Goal: Task Accomplishment & Management: Use online tool/utility

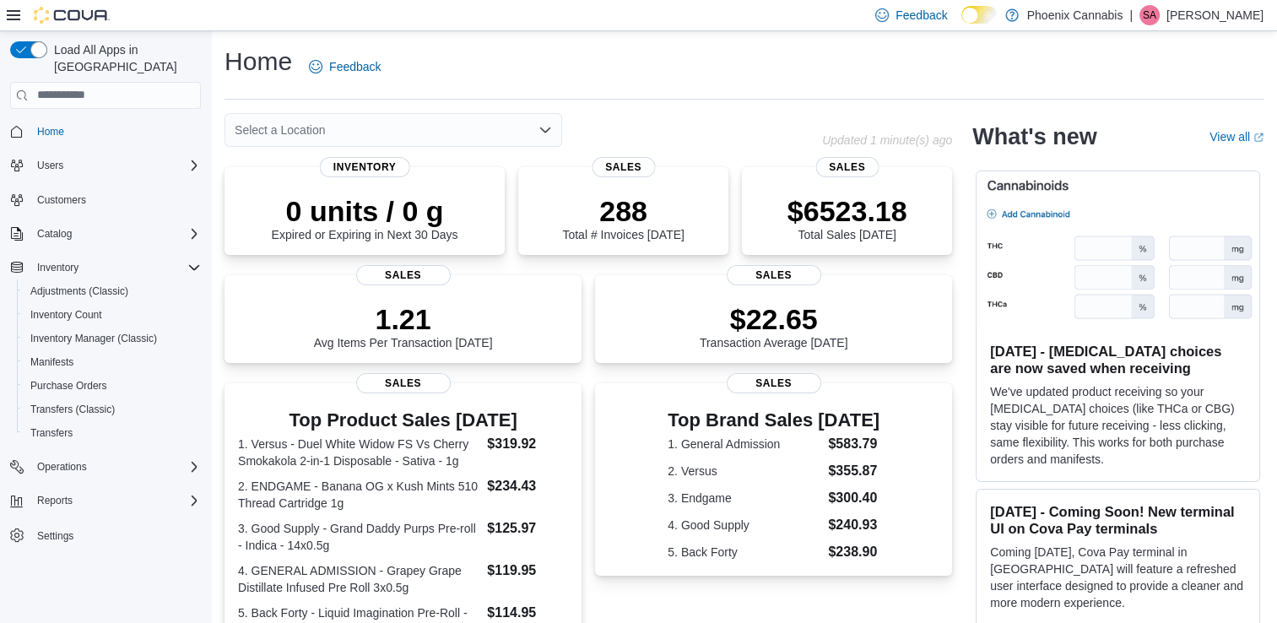
click at [301, 130] on div "Select a Location" at bounding box center [393, 130] width 338 height 34
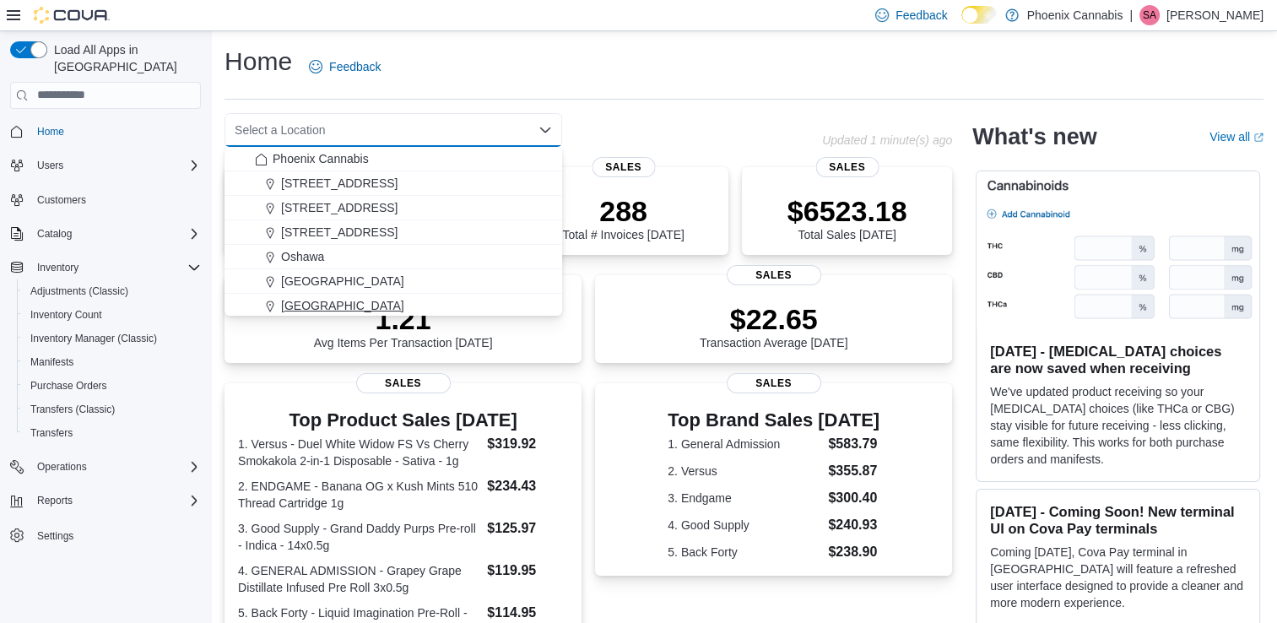
click at [311, 300] on span "[GEOGRAPHIC_DATA]" at bounding box center [342, 305] width 123 height 17
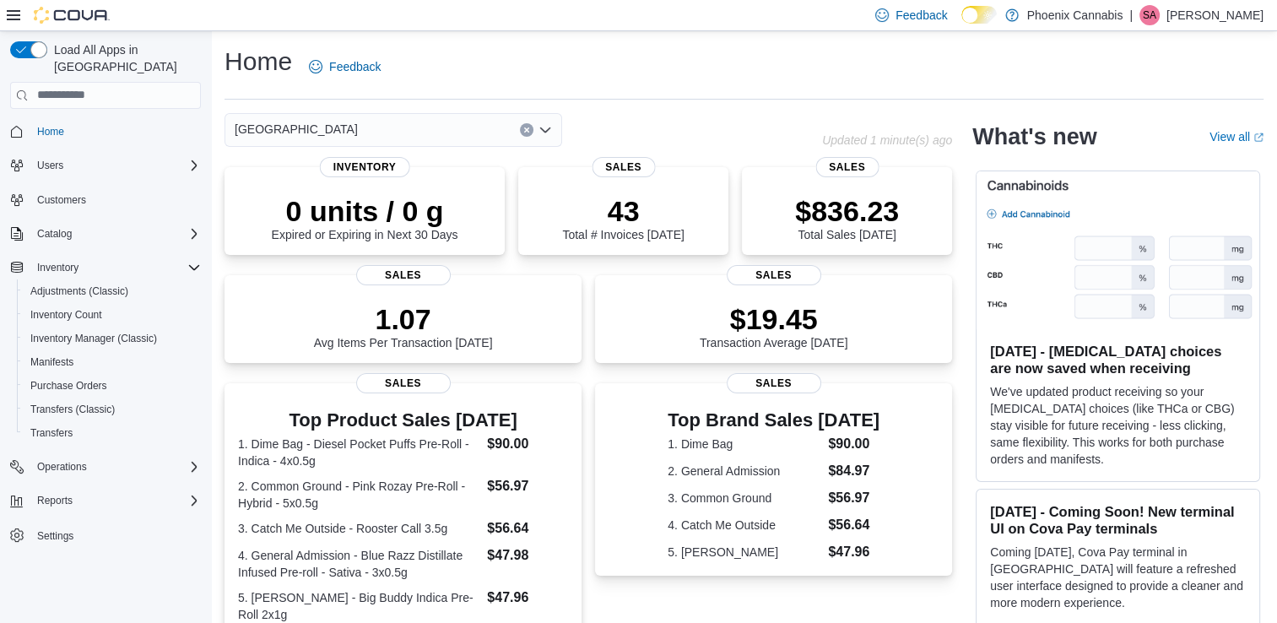
click at [410, 140] on div "[GEOGRAPHIC_DATA]" at bounding box center [393, 130] width 338 height 34
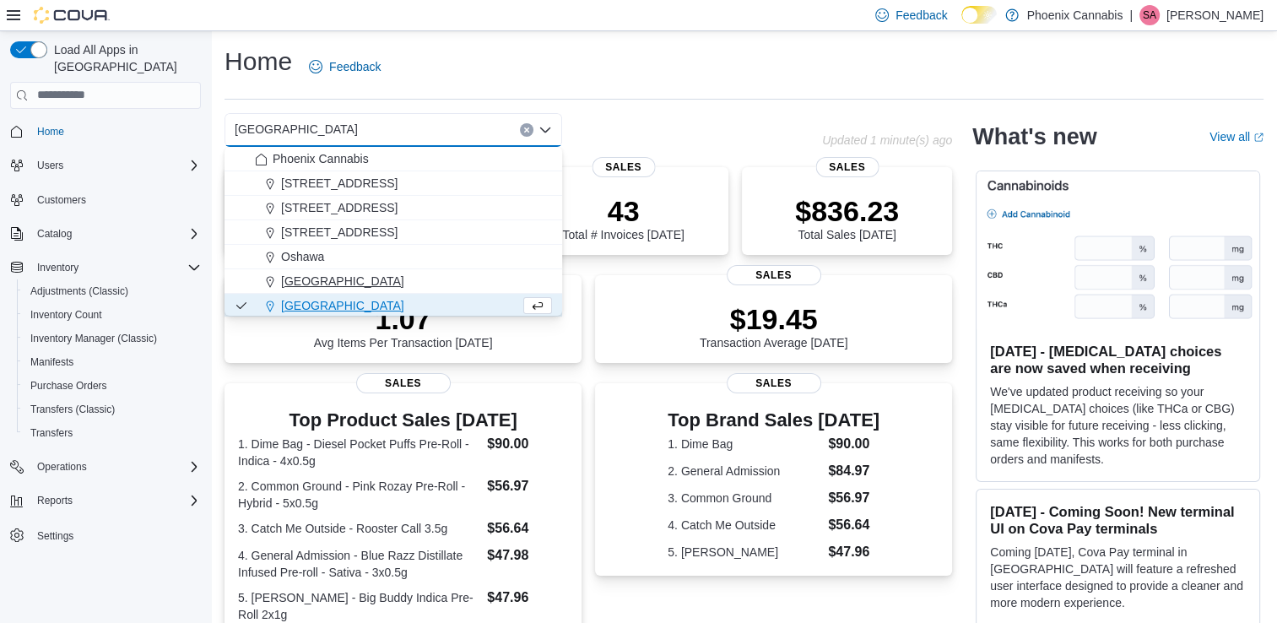
click at [350, 278] on span "University Shops Plaza" at bounding box center [342, 281] width 123 height 17
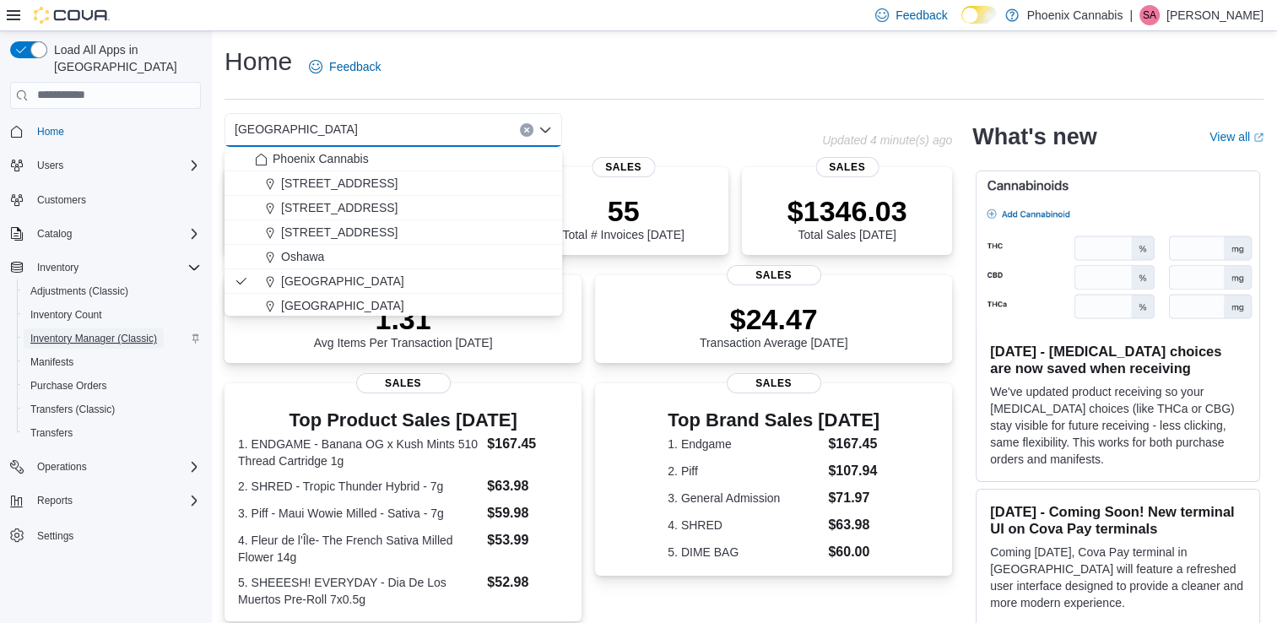
click at [91, 332] on span "Inventory Manager (Classic)" at bounding box center [93, 339] width 127 height 14
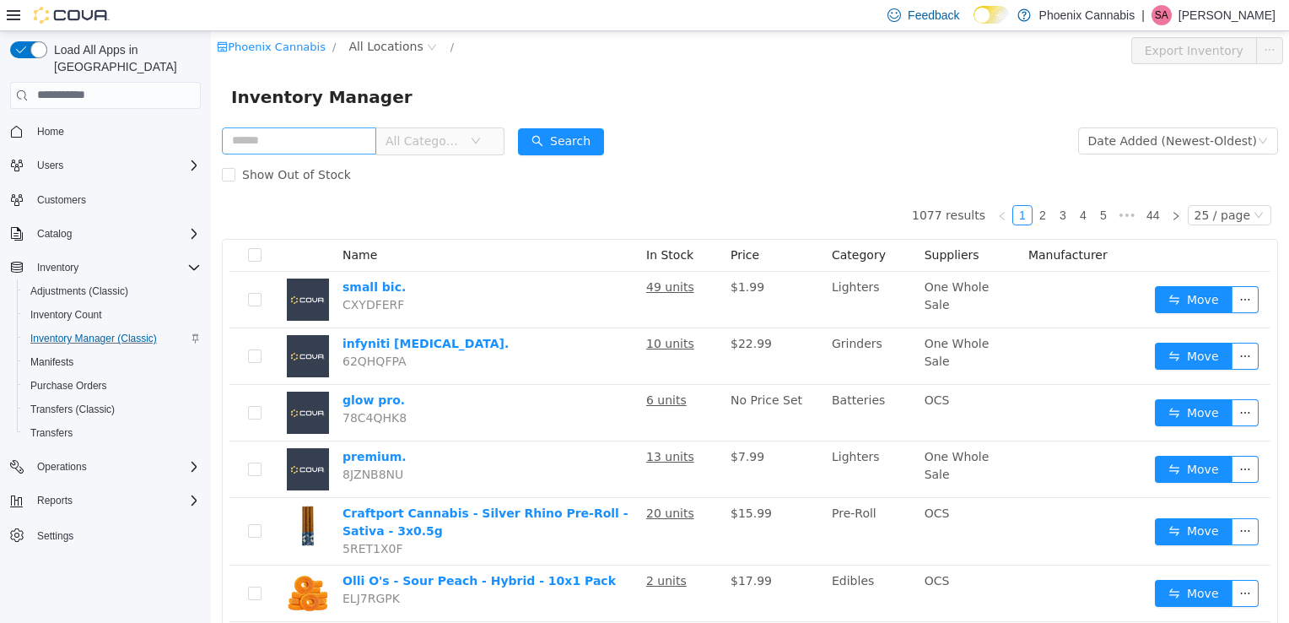
click at [324, 134] on input "text" at bounding box center [299, 140] width 154 height 27
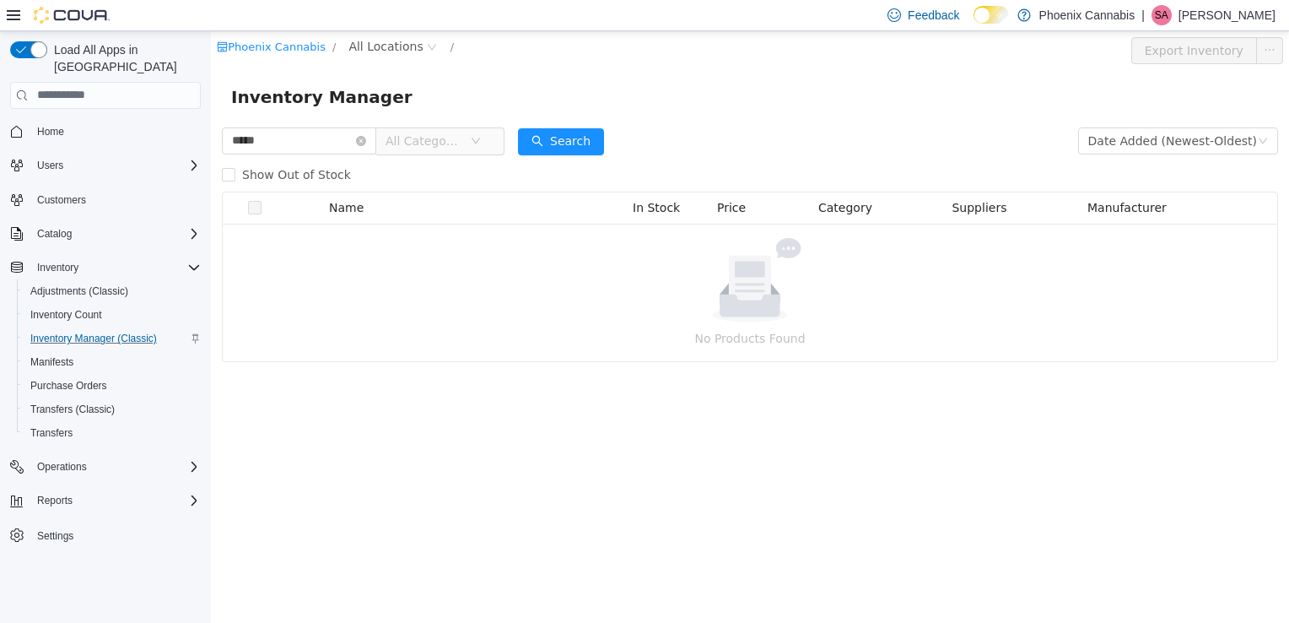
type input "******"
click at [85, 332] on span "Inventory Manager (Classic)" at bounding box center [93, 339] width 127 height 14
click at [366, 142] on icon "icon: close-circle" at bounding box center [361, 140] width 10 height 10
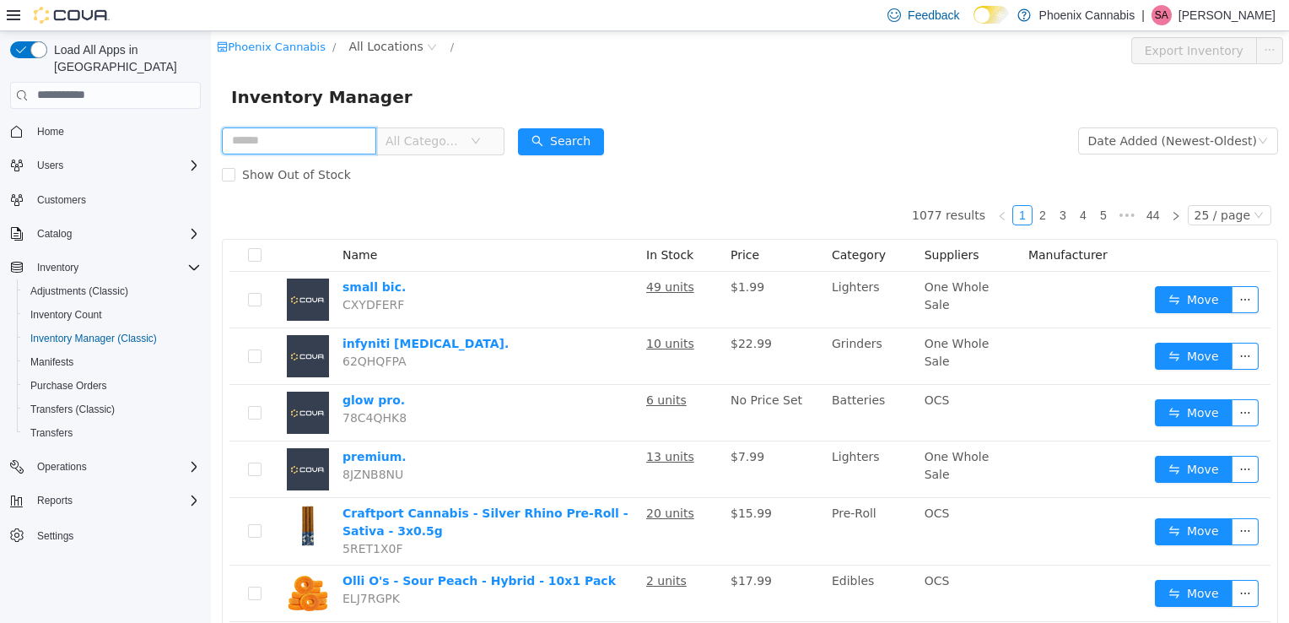
click at [343, 143] on input "text" at bounding box center [299, 140] width 154 height 27
type input "**********"
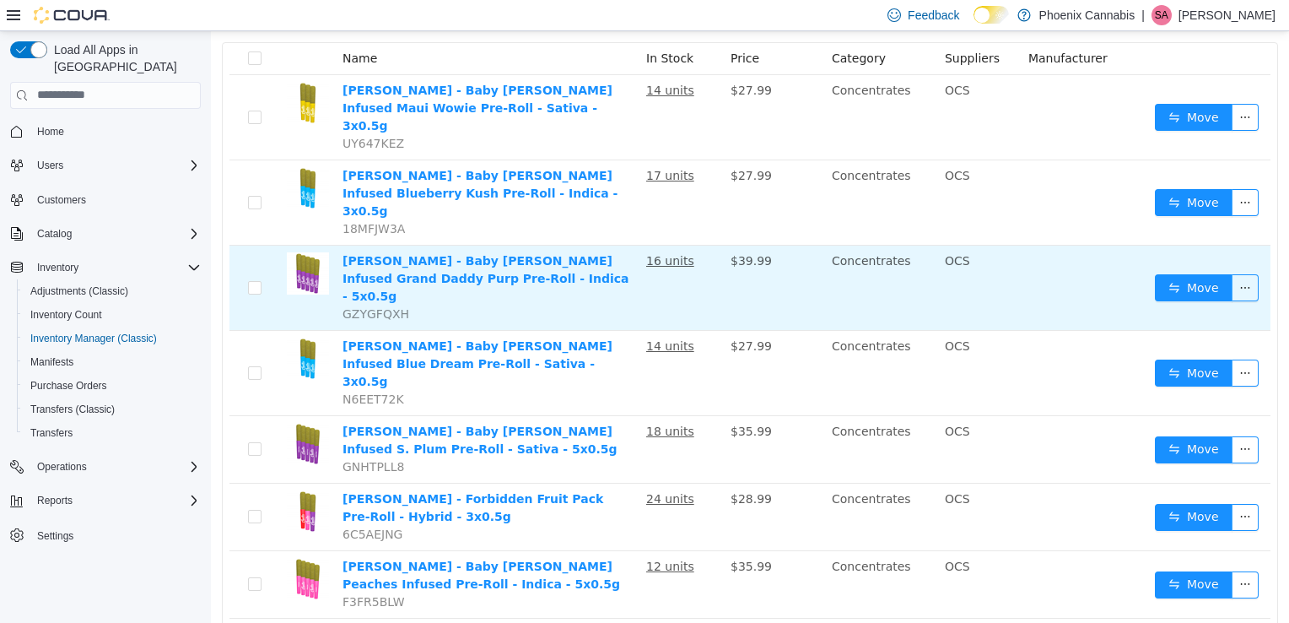
scroll to position [253, 0]
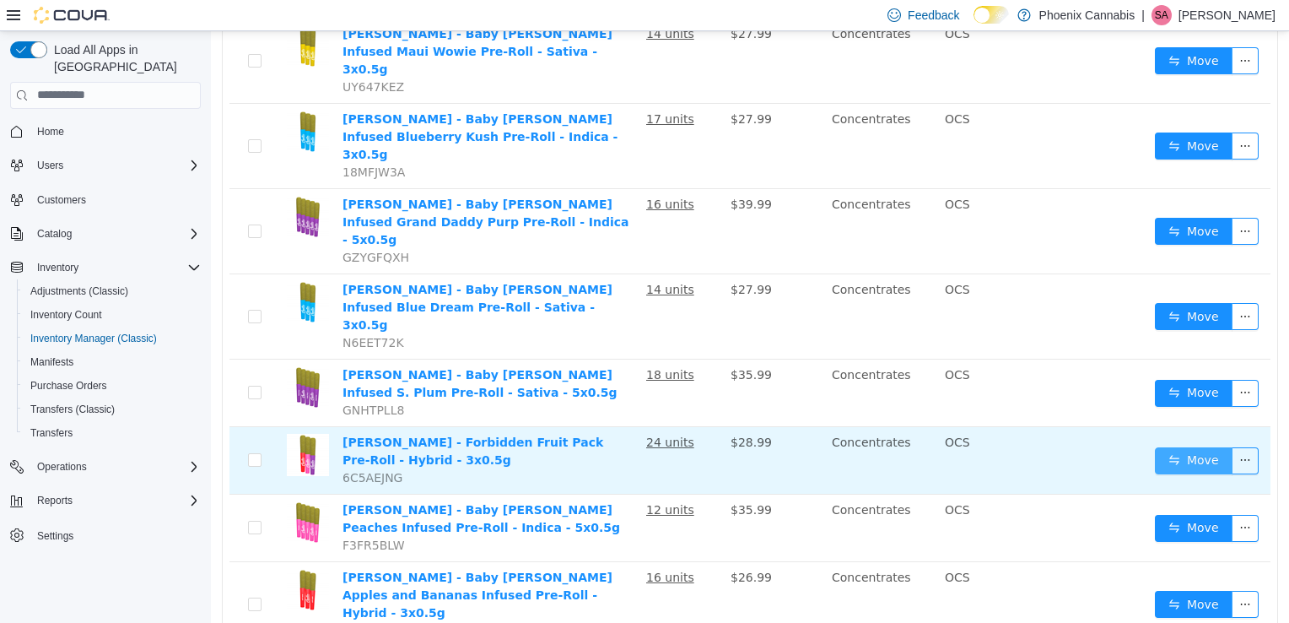
click at [1191, 446] on button "Move" at bounding box center [1194, 459] width 78 height 27
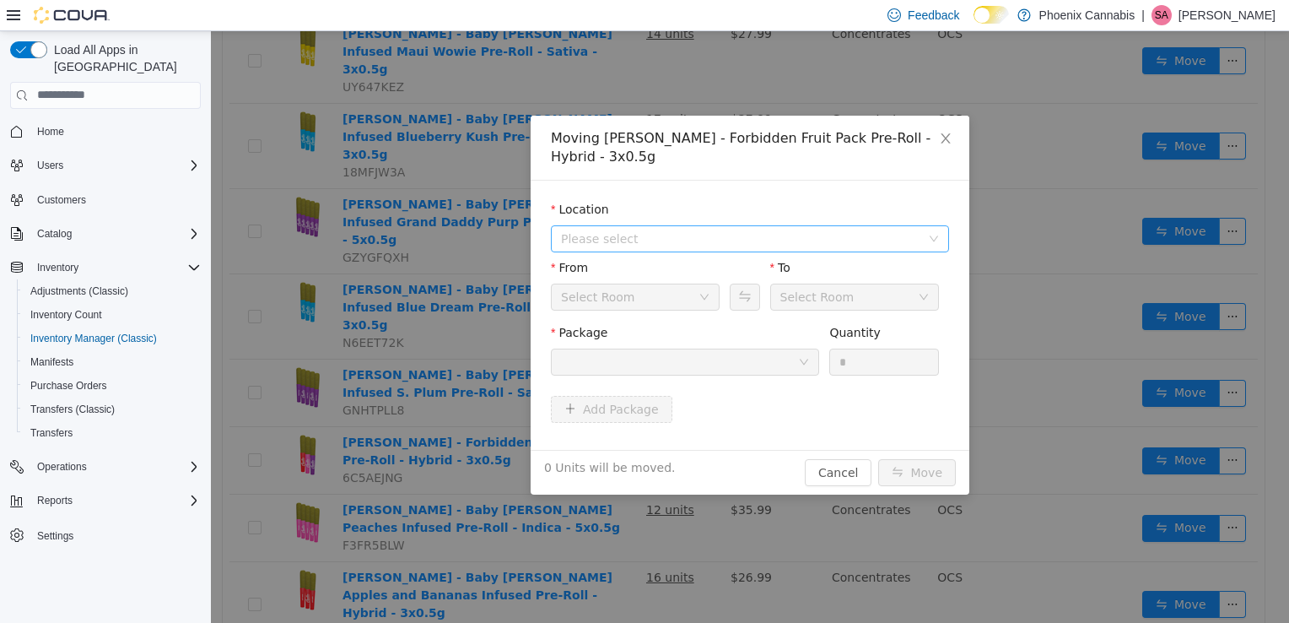
click at [702, 230] on span "Please select" at bounding box center [740, 238] width 359 height 17
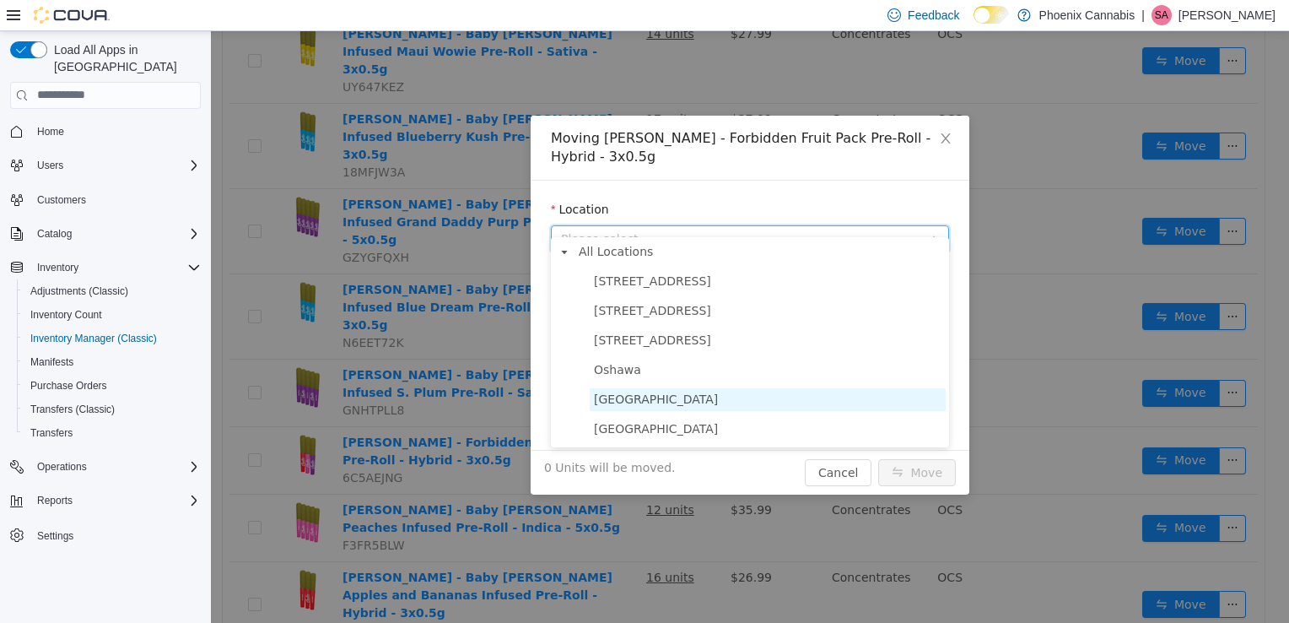
click at [658, 398] on span "[GEOGRAPHIC_DATA]" at bounding box center [656, 399] width 124 height 14
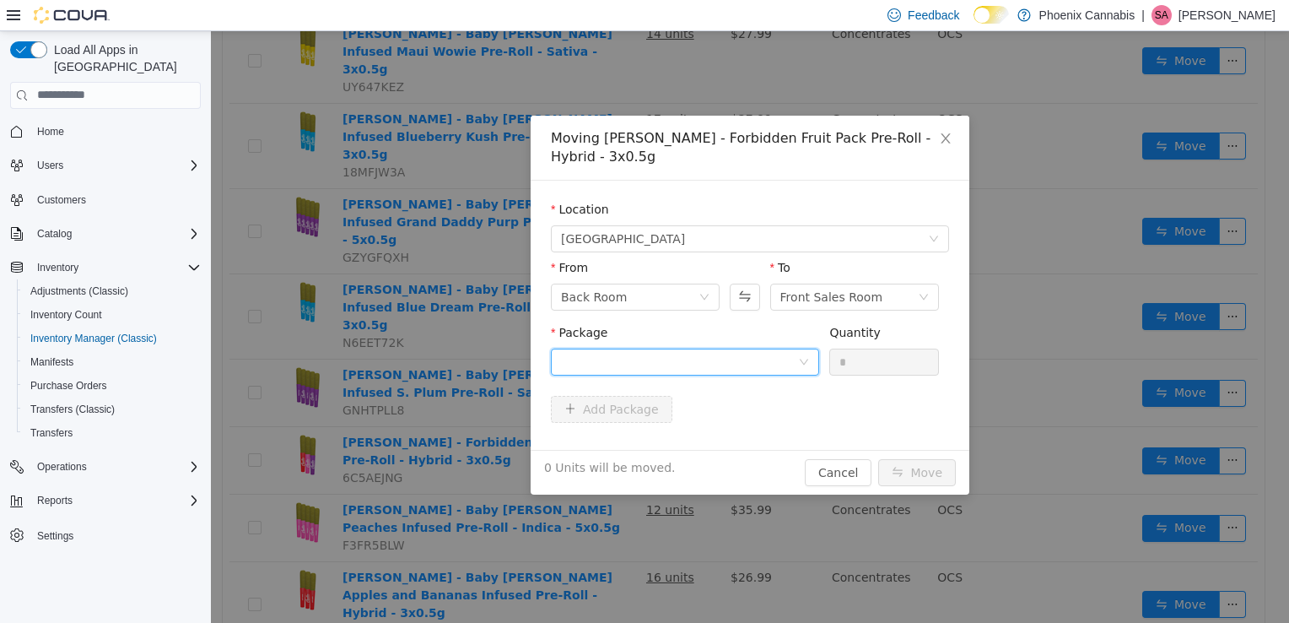
click at [694, 349] on div at bounding box center [679, 361] width 237 height 25
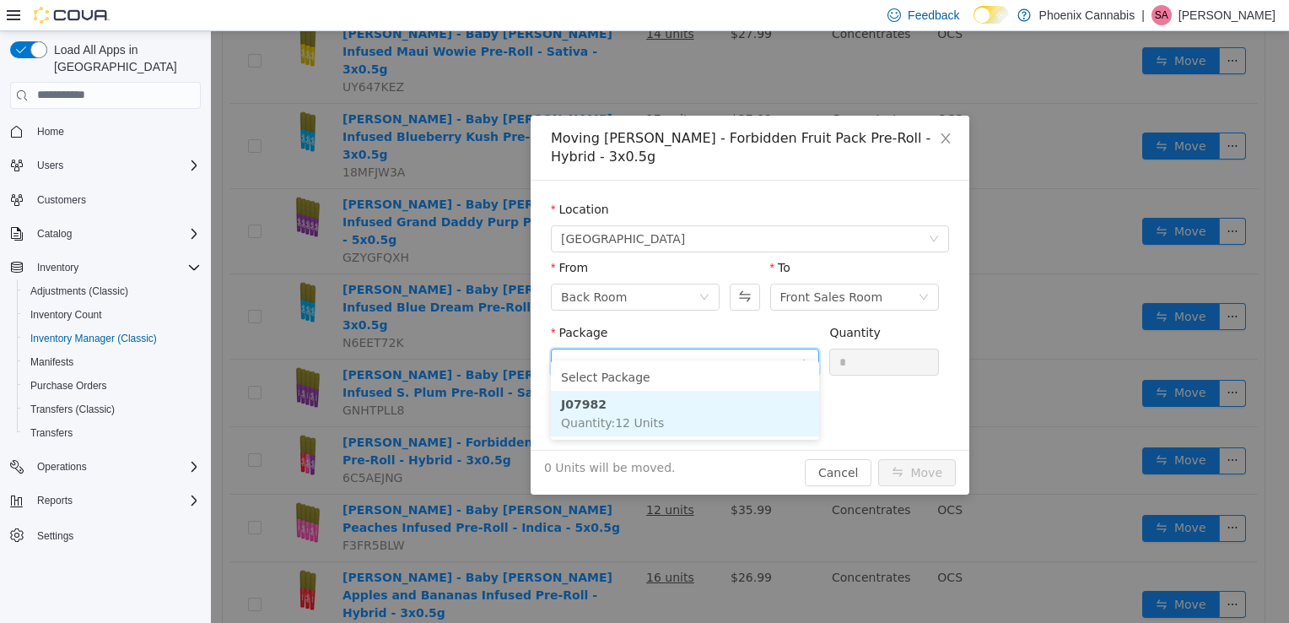
click at [675, 416] on li "J07982 Quantity : 12 Units" at bounding box center [685, 413] width 268 height 46
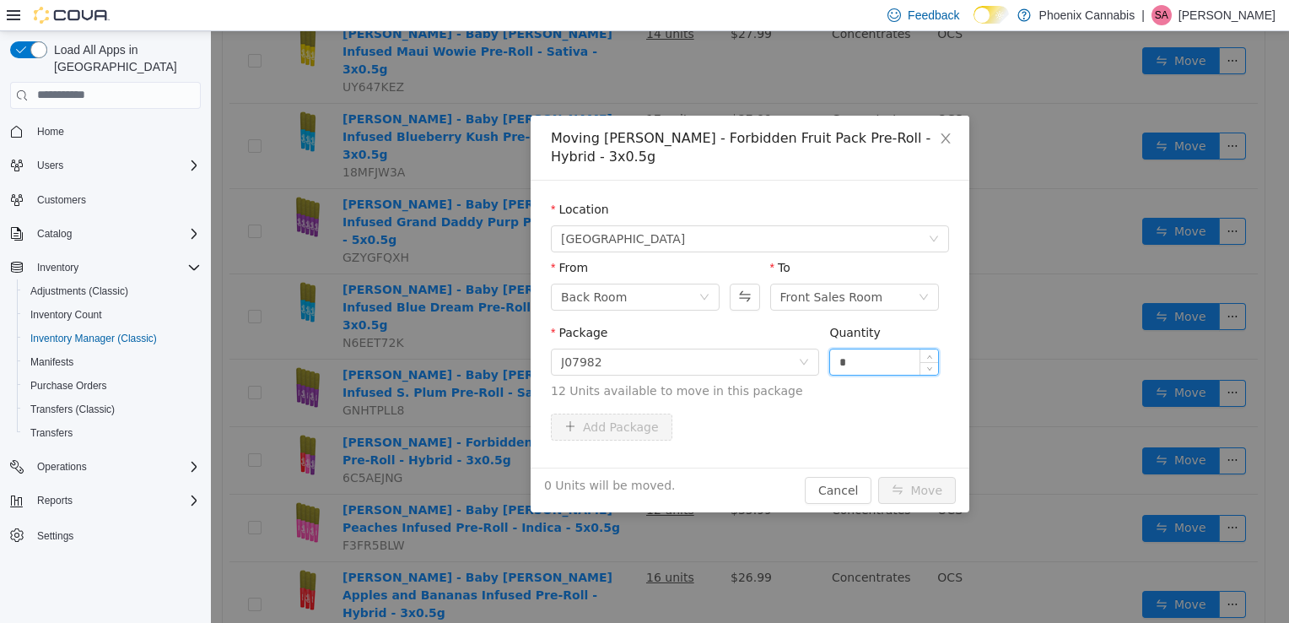
click at [889, 349] on input "*" at bounding box center [884, 361] width 108 height 25
type input "**"
click at [878, 476] on button "Move" at bounding box center [917, 489] width 78 height 27
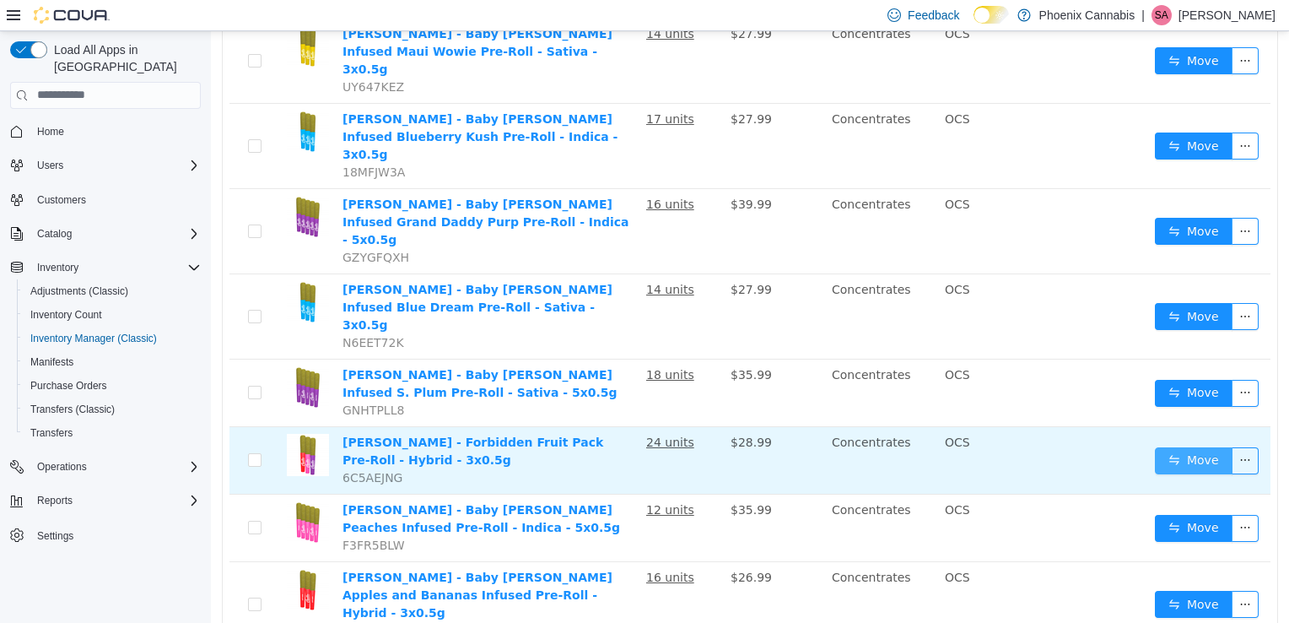
click at [1171, 446] on button "Move" at bounding box center [1194, 459] width 78 height 27
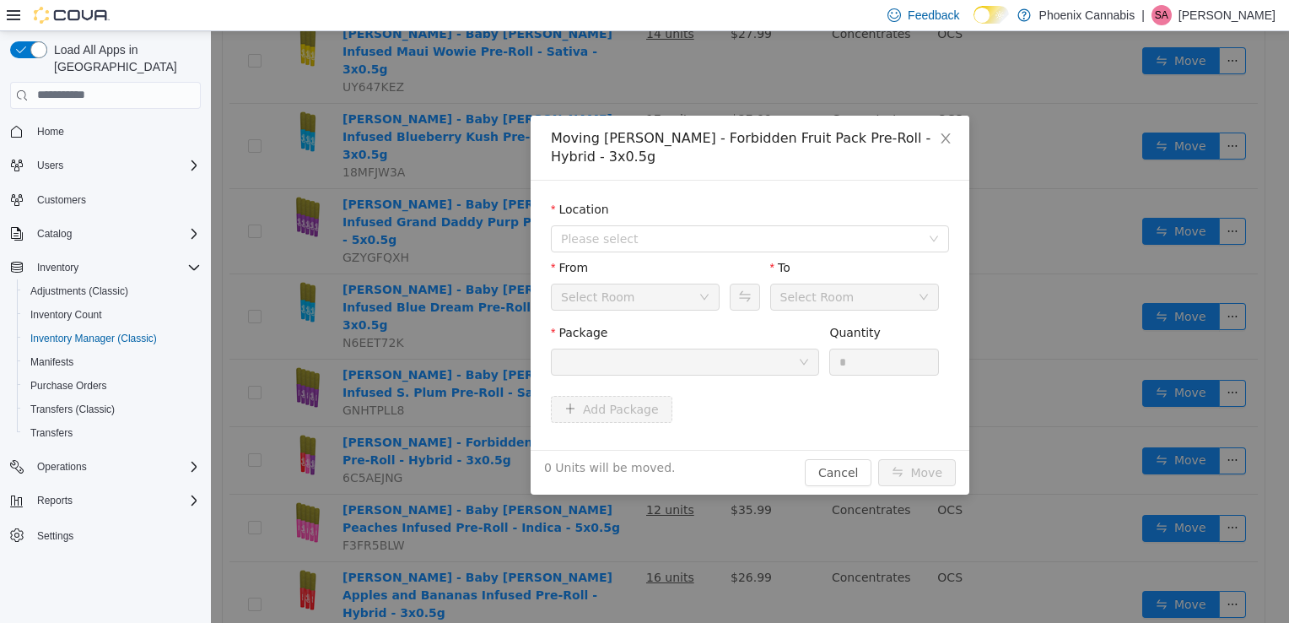
click at [738, 349] on div at bounding box center [679, 361] width 237 height 25
click at [734, 225] on span "Please select" at bounding box center [744, 237] width 367 height 25
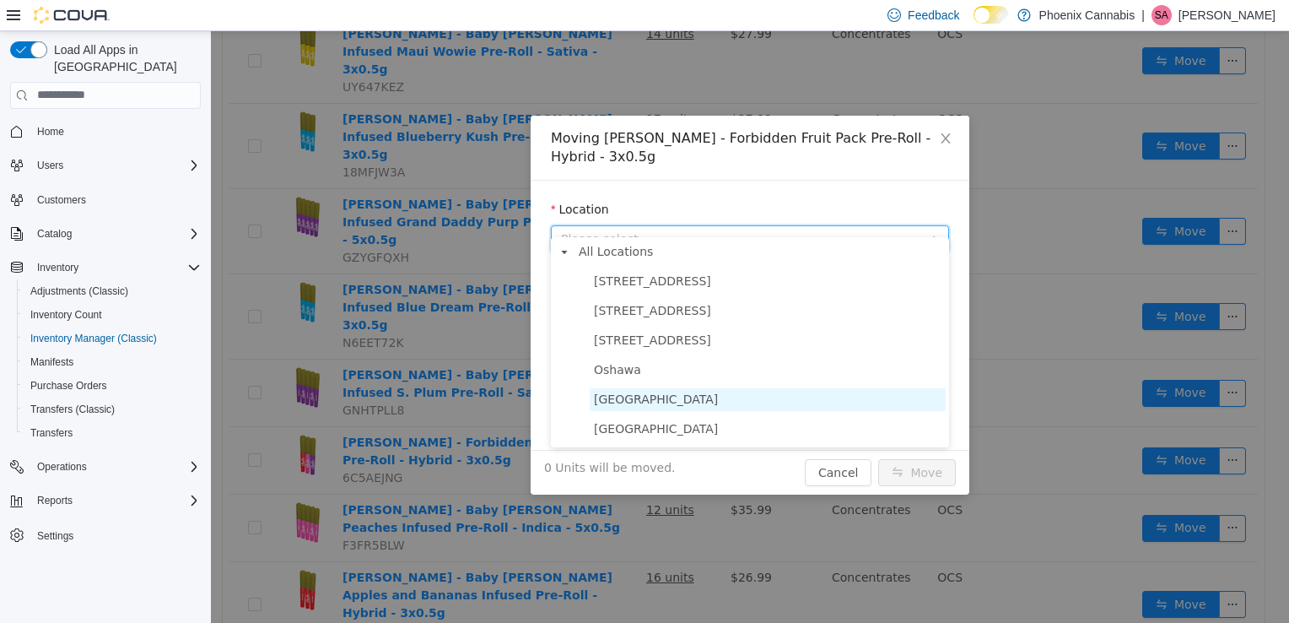
click at [684, 400] on span "[GEOGRAPHIC_DATA]" at bounding box center [656, 399] width 124 height 14
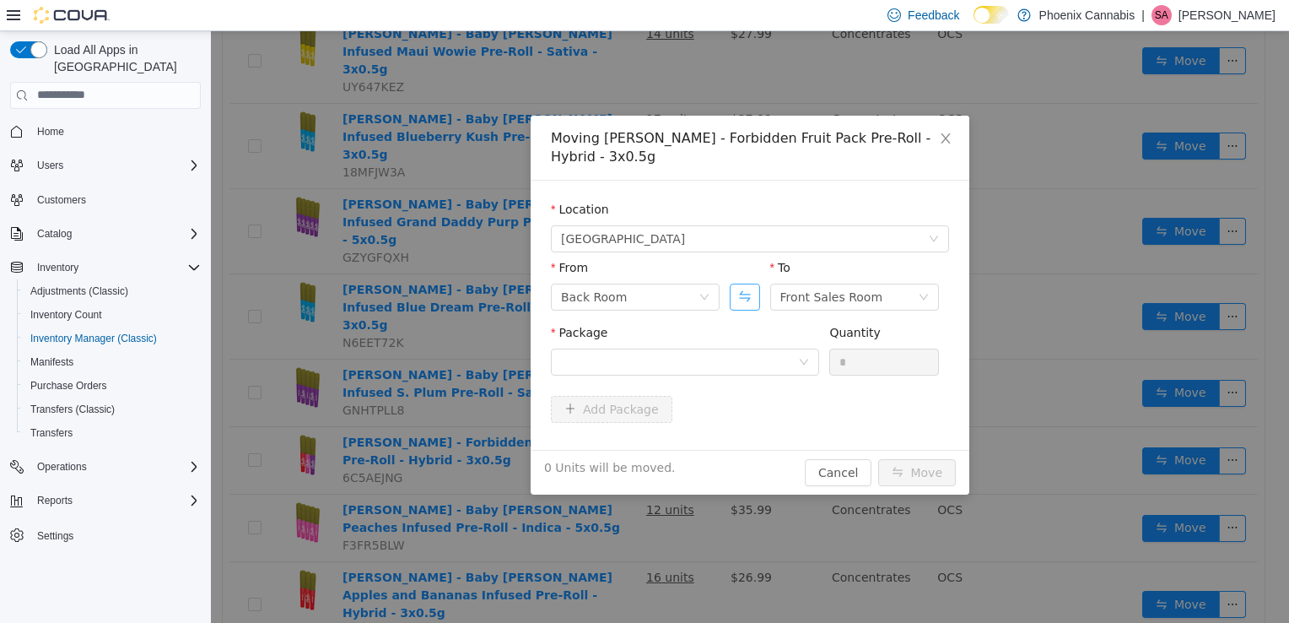
click at [753, 283] on button "Swap" at bounding box center [745, 296] width 30 height 27
click at [742, 349] on div at bounding box center [679, 361] width 237 height 25
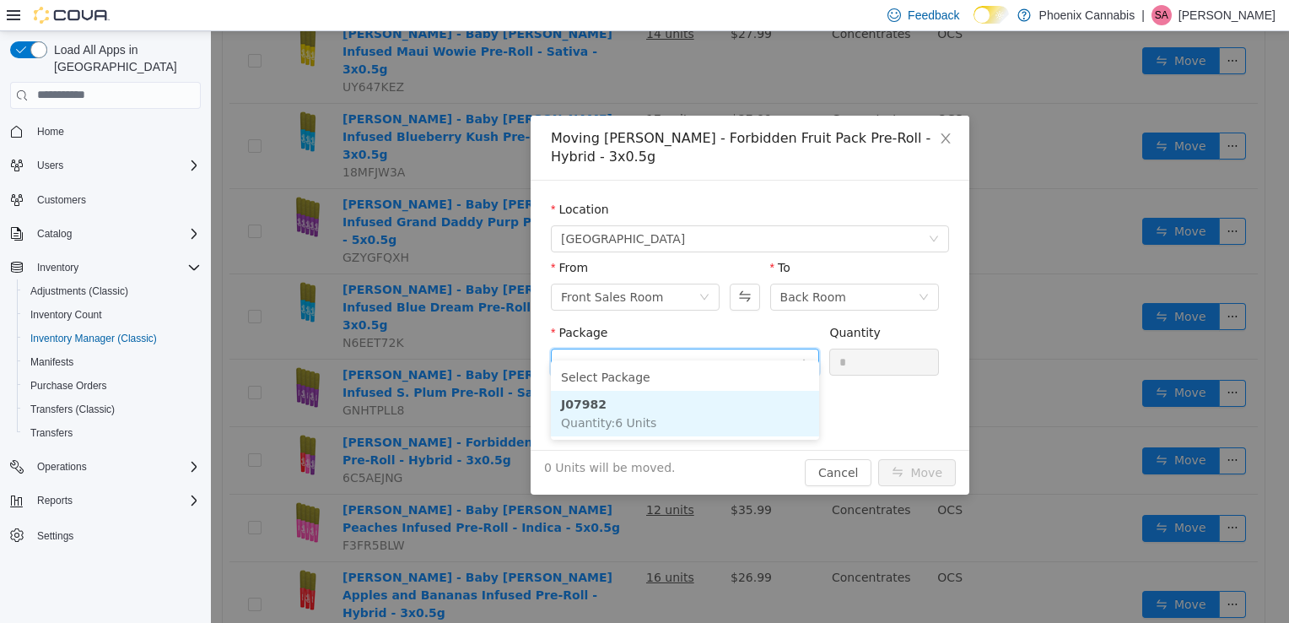
click at [678, 404] on li "J07982 Quantity : 6 Units" at bounding box center [685, 413] width 268 height 46
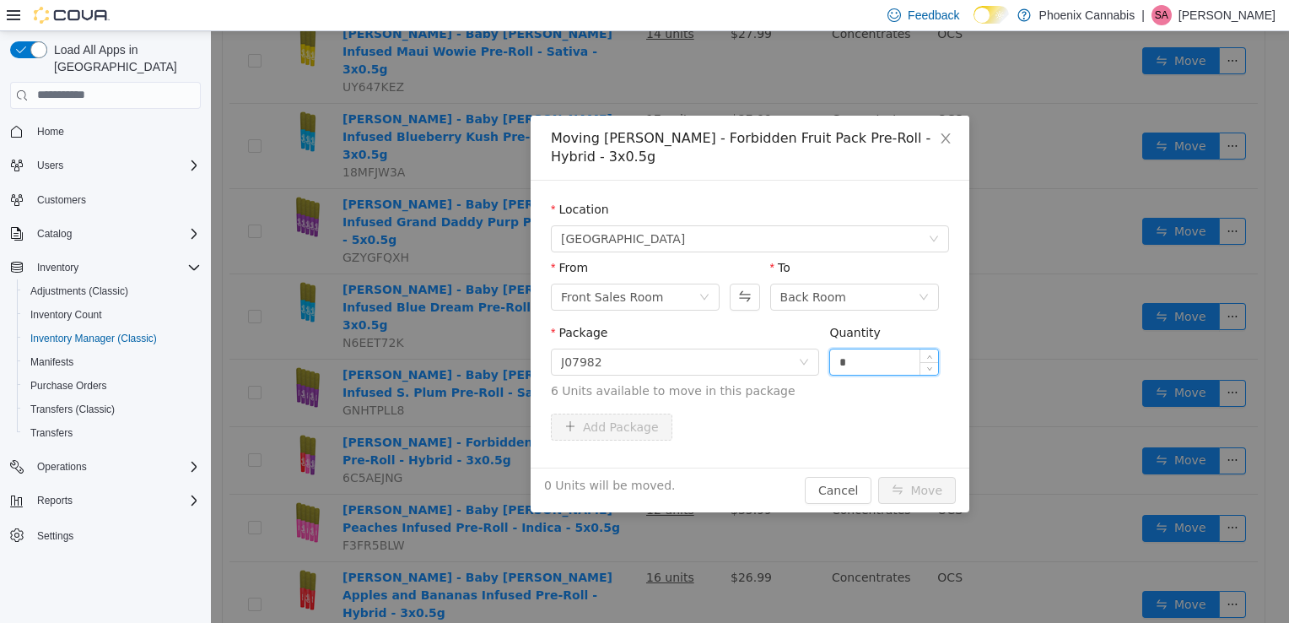
click at [855, 349] on input "*" at bounding box center [884, 361] width 108 height 25
type input "**"
click at [878, 476] on button "Move" at bounding box center [917, 489] width 78 height 27
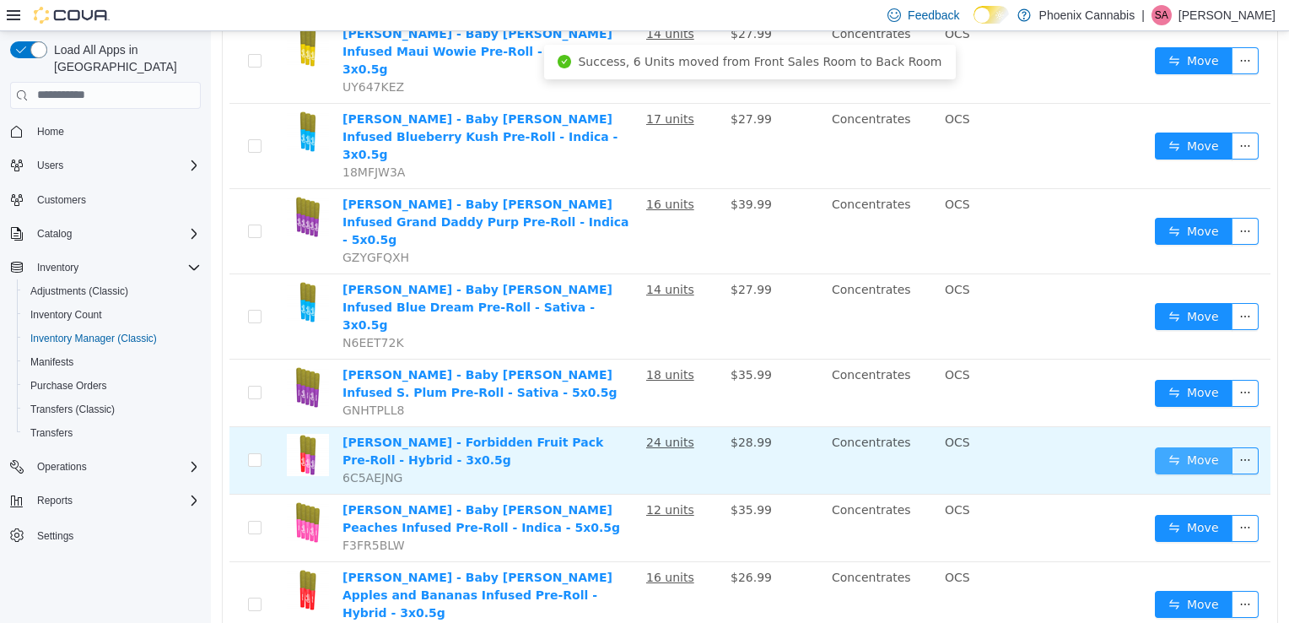
click at [1197, 446] on button "Move" at bounding box center [1194, 459] width 78 height 27
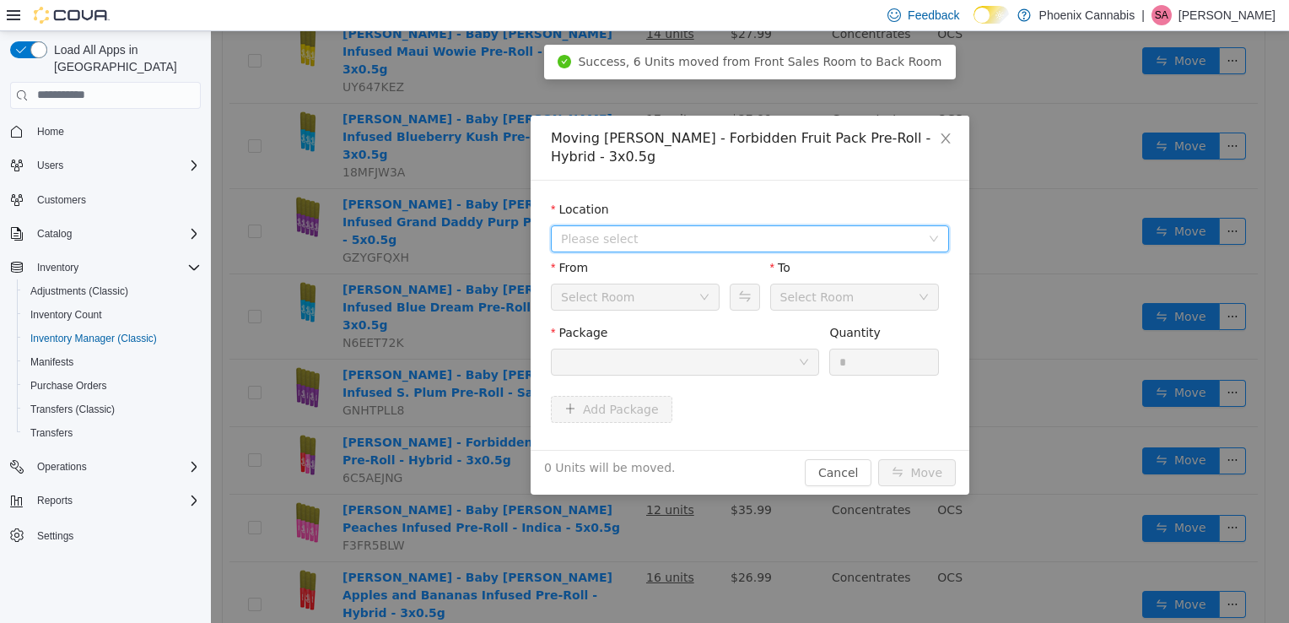
click at [904, 230] on span "Please select" at bounding box center [740, 238] width 359 height 17
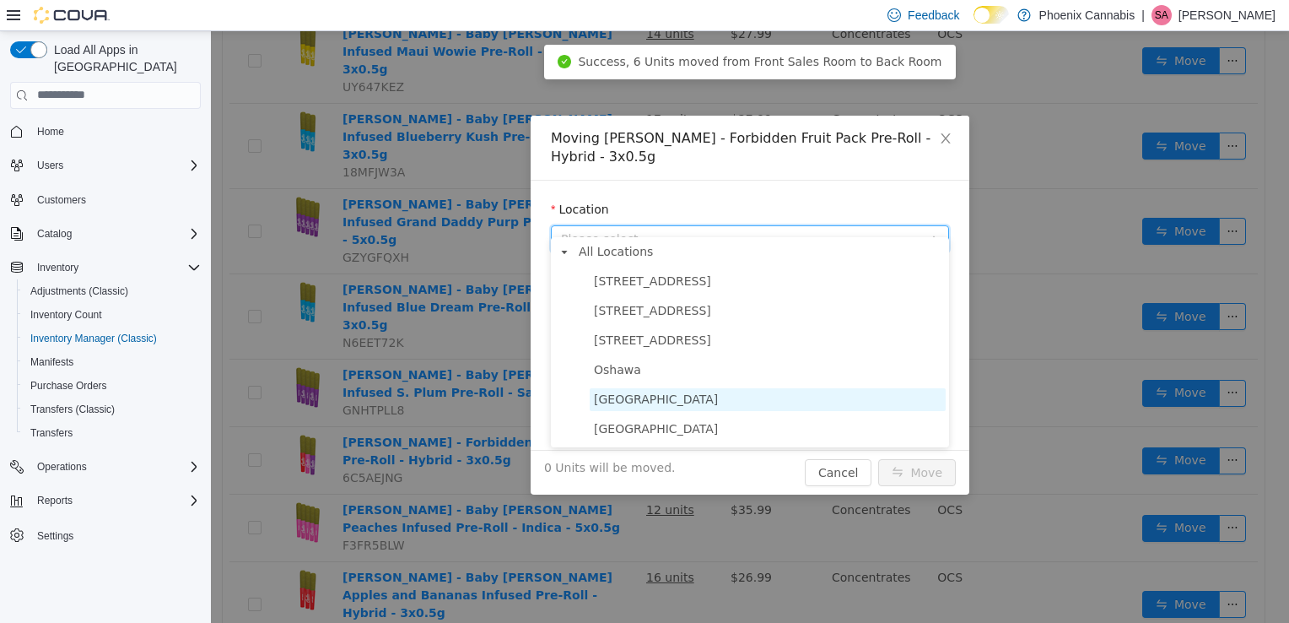
click at [726, 403] on span "[GEOGRAPHIC_DATA]" at bounding box center [768, 398] width 356 height 23
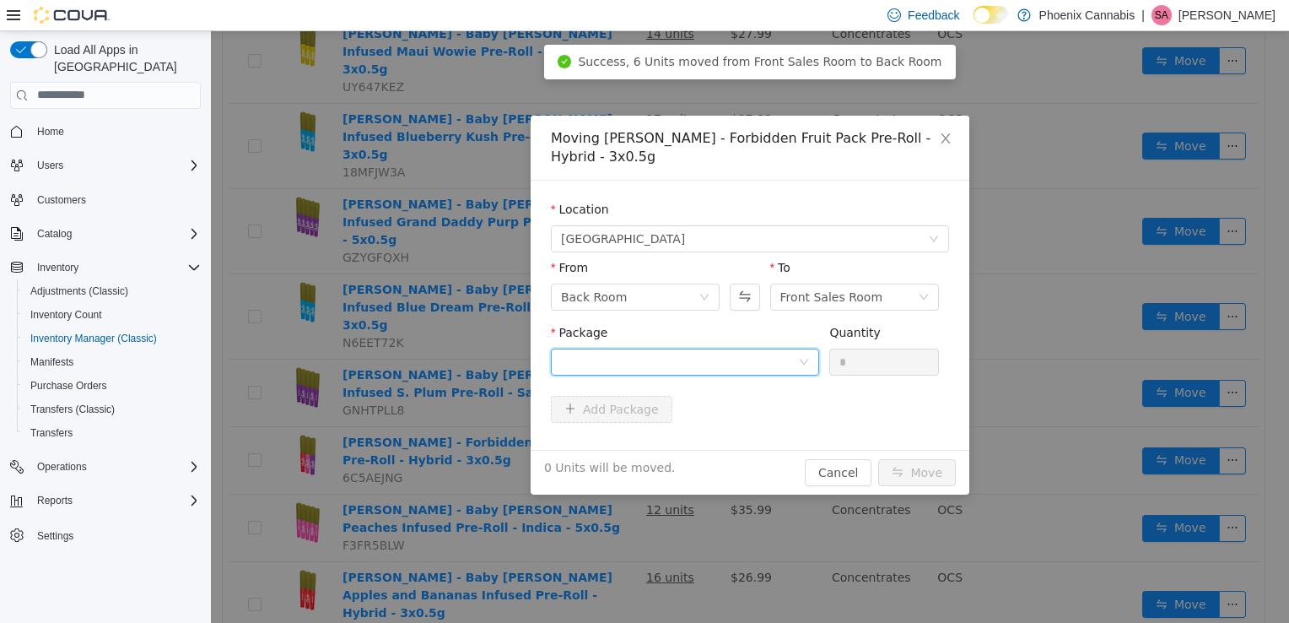
click at [756, 349] on div at bounding box center [679, 361] width 237 height 25
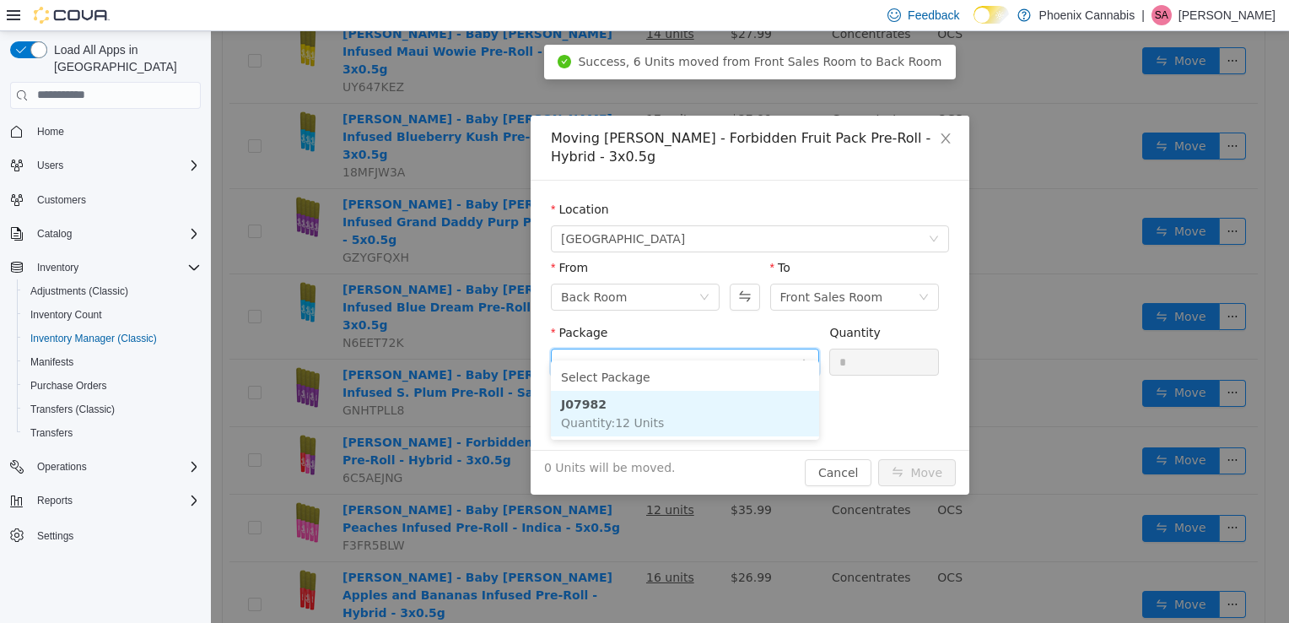
click at [736, 403] on li "J07982 Quantity : 12 Units" at bounding box center [685, 413] width 268 height 46
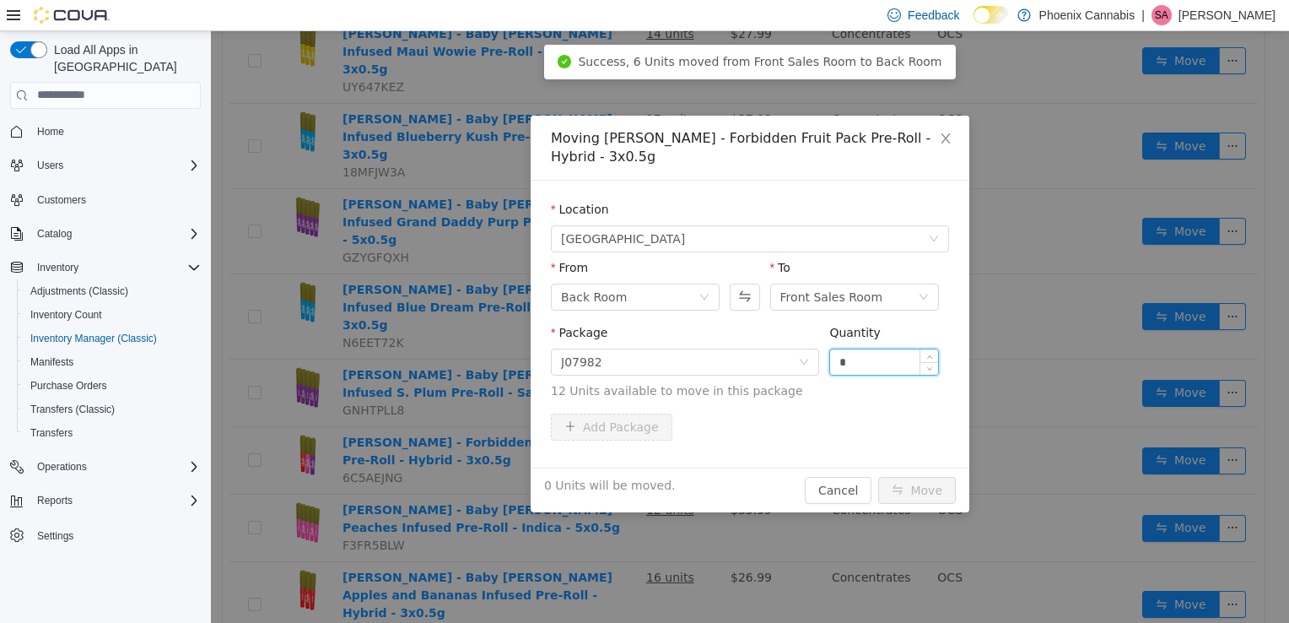
click at [890, 349] on input "*" at bounding box center [884, 361] width 108 height 25
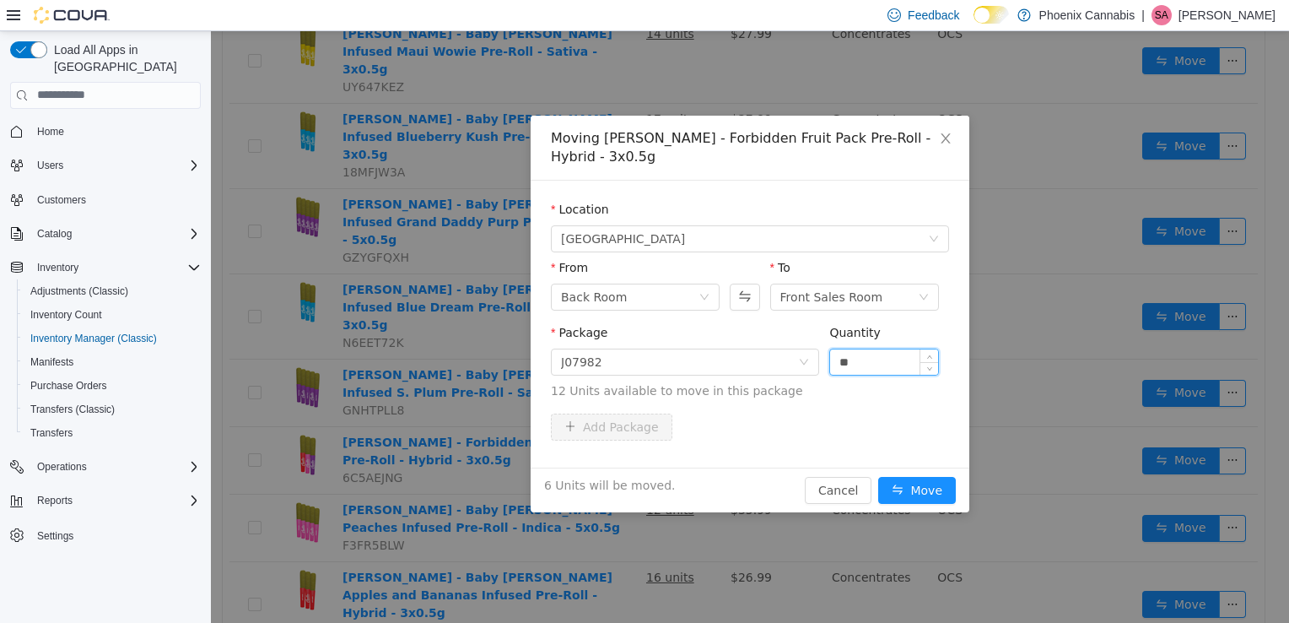
type input "**"
click at [878, 476] on button "Move" at bounding box center [917, 489] width 78 height 27
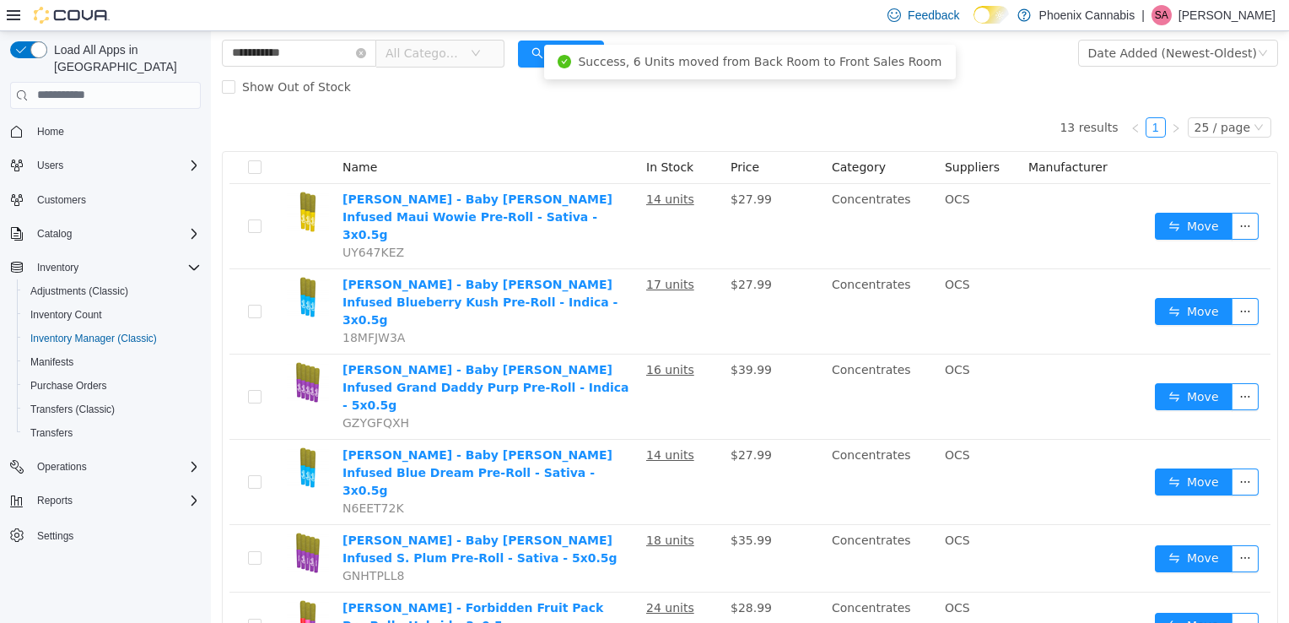
scroll to position [0, 0]
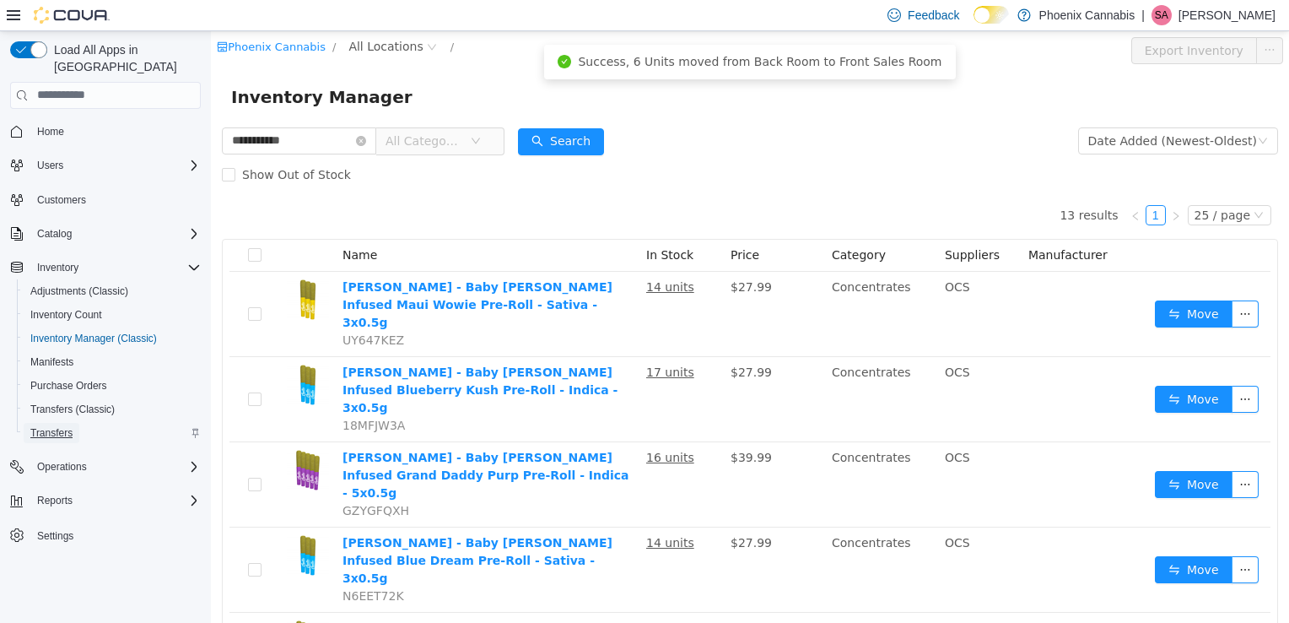
click at [53, 426] on span "Transfers" at bounding box center [51, 433] width 42 height 14
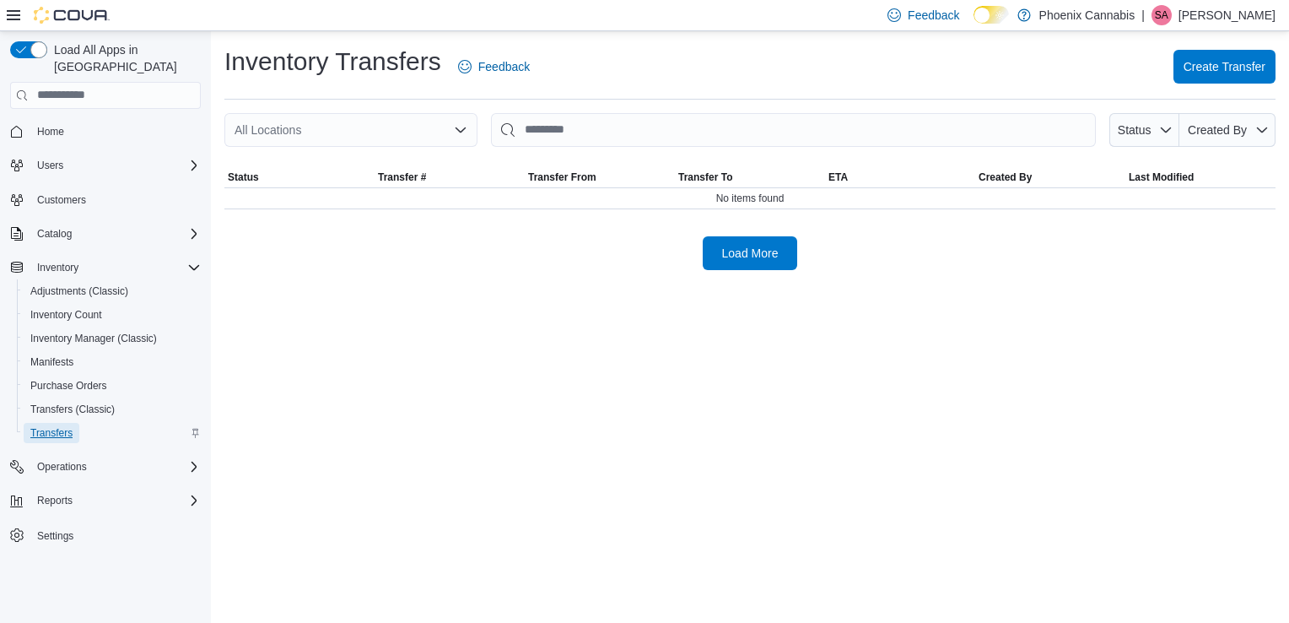
click at [53, 426] on span "Transfers" at bounding box center [51, 433] width 42 height 14
click at [54, 403] on span "Transfers (Classic)" at bounding box center [72, 410] width 84 height 14
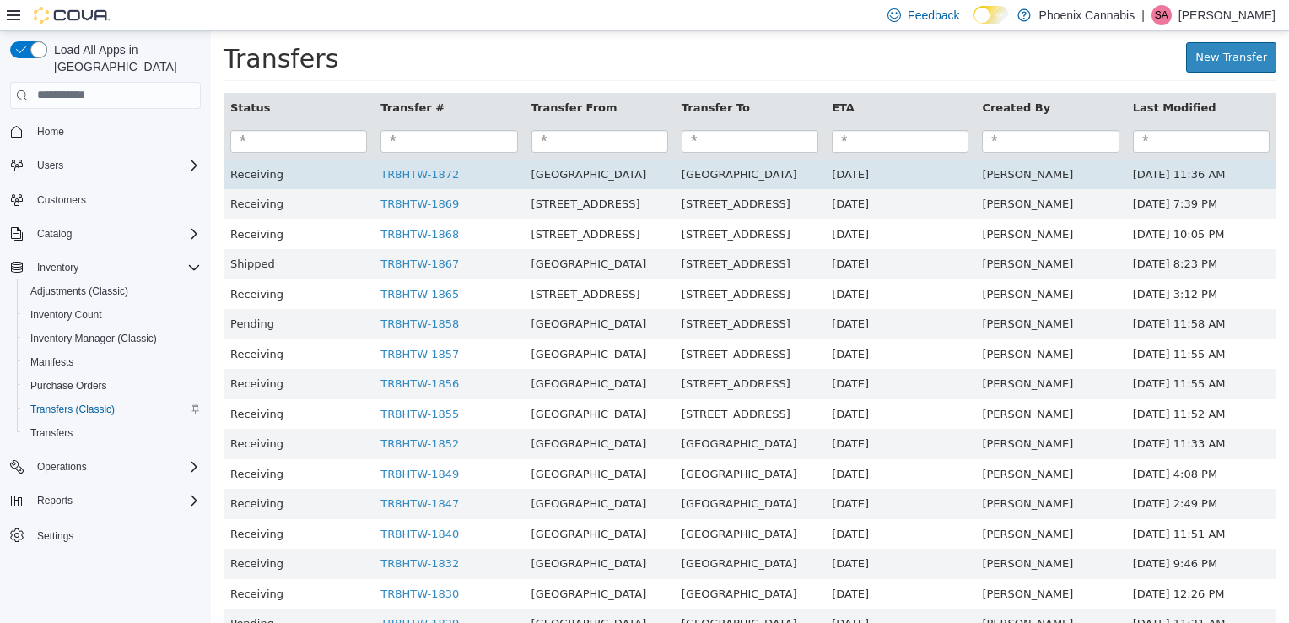
click at [539, 174] on span "[GEOGRAPHIC_DATA]" at bounding box center [590, 173] width 116 height 13
click at [429, 174] on link "TR8HTW-1872" at bounding box center [420, 173] width 78 height 13
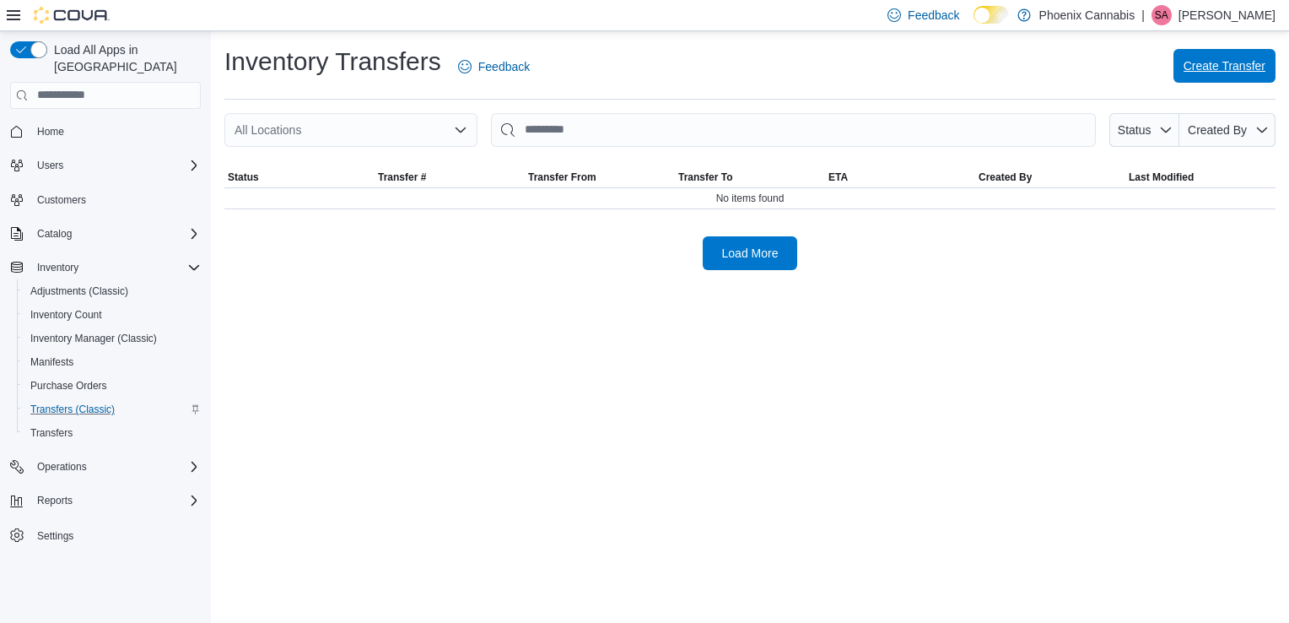
click at [1203, 62] on span "Create Transfer" at bounding box center [1225, 65] width 82 height 17
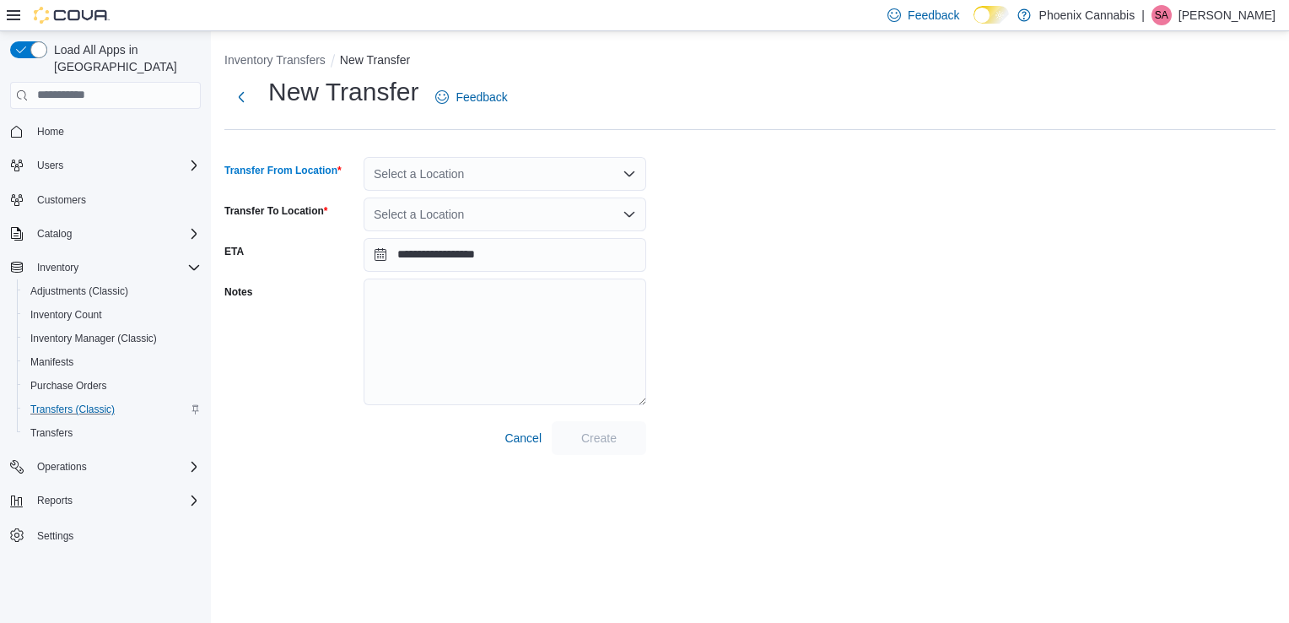
click at [559, 167] on div "Select a Location" at bounding box center [505, 174] width 283 height 34
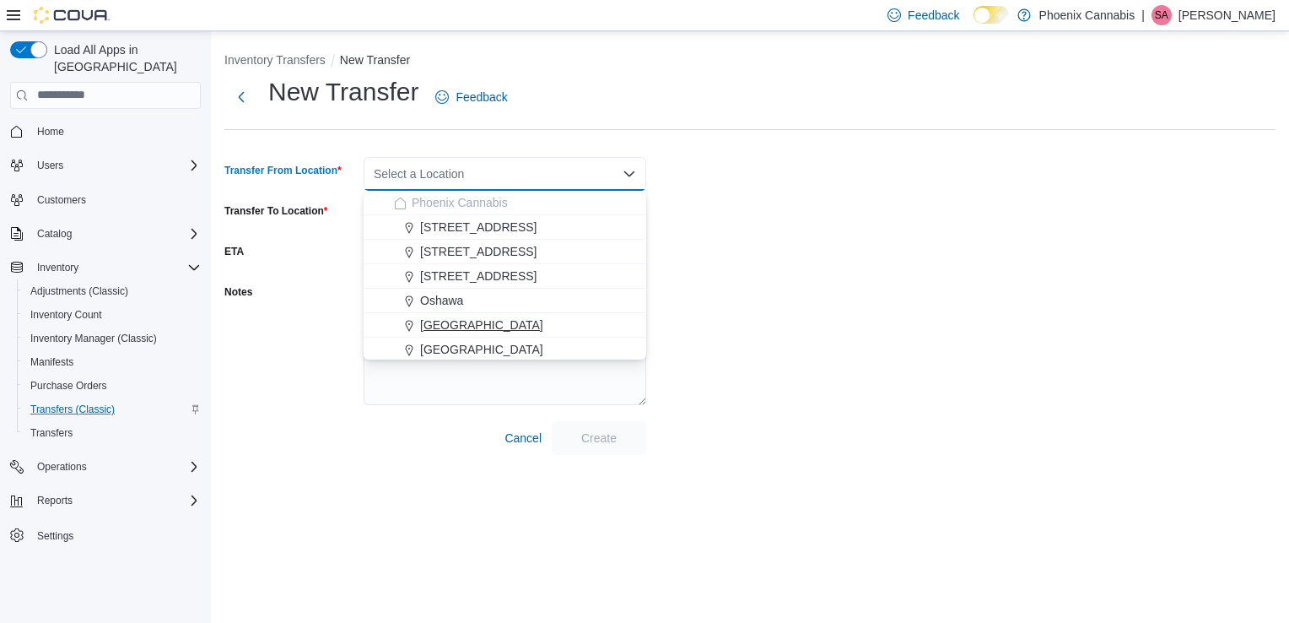
click at [494, 322] on span "[GEOGRAPHIC_DATA]" at bounding box center [481, 324] width 123 height 17
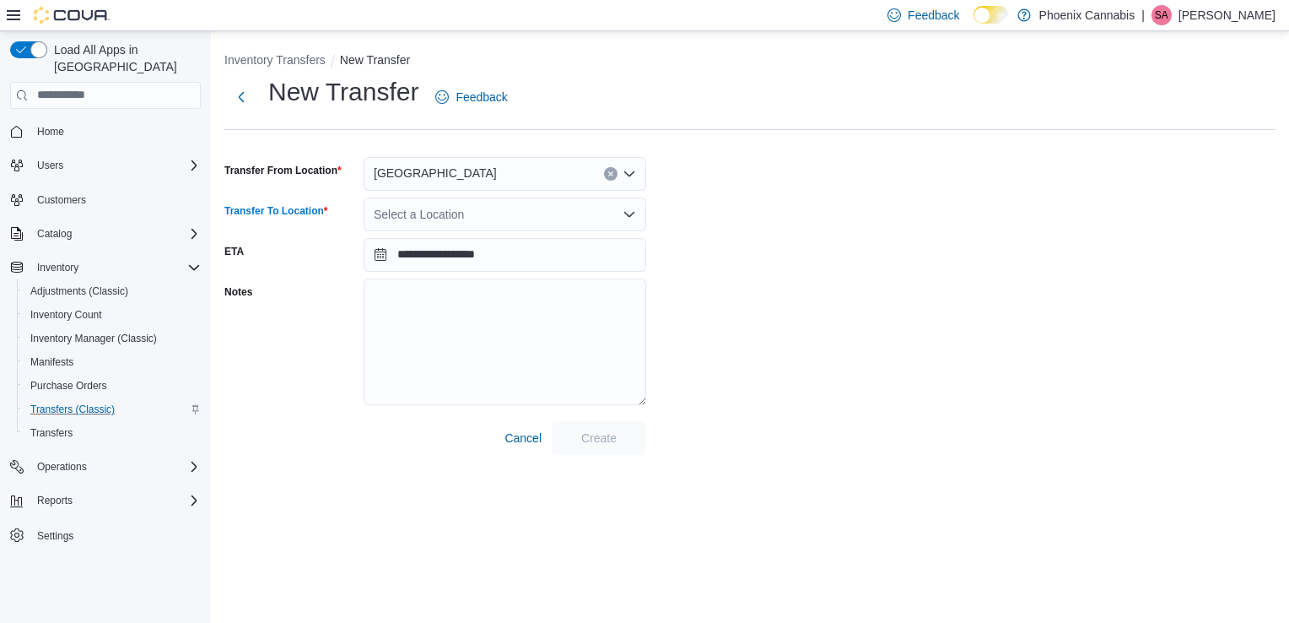
click at [536, 217] on div "Select a Location" at bounding box center [505, 214] width 283 height 34
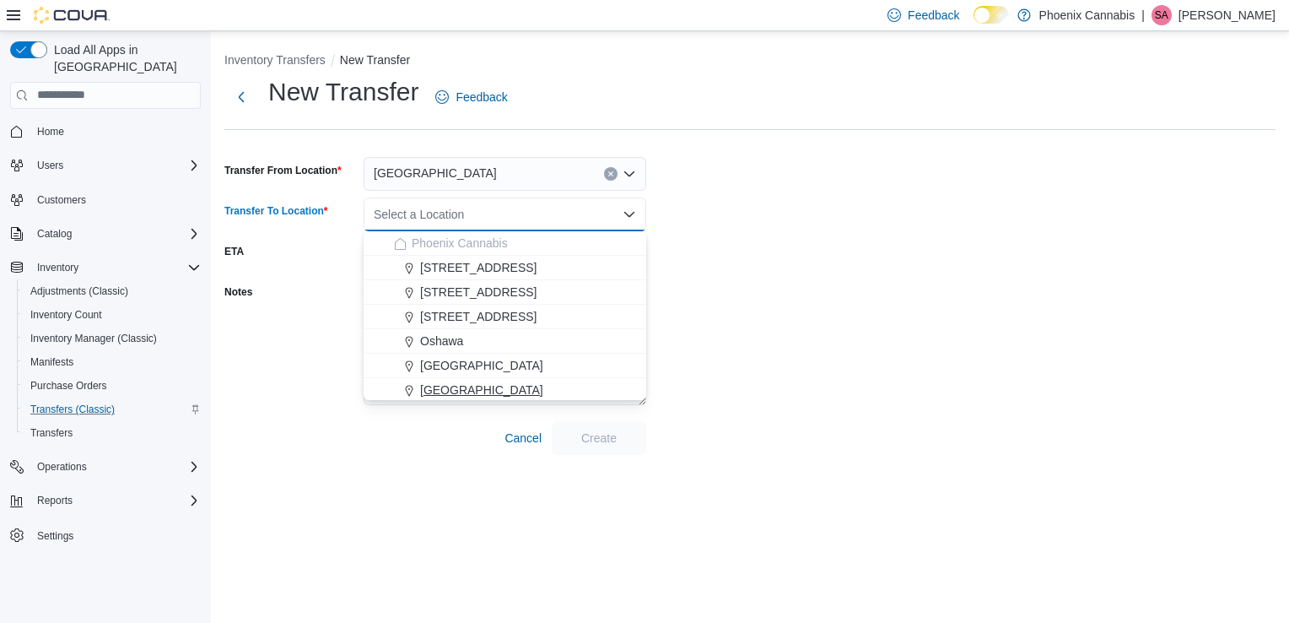
click at [451, 384] on span "[GEOGRAPHIC_DATA]" at bounding box center [481, 389] width 123 height 17
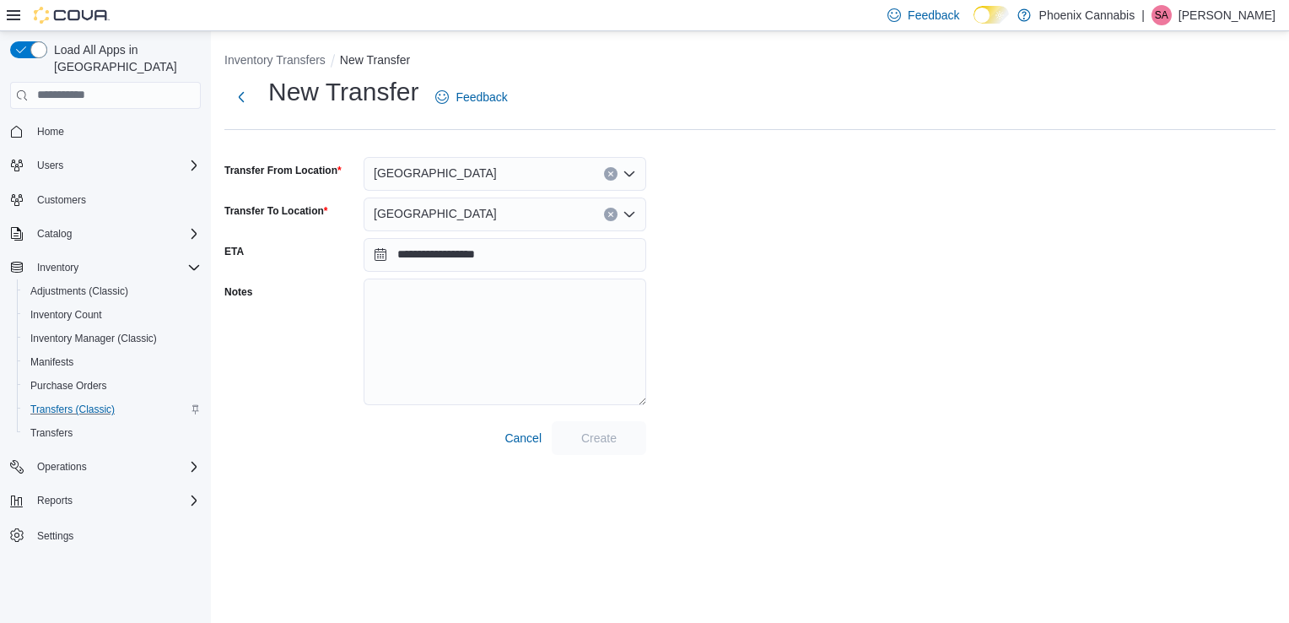
click at [725, 281] on div "**********" at bounding box center [749, 265] width 1051 height 380
click at [247, 97] on button "Next" at bounding box center [241, 96] width 34 height 34
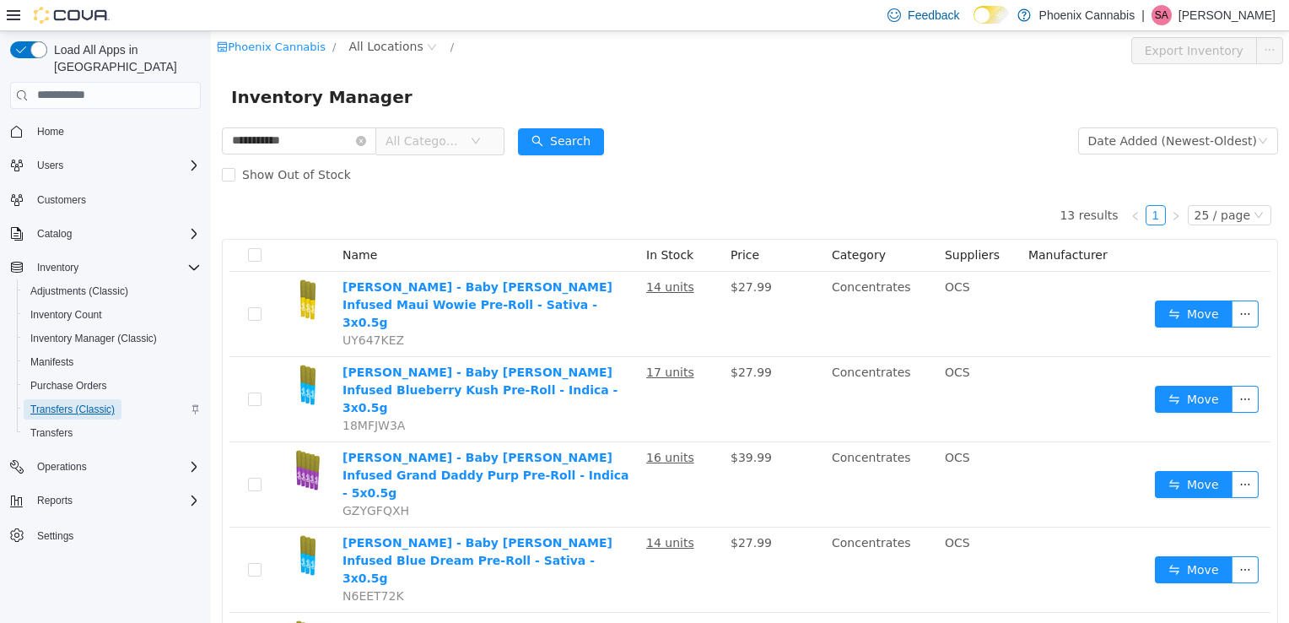
click at [57, 403] on span "Transfers (Classic)" at bounding box center [72, 410] width 84 height 14
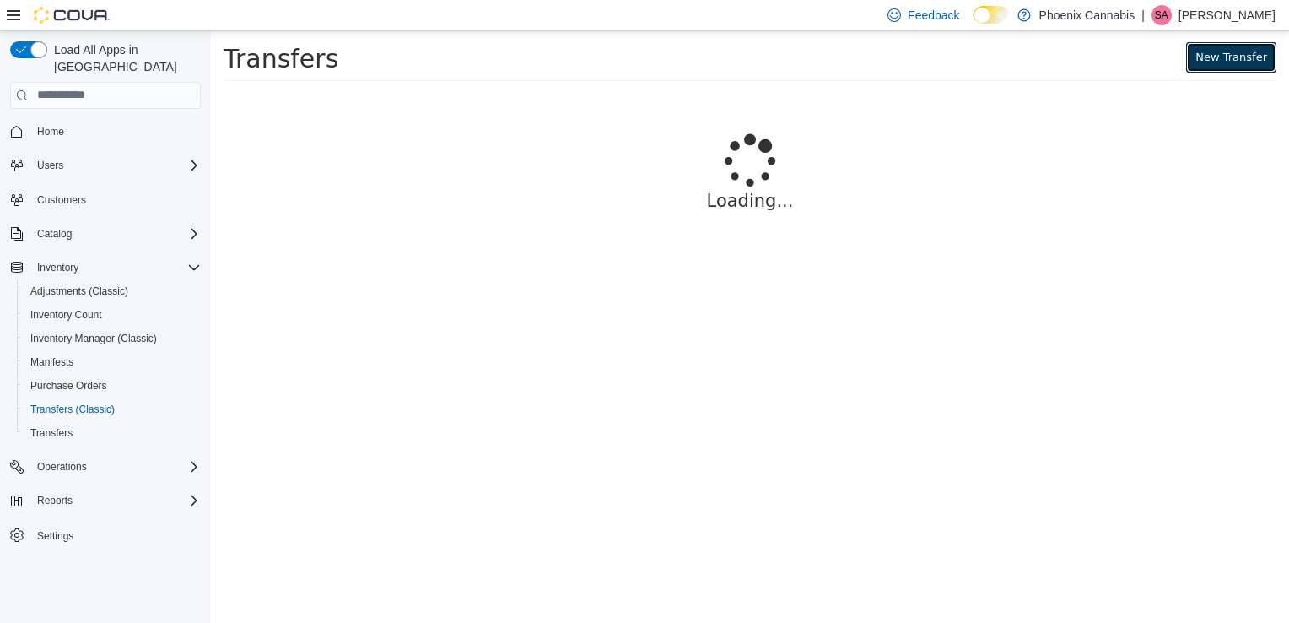
click at [1247, 59] on link "New Transfer" at bounding box center [1231, 56] width 90 height 30
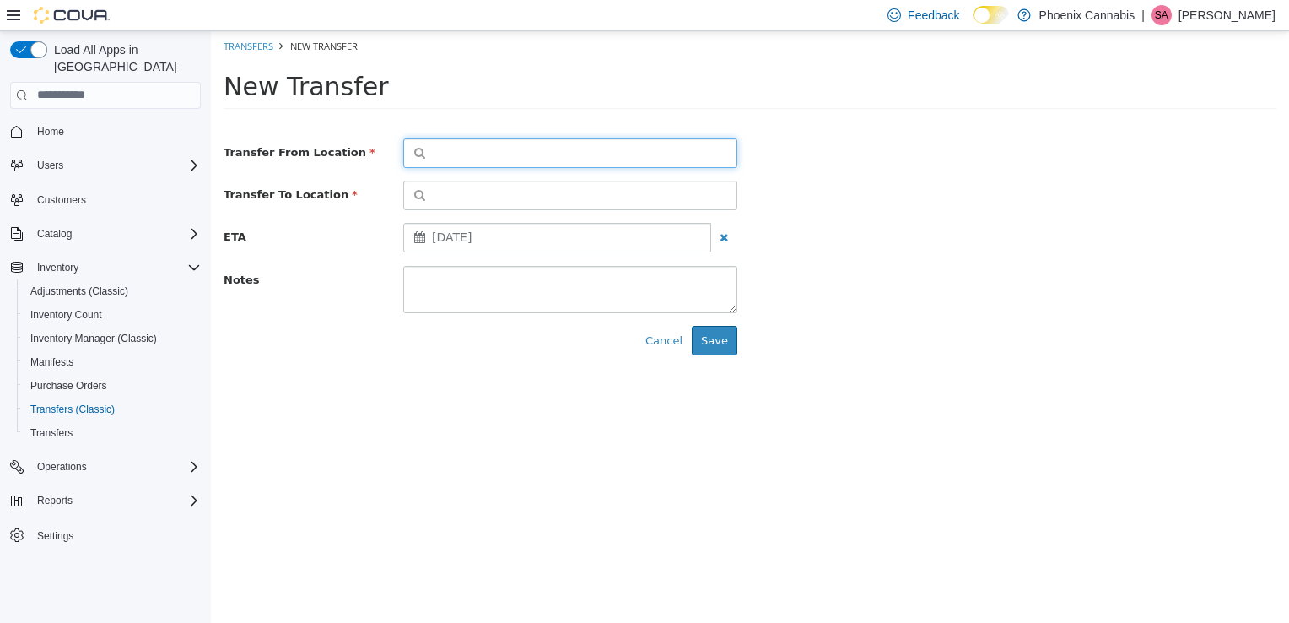
click at [546, 150] on button "button" at bounding box center [570, 153] width 334 height 30
click at [673, 188] on span "or browse" at bounding box center [695, 182] width 83 height 29
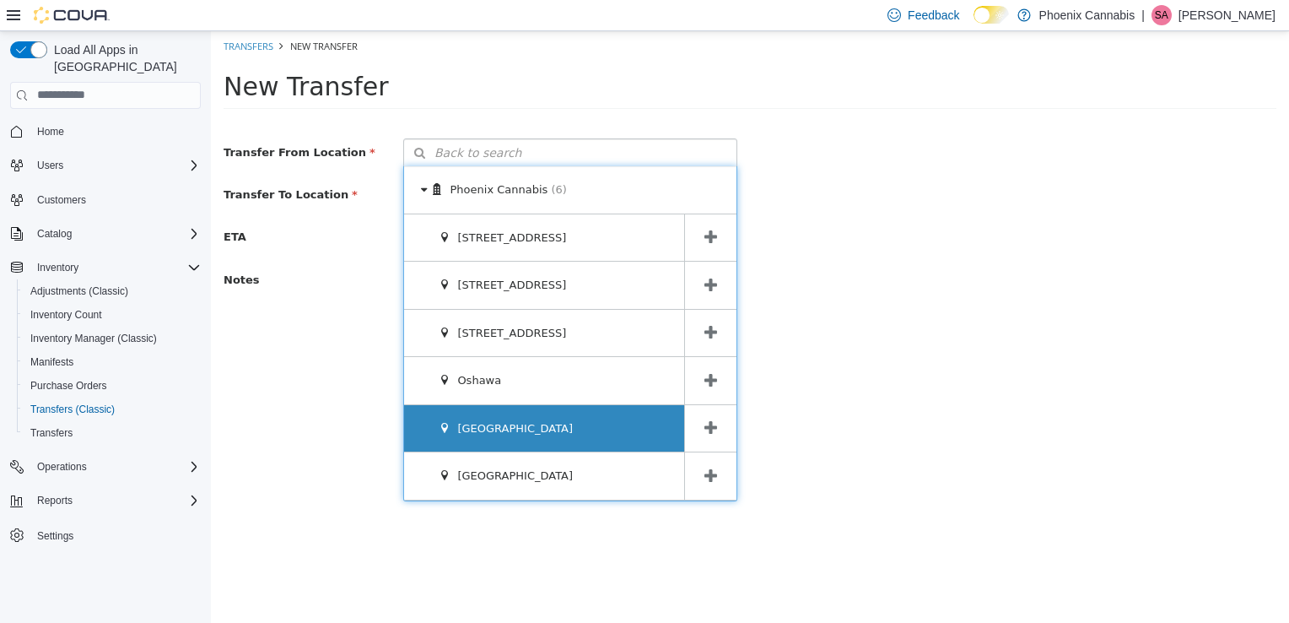
click at [578, 428] on div "[GEOGRAPHIC_DATA]" at bounding box center [544, 427] width 280 height 47
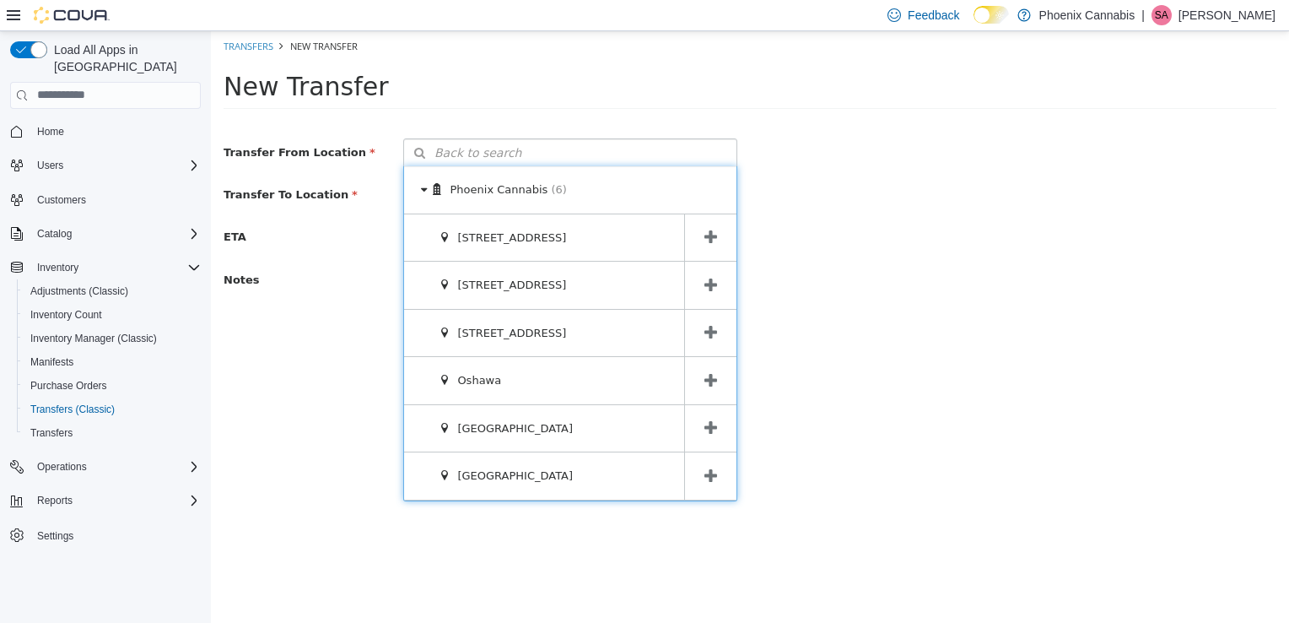
click at [712, 419] on icon at bounding box center [711, 427] width 13 height 16
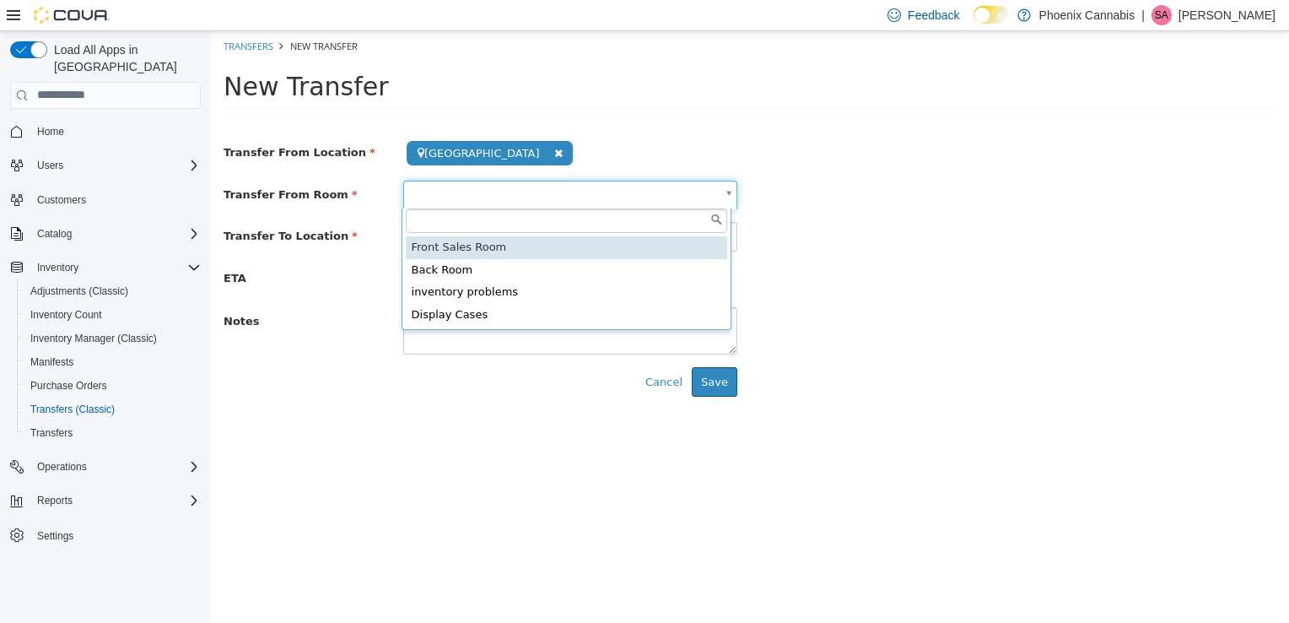
click at [630, 201] on body "**********" at bounding box center [750, 219] width 1078 height 378
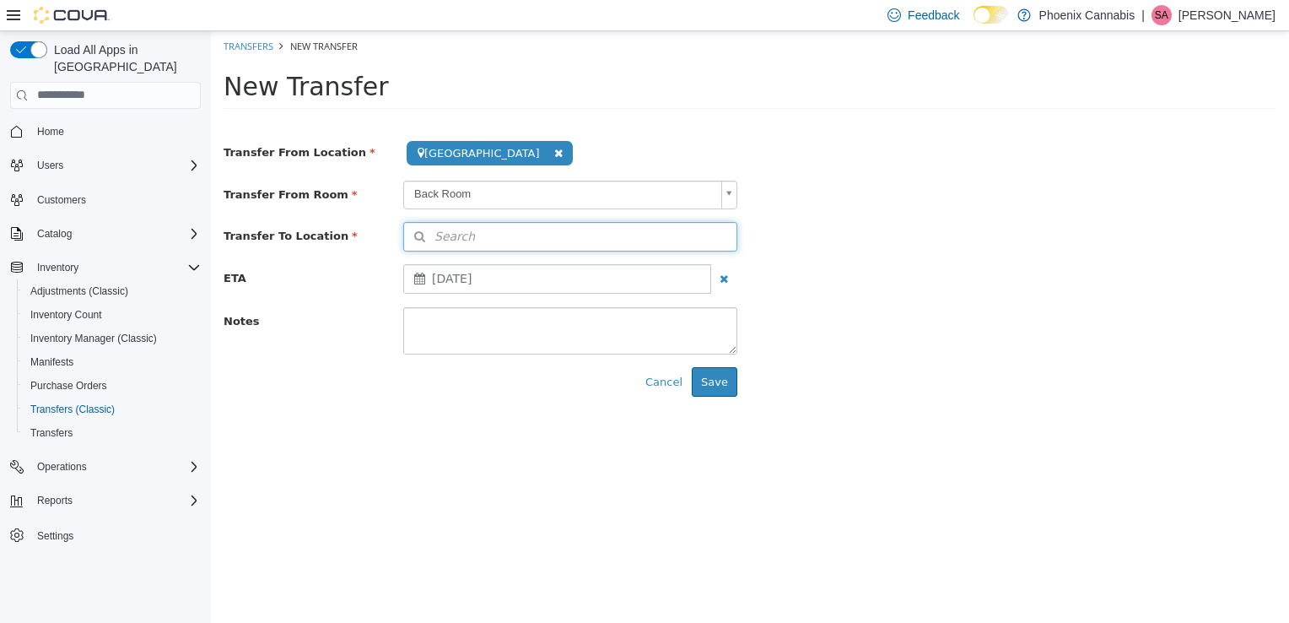
click at [701, 240] on button "Search" at bounding box center [570, 236] width 334 height 30
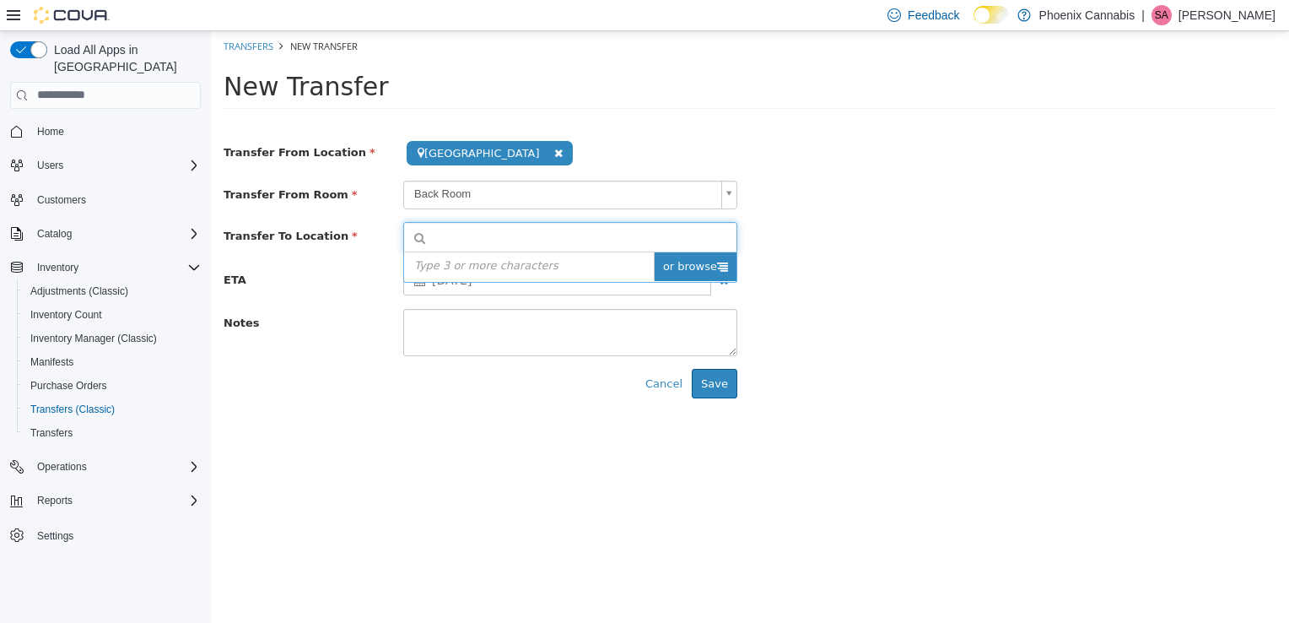
click at [716, 263] on span "or browse" at bounding box center [695, 265] width 83 height 29
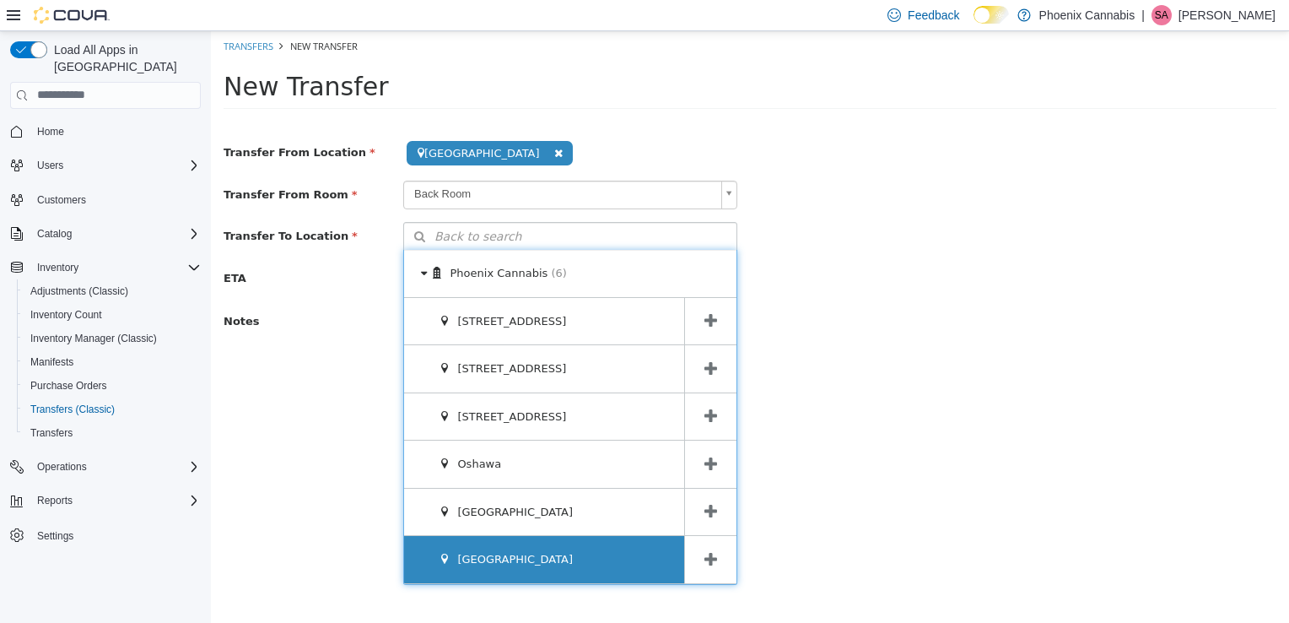
click at [623, 547] on div "[GEOGRAPHIC_DATA]" at bounding box center [544, 558] width 280 height 47
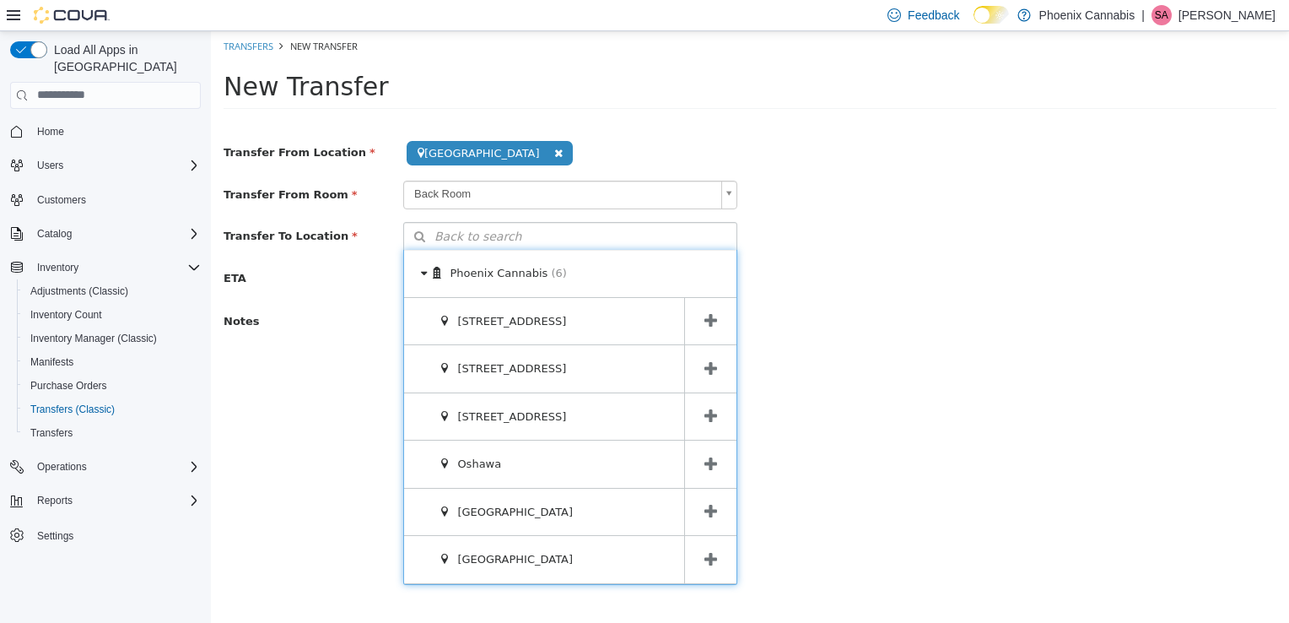
click at [704, 548] on span at bounding box center [710, 558] width 52 height 47
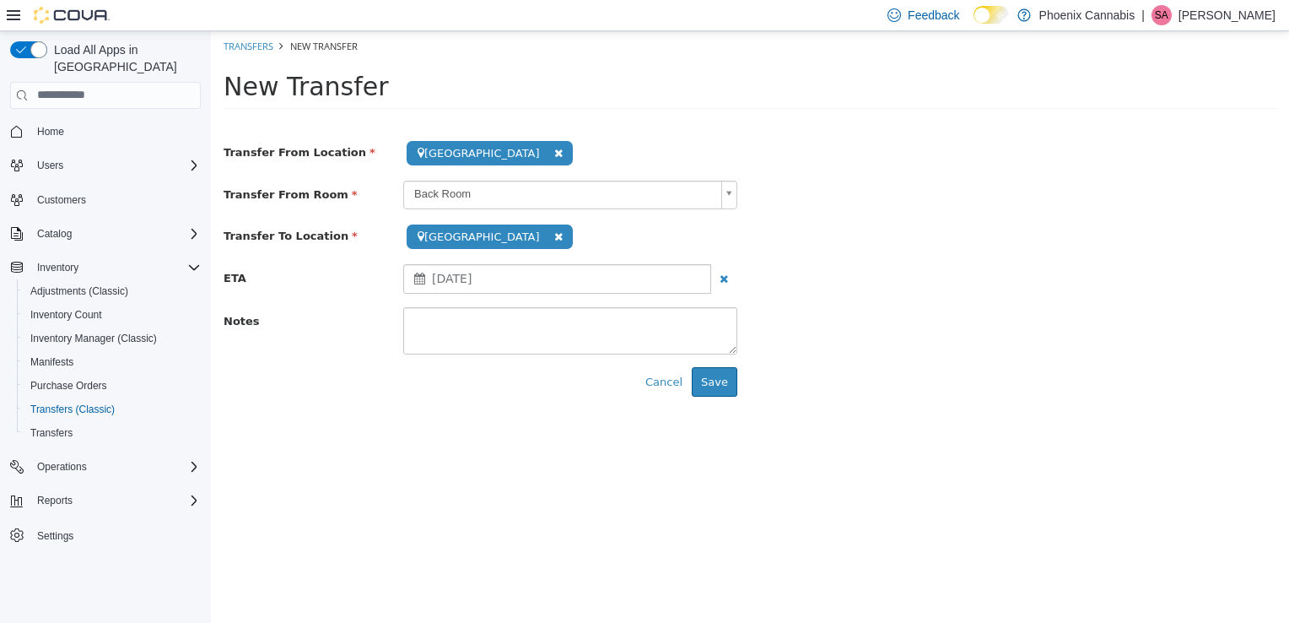
click at [807, 354] on div "**********" at bounding box center [750, 273] width 1078 height 271
click at [710, 381] on button "Save" at bounding box center [715, 381] width 46 height 30
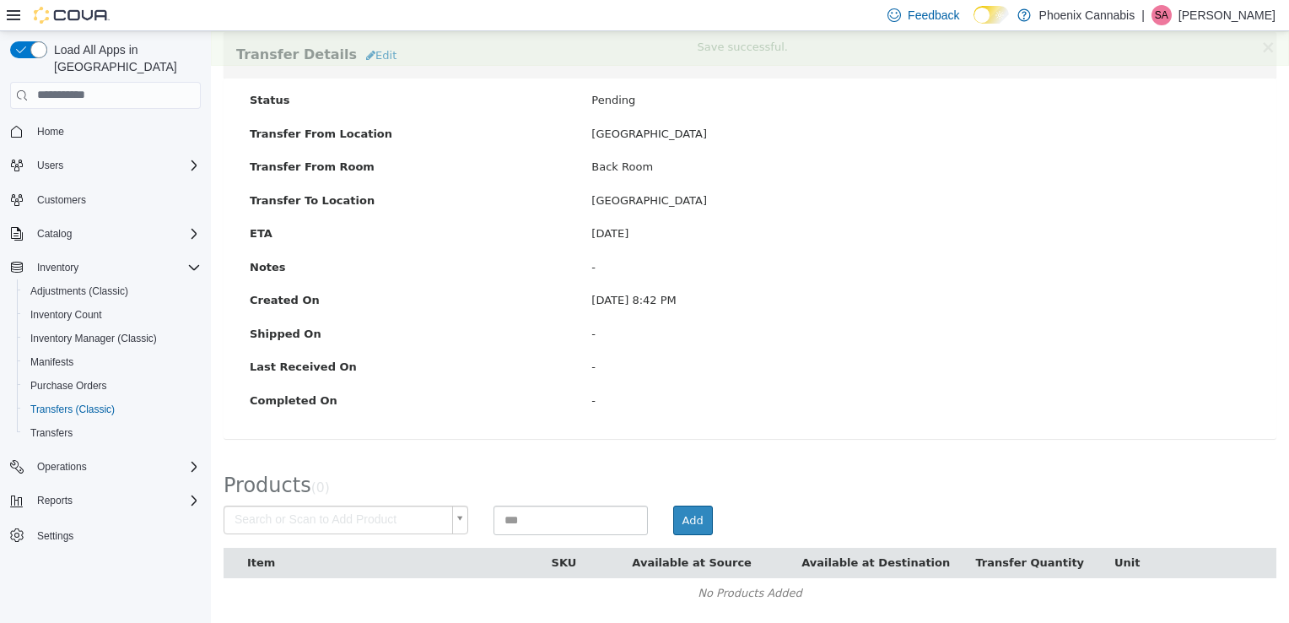
scroll to position [114, 0]
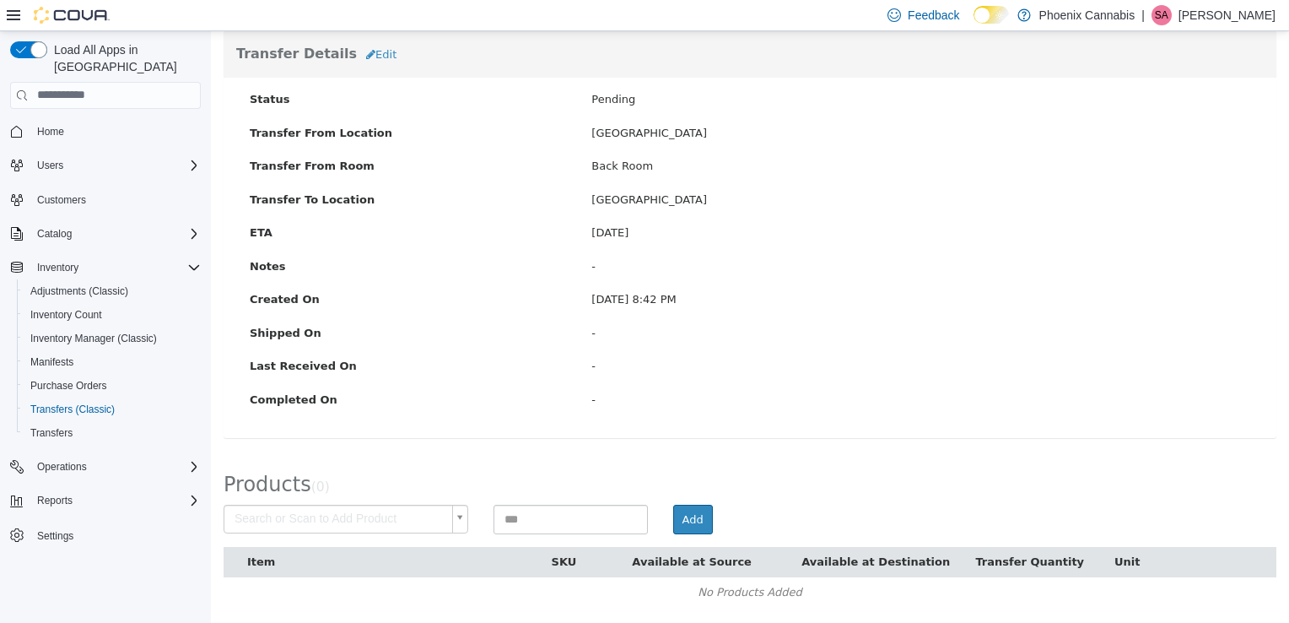
click at [381, 514] on body "× Save successful. Transfers TR8HTW-1873 Transfer #TR8HTW-1873 Preparing Downlo…" at bounding box center [750, 269] width 1078 height 707
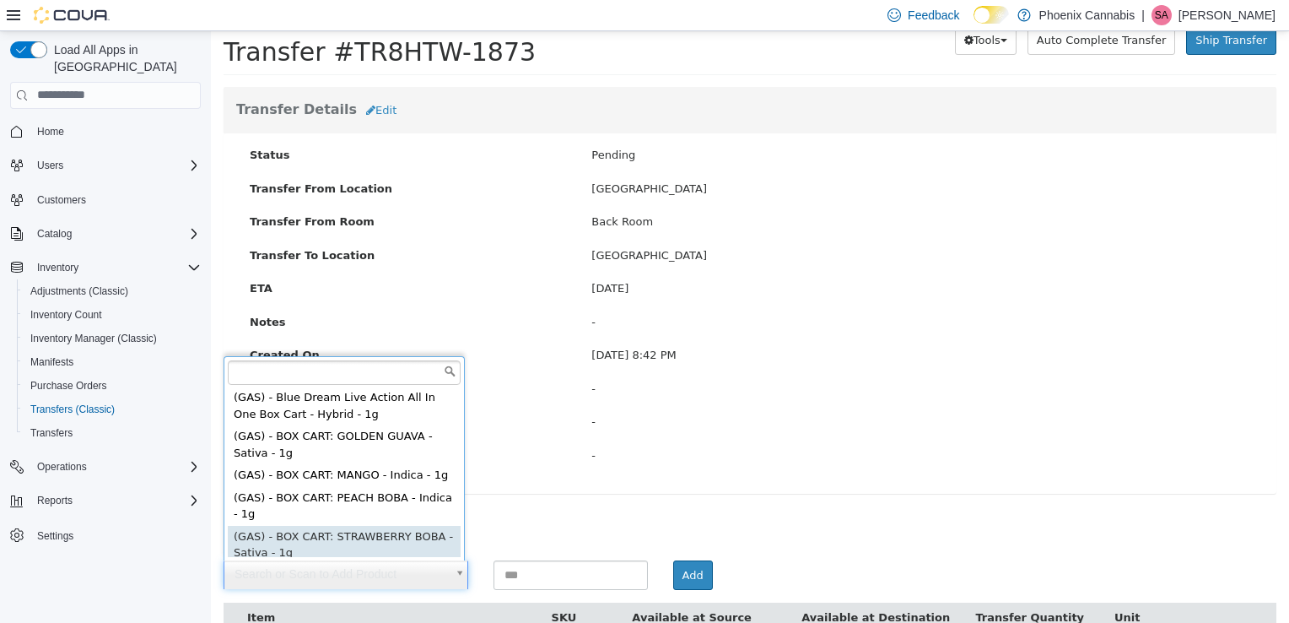
scroll to position [30, 0]
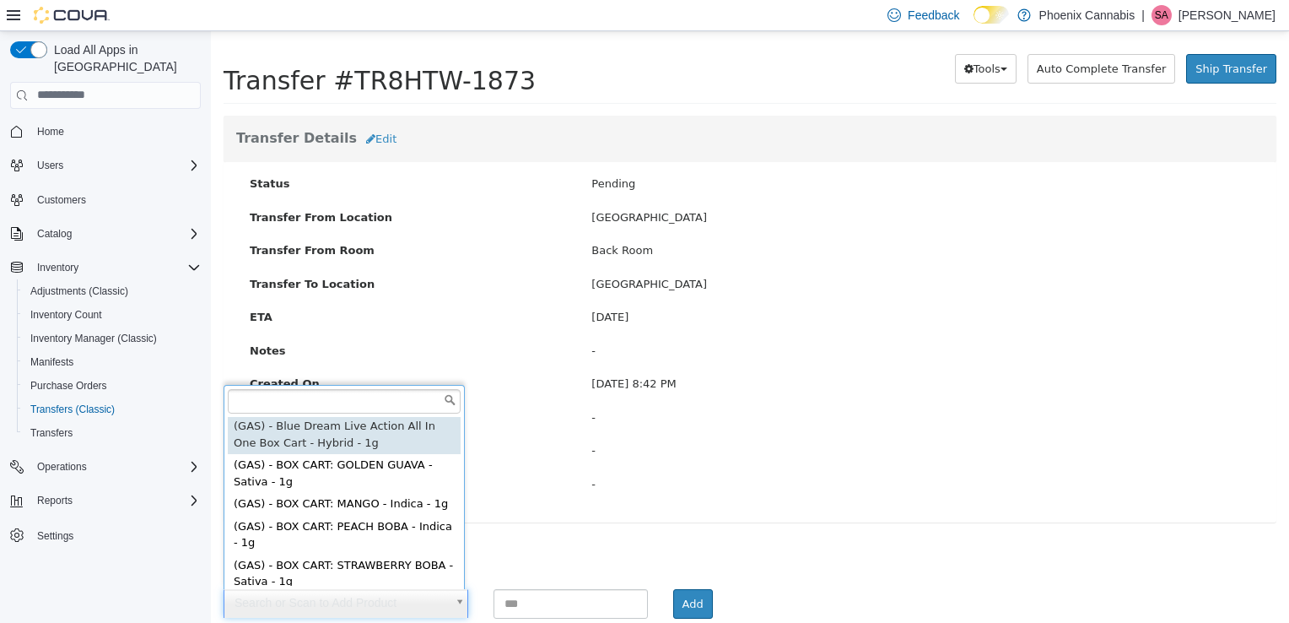
click at [366, 399] on input "text" at bounding box center [344, 400] width 233 height 25
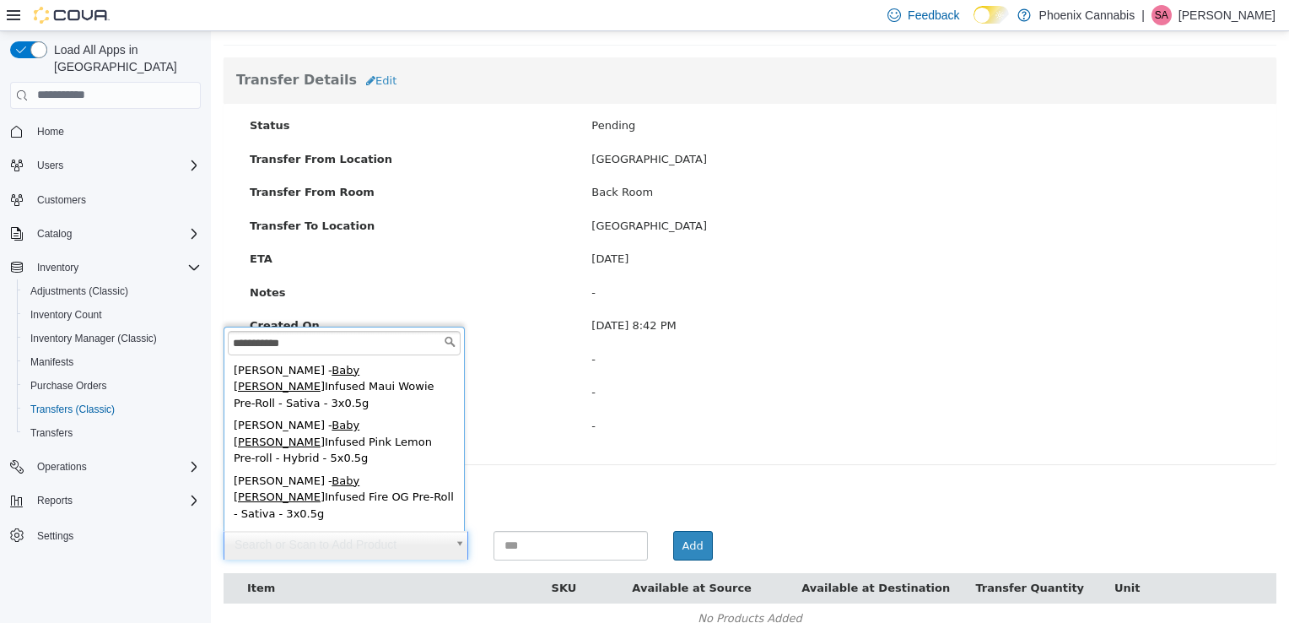
scroll to position [114, 0]
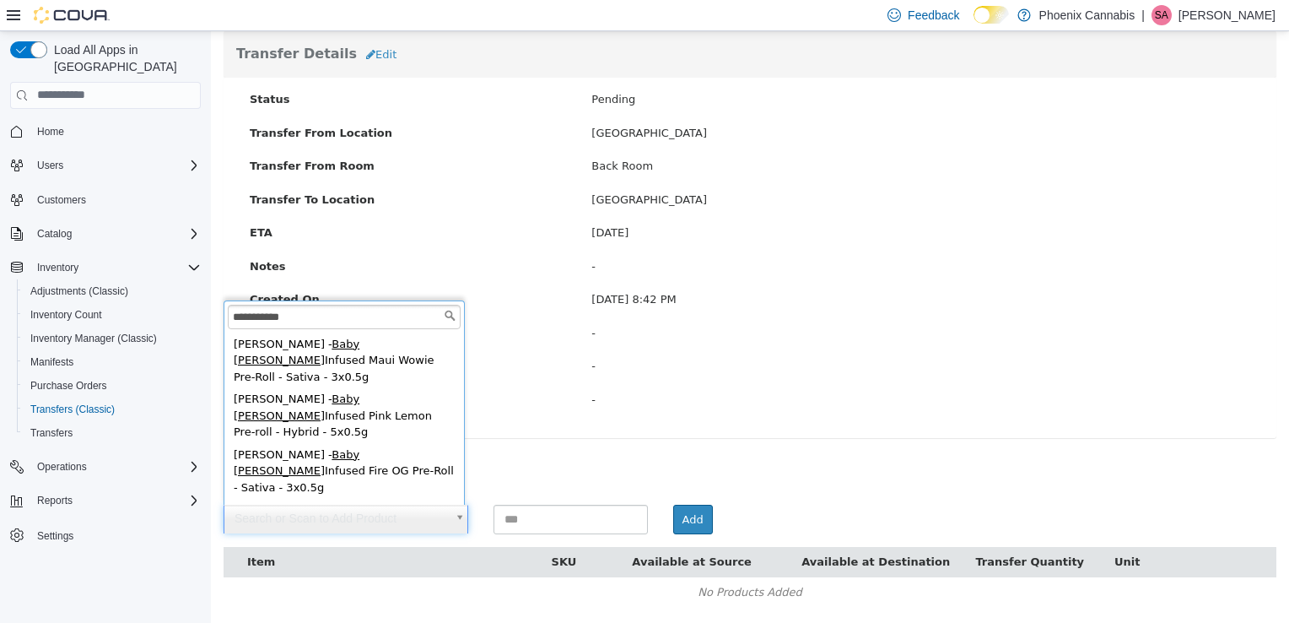
type input "**********"
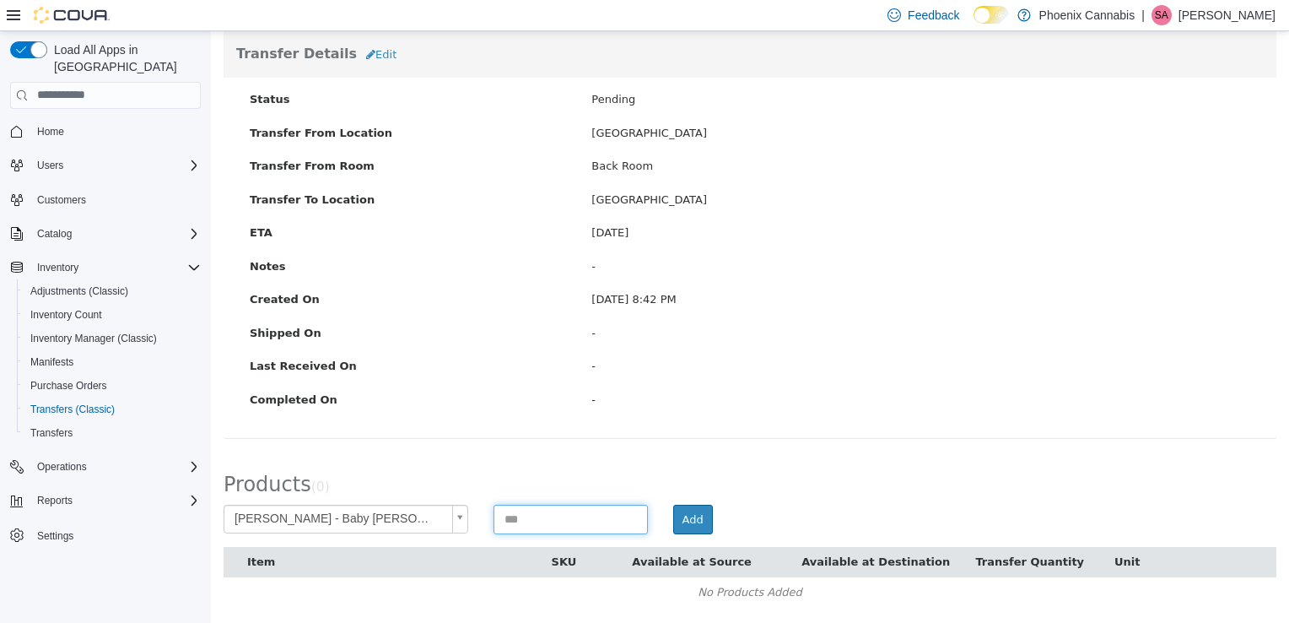
click at [558, 517] on input at bounding box center [571, 519] width 154 height 30
click at [533, 516] on input at bounding box center [571, 519] width 154 height 30
type input "*"
click at [685, 516] on button "Add" at bounding box center [693, 519] width 40 height 30
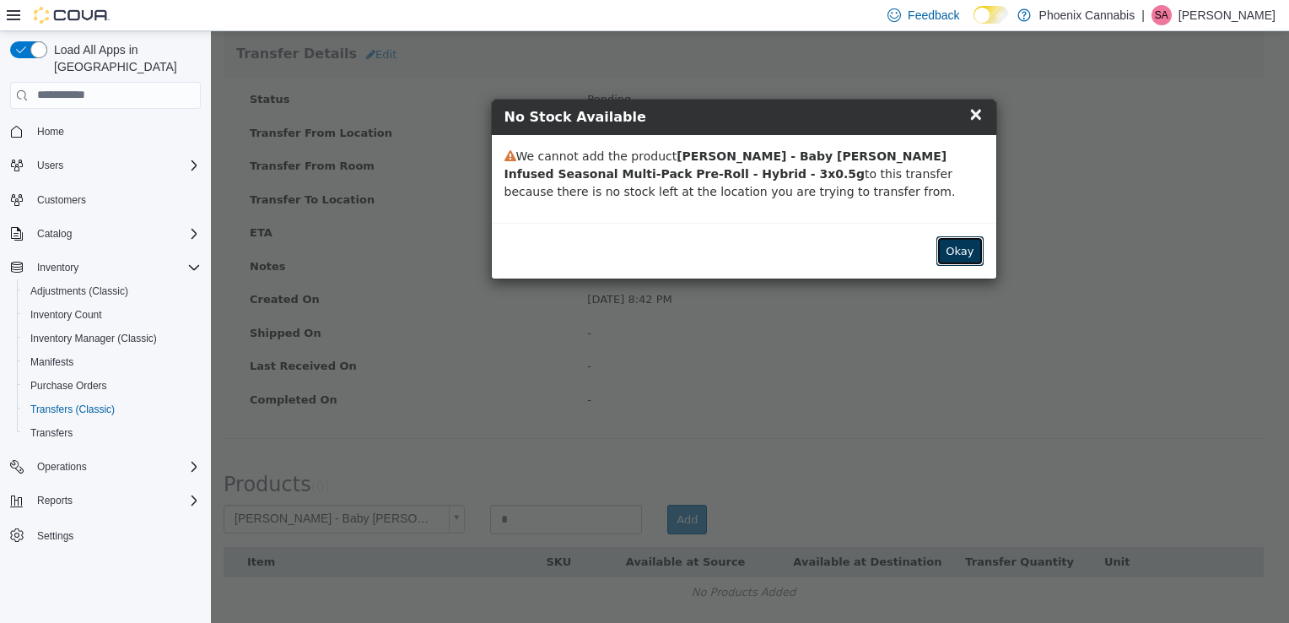
click at [961, 253] on button "Okay" at bounding box center [960, 250] width 46 height 30
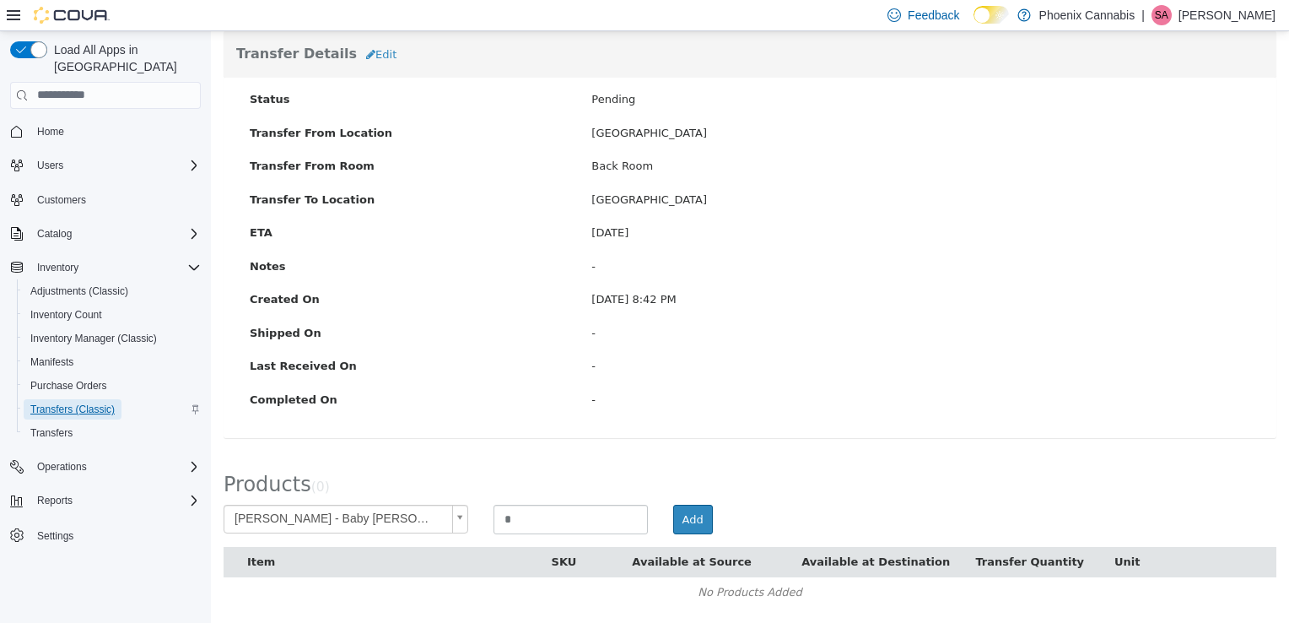
click at [55, 403] on span "Transfers (Classic)" at bounding box center [72, 410] width 84 height 14
click at [50, 125] on span "Home" at bounding box center [50, 132] width 27 height 14
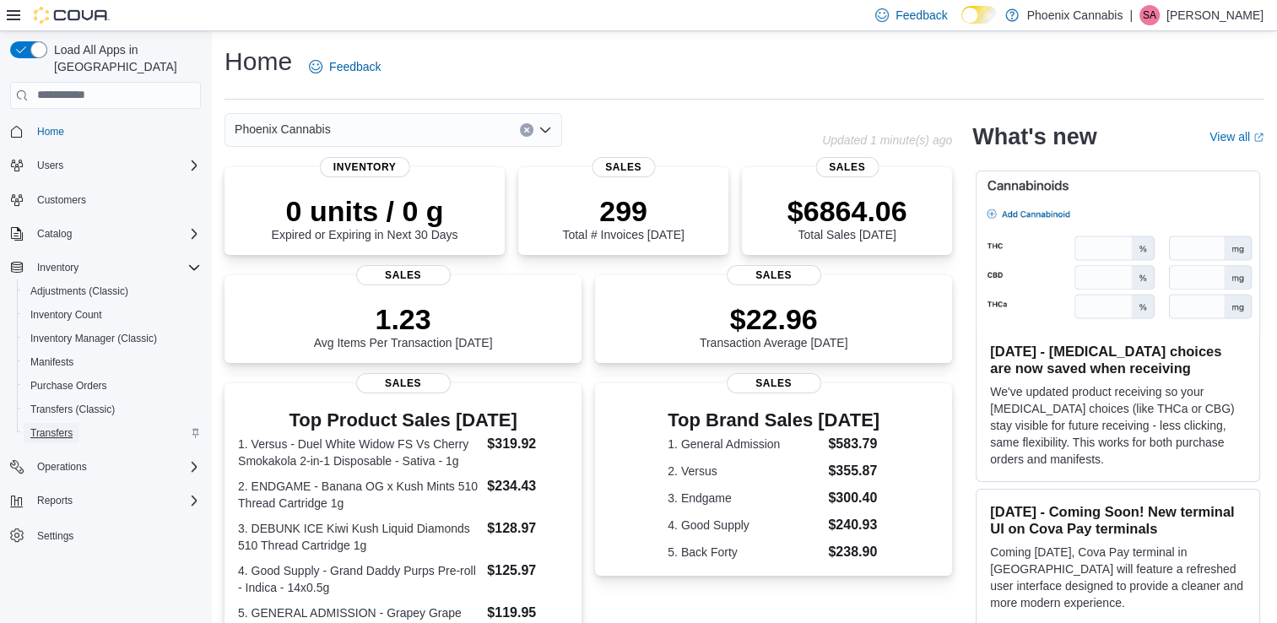
click at [27, 423] on link "Transfers" at bounding box center [52, 433] width 56 height 20
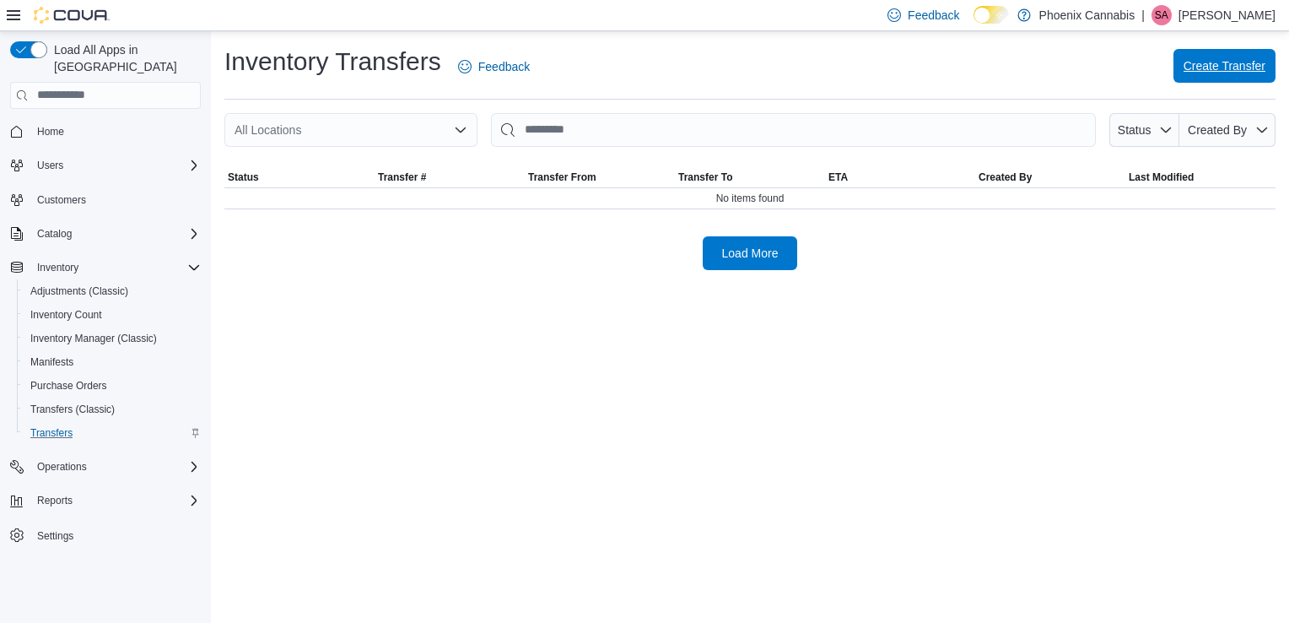
click at [1203, 62] on span "Create Transfer" at bounding box center [1225, 65] width 82 height 17
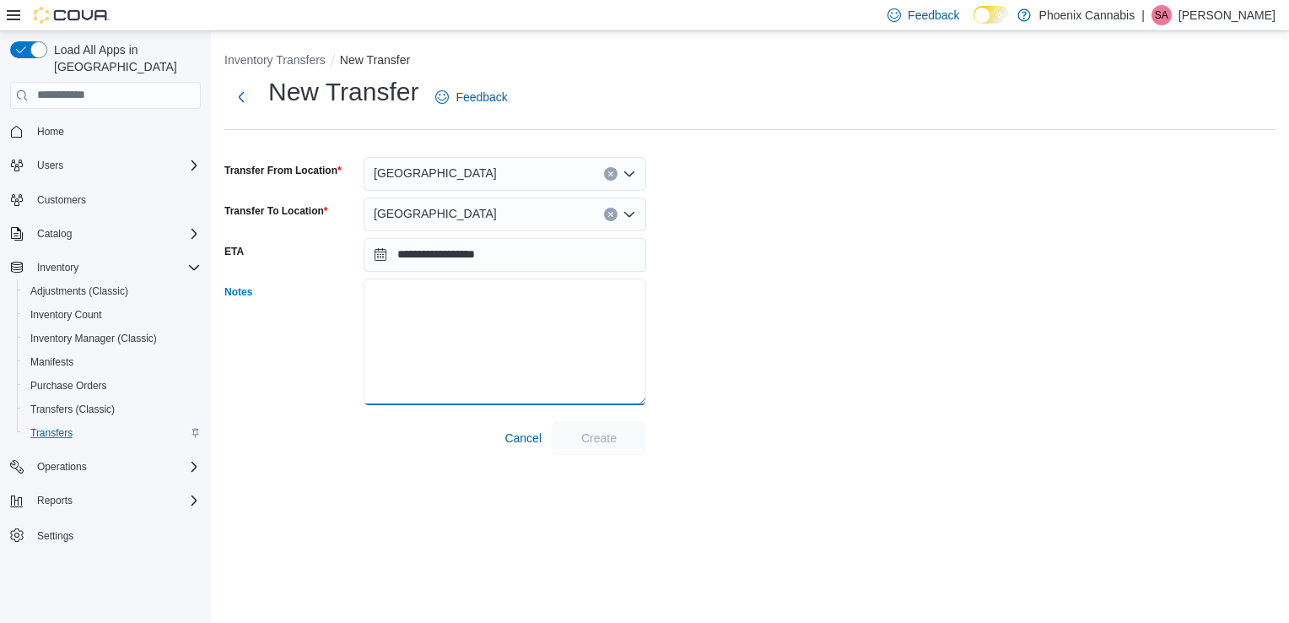
click at [530, 346] on textarea "Notes" at bounding box center [505, 341] width 283 height 127
click at [264, 57] on button "Inventory Transfers" at bounding box center [274, 60] width 101 height 14
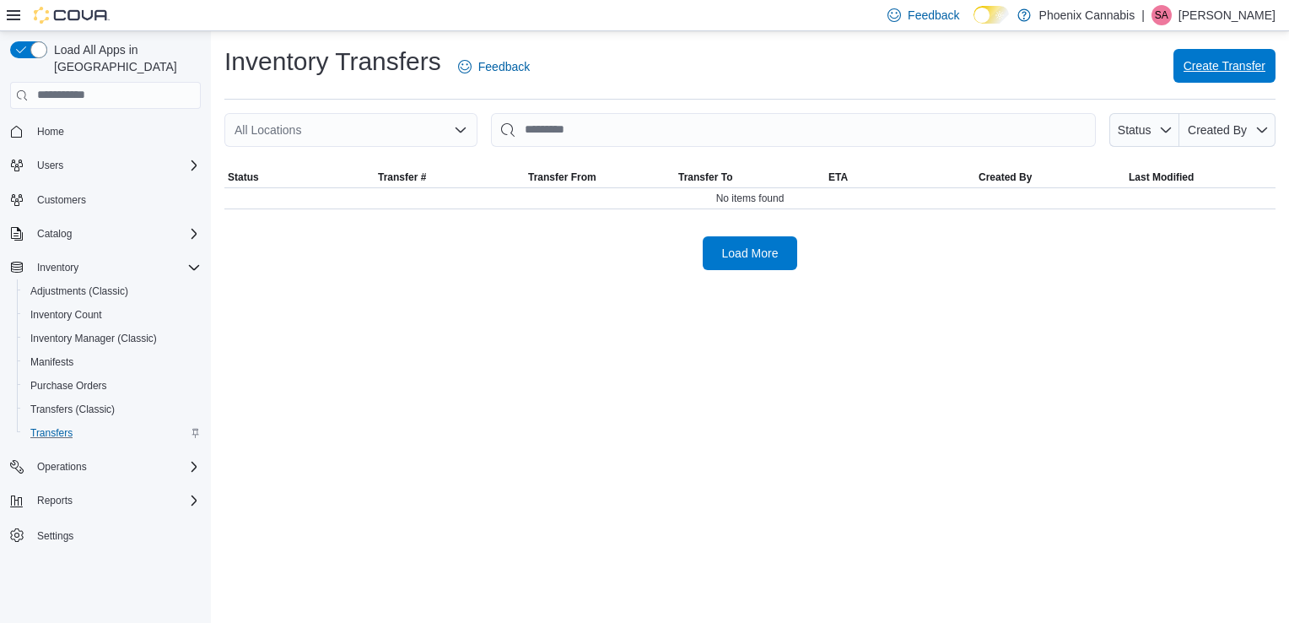
click at [1208, 71] on span "Create Transfer" at bounding box center [1225, 65] width 82 height 17
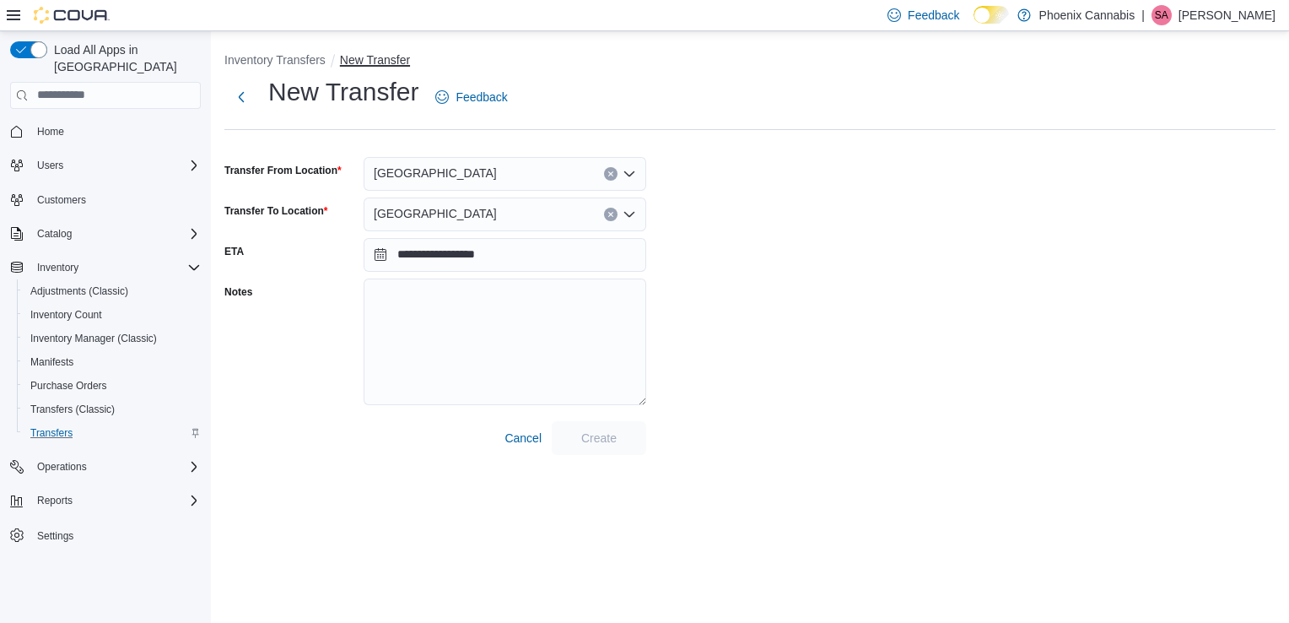
click at [377, 60] on button "New Transfer" at bounding box center [375, 60] width 70 height 14
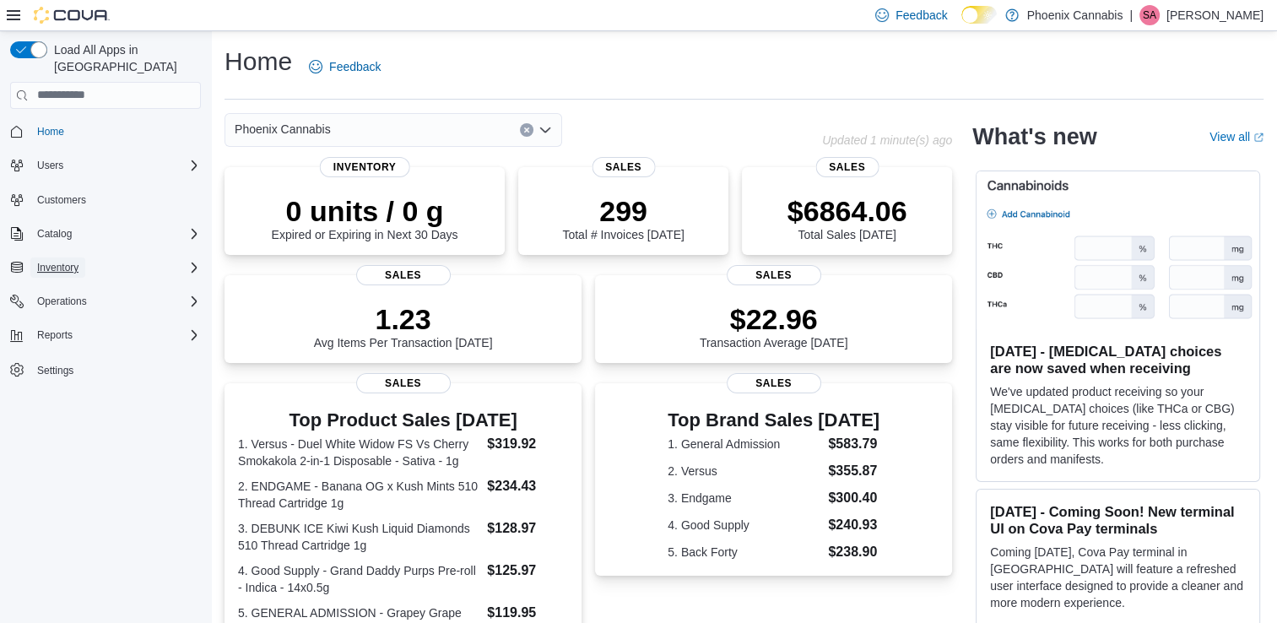
click at [68, 261] on span "Inventory" at bounding box center [57, 268] width 41 height 14
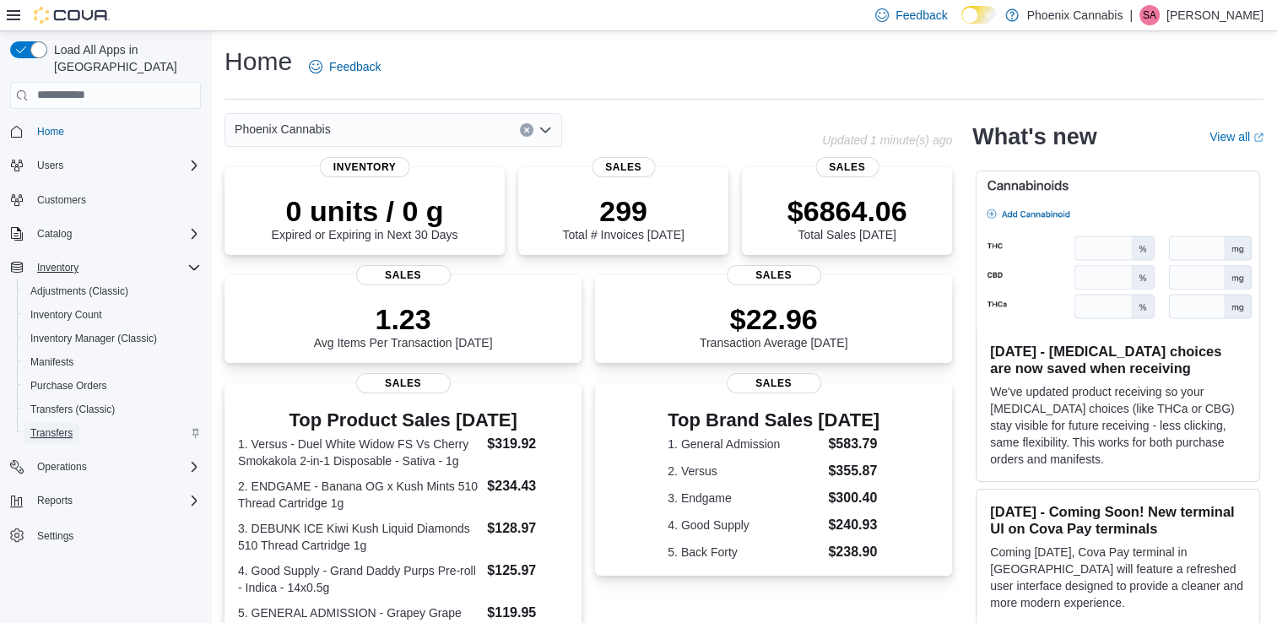
click at [51, 426] on span "Transfers" at bounding box center [51, 433] width 42 height 14
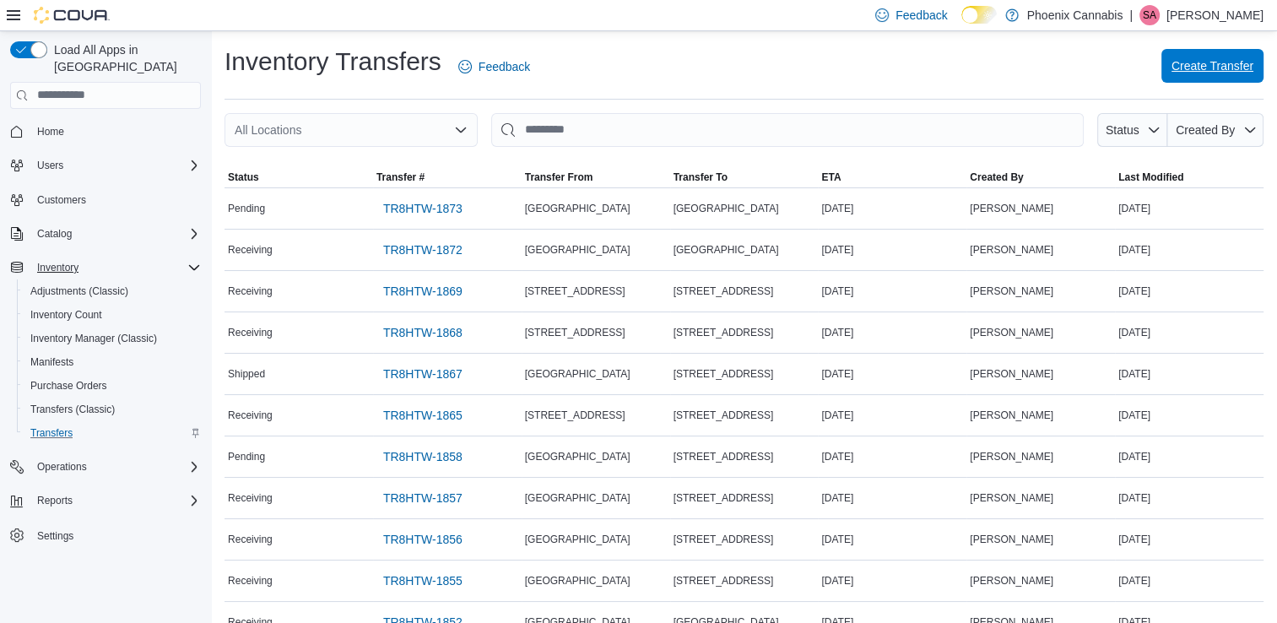
click at [1244, 69] on span "Create Transfer" at bounding box center [1212, 65] width 82 height 17
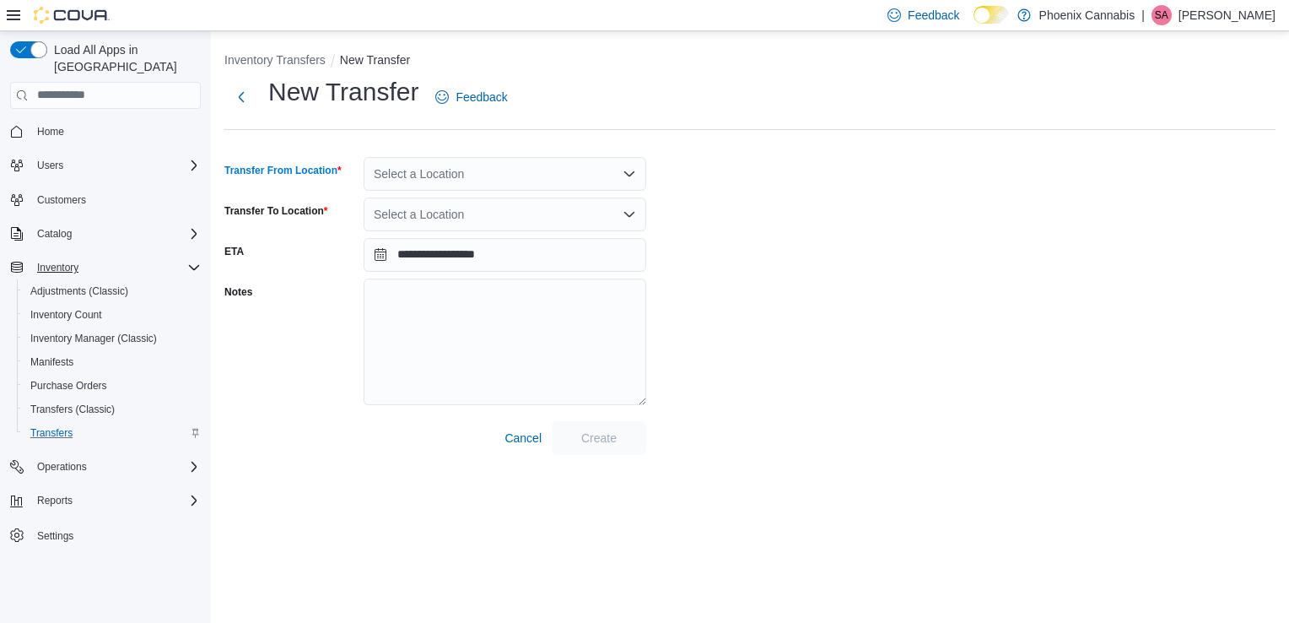
click at [505, 174] on div "Select a Location" at bounding box center [505, 174] width 283 height 34
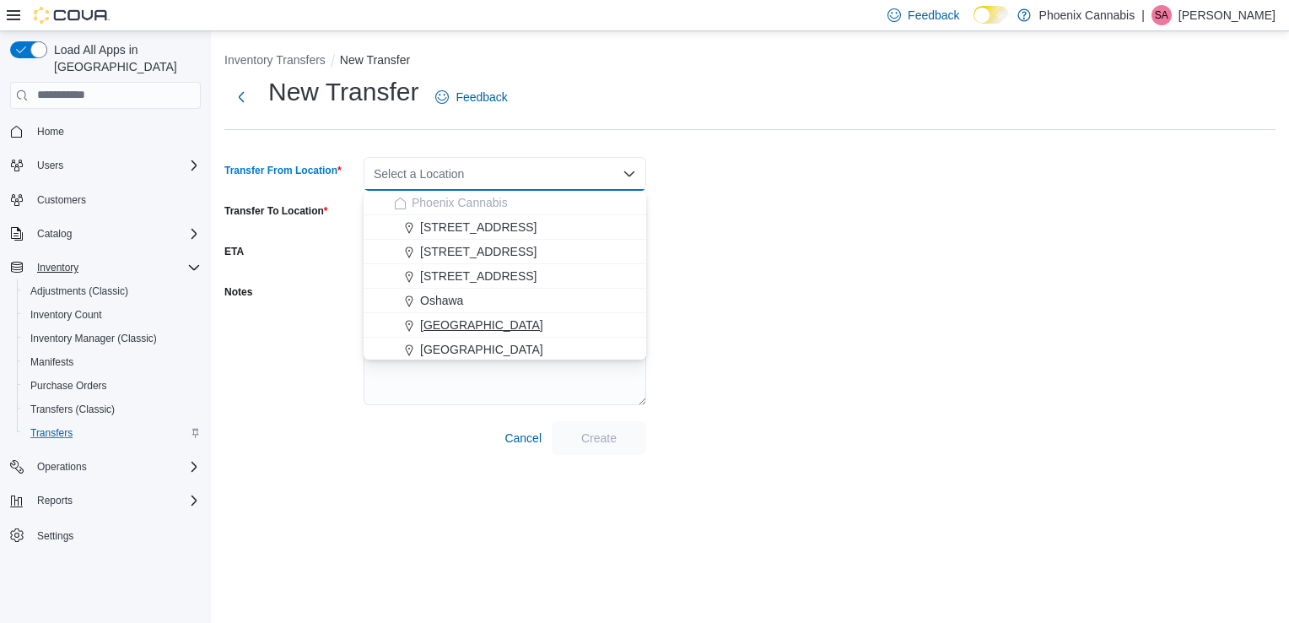
click at [481, 329] on span "[GEOGRAPHIC_DATA]" at bounding box center [481, 324] width 123 height 17
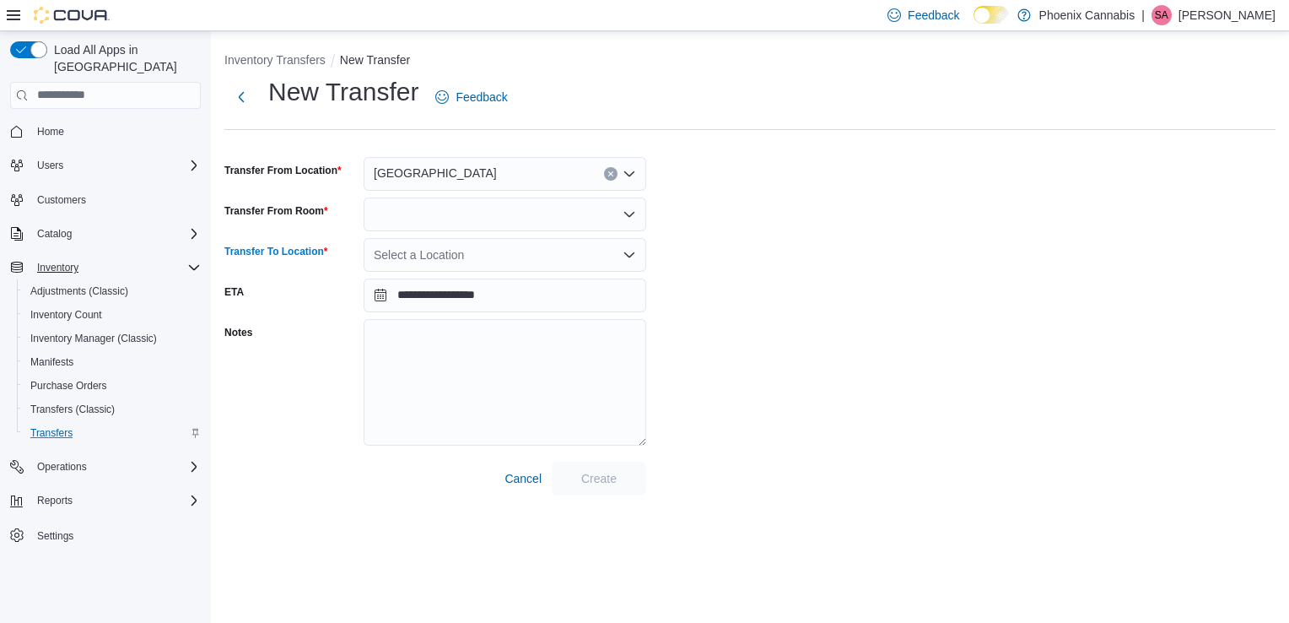
click at [502, 255] on div "Select a Location" at bounding box center [505, 255] width 283 height 34
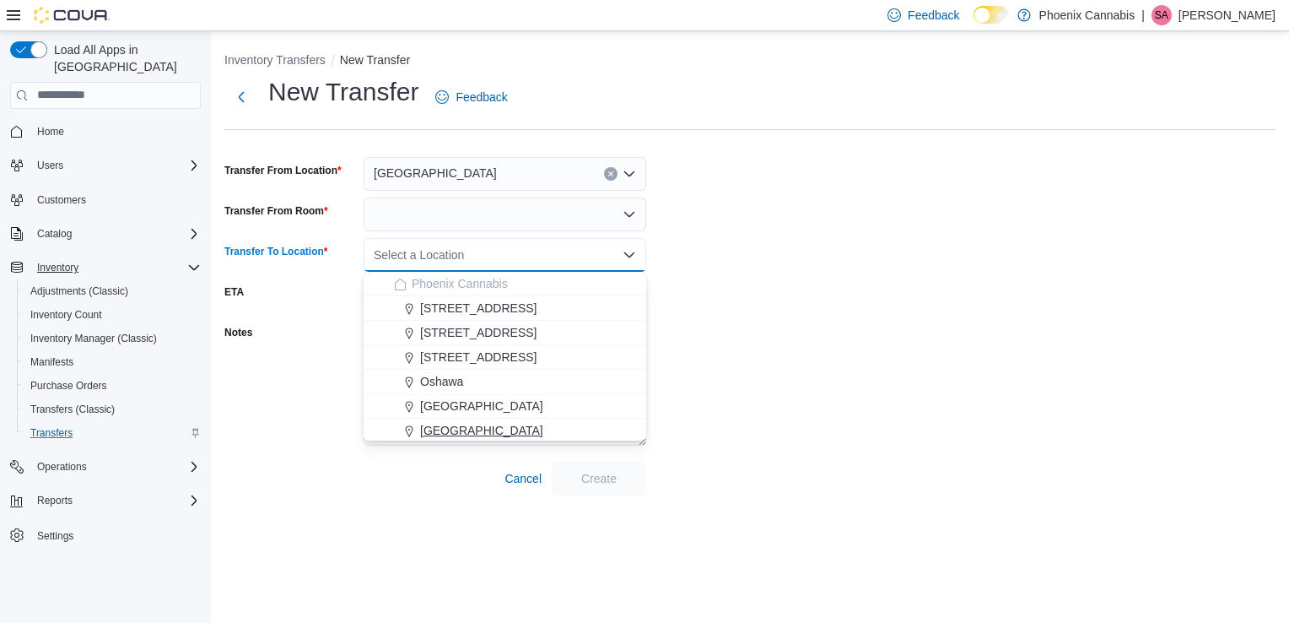
click at [487, 428] on div "[GEOGRAPHIC_DATA]" at bounding box center [515, 430] width 242 height 17
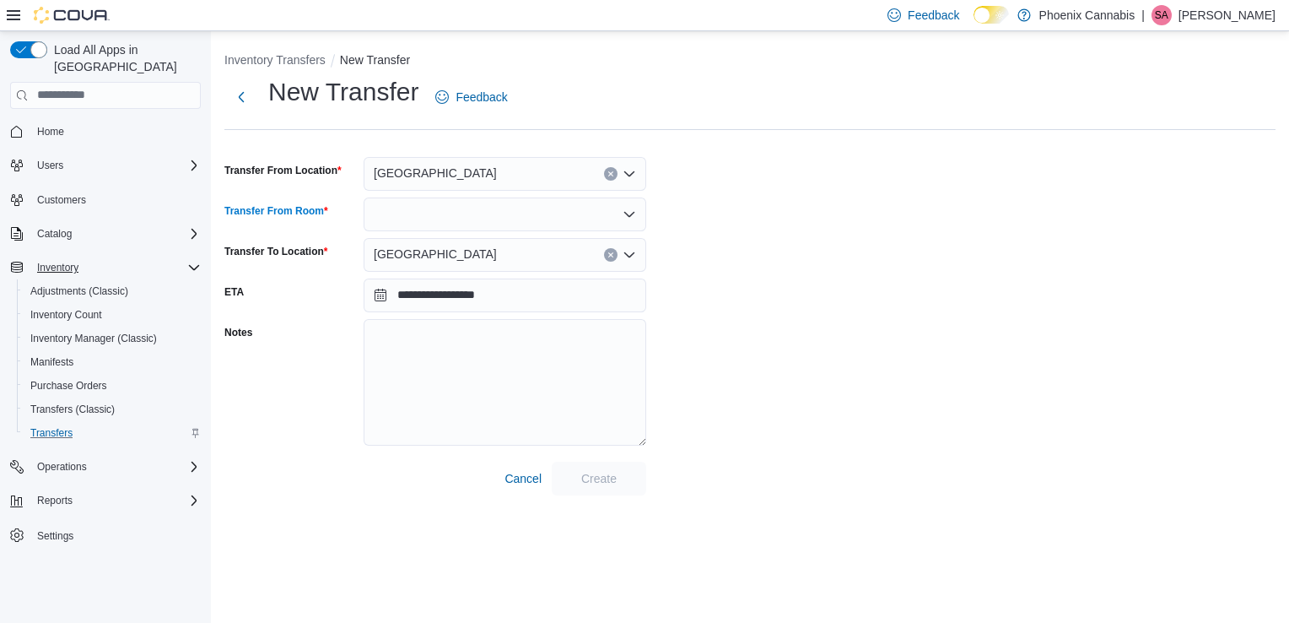
click at [508, 208] on div at bounding box center [505, 214] width 283 height 34
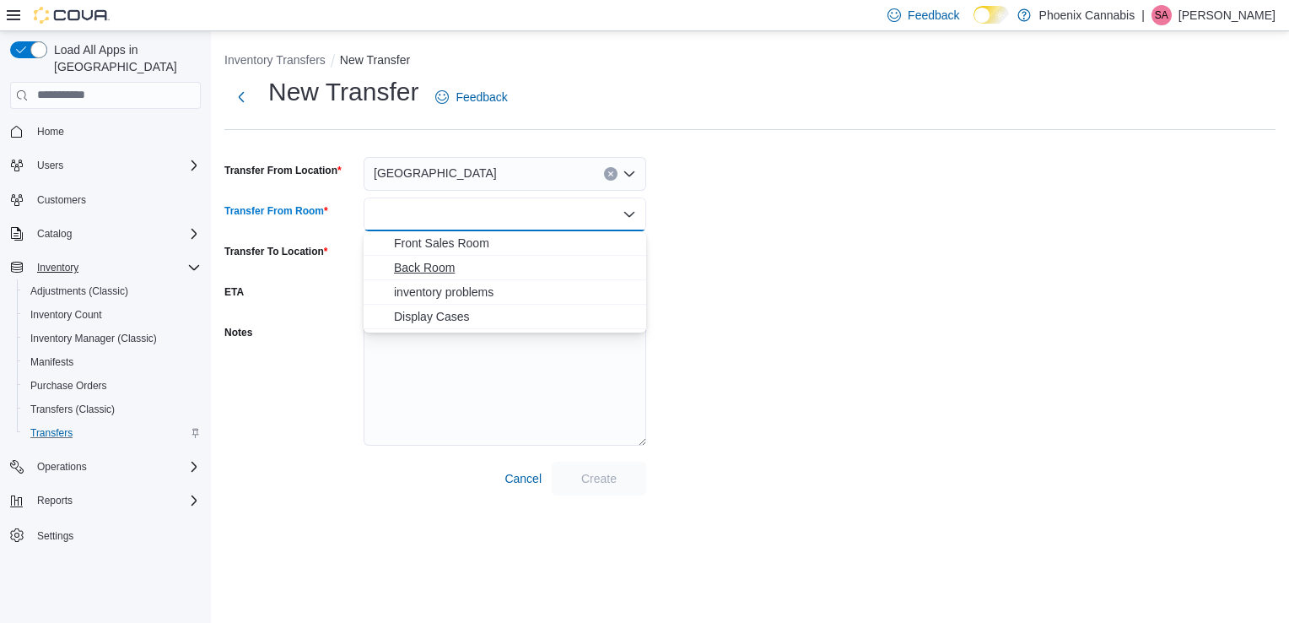
click at [479, 270] on span "Back Room" at bounding box center [515, 267] width 242 height 17
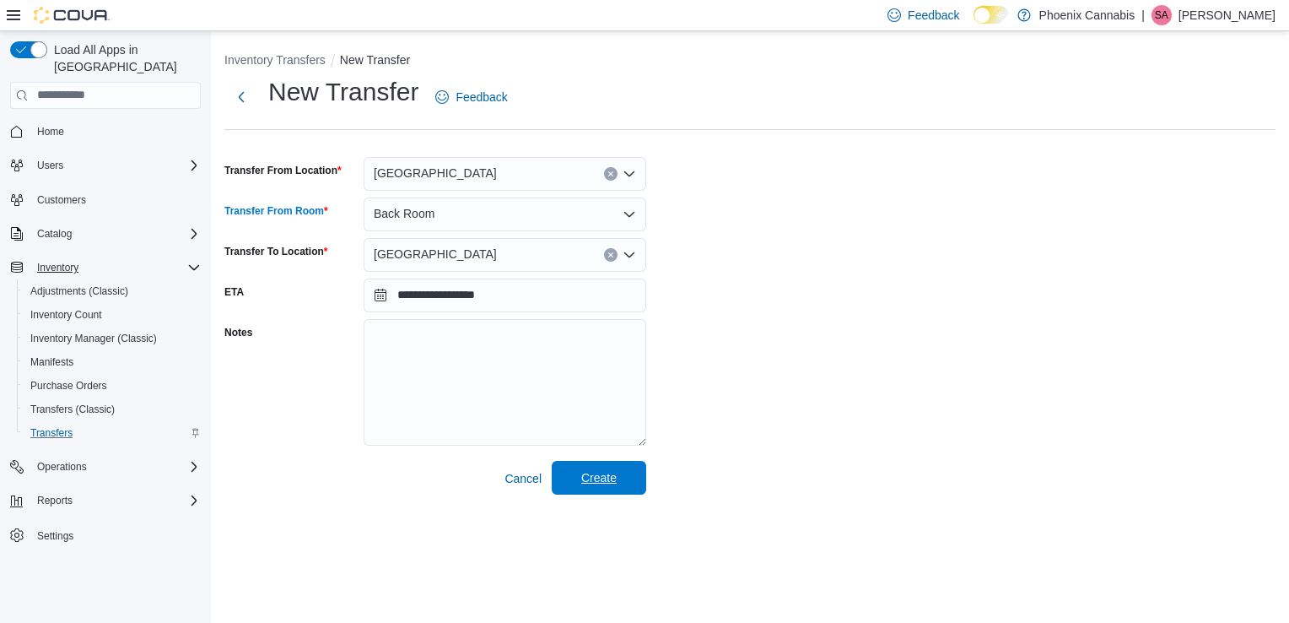
click at [632, 478] on span "Create" at bounding box center [599, 478] width 74 height 34
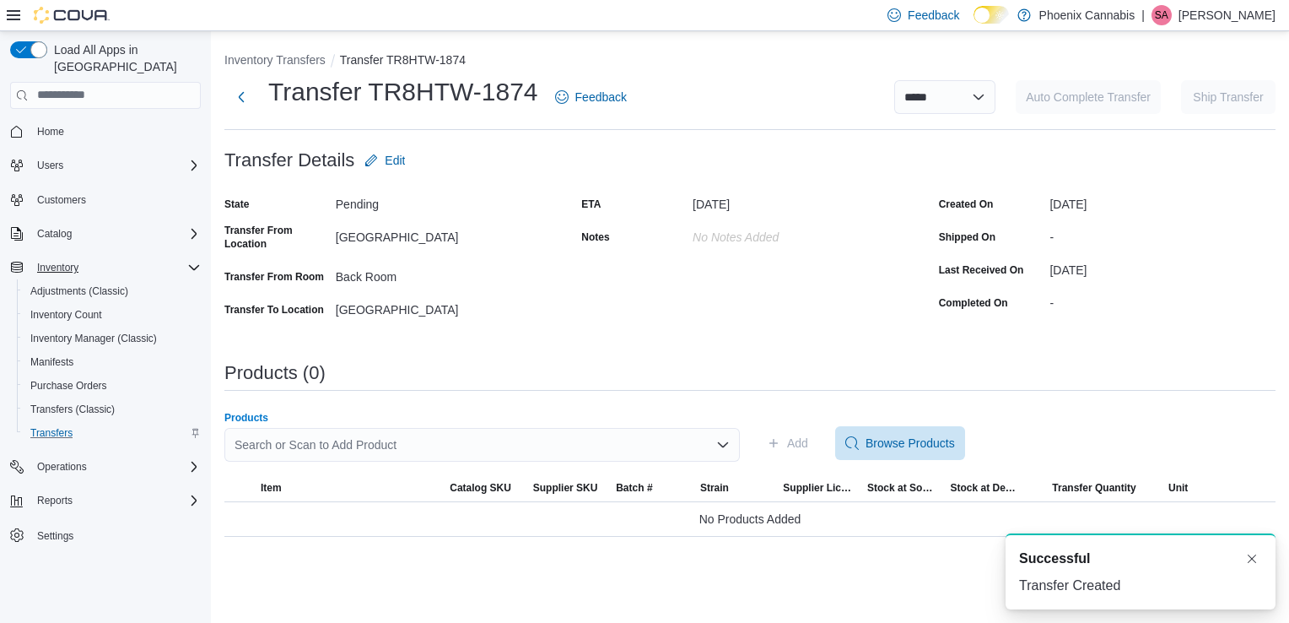
click at [628, 447] on div "Search or Scan to Add Product" at bounding box center [482, 445] width 516 height 34
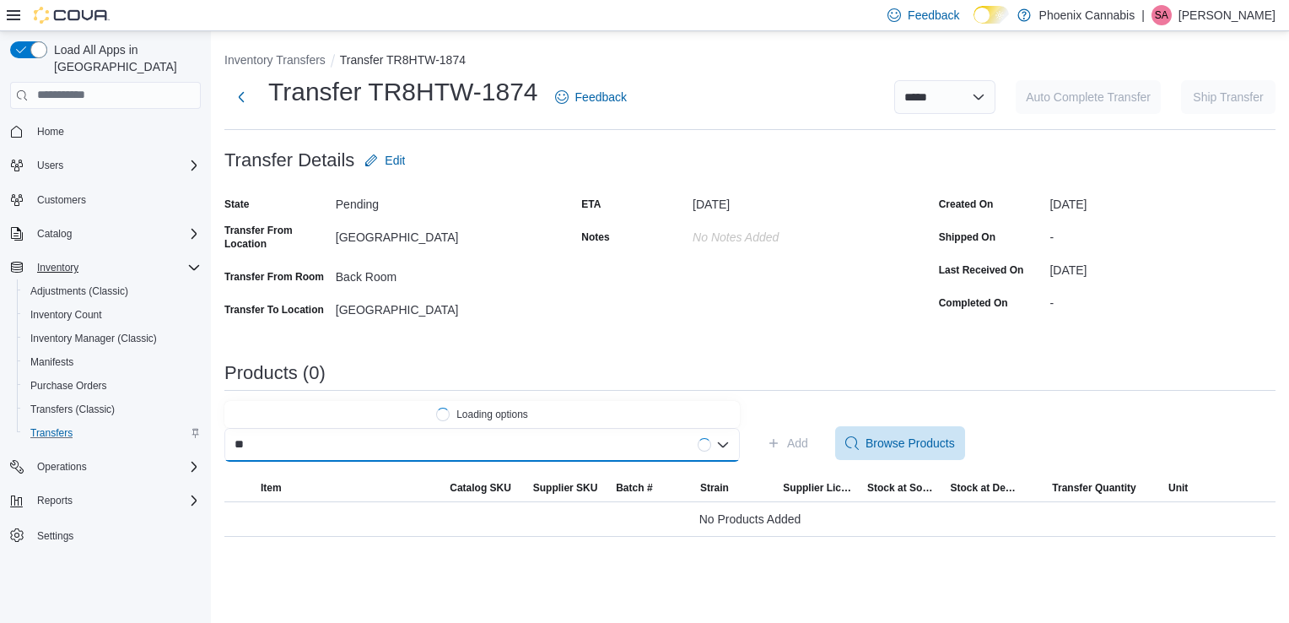
type input "*"
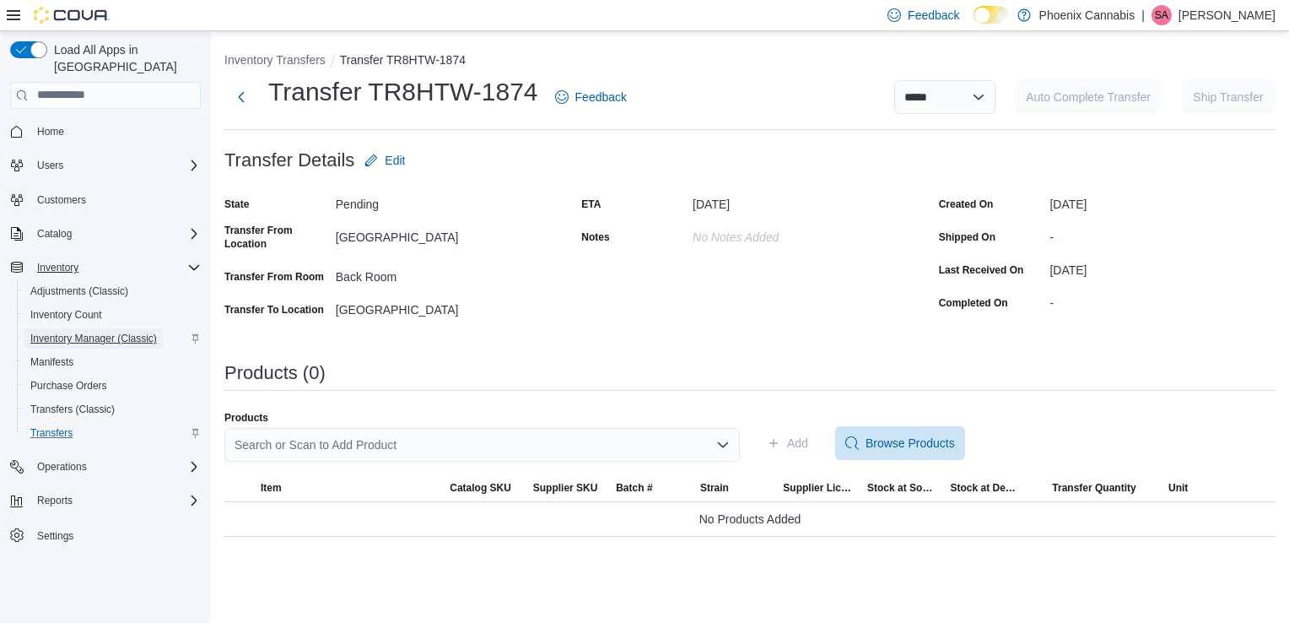
click at [84, 332] on span "Inventory Manager (Classic)" at bounding box center [93, 339] width 127 height 14
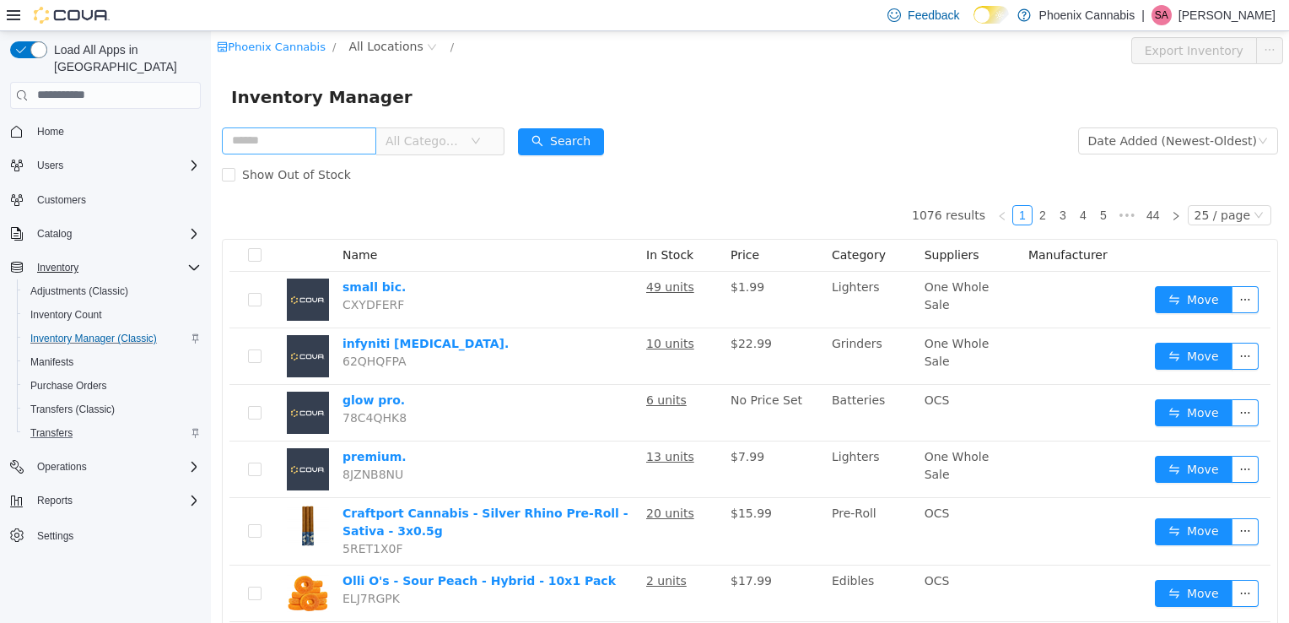
click at [334, 133] on input "text" at bounding box center [299, 140] width 154 height 27
type input "**********"
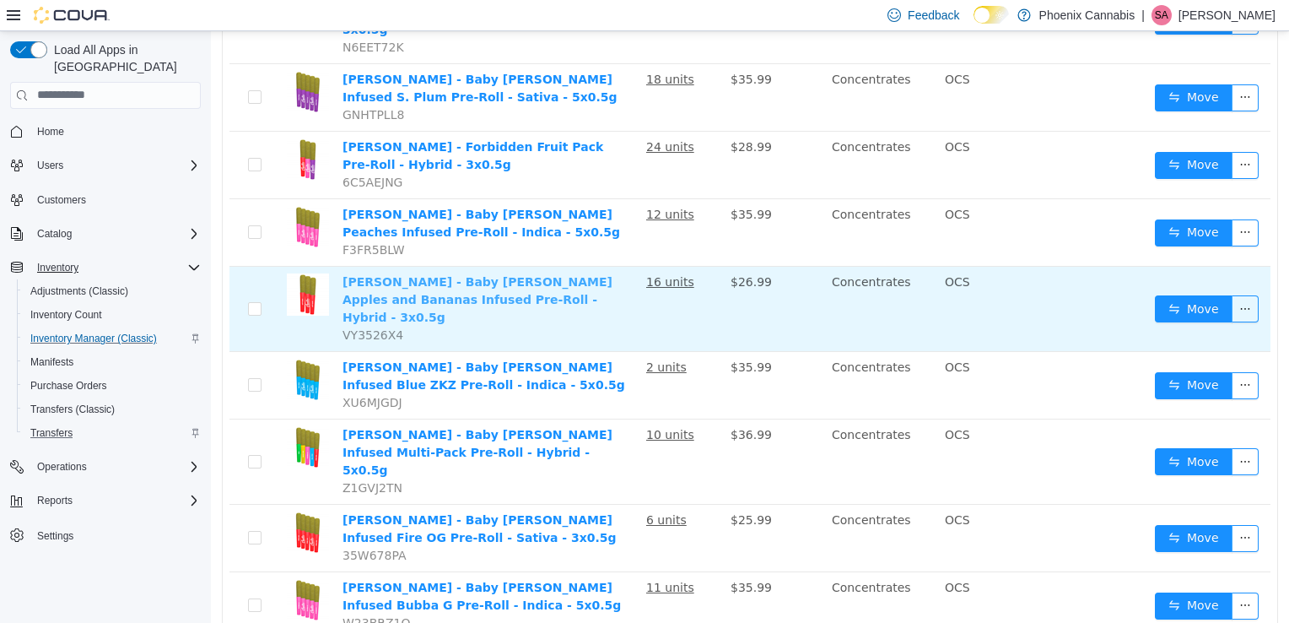
scroll to position [571, 0]
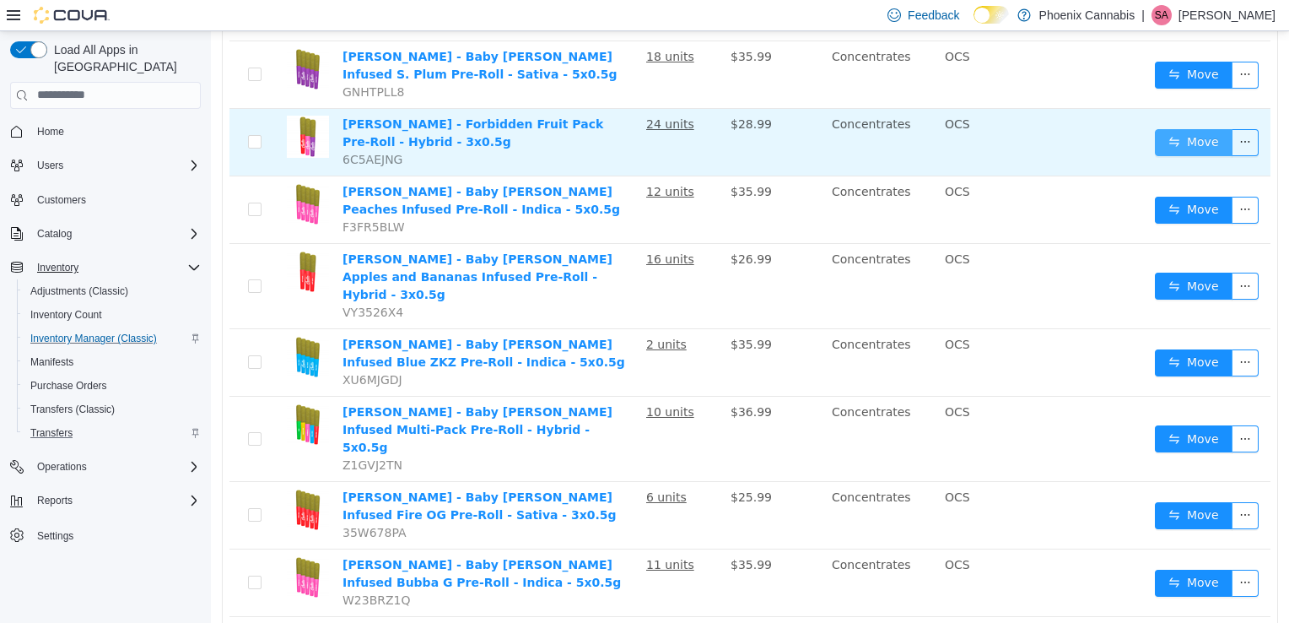
click at [1192, 128] on button "Move" at bounding box center [1194, 141] width 78 height 27
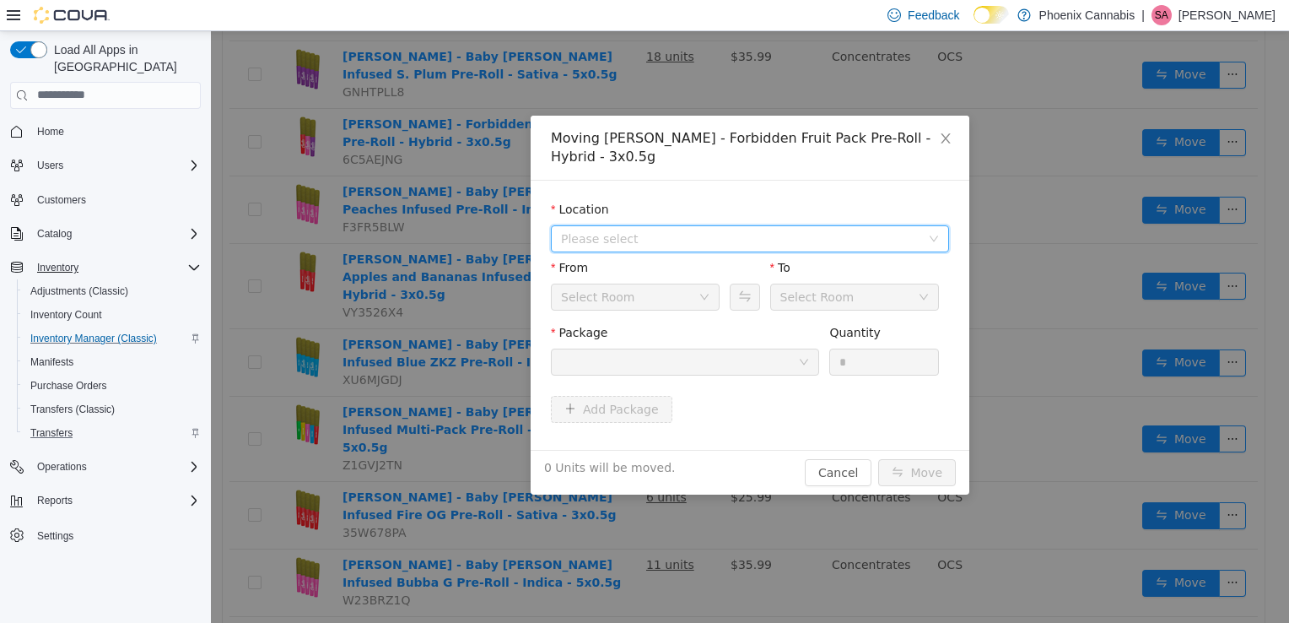
click at [841, 230] on span "Please select" at bounding box center [740, 238] width 359 height 17
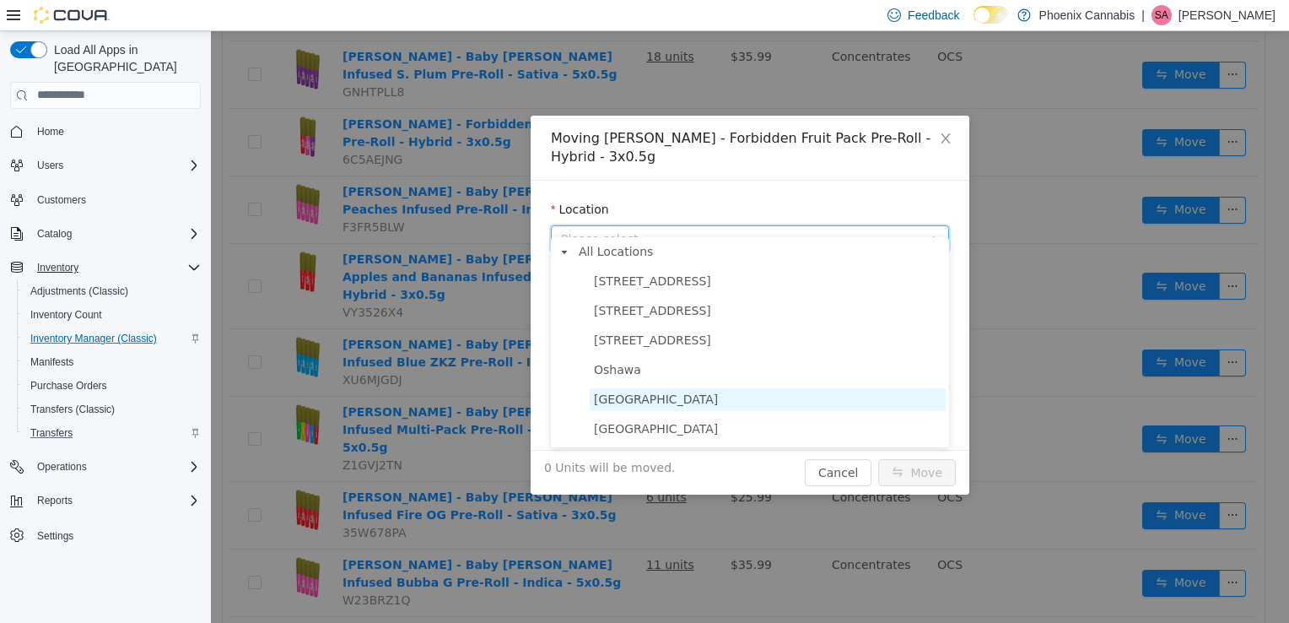
click at [732, 403] on span "[GEOGRAPHIC_DATA]" at bounding box center [768, 398] width 356 height 23
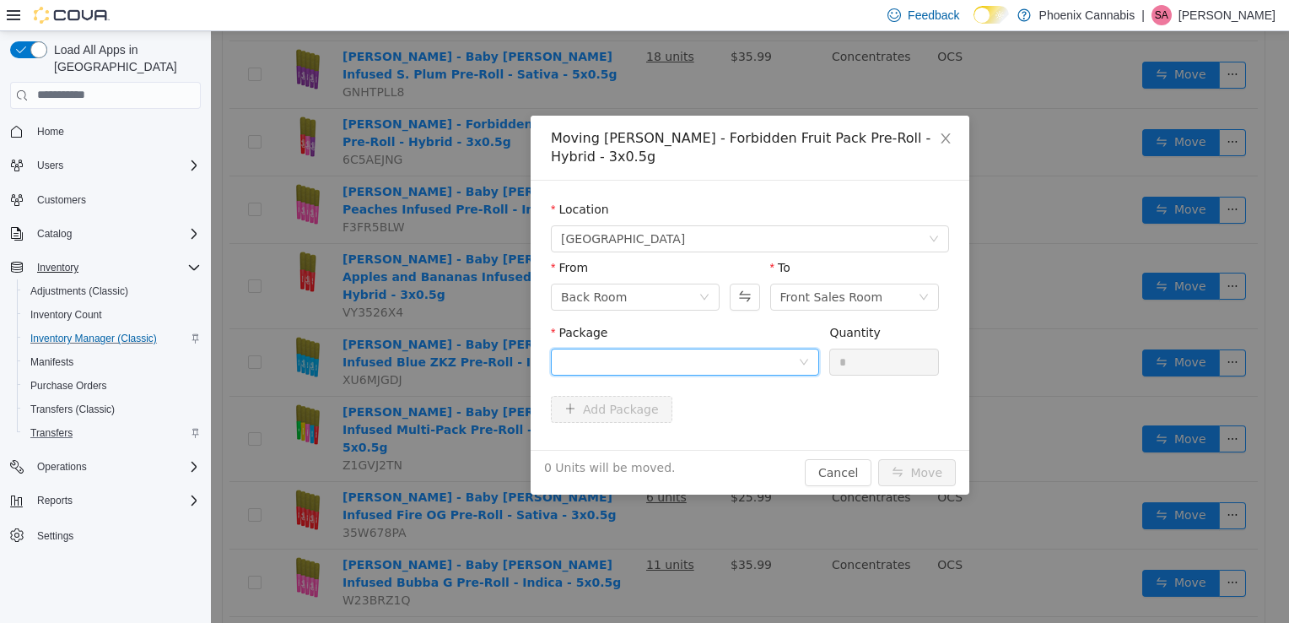
click at [773, 349] on div at bounding box center [679, 361] width 237 height 25
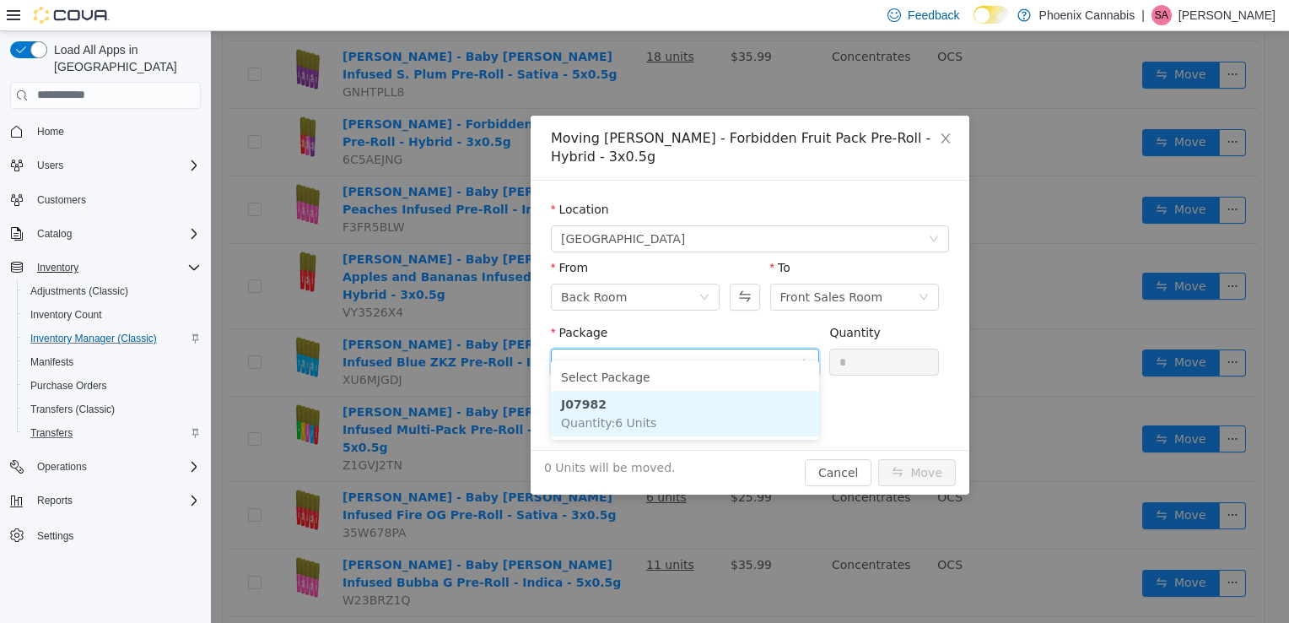
click at [716, 407] on li "J07982 Quantity : 6 Units" at bounding box center [685, 413] width 268 height 46
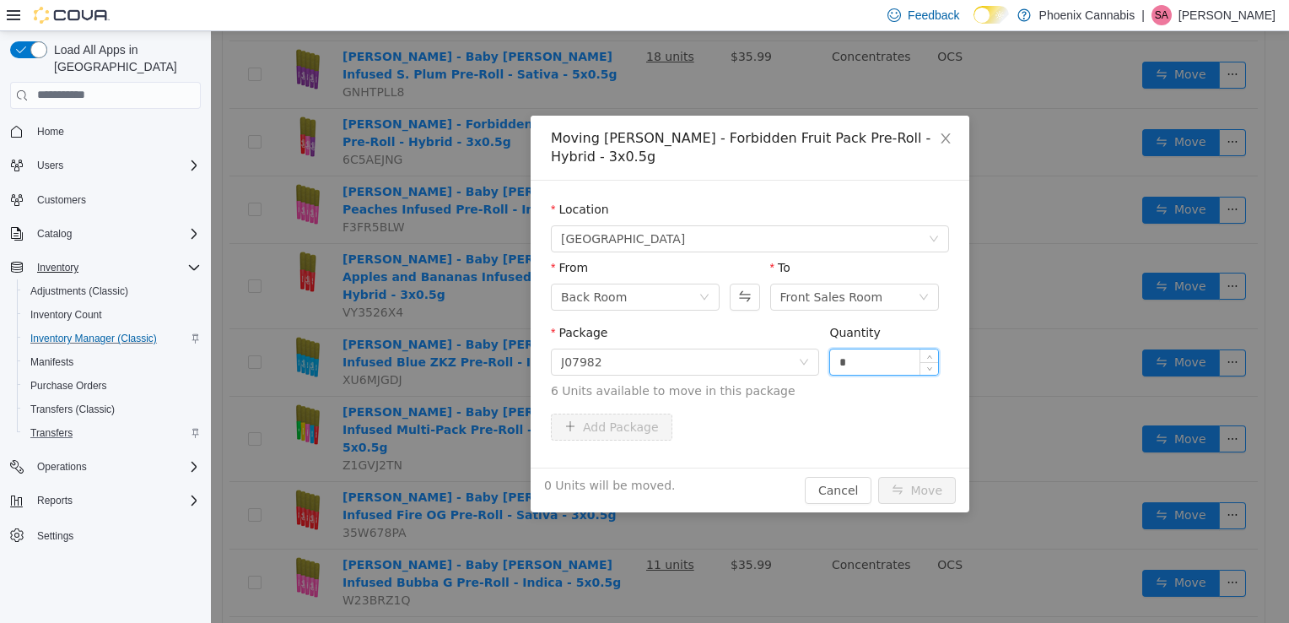
click at [896, 349] on input "*" at bounding box center [884, 361] width 108 height 25
type input "**"
click at [878, 476] on button "Move" at bounding box center [917, 489] width 78 height 27
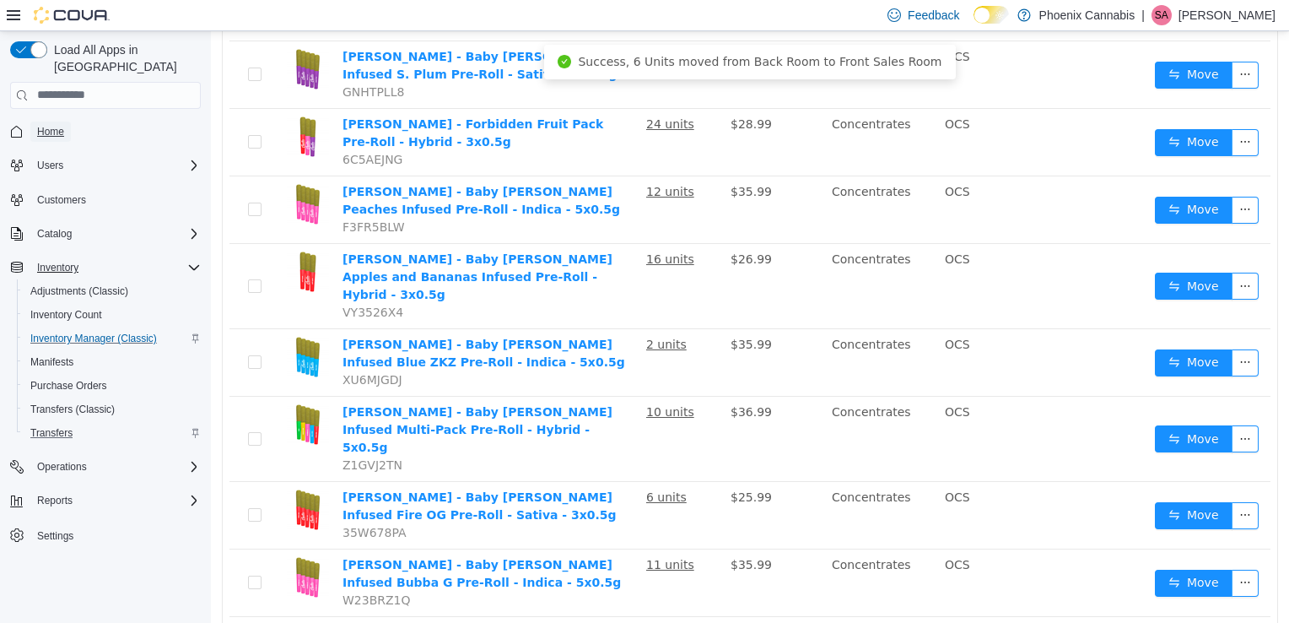
click at [54, 125] on span "Home" at bounding box center [50, 132] width 27 height 14
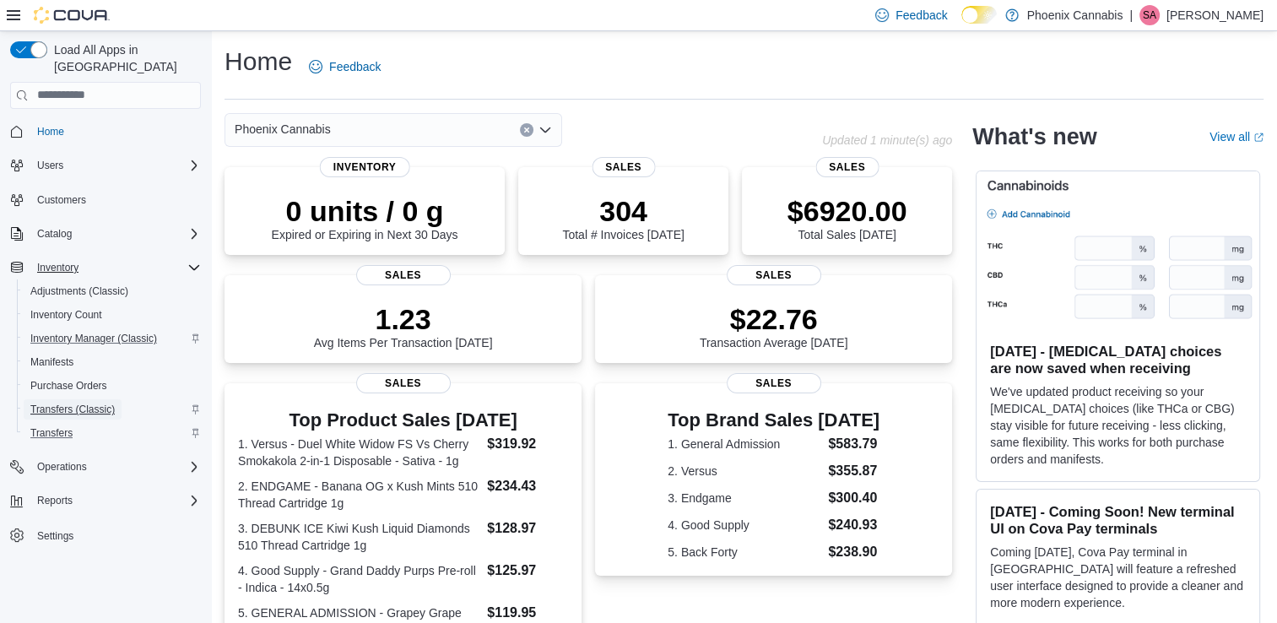
click at [61, 403] on span "Transfers (Classic)" at bounding box center [72, 410] width 84 height 14
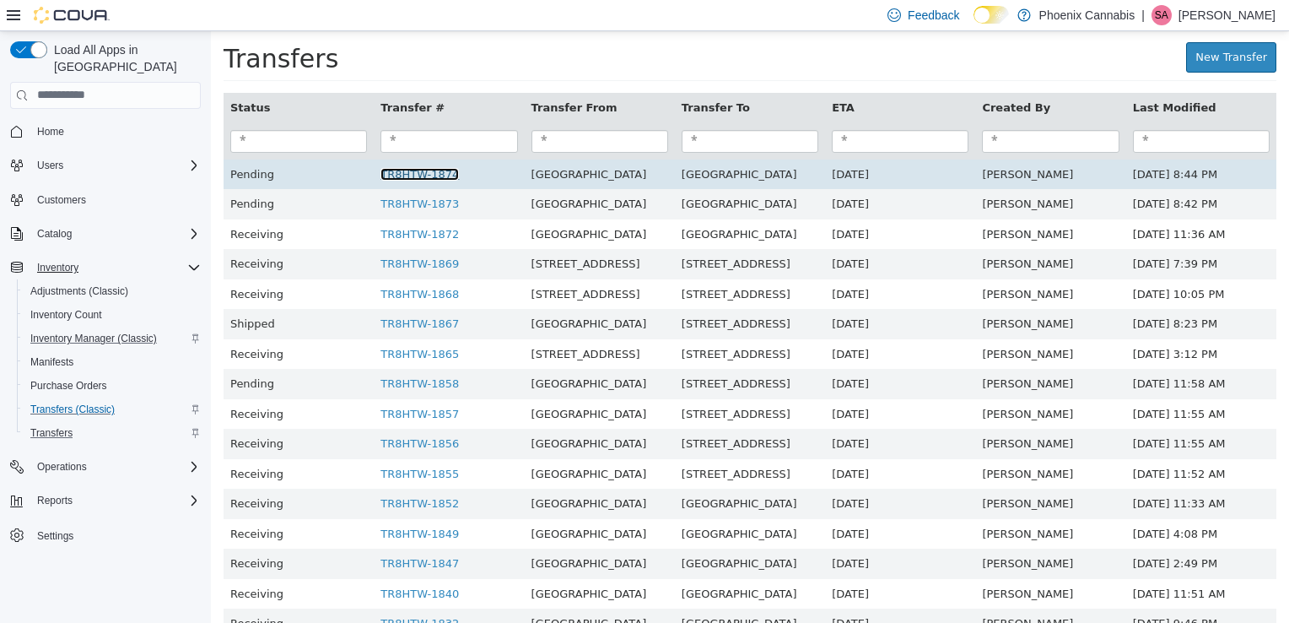
click at [422, 176] on link "TR8HTW-1874" at bounding box center [420, 173] width 78 height 13
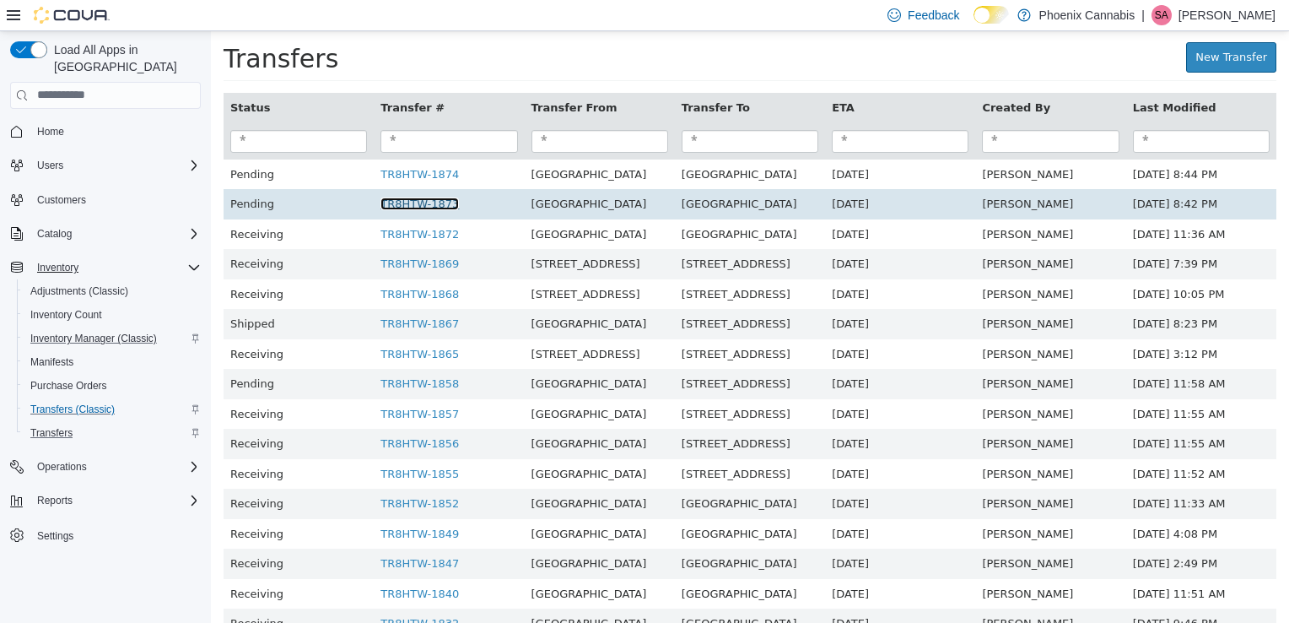
click at [417, 209] on link "TR8HTW-1873" at bounding box center [420, 203] width 78 height 13
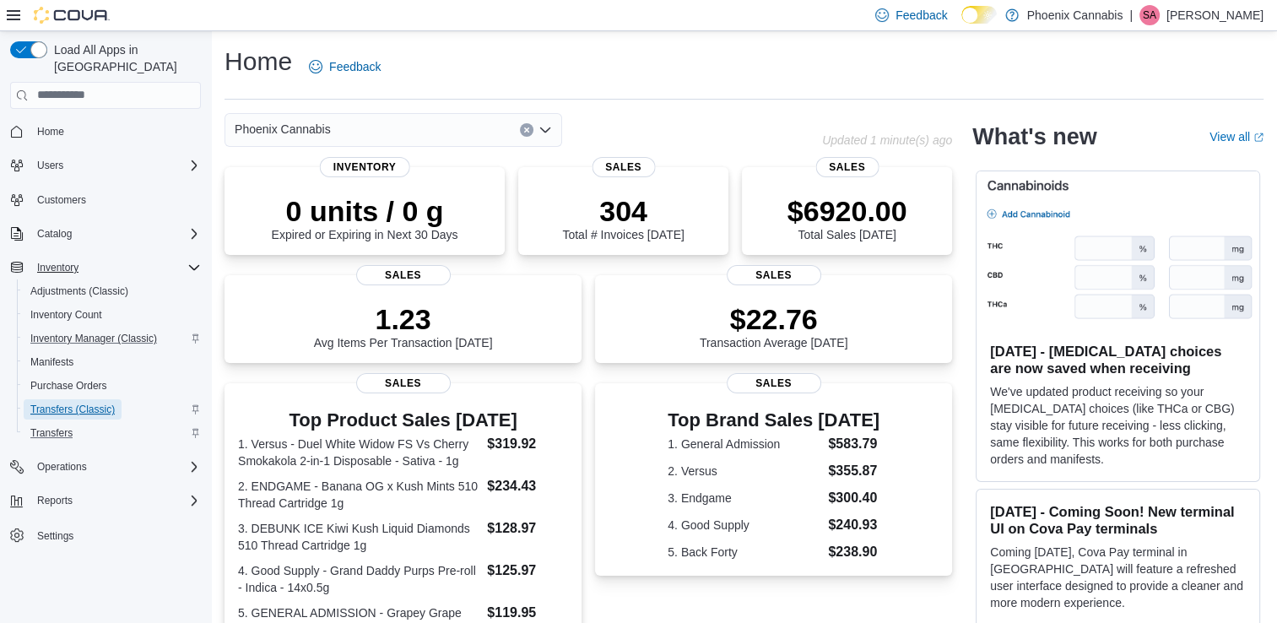
click at [71, 403] on span "Transfers (Classic)" at bounding box center [72, 410] width 84 height 14
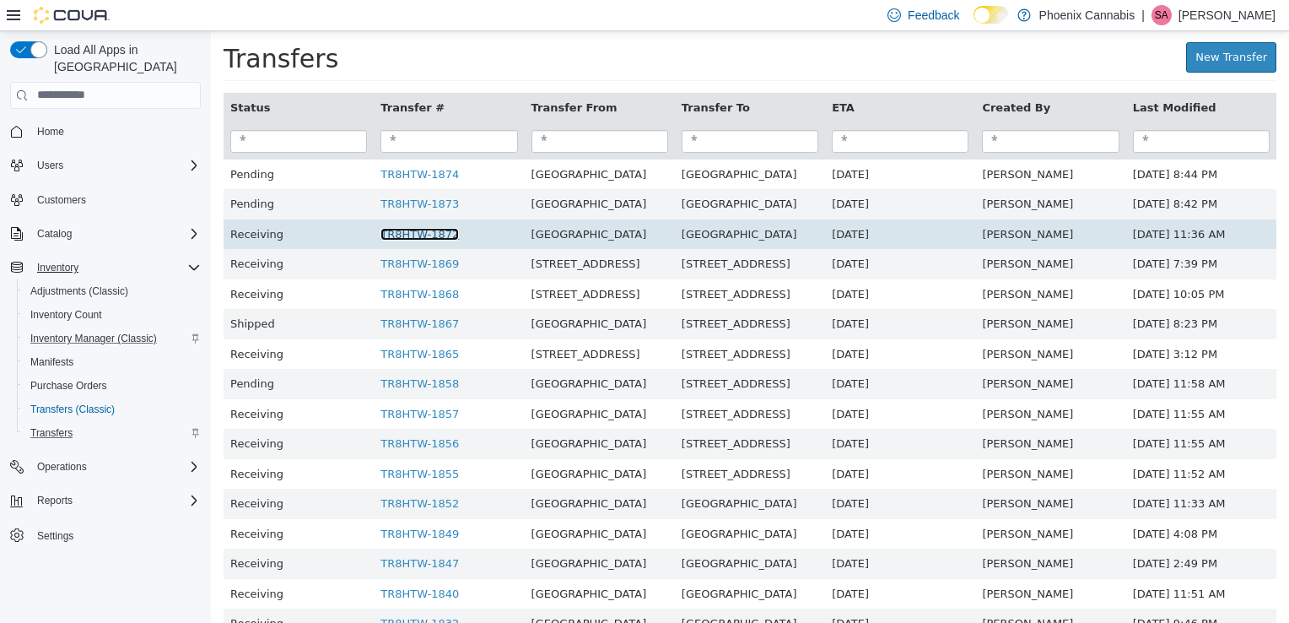
click at [406, 234] on link "TR8HTW-1872" at bounding box center [420, 233] width 78 height 13
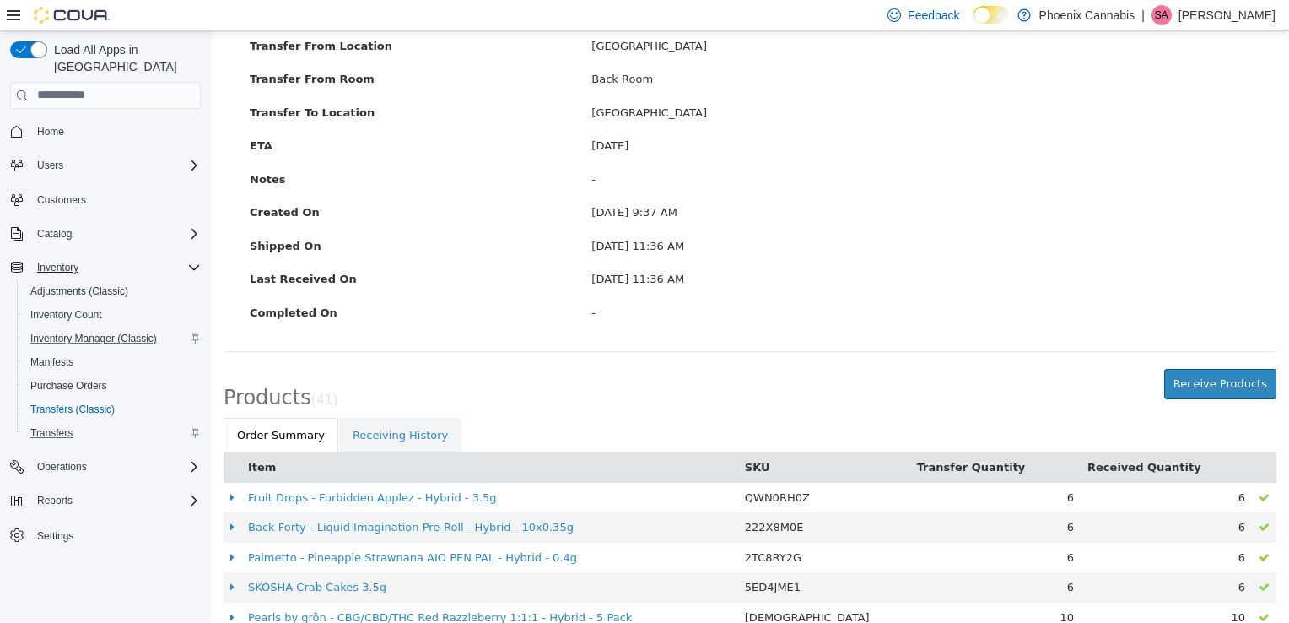
scroll to position [25, 0]
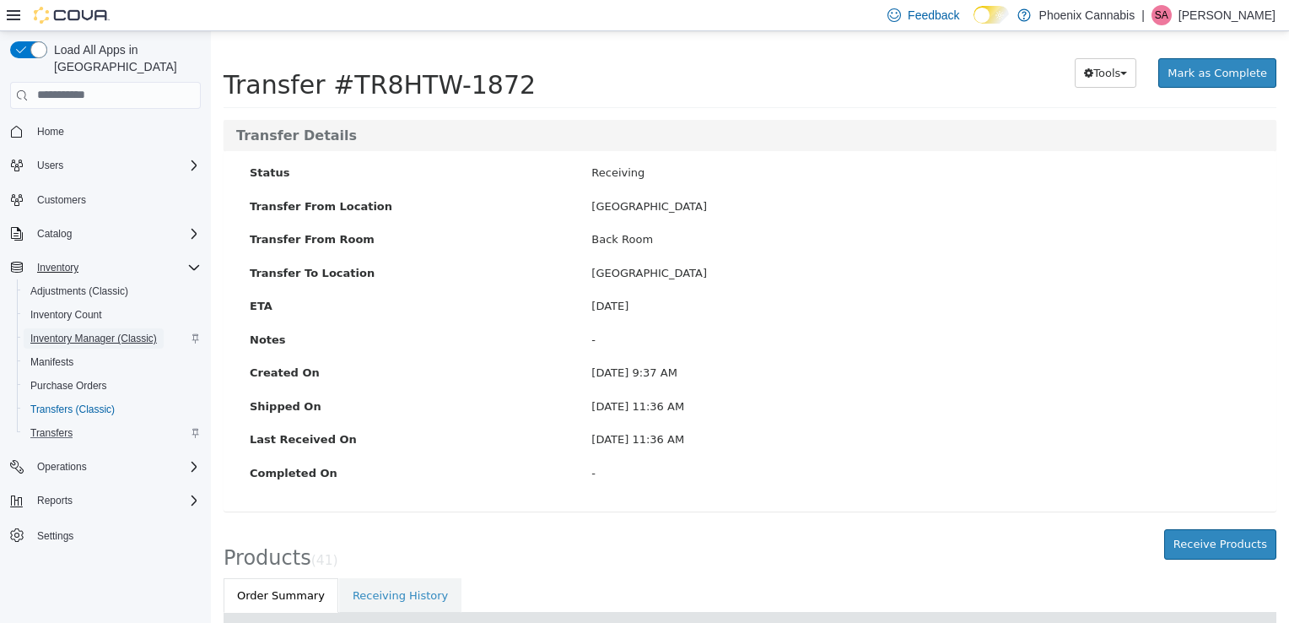
click at [69, 332] on span "Inventory Manager (Classic)" at bounding box center [93, 339] width 127 height 14
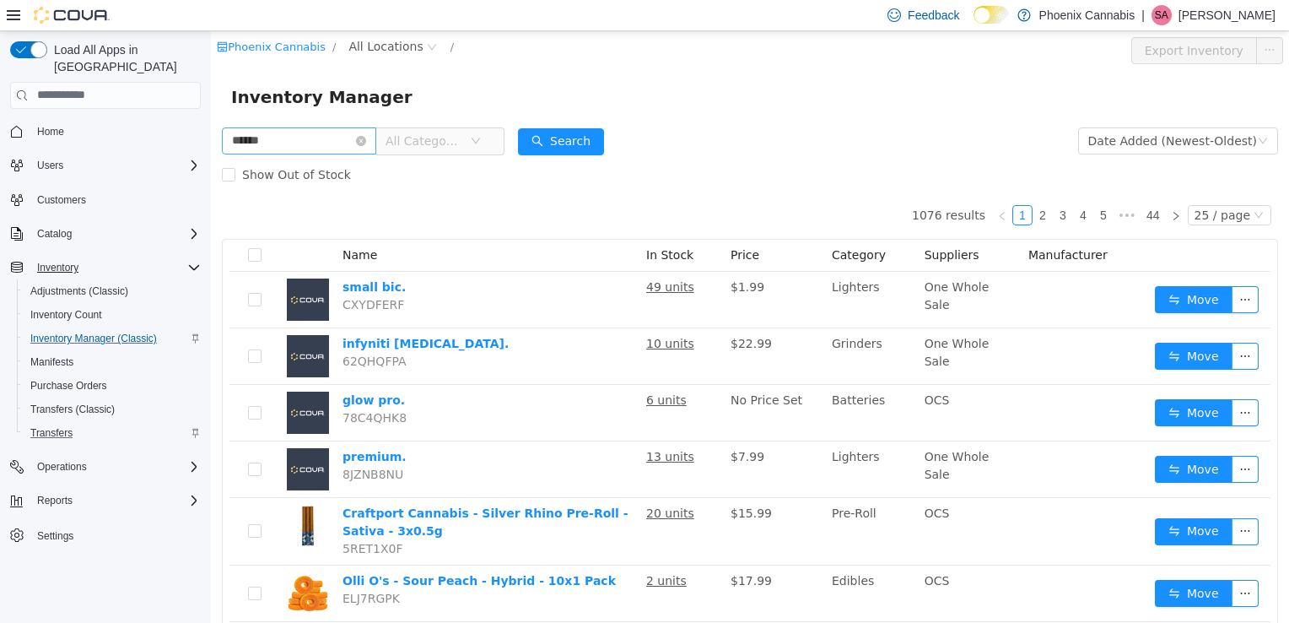
type input "******"
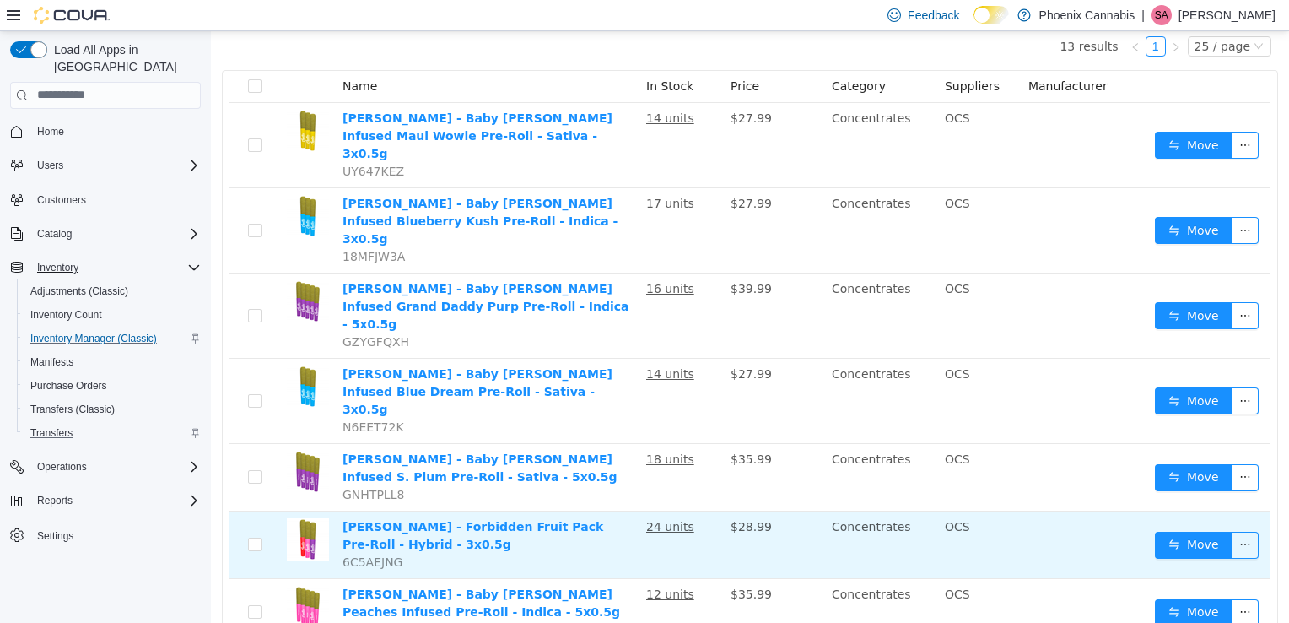
scroll to position [253, 0]
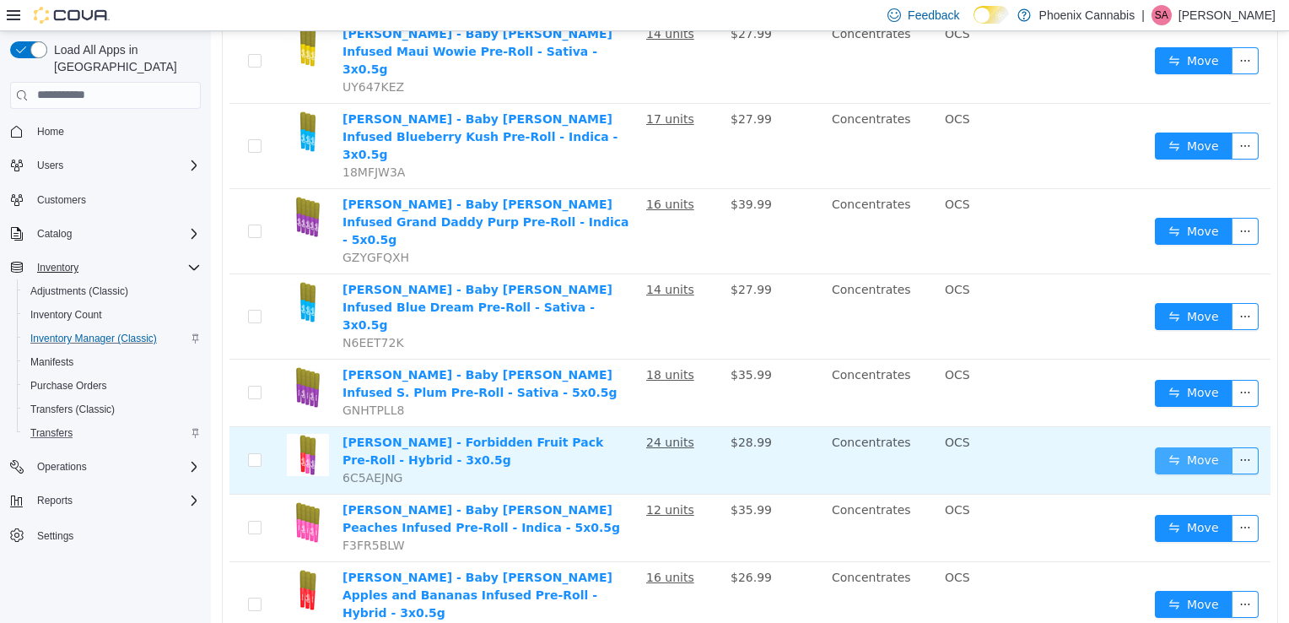
click at [1165, 446] on button "Move" at bounding box center [1194, 459] width 78 height 27
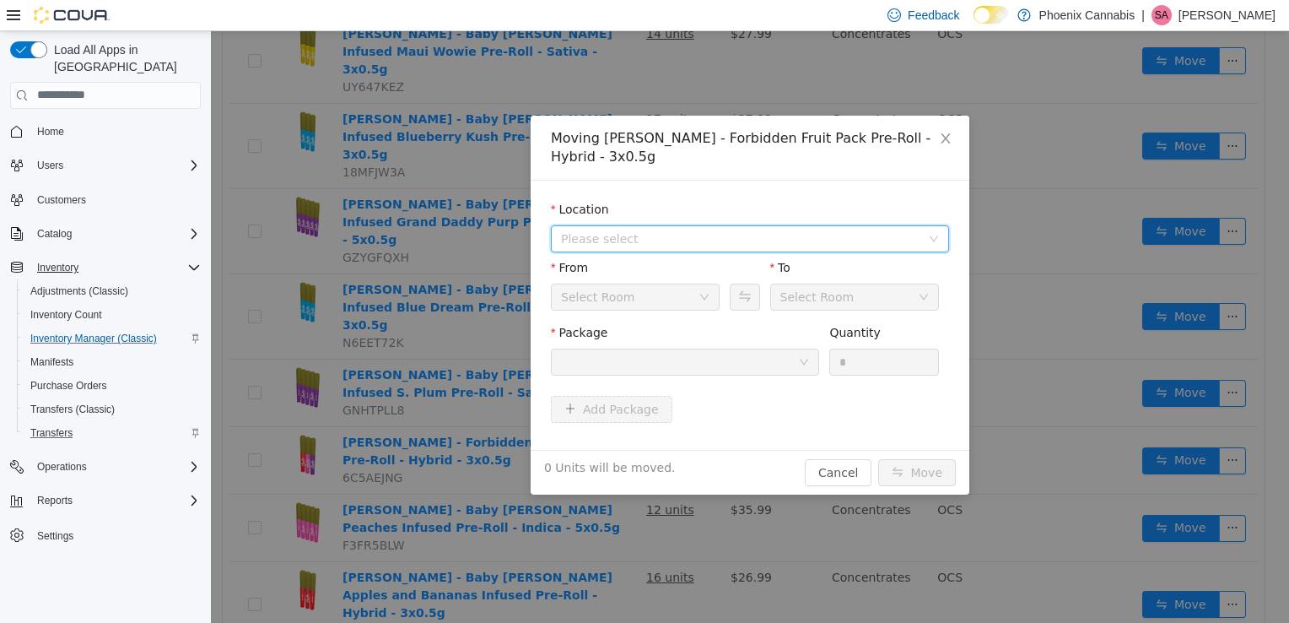
click at [807, 230] on span "Please select" at bounding box center [740, 238] width 359 height 17
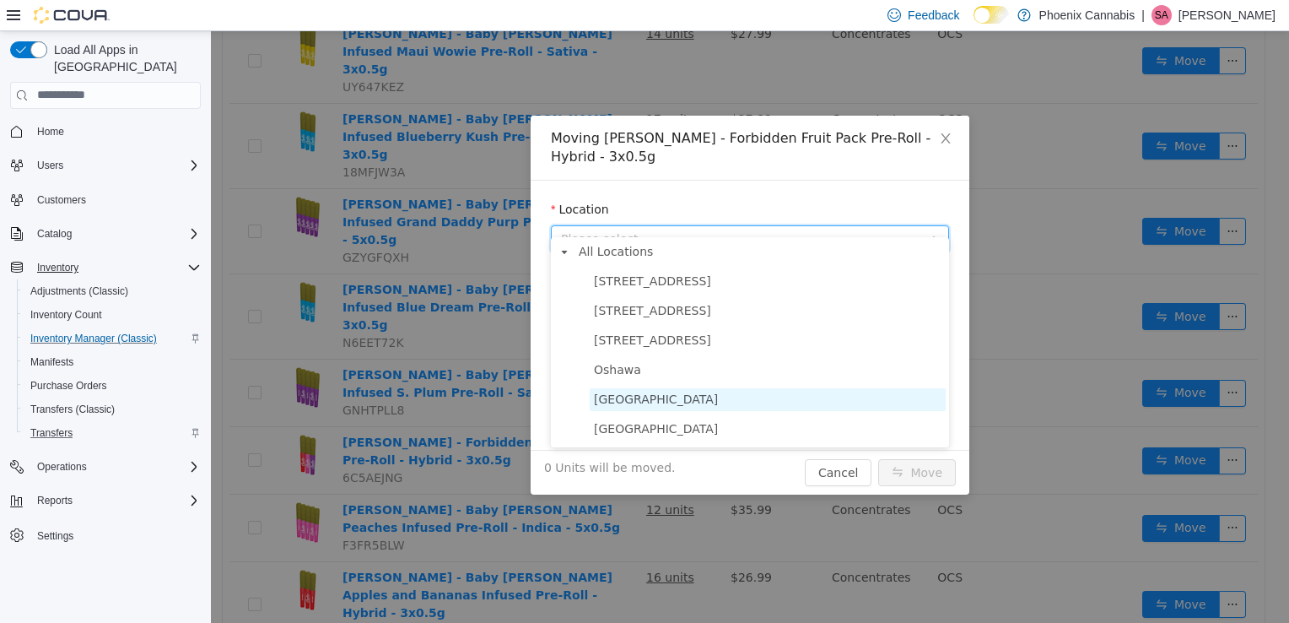
click at [712, 399] on span "[GEOGRAPHIC_DATA]" at bounding box center [768, 398] width 356 height 23
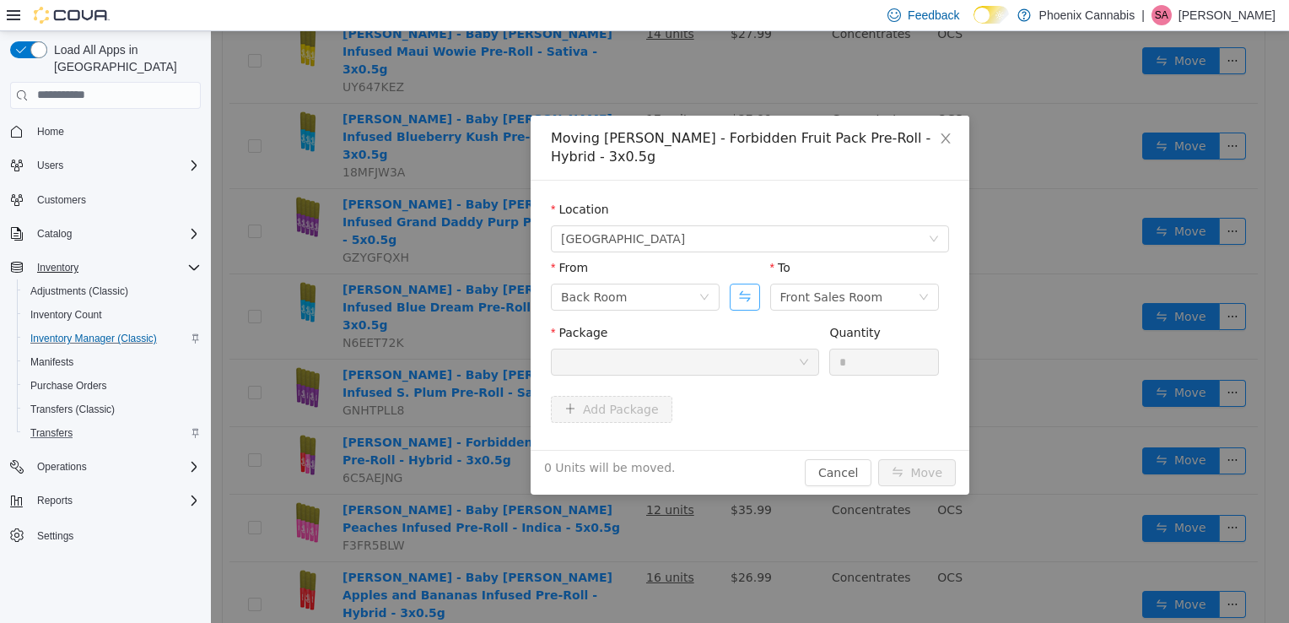
click at [749, 283] on button "Swap" at bounding box center [745, 296] width 30 height 27
click at [754, 349] on div at bounding box center [679, 361] width 237 height 25
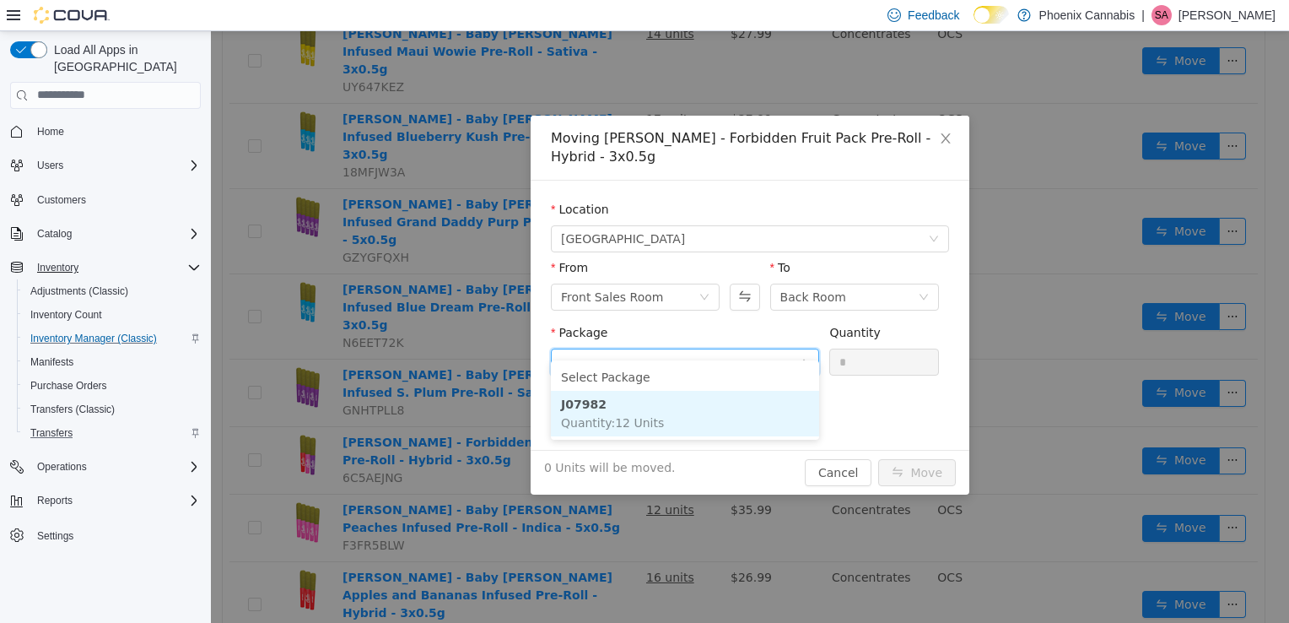
click at [664, 409] on li "J07982 Quantity : 12 Units" at bounding box center [685, 413] width 268 height 46
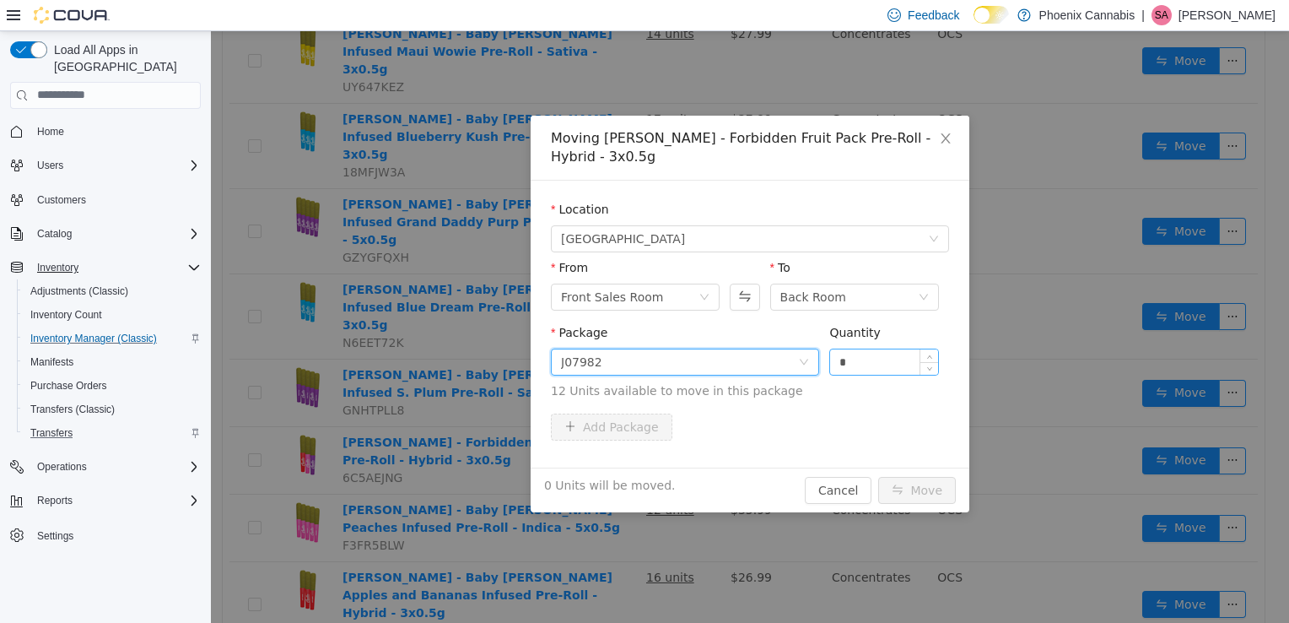
click at [853, 349] on input "*" at bounding box center [884, 361] width 108 height 25
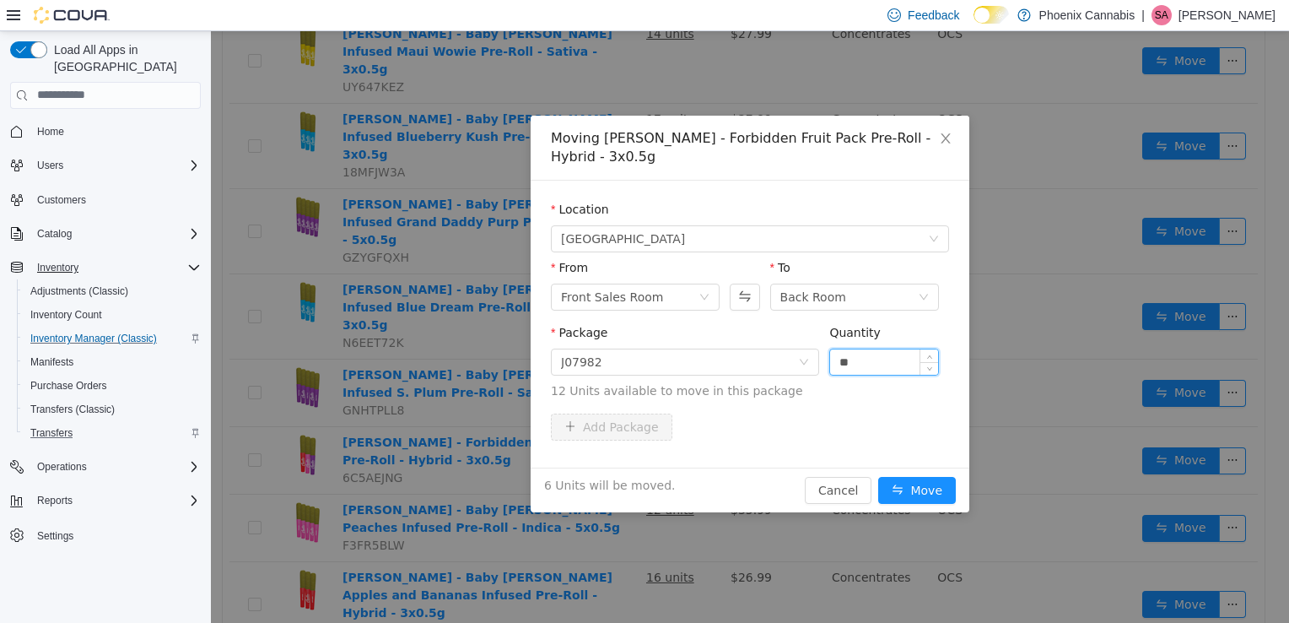
type input "**"
click at [878, 476] on button "Move" at bounding box center [917, 489] width 78 height 27
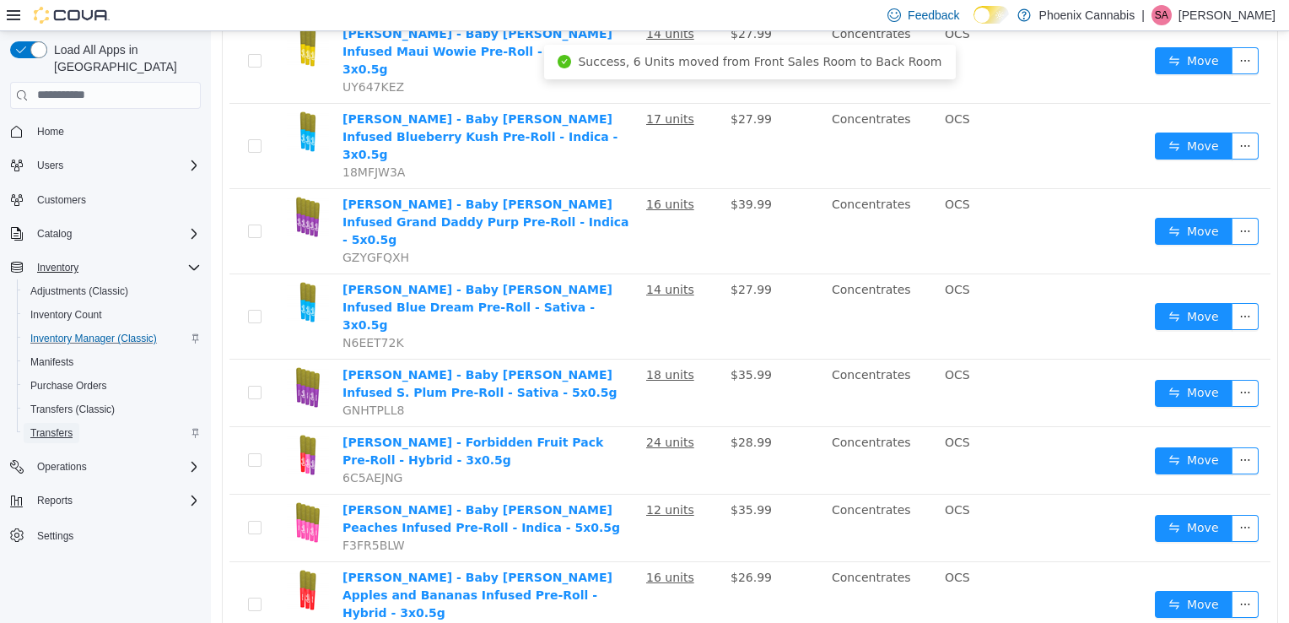
click at [59, 426] on span "Transfers" at bounding box center [51, 433] width 42 height 14
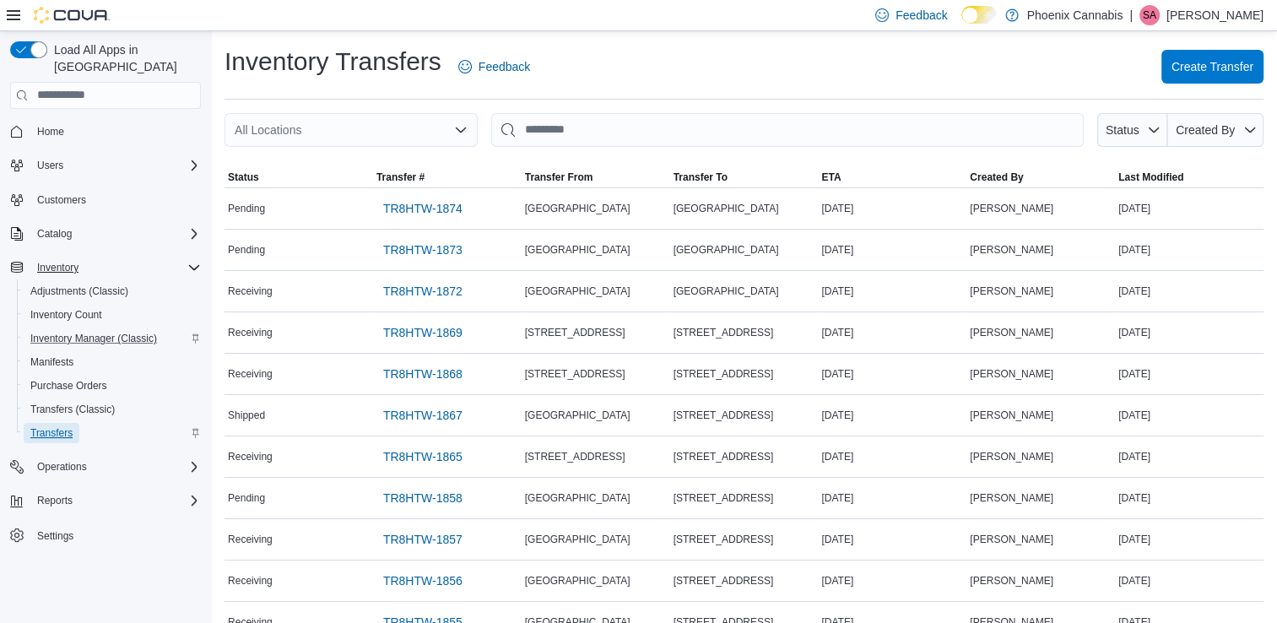
click at [57, 426] on span "Transfers" at bounding box center [51, 433] width 42 height 14
click at [1239, 62] on span "Create Transfer" at bounding box center [1212, 65] width 82 height 17
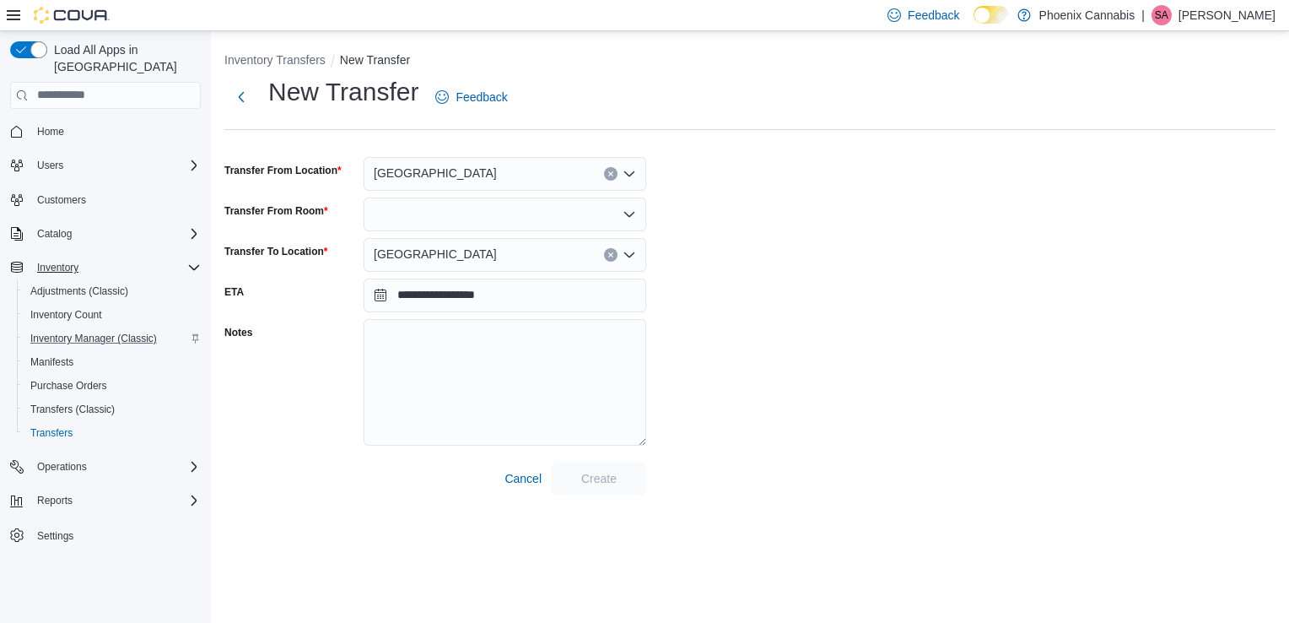
click at [494, 208] on div at bounding box center [505, 214] width 283 height 34
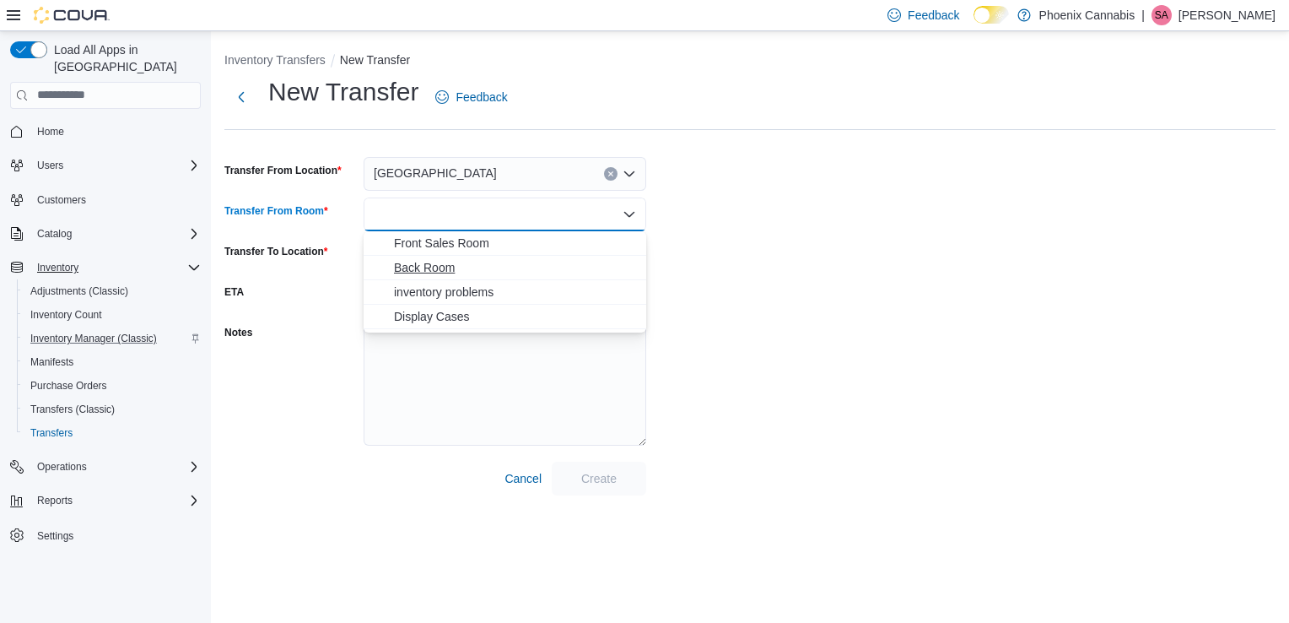
click at [446, 265] on span "Back Room" at bounding box center [515, 267] width 242 height 17
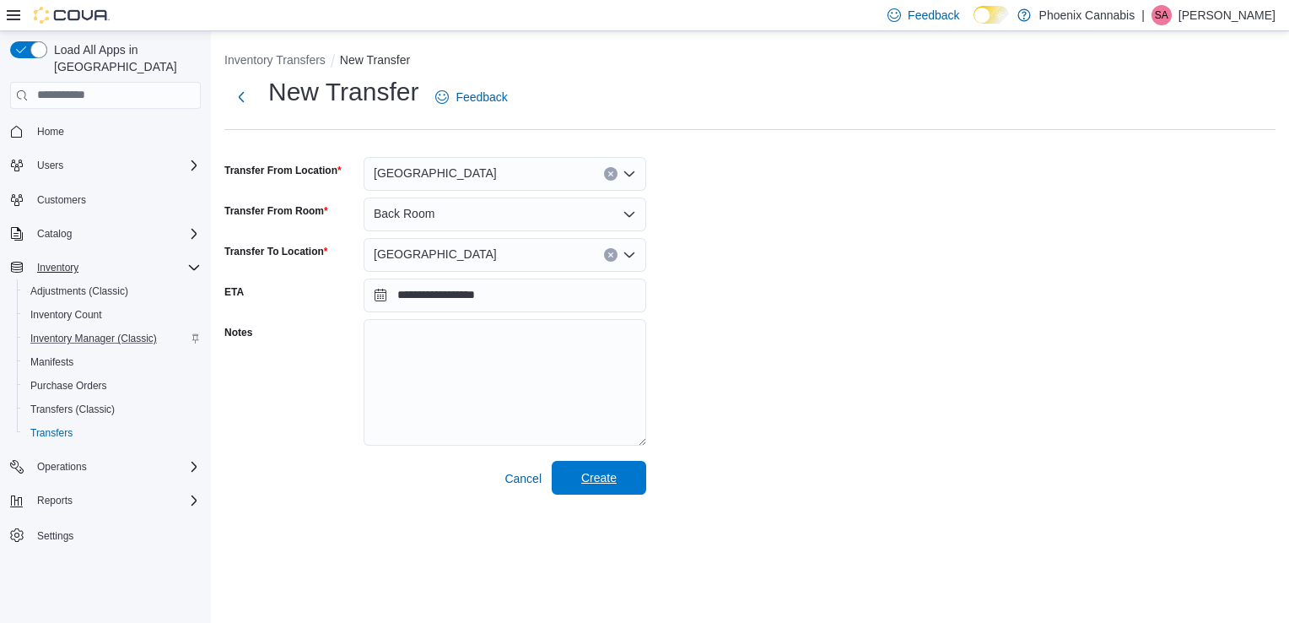
click at [607, 476] on span "Create" at bounding box center [598, 477] width 35 height 17
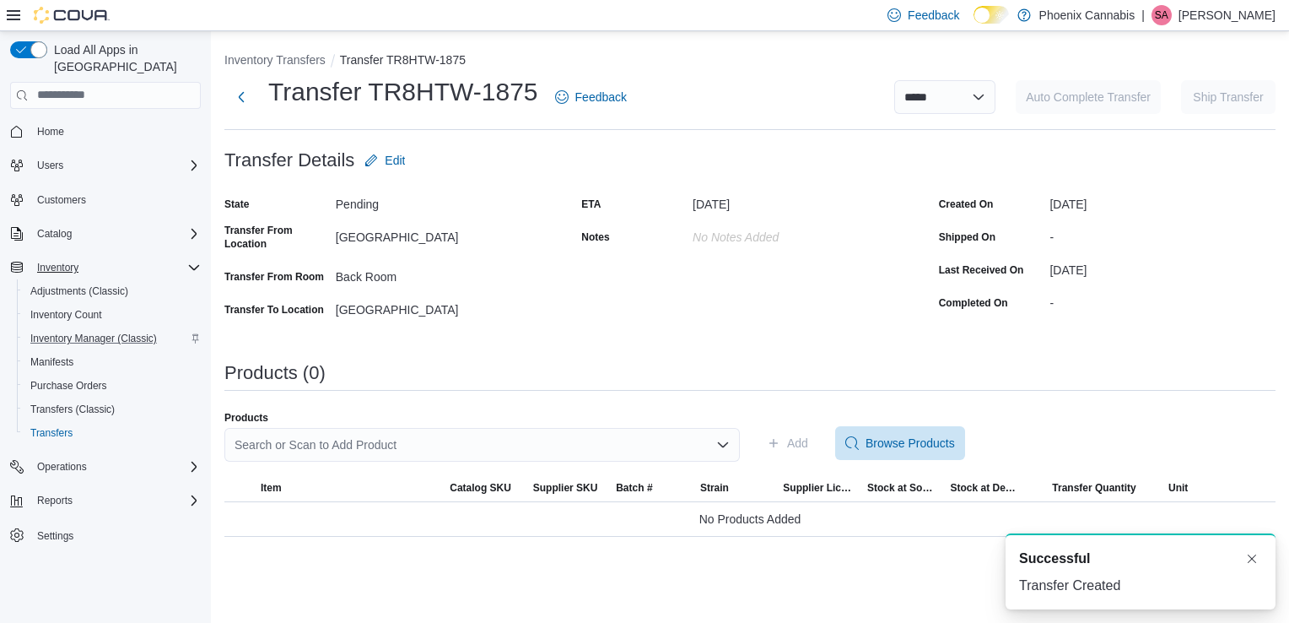
click at [457, 439] on div "Search or Scan to Add Product" at bounding box center [482, 445] width 516 height 34
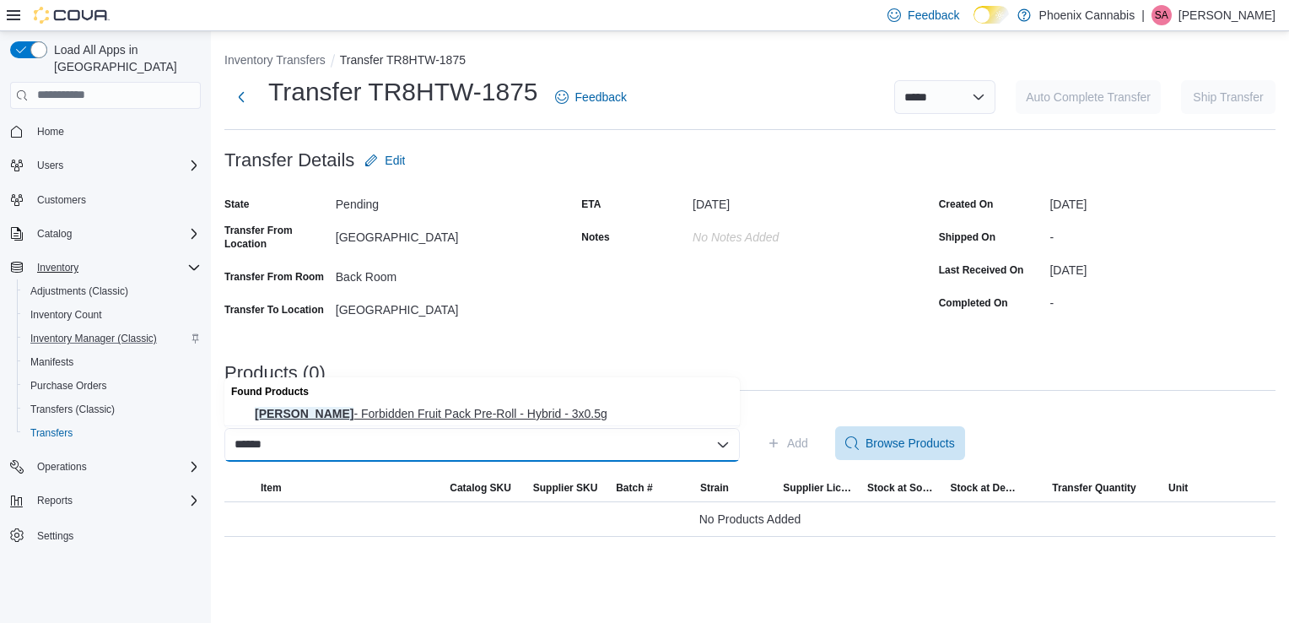
type input "******"
click at [448, 415] on span "Jeeter - Forbidden Fruit Pack Pre-Roll - Hybrid - 3x0.5g" at bounding box center [492, 413] width 475 height 17
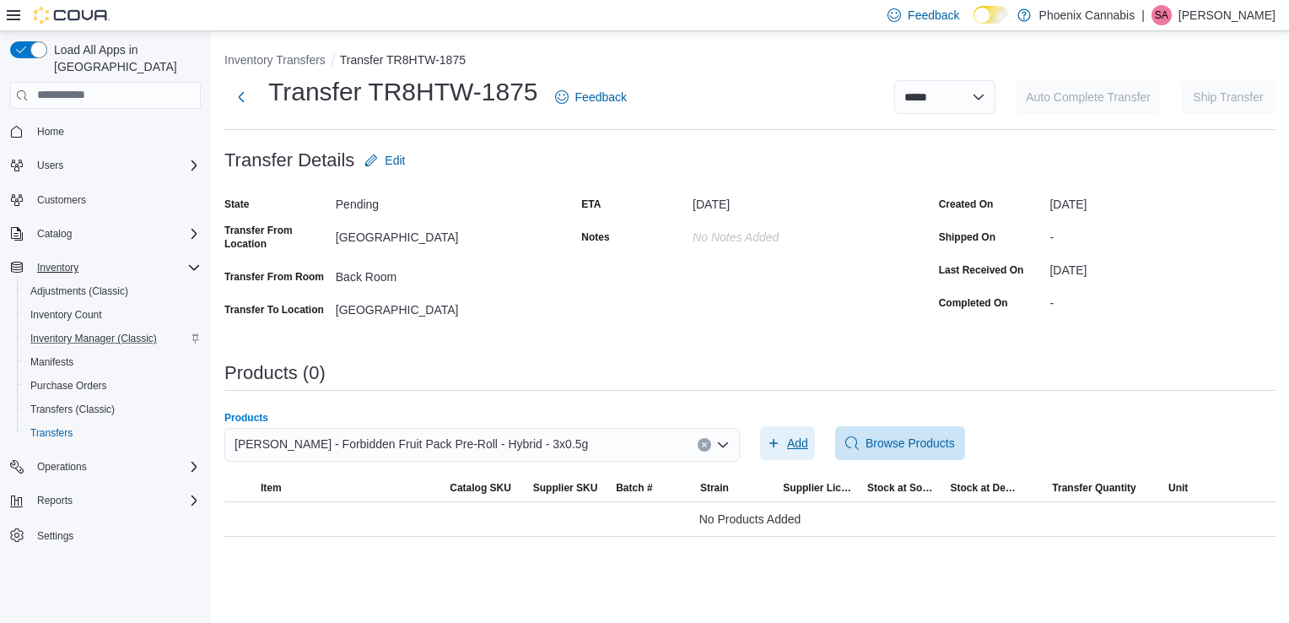
click at [792, 440] on span "Add" at bounding box center [797, 443] width 21 height 17
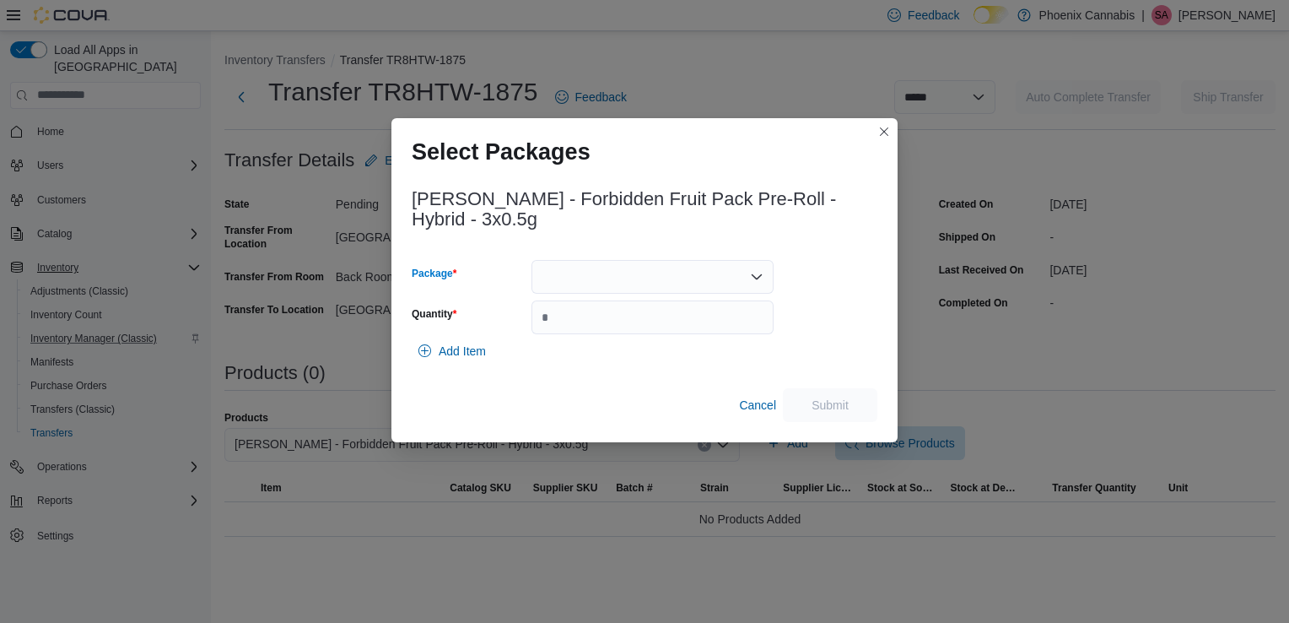
click at [732, 265] on div at bounding box center [653, 277] width 242 height 34
click at [651, 323] on span "J07982" at bounding box center [663, 319] width 202 height 17
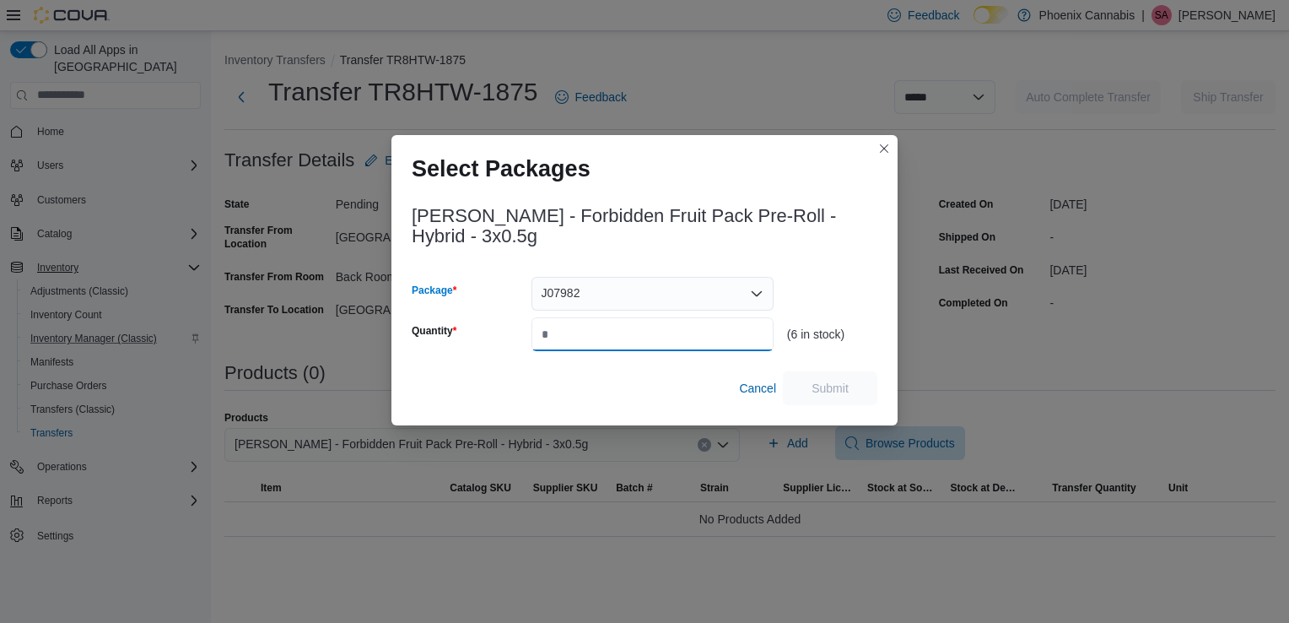
click at [648, 326] on input "Quantity" at bounding box center [653, 334] width 242 height 34
type input "*"
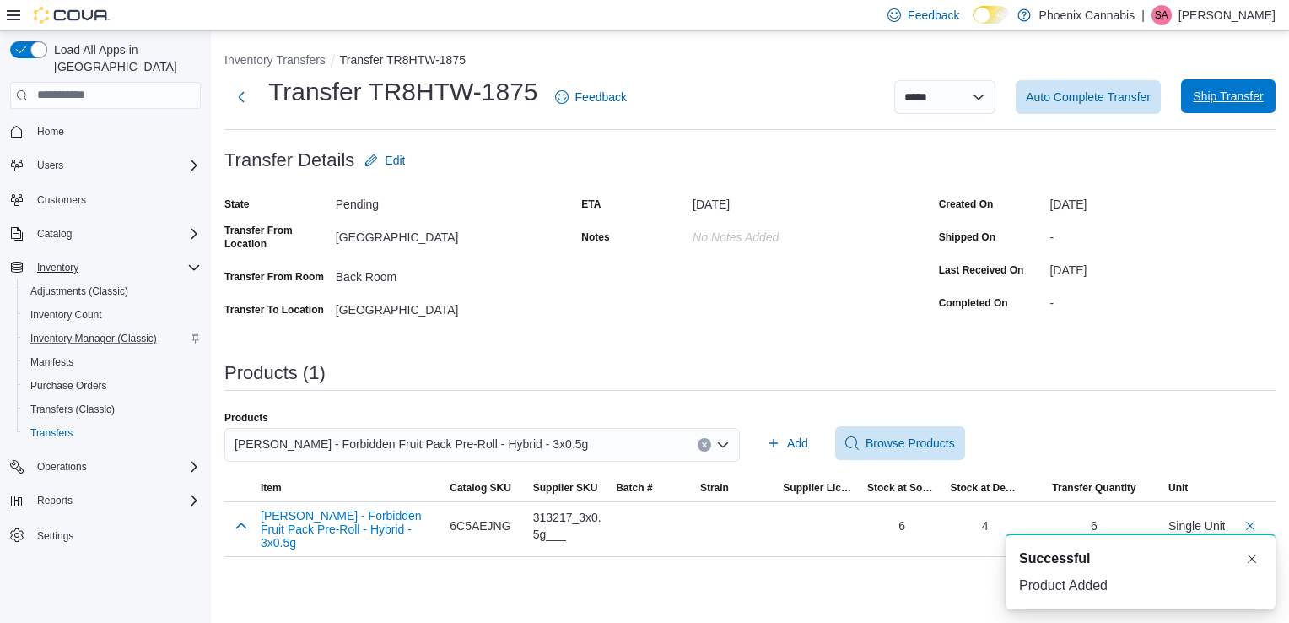
click at [1256, 95] on span "Ship Transfer" at bounding box center [1228, 96] width 70 height 17
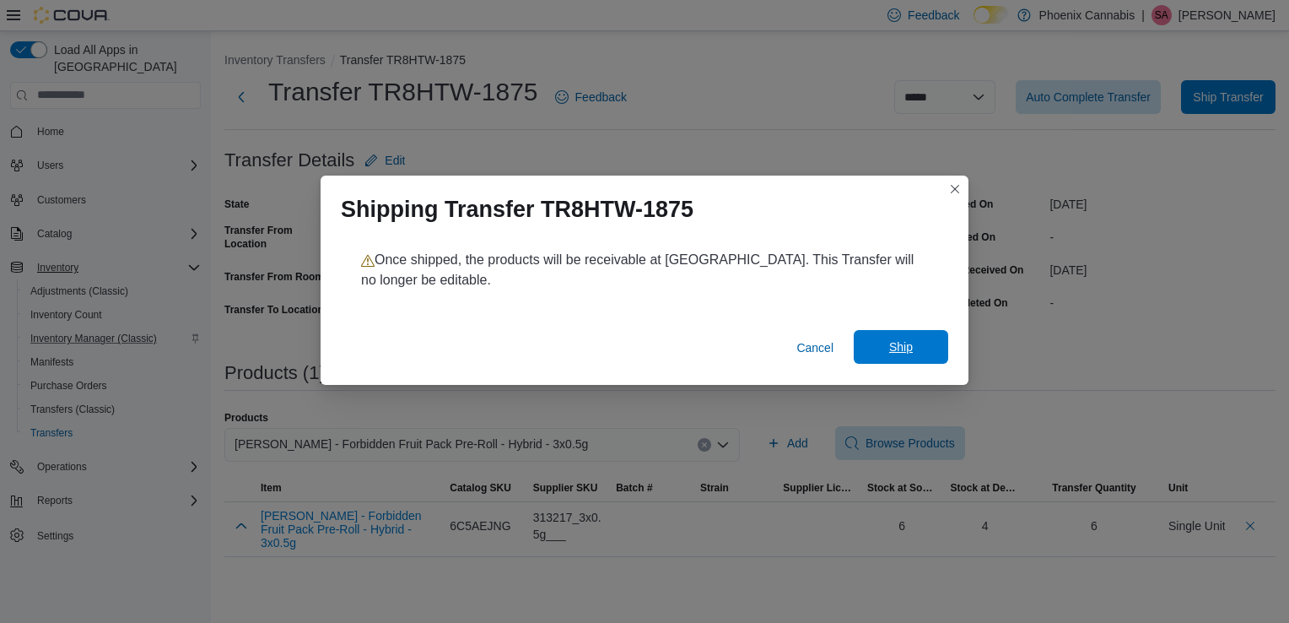
click at [910, 341] on span "Ship" at bounding box center [901, 346] width 24 height 17
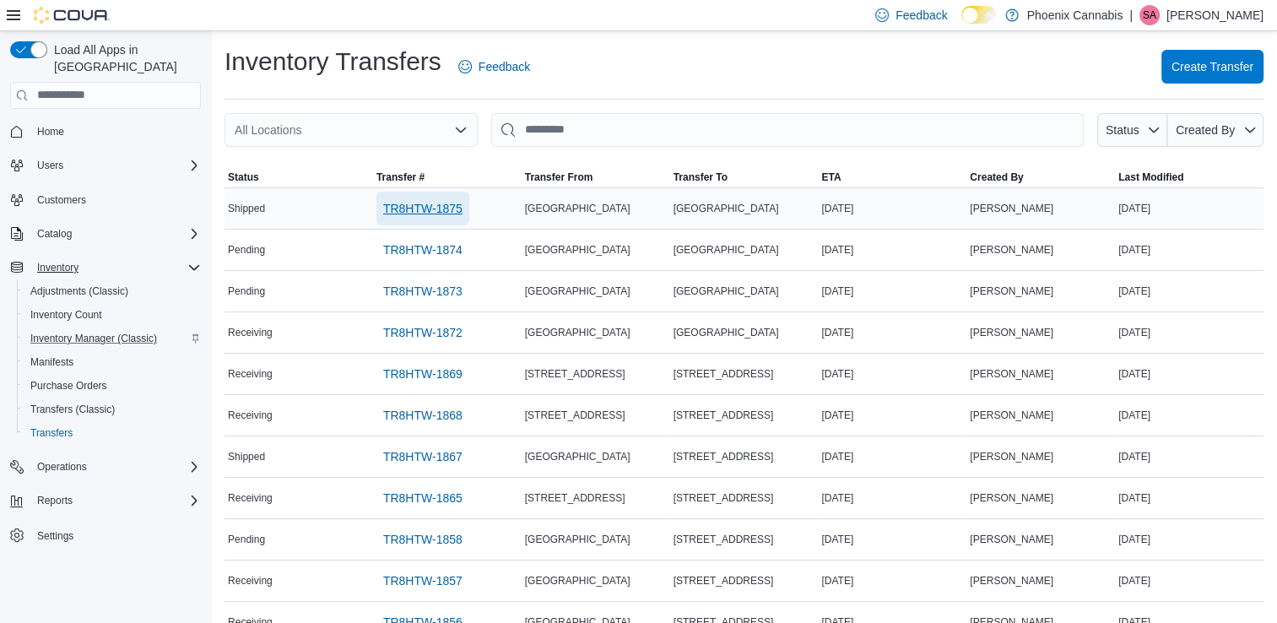
click at [451, 213] on span "TR8HTW-1875" at bounding box center [422, 208] width 79 height 17
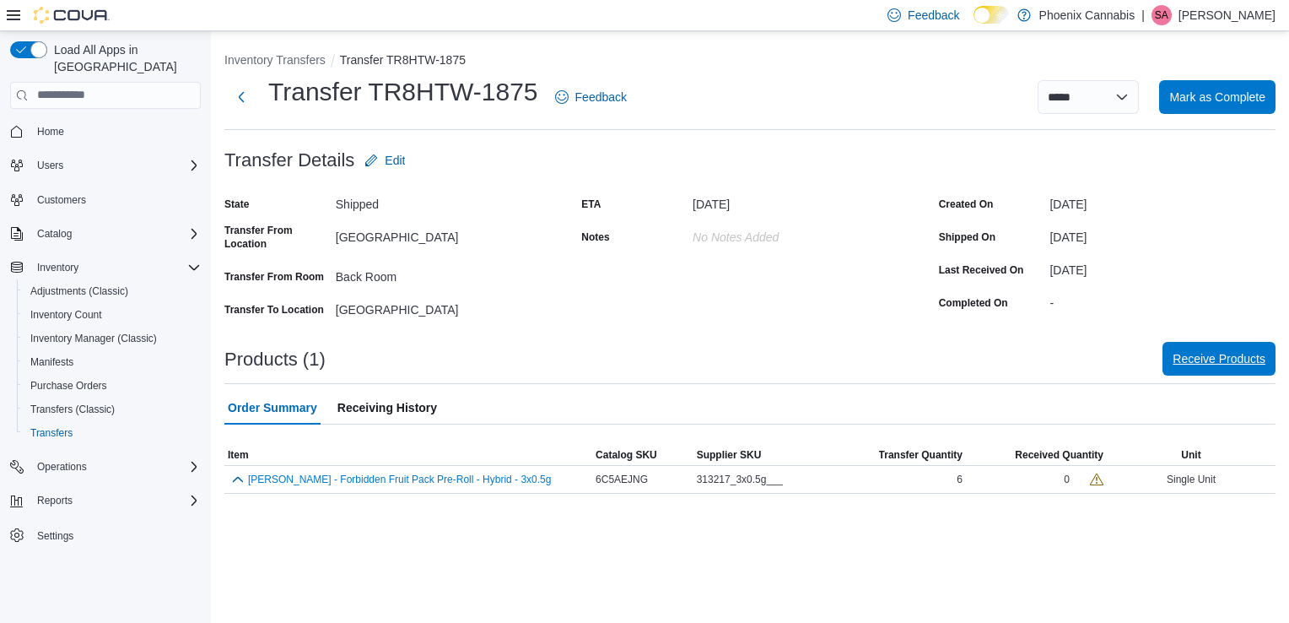
click at [1221, 349] on span "Receive Products" at bounding box center [1219, 359] width 93 height 34
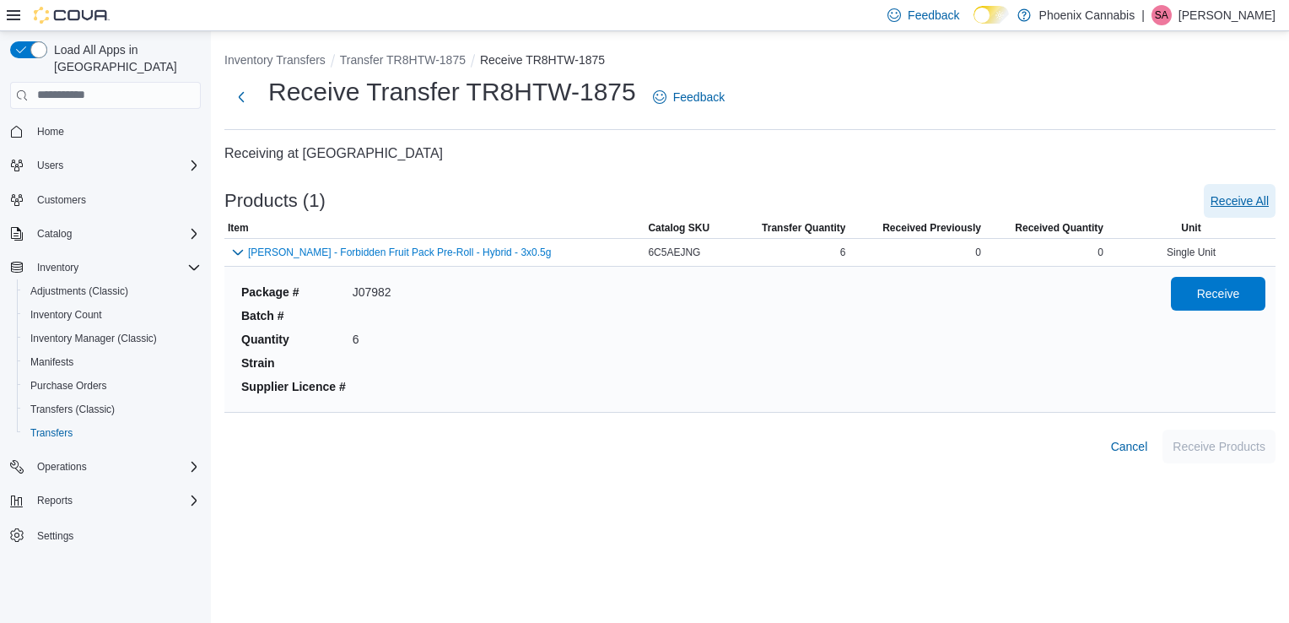
click at [1244, 207] on span "Receive All" at bounding box center [1240, 200] width 58 height 17
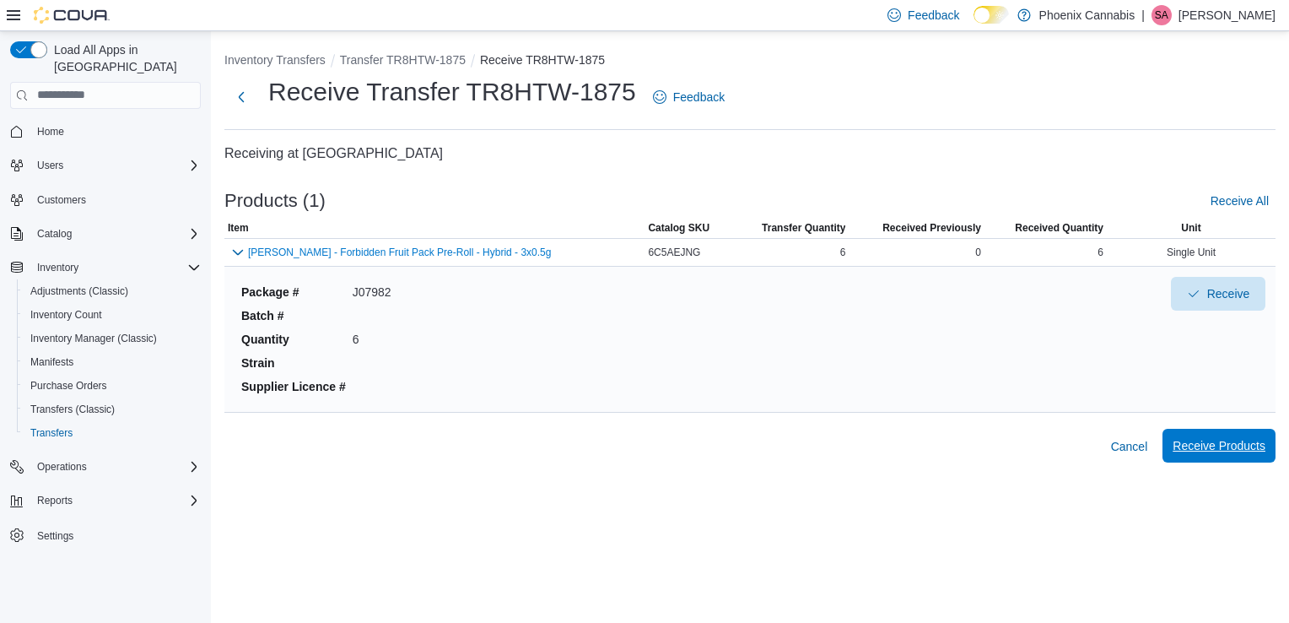
click at [1229, 446] on span "Receive Products" at bounding box center [1219, 445] width 93 height 17
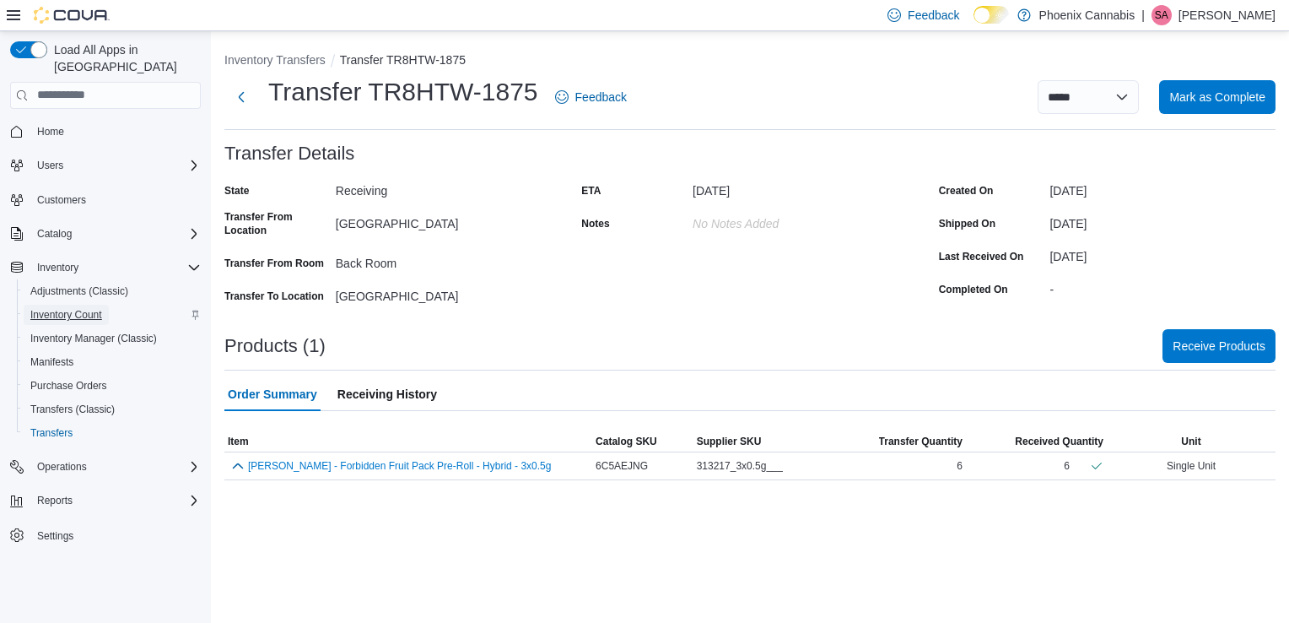
click at [74, 308] on span "Inventory Count" at bounding box center [66, 315] width 72 height 14
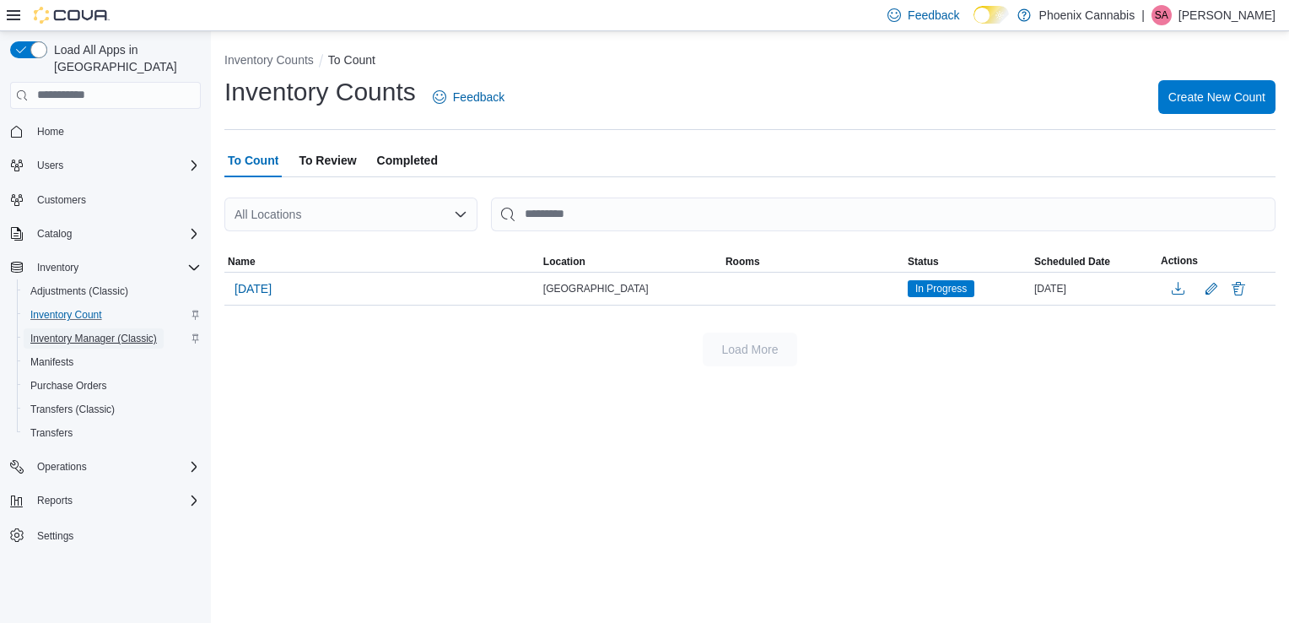
click at [81, 332] on span "Inventory Manager (Classic)" at bounding box center [93, 339] width 127 height 14
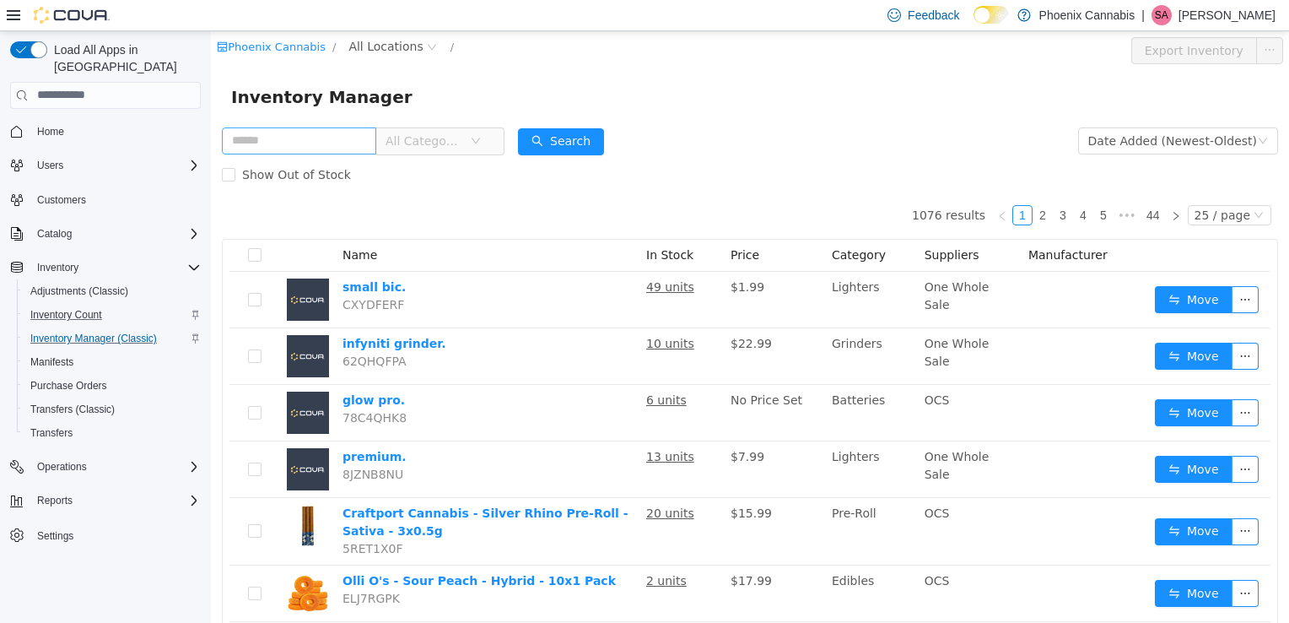
click at [365, 141] on input "text" at bounding box center [299, 140] width 154 height 27
type input "**********"
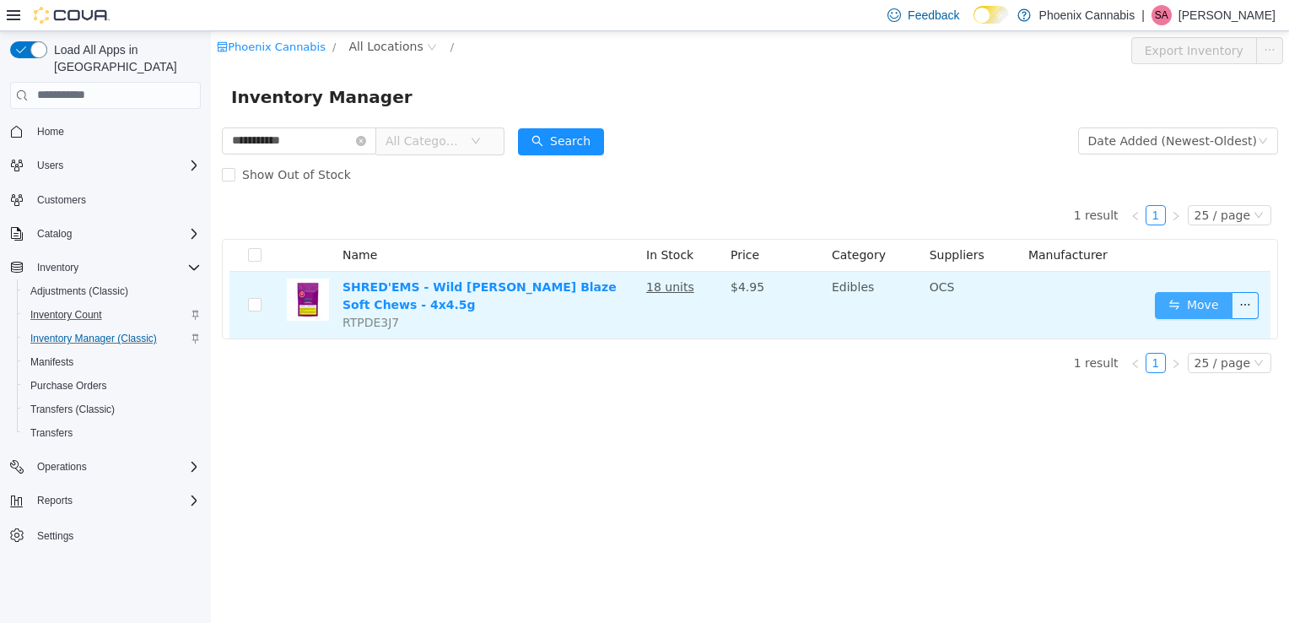
click at [1195, 298] on button "Move" at bounding box center [1194, 304] width 78 height 27
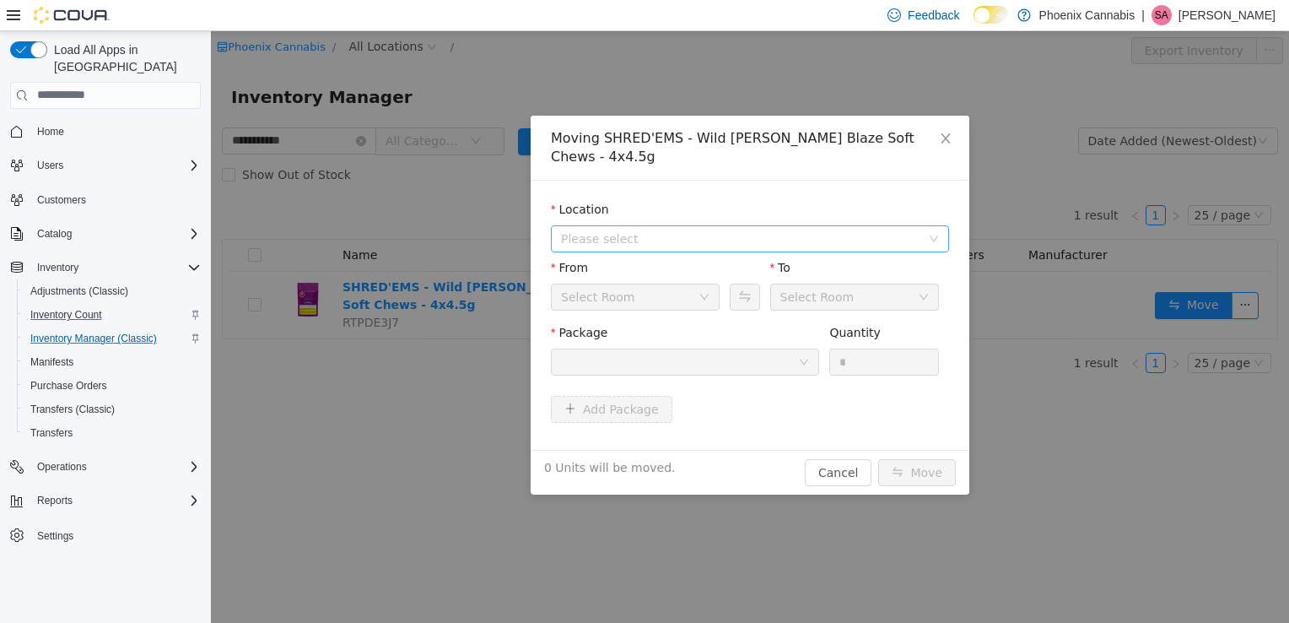
click at [853, 230] on span "Please select" at bounding box center [740, 238] width 359 height 17
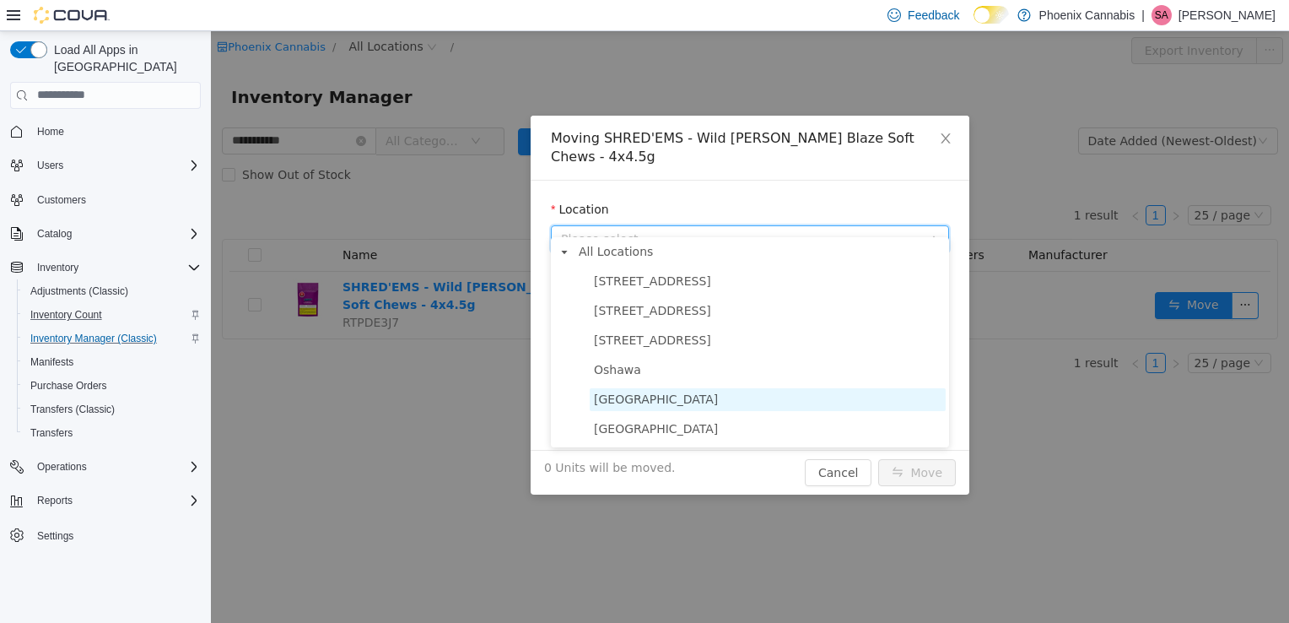
click at [711, 398] on span "[GEOGRAPHIC_DATA]" at bounding box center [768, 398] width 356 height 23
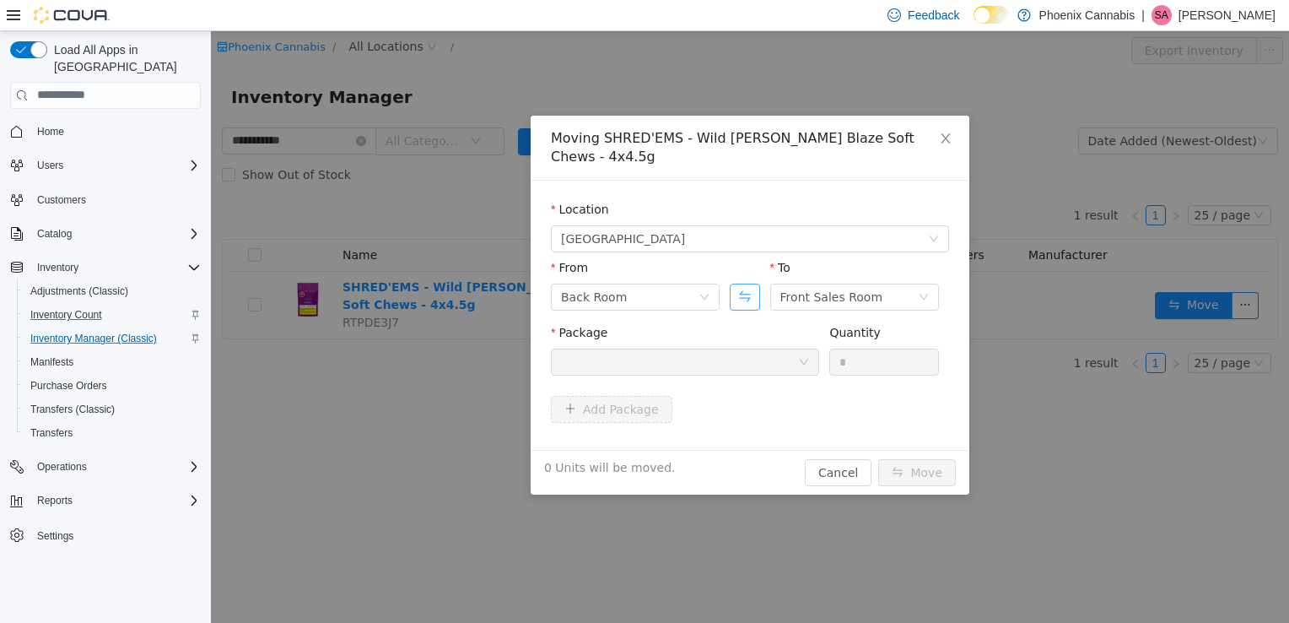
click at [743, 283] on button "Swap" at bounding box center [745, 296] width 30 height 27
click at [765, 349] on div at bounding box center [679, 361] width 237 height 25
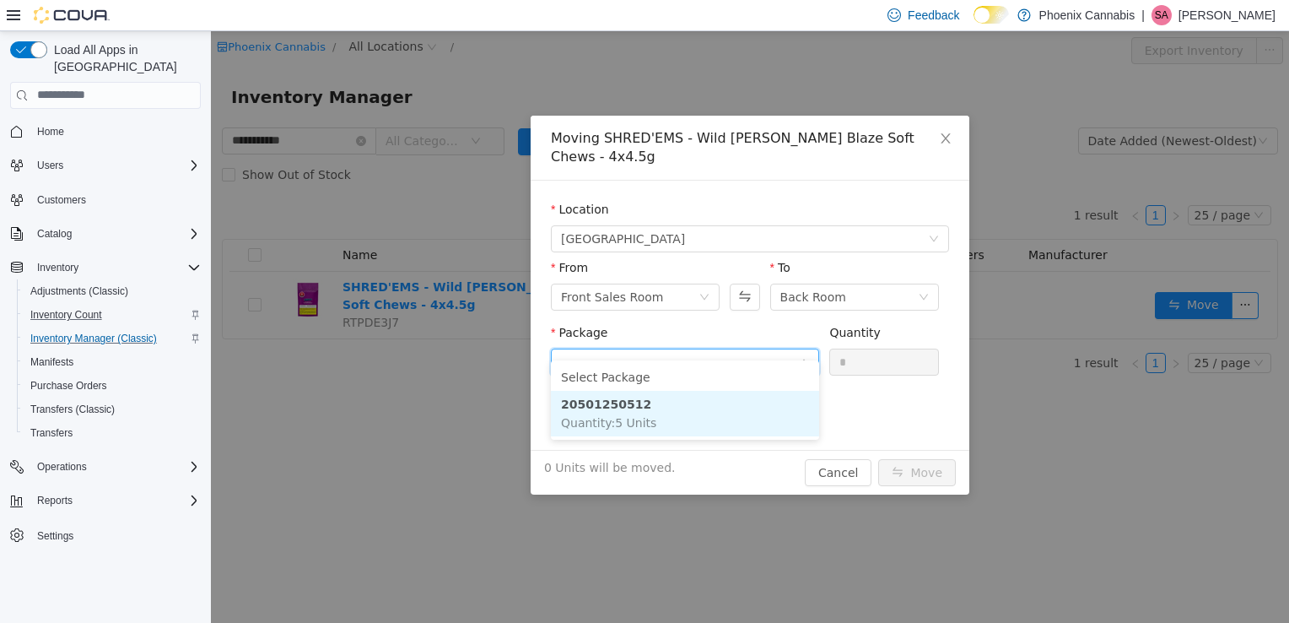
click at [678, 413] on li "20501250512 Quantity : 5 Units" at bounding box center [685, 413] width 268 height 46
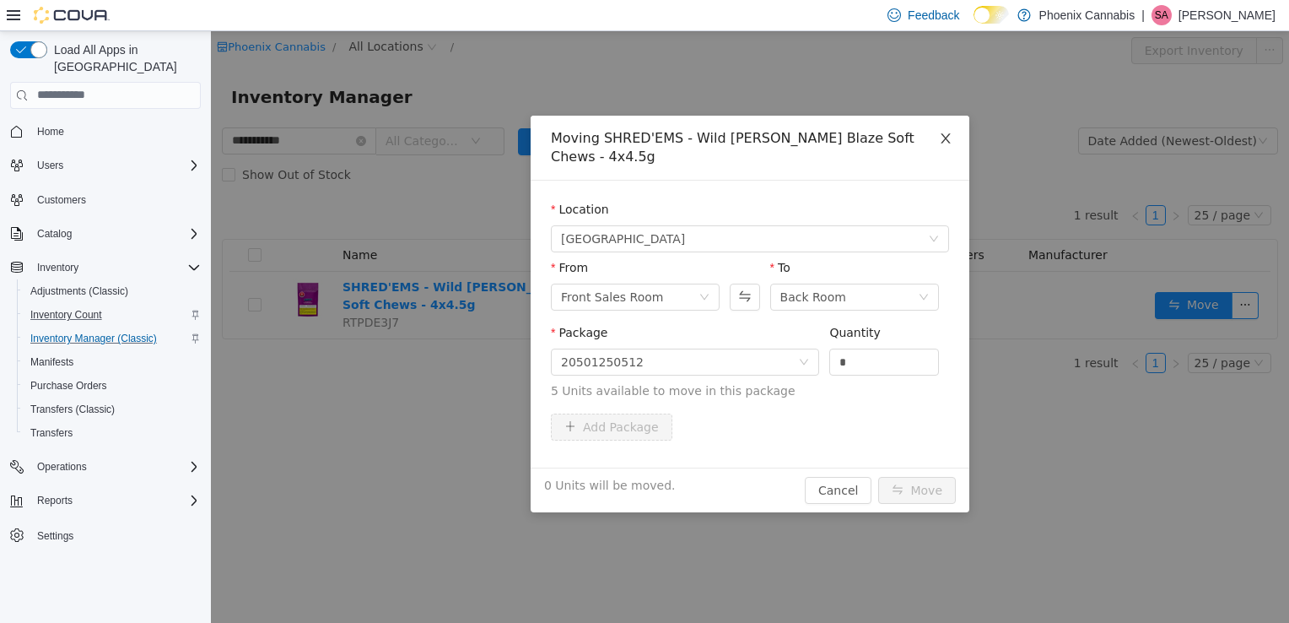
click at [945, 139] on icon "icon: close" at bounding box center [945, 137] width 9 height 10
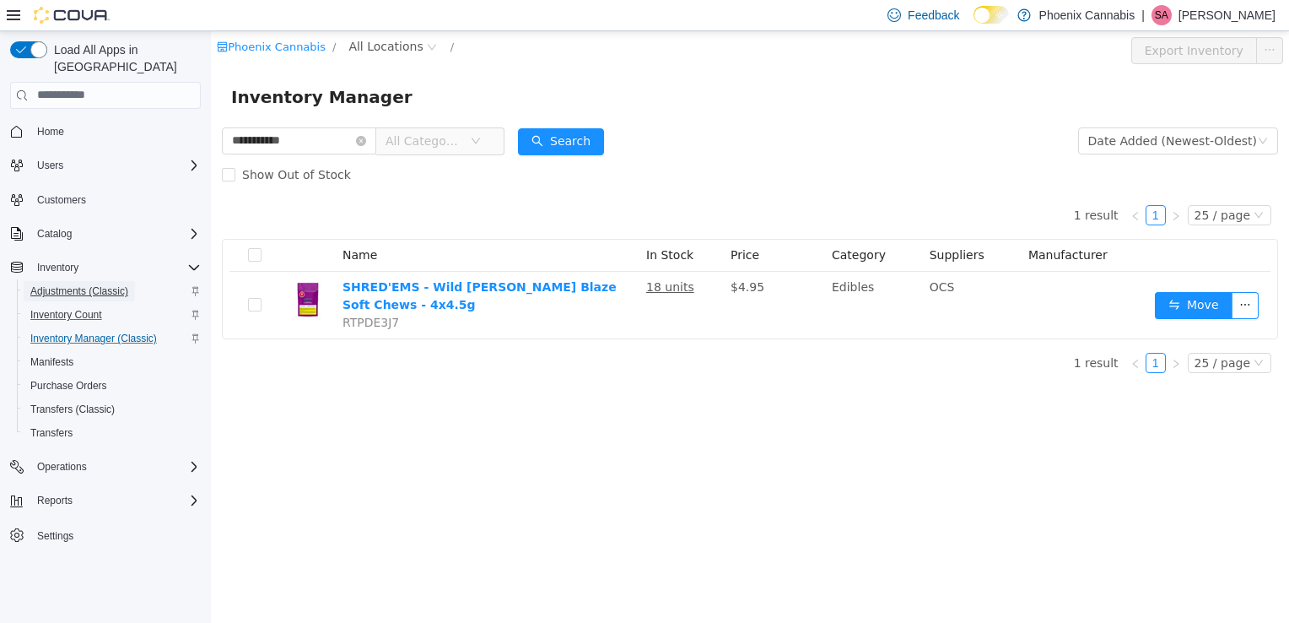
click at [62, 284] on span "Adjustments (Classic)" at bounding box center [79, 291] width 98 height 14
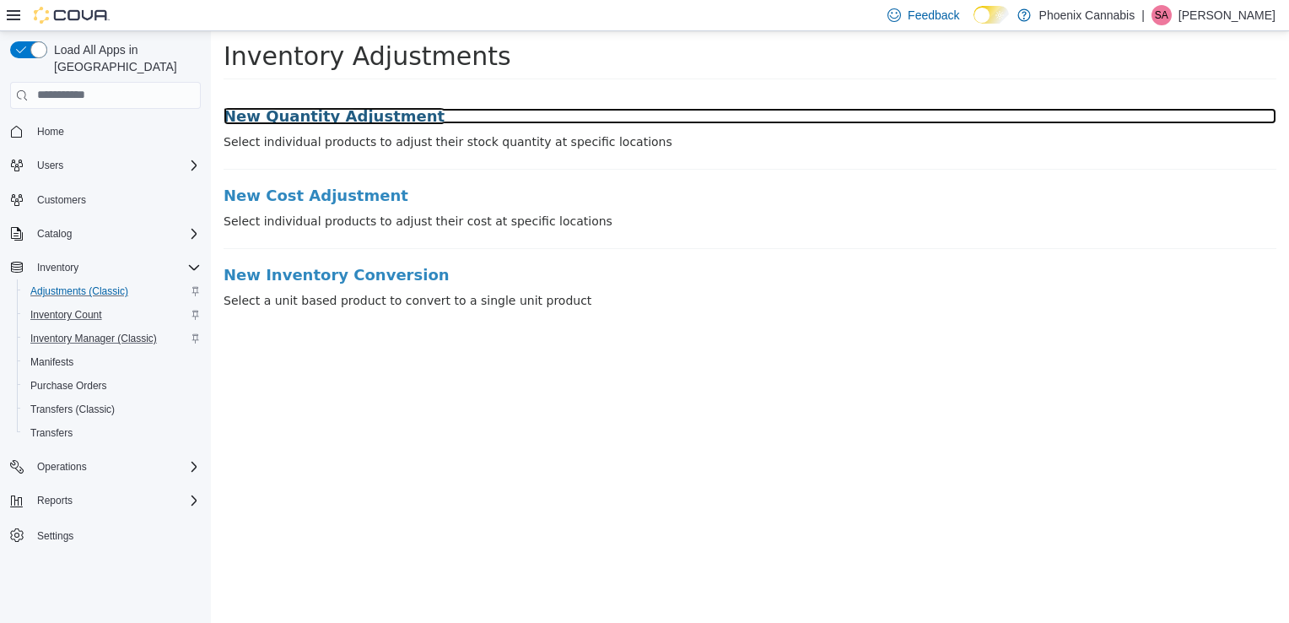
click at [294, 119] on h3 "New Quantity Adjustment" at bounding box center [750, 115] width 1053 height 17
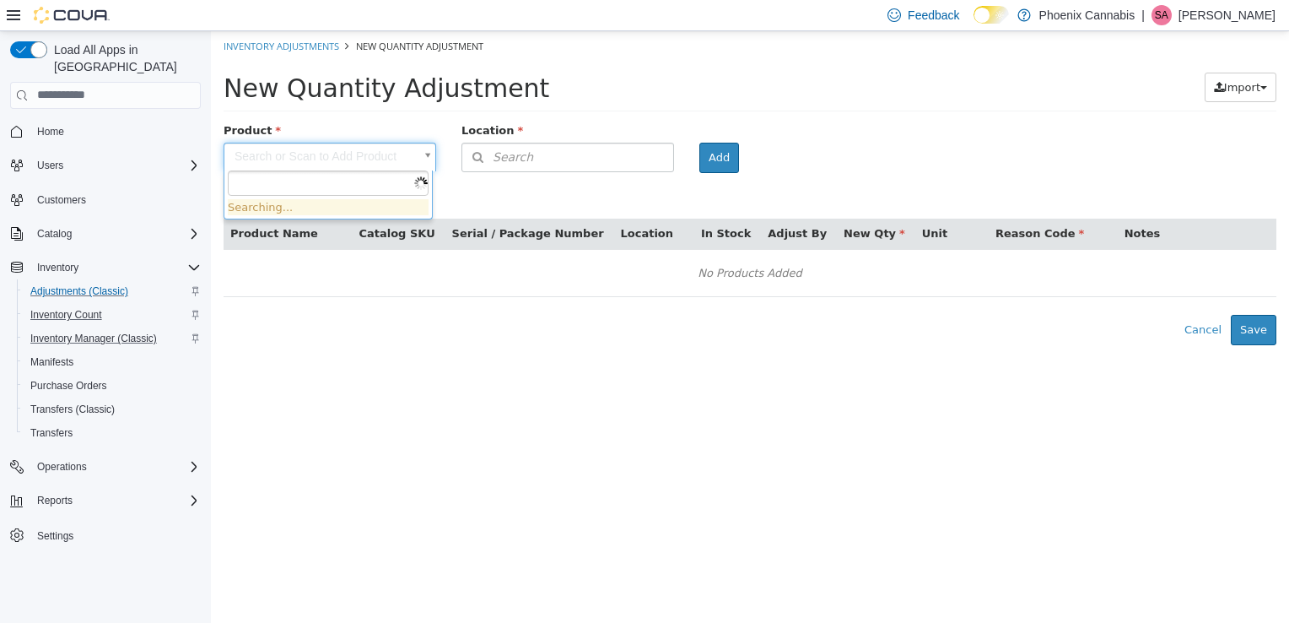
click at [314, 153] on body "× Inventory Adjustments New Quantity Adjustment New Quantity Adjustment Import …" at bounding box center [750, 187] width 1078 height 314
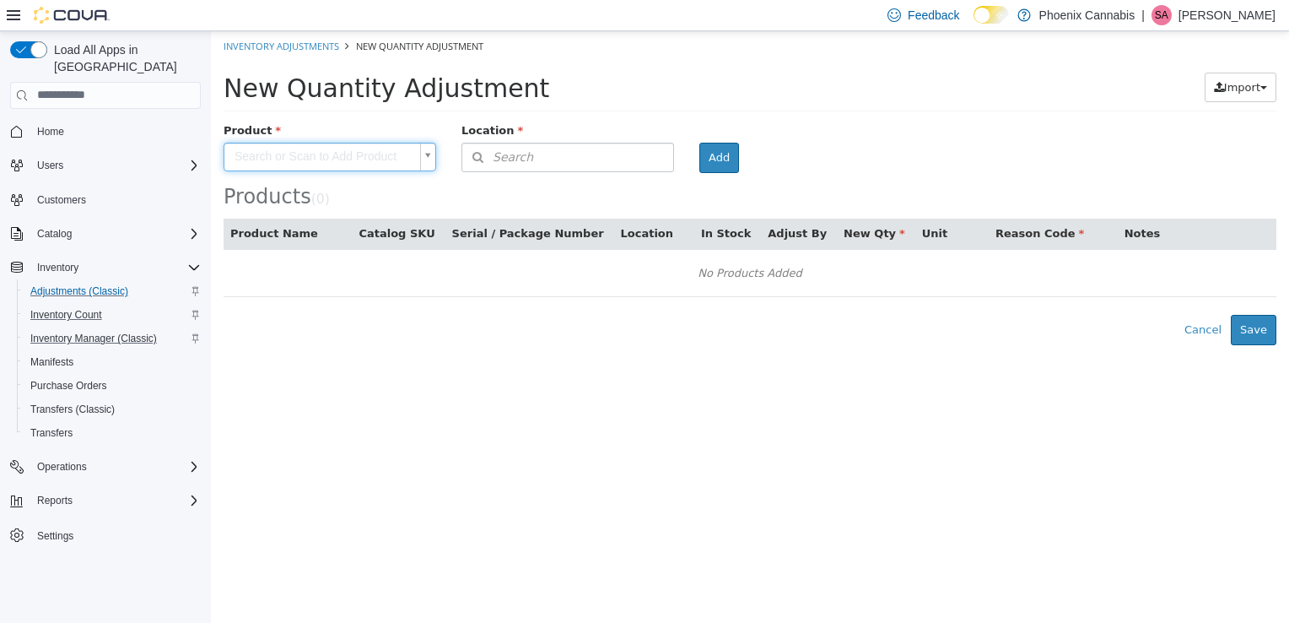
click at [551, 91] on body "× Inventory Adjustments New Quantity Adjustment New Quantity Adjustment Import …" at bounding box center [750, 187] width 1078 height 314
click at [358, 151] on body "× Inventory Adjustments New Quantity Adjustment New Quantity Adjustment Import …" at bounding box center [750, 187] width 1078 height 314
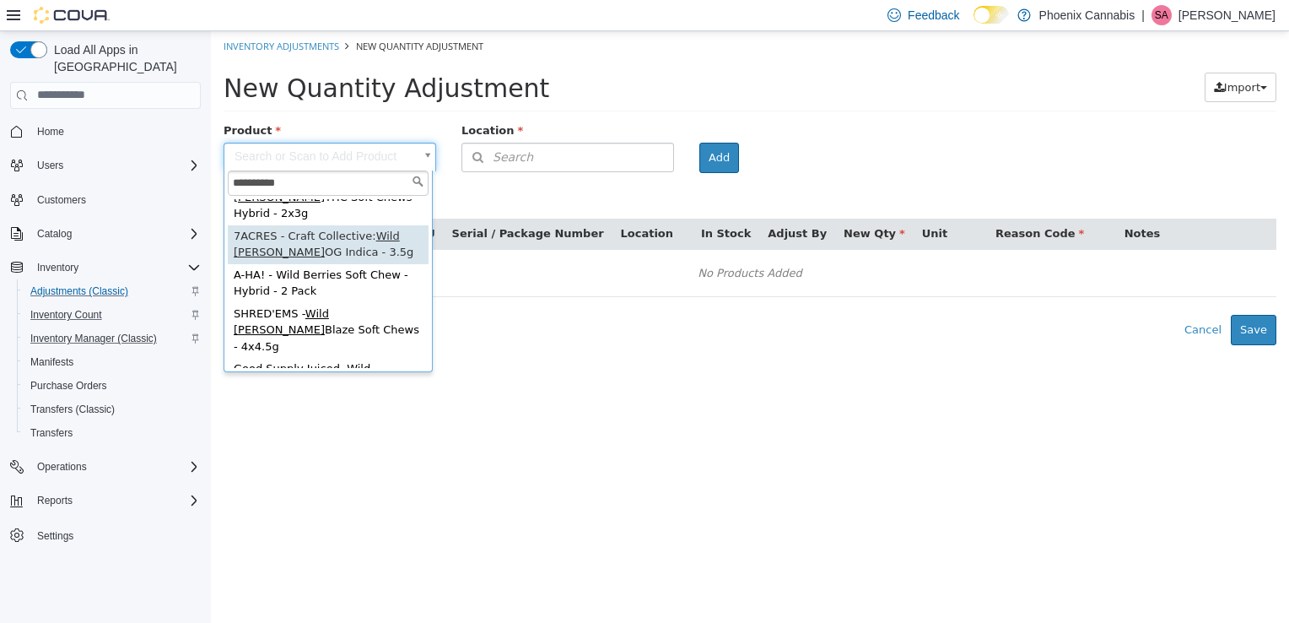
scroll to position [78, 0]
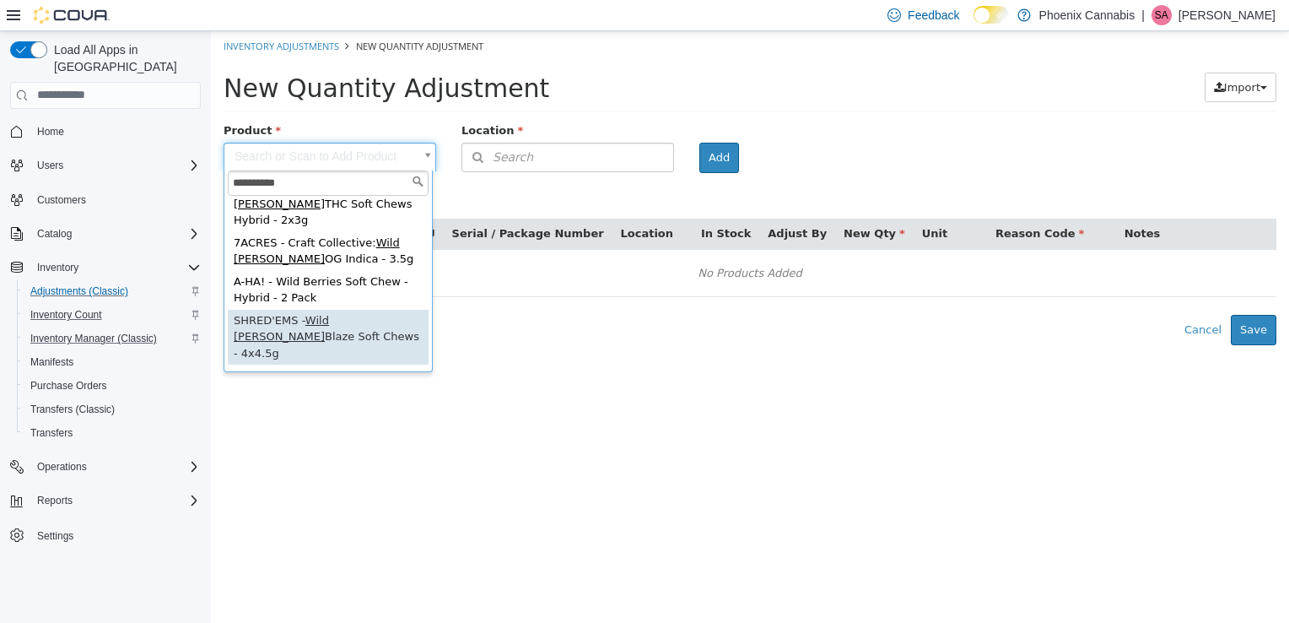
type input "**********"
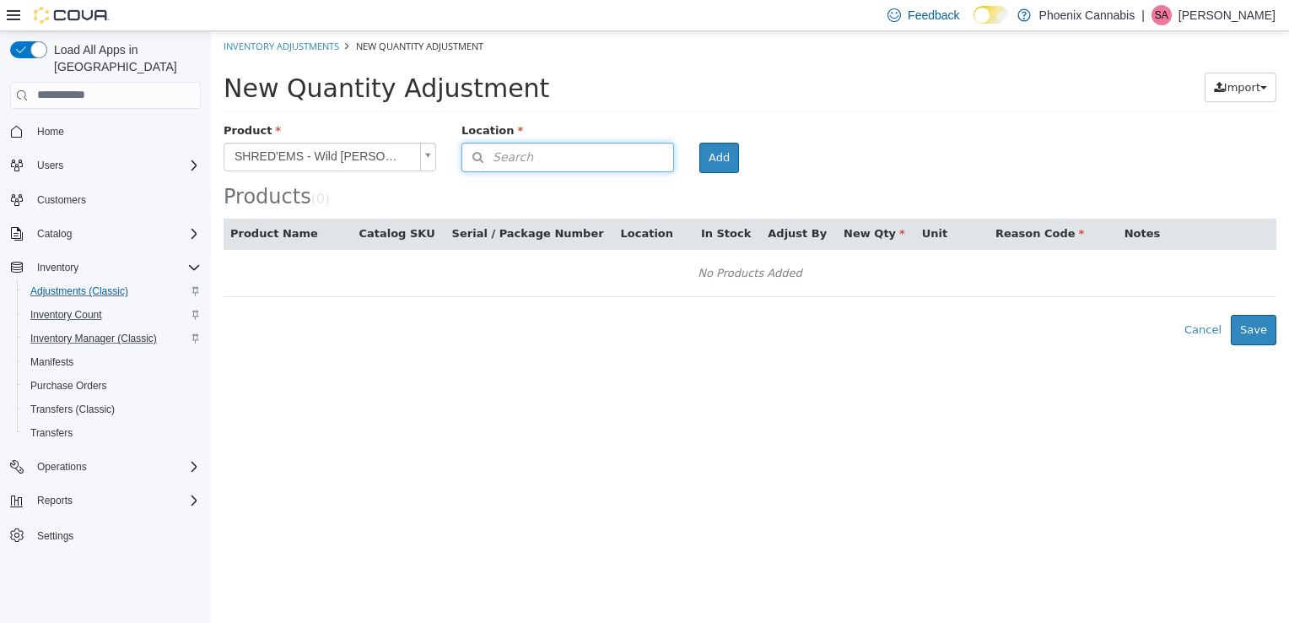
click at [613, 159] on button "Search" at bounding box center [568, 157] width 213 height 30
click at [643, 208] on span "or browse" at bounding box center [632, 208] width 83 height 29
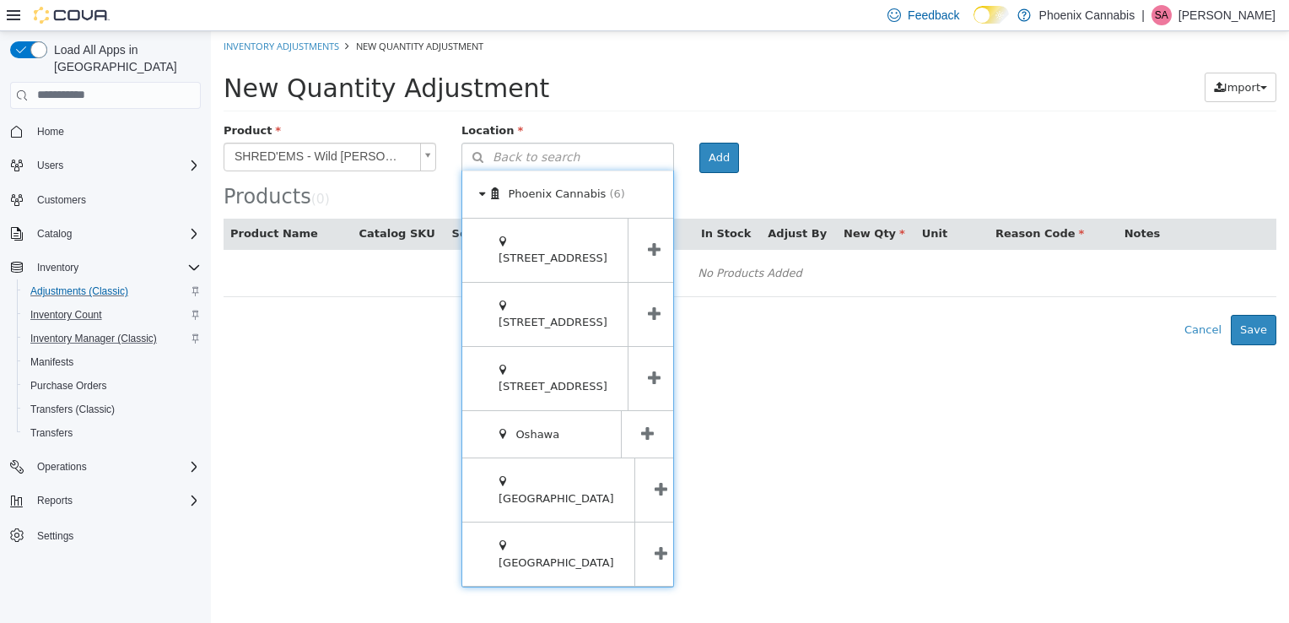
click at [655, 481] on icon at bounding box center [661, 489] width 13 height 16
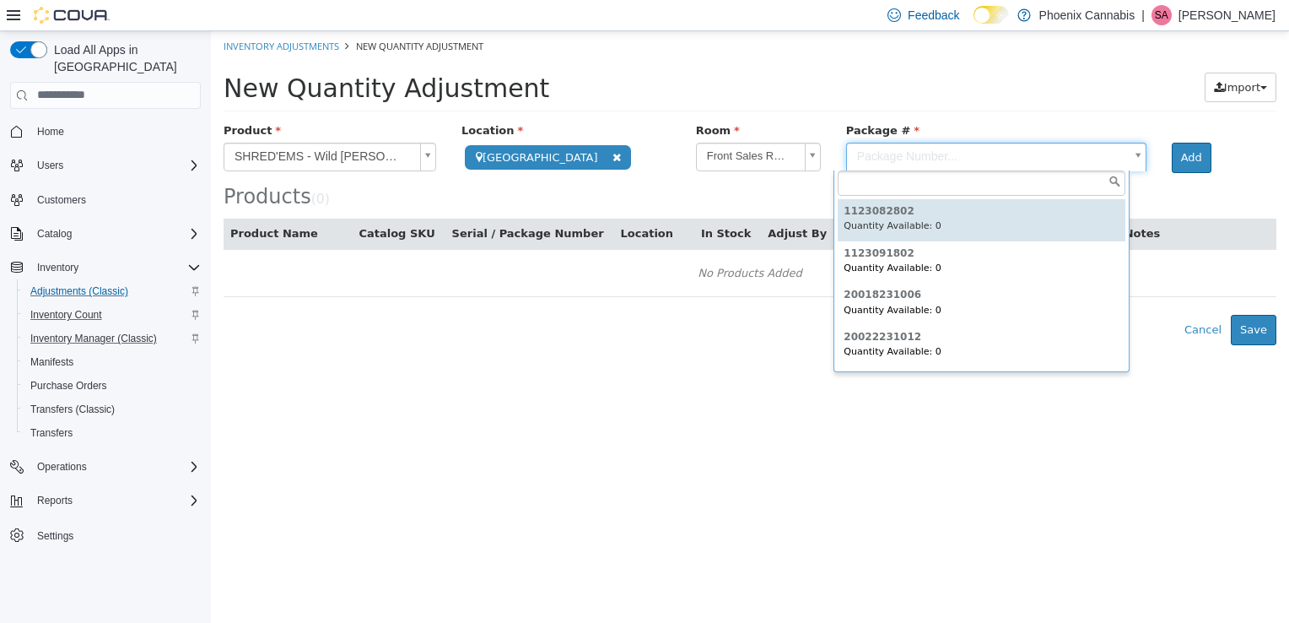
click at [961, 154] on body "**********" at bounding box center [750, 187] width 1078 height 314
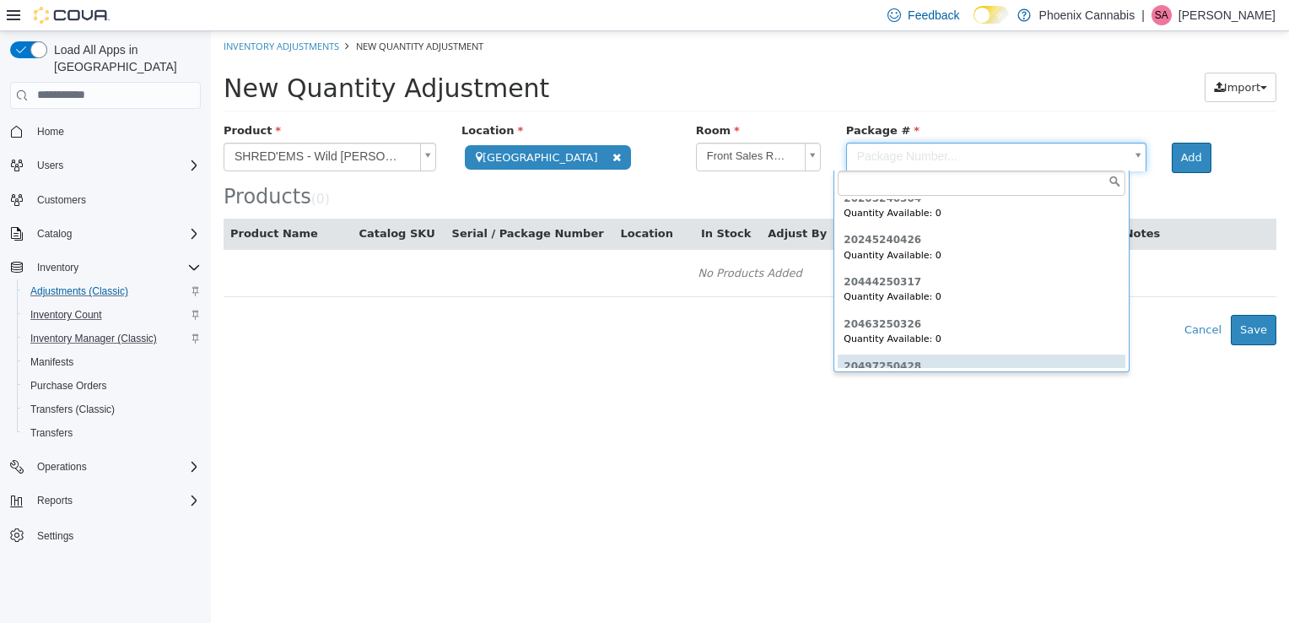
scroll to position [712, 0]
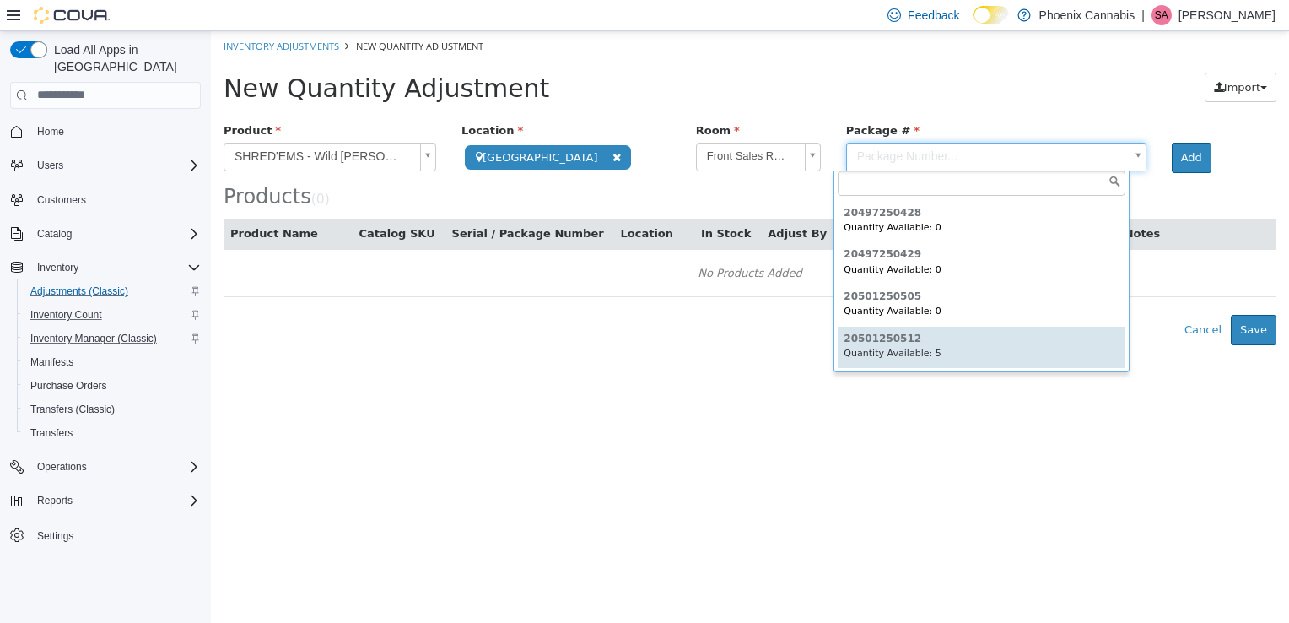
type input "**********"
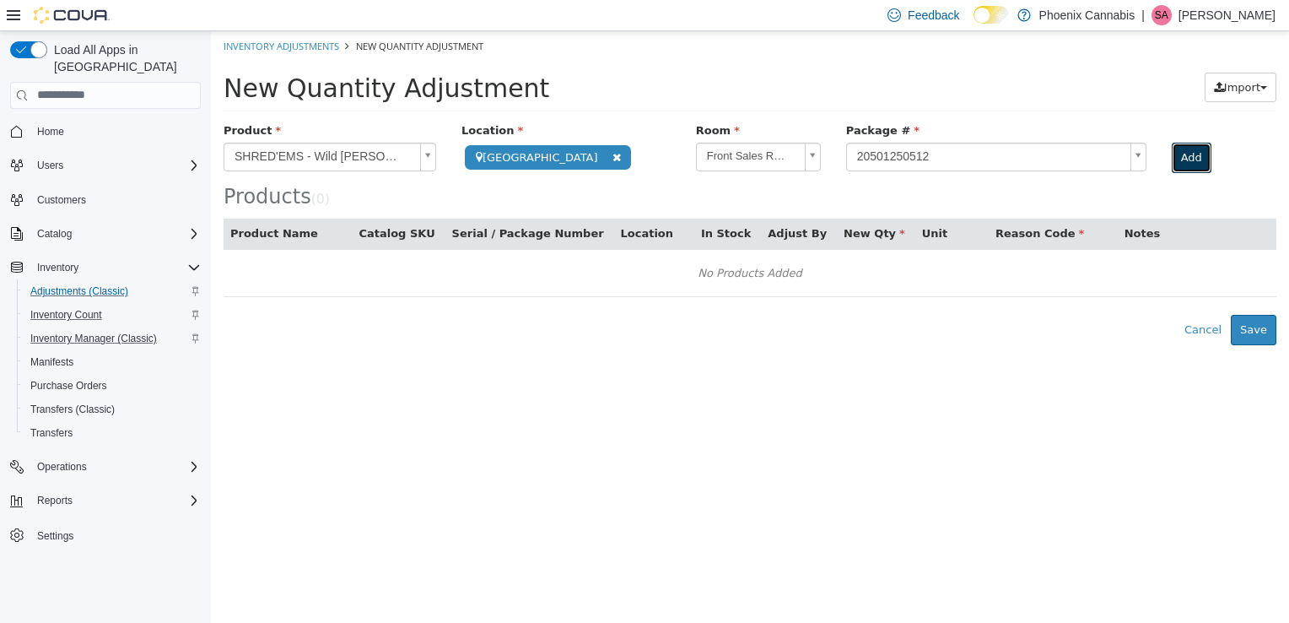
click at [1175, 154] on button "Add" at bounding box center [1192, 157] width 40 height 30
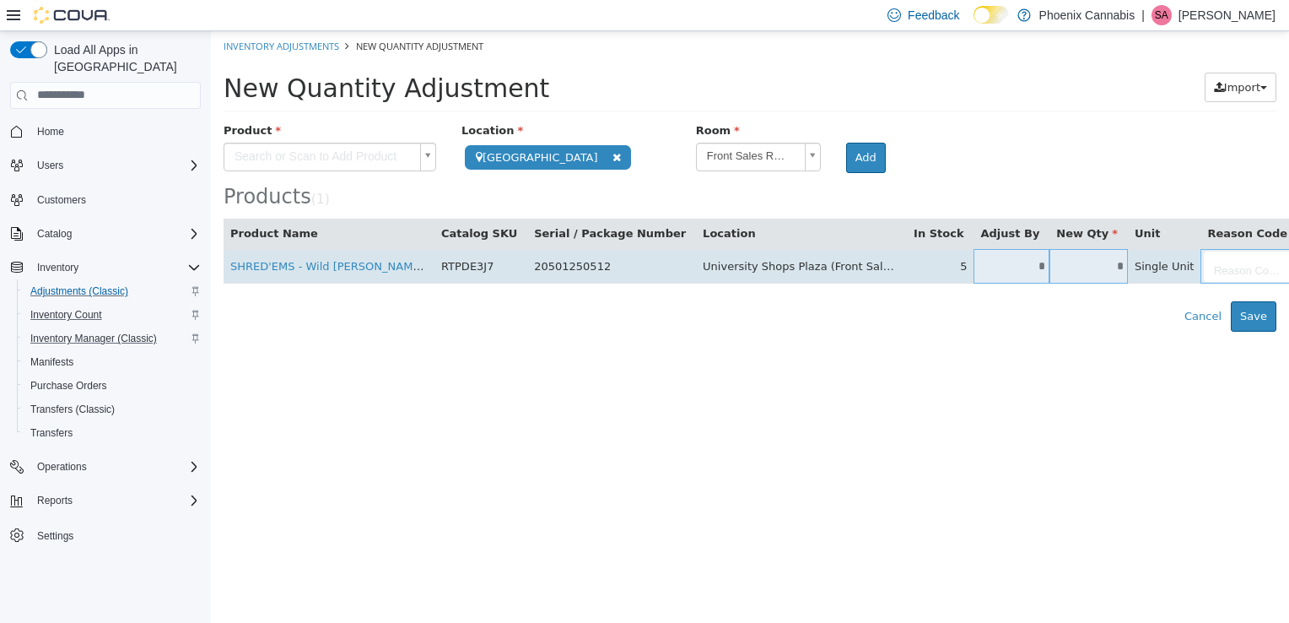
click at [1050, 265] on input "*" at bounding box center [1089, 265] width 78 height 13
type input "*"
type input "**"
click at [1207, 271] on body "**********" at bounding box center [750, 180] width 1078 height 300
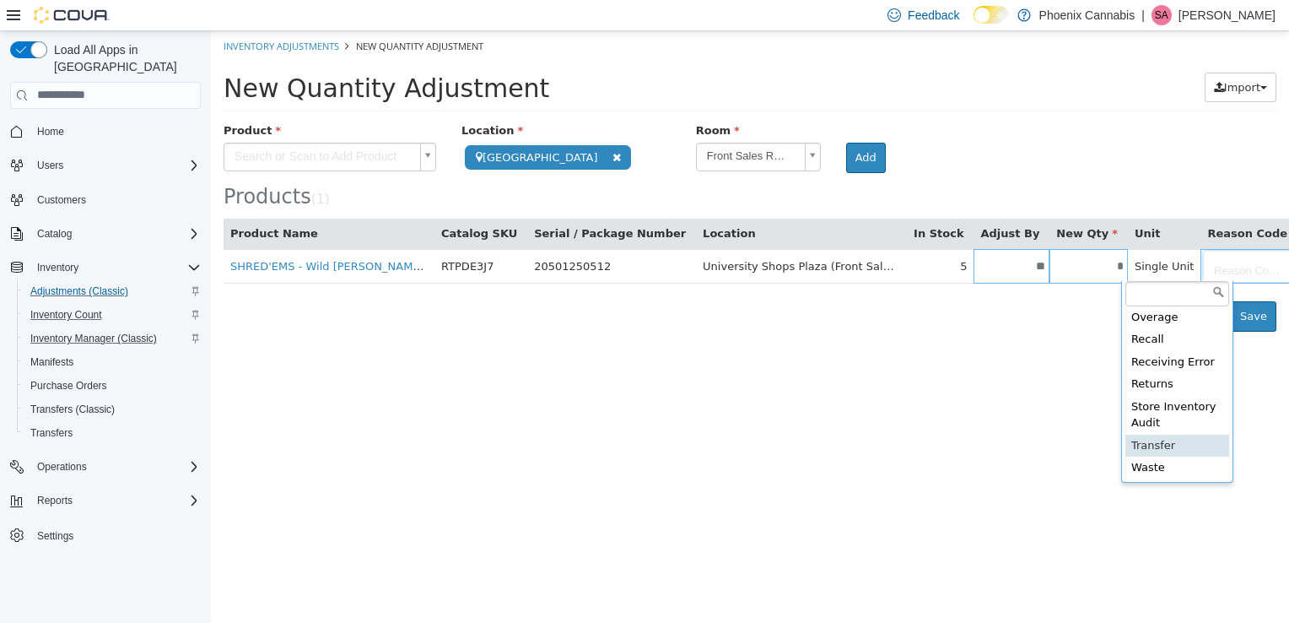
scroll to position [431, 0]
type input "**********"
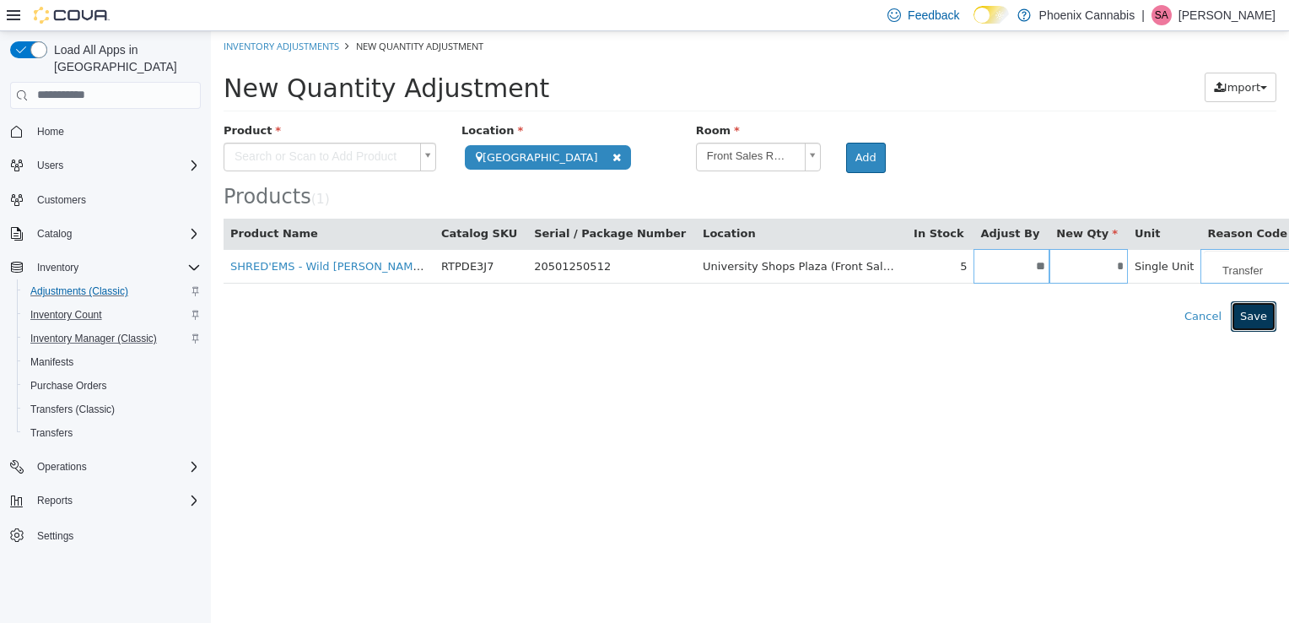
click at [1266, 315] on button "Save" at bounding box center [1254, 315] width 46 height 30
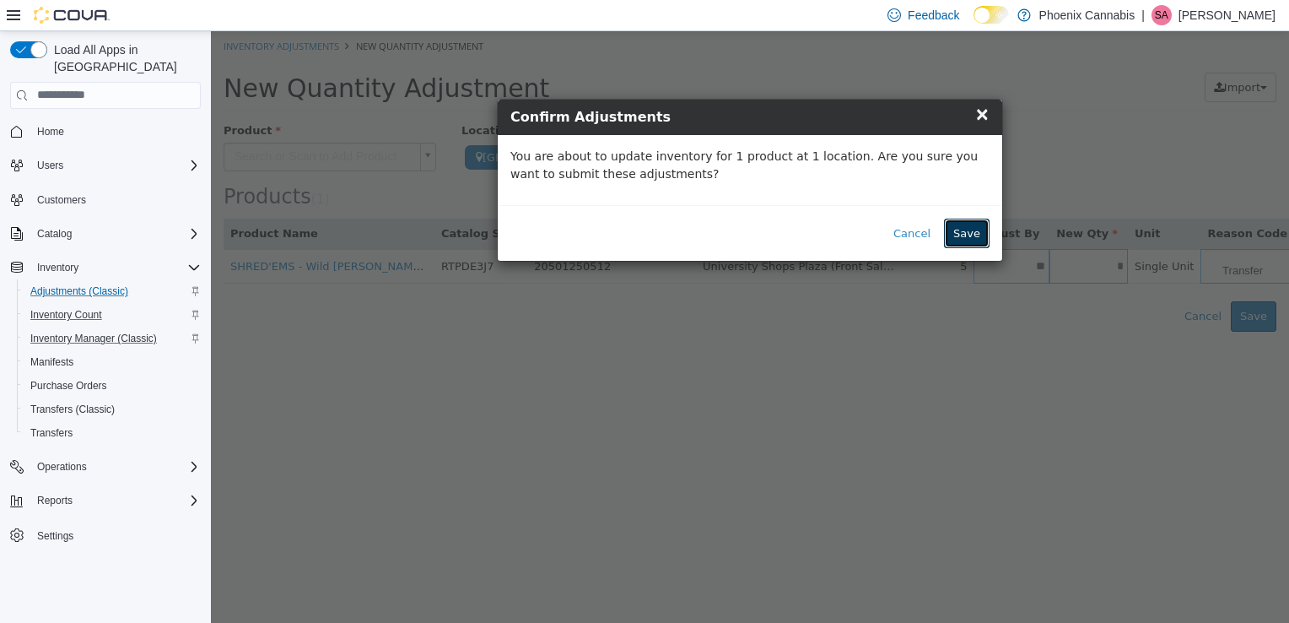
click at [975, 231] on button "Save" at bounding box center [967, 233] width 46 height 30
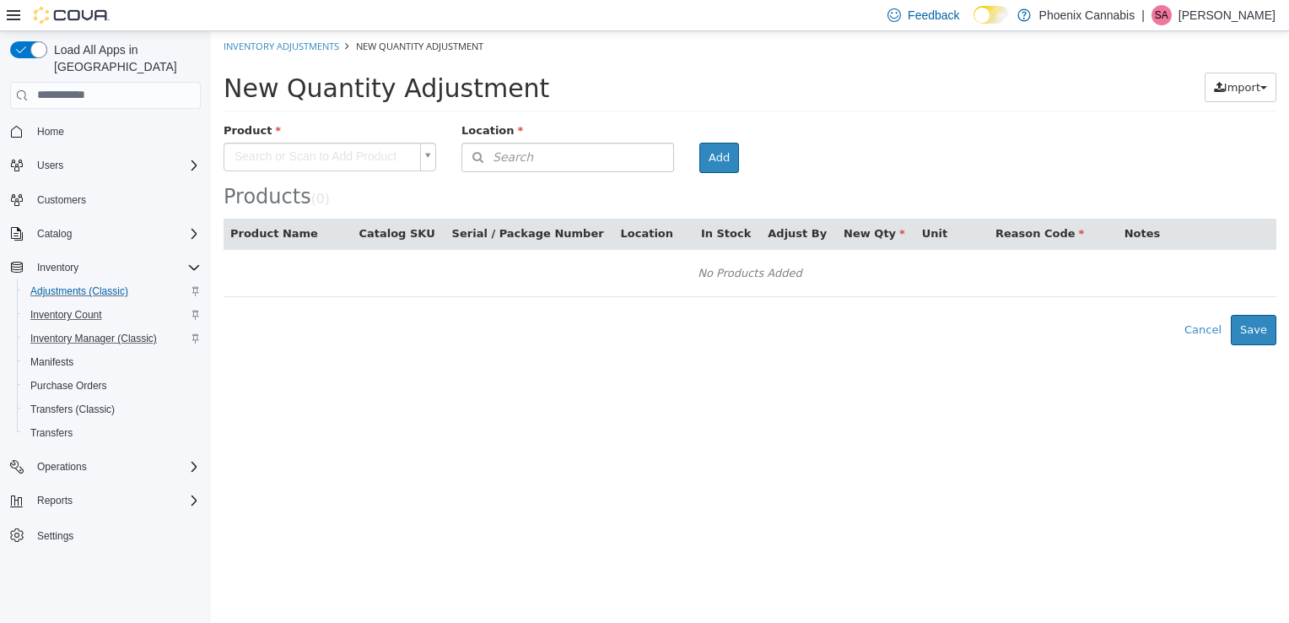
click at [350, 153] on body "× The adjustment request was successfully processed. Inventory Adjustments New …" at bounding box center [750, 187] width 1078 height 314
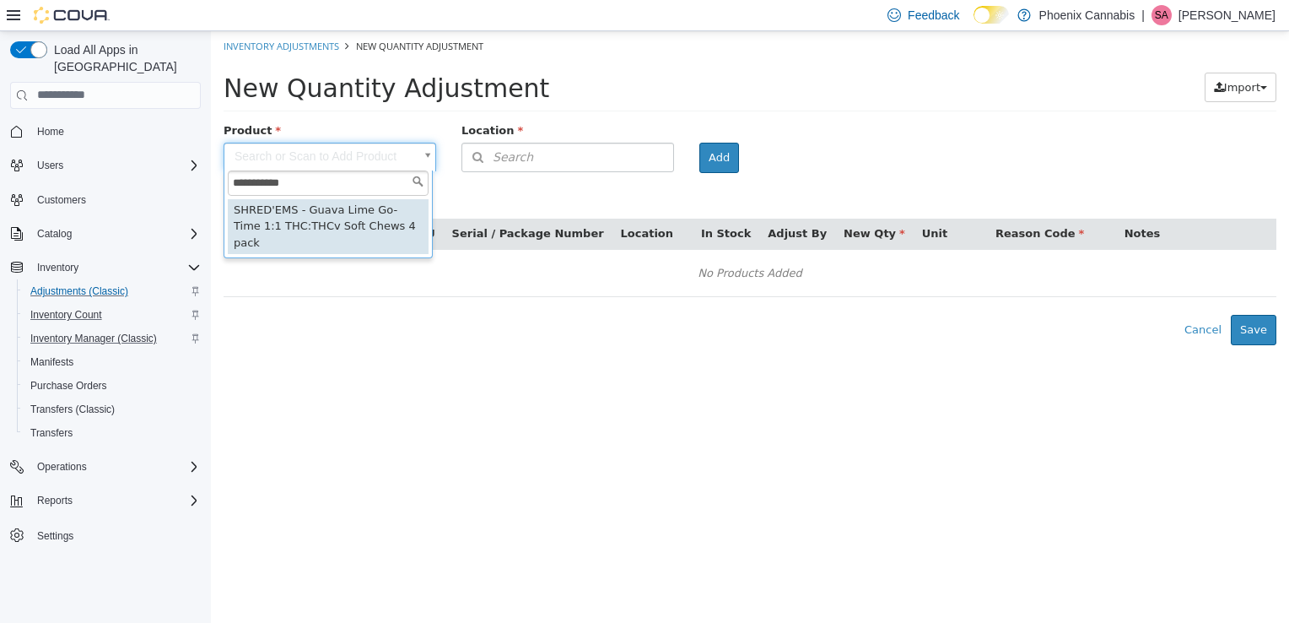
type input "**********"
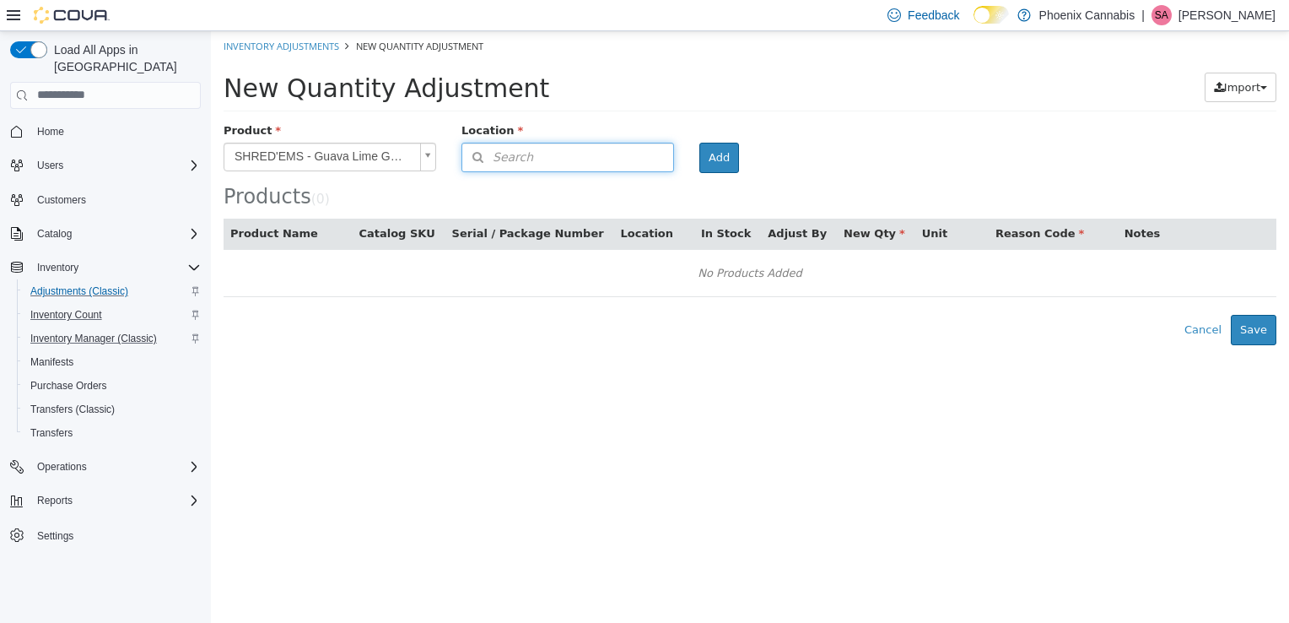
click at [661, 159] on button "Search" at bounding box center [568, 157] width 213 height 30
click at [658, 200] on span "or browse" at bounding box center [632, 208] width 83 height 29
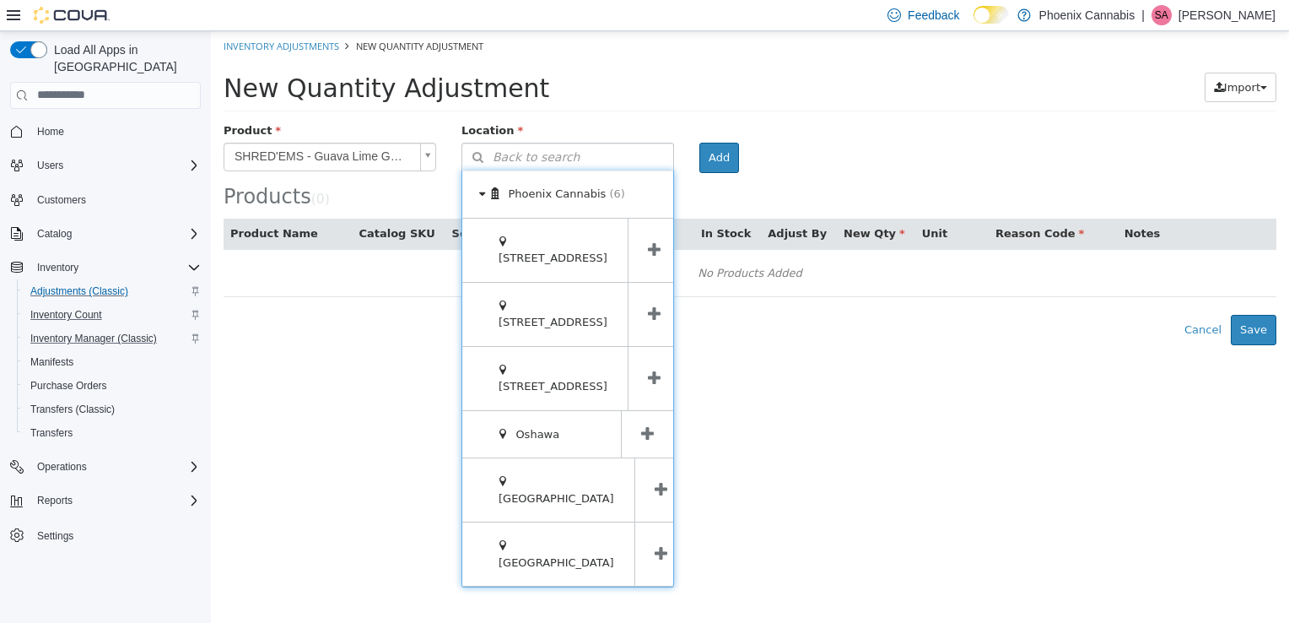
click at [648, 457] on span at bounding box center [661, 488] width 52 height 63
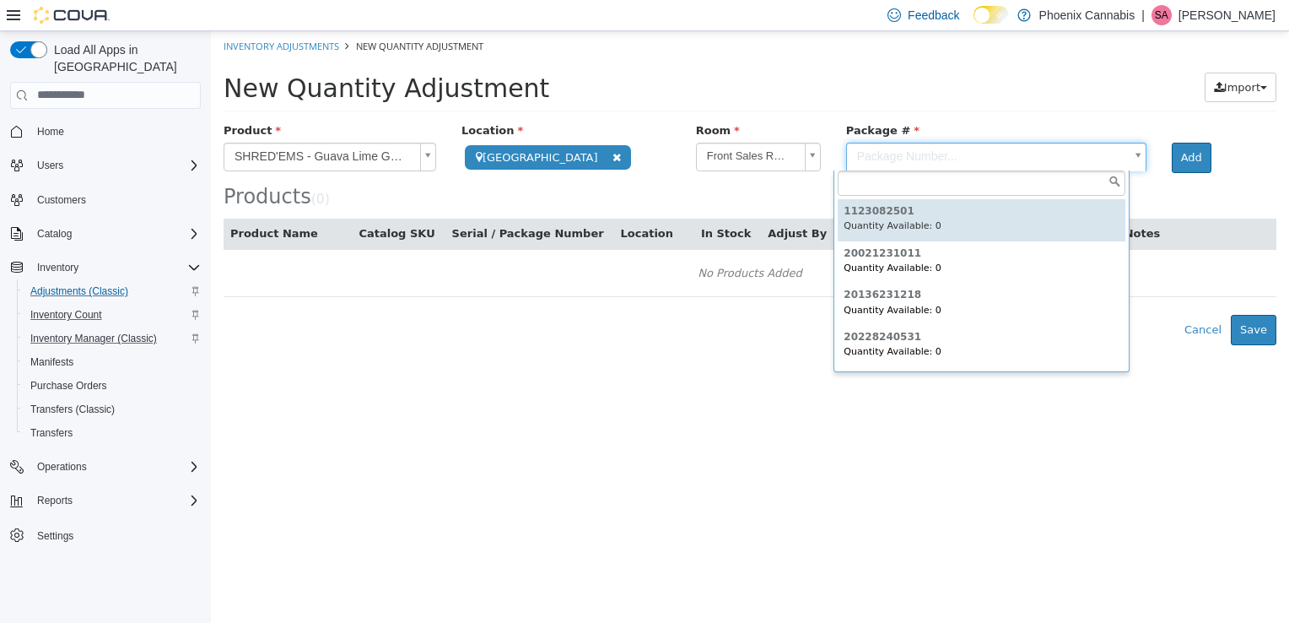
click at [889, 161] on body "**********" at bounding box center [750, 187] width 1078 height 314
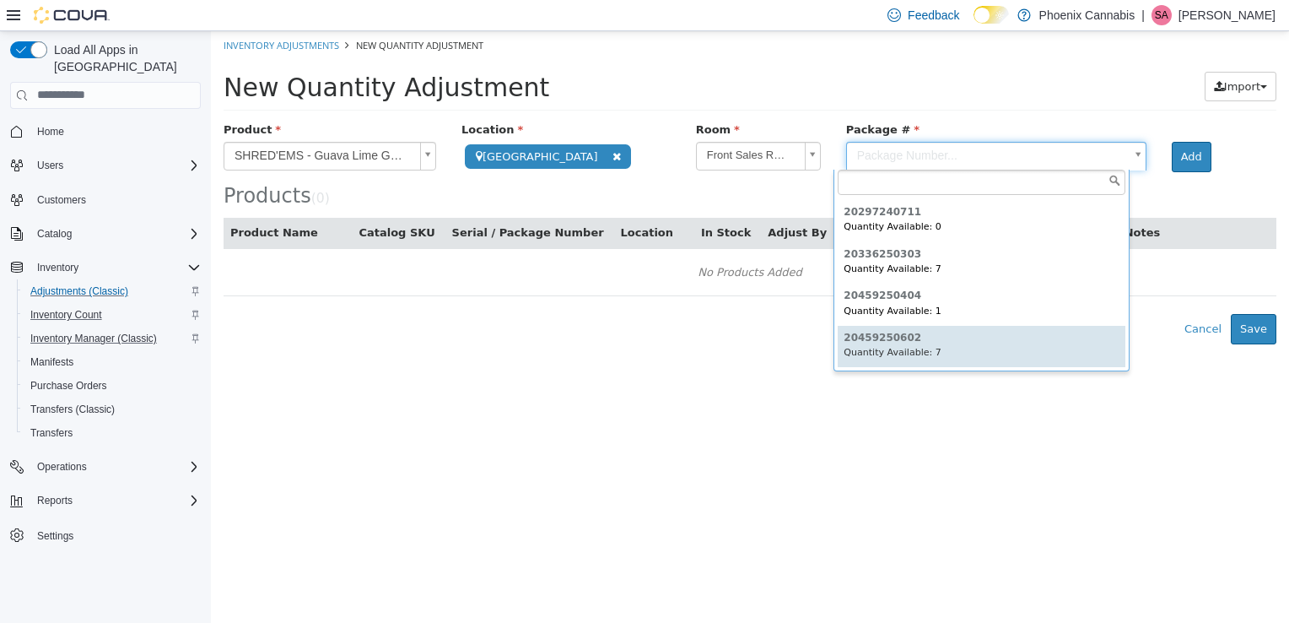
type input "**********"
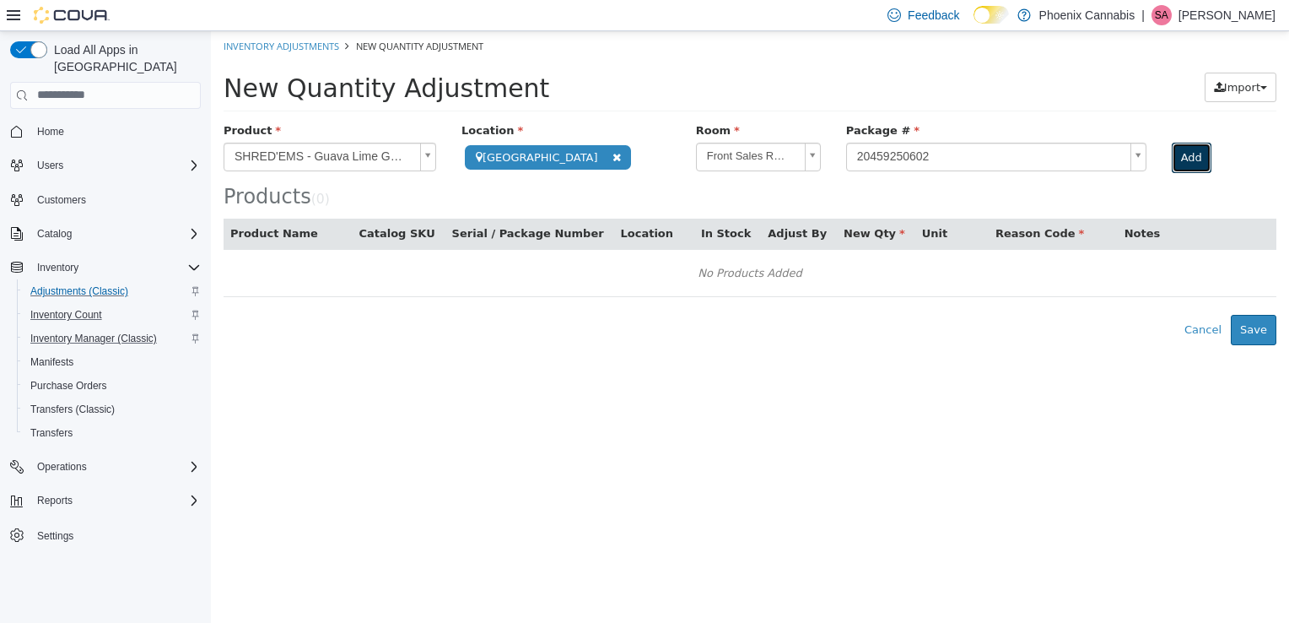
click at [1172, 158] on button "Add" at bounding box center [1192, 157] width 40 height 30
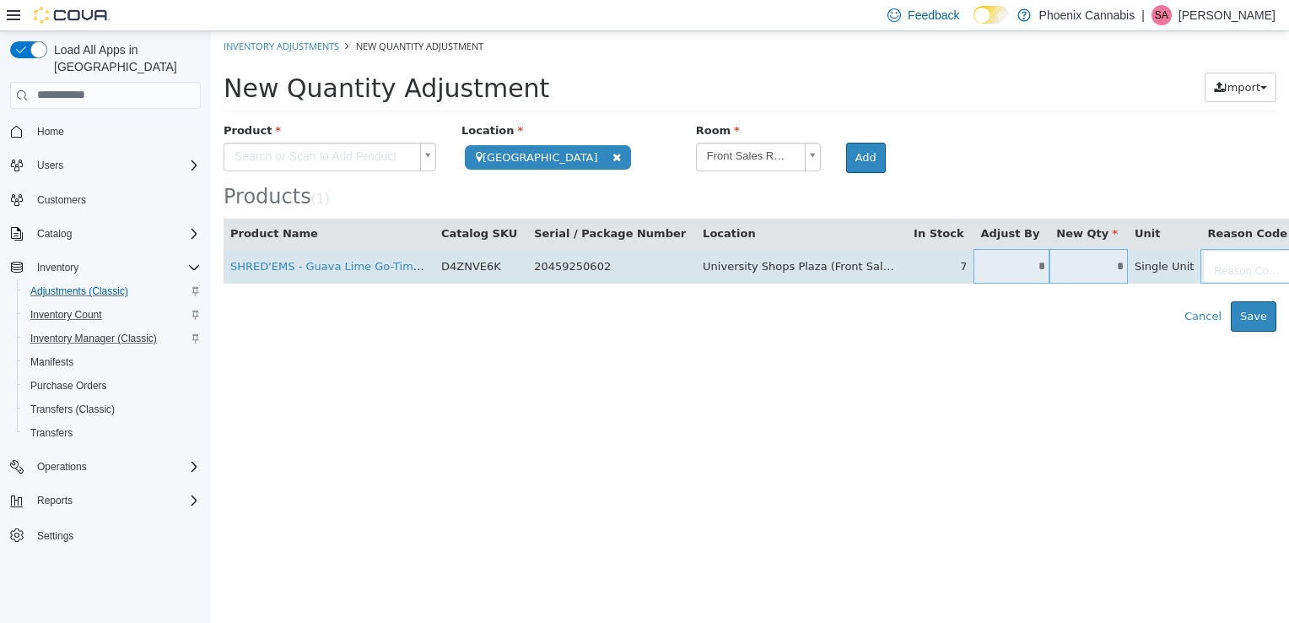
click at [1050, 263] on input "*" at bounding box center [1089, 265] width 78 height 13
type input "**"
type input "*"
click at [1212, 267] on body "**********" at bounding box center [750, 180] width 1078 height 300
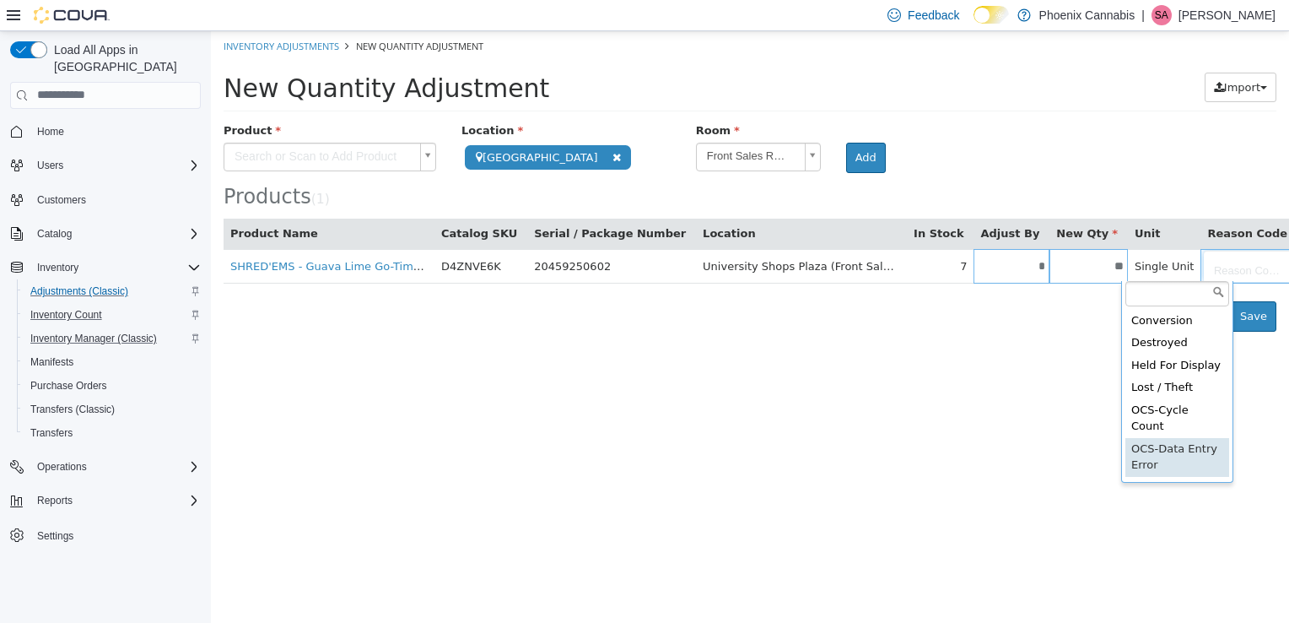
scroll to position [422, 0]
type input "**********"
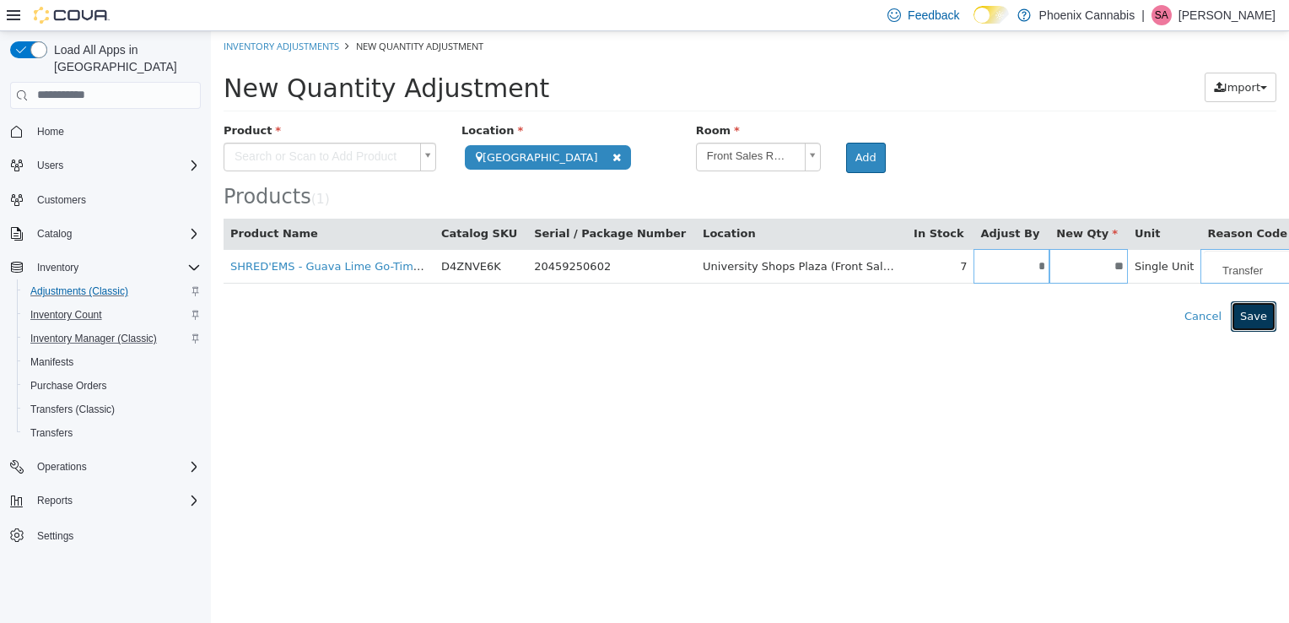
click at [1247, 315] on button "Save" at bounding box center [1254, 315] width 46 height 30
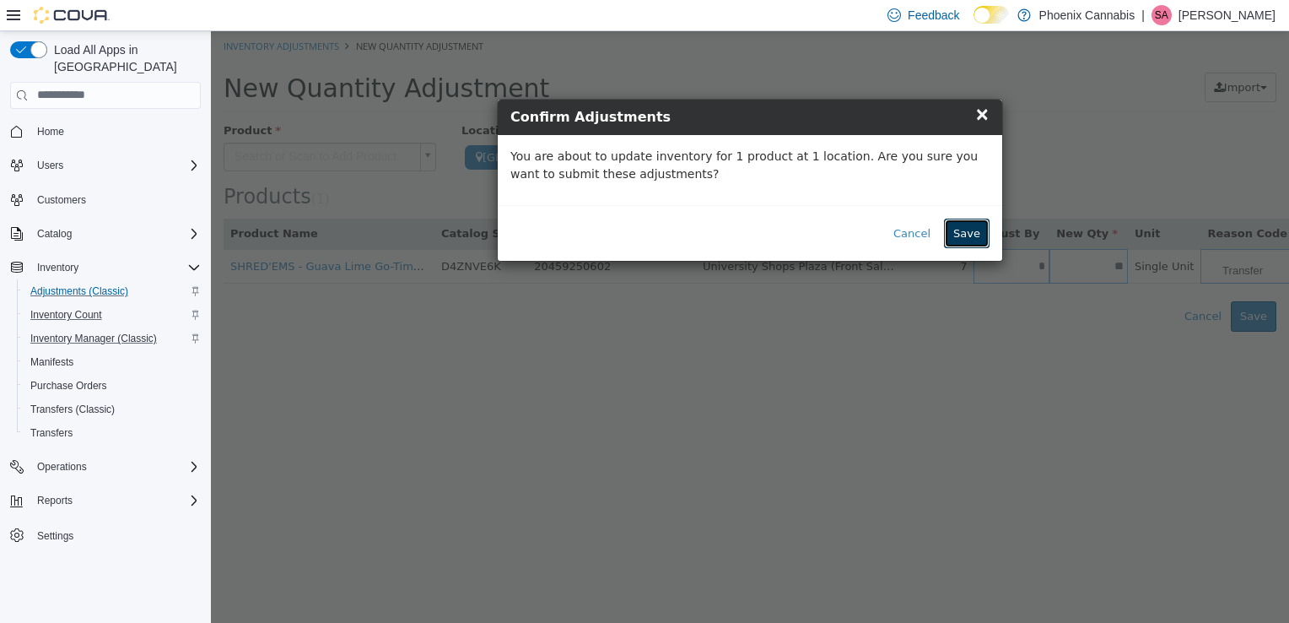
click at [979, 238] on button "Save" at bounding box center [967, 233] width 46 height 30
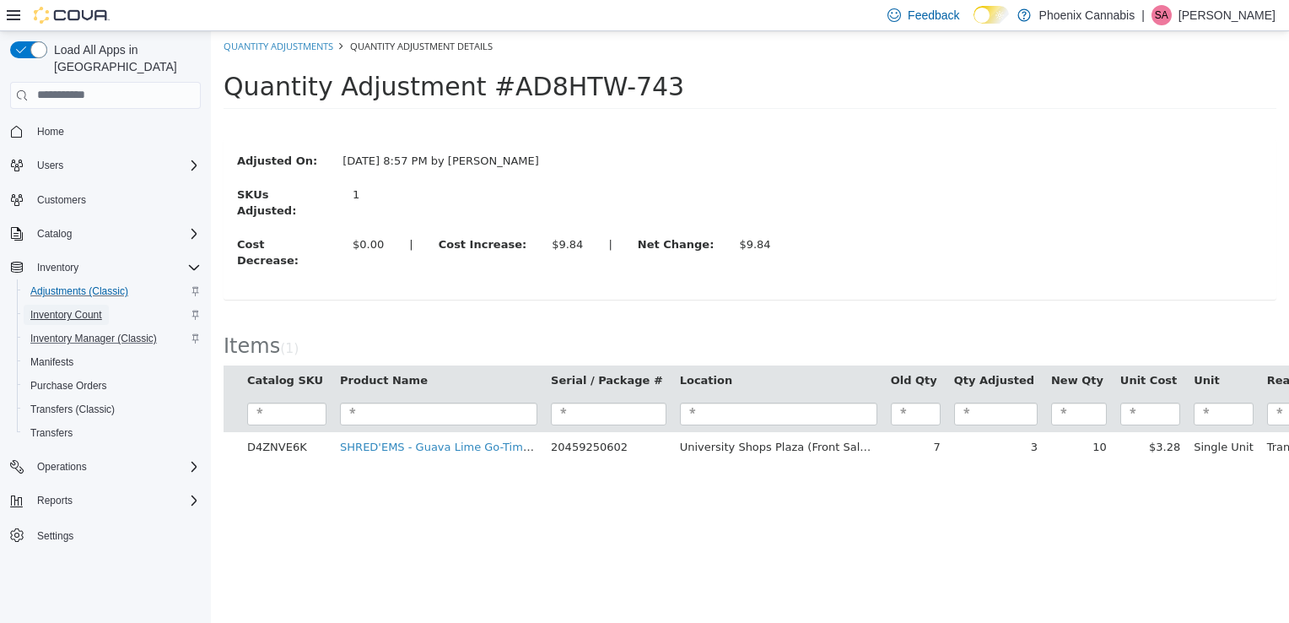
click at [85, 308] on span "Inventory Count" at bounding box center [66, 315] width 72 height 14
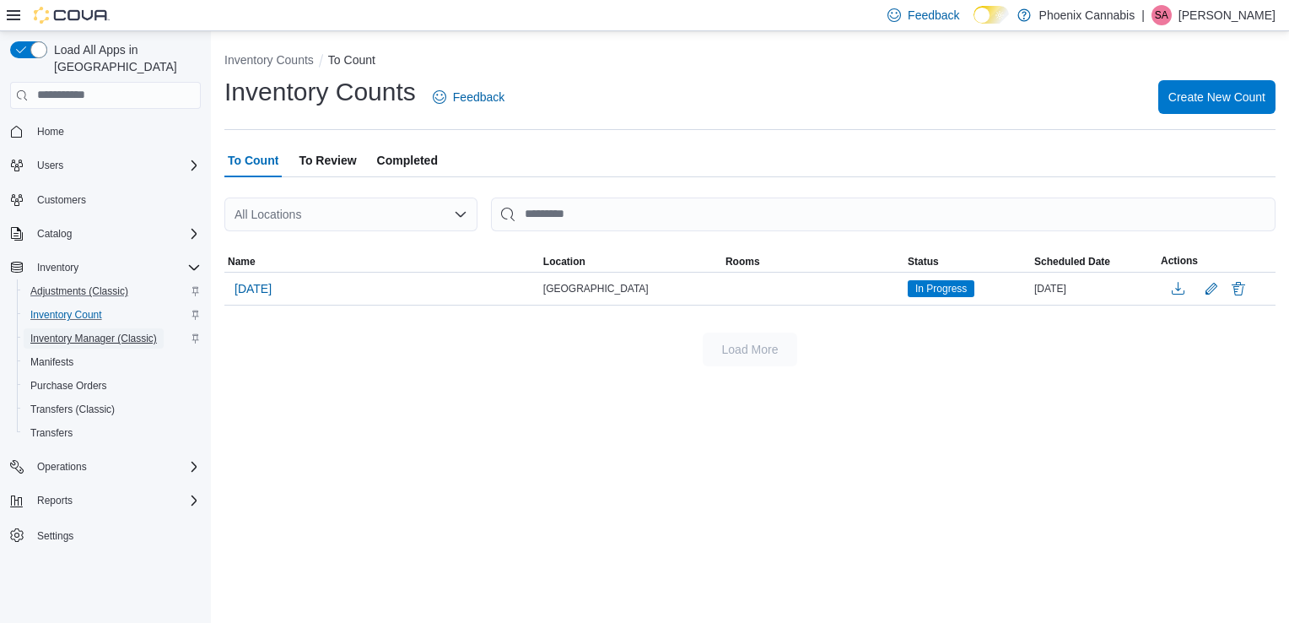
click at [64, 332] on span "Inventory Manager (Classic)" at bounding box center [93, 339] width 127 height 14
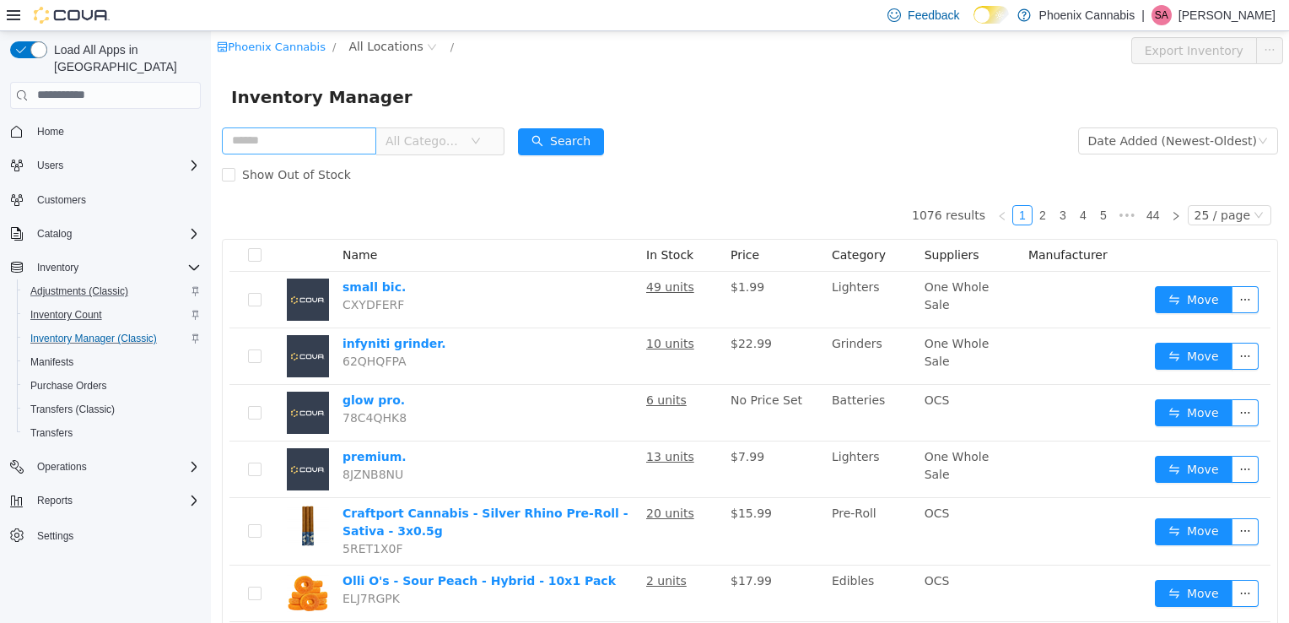
click at [303, 147] on input "text" at bounding box center [299, 140] width 154 height 27
type input "******"
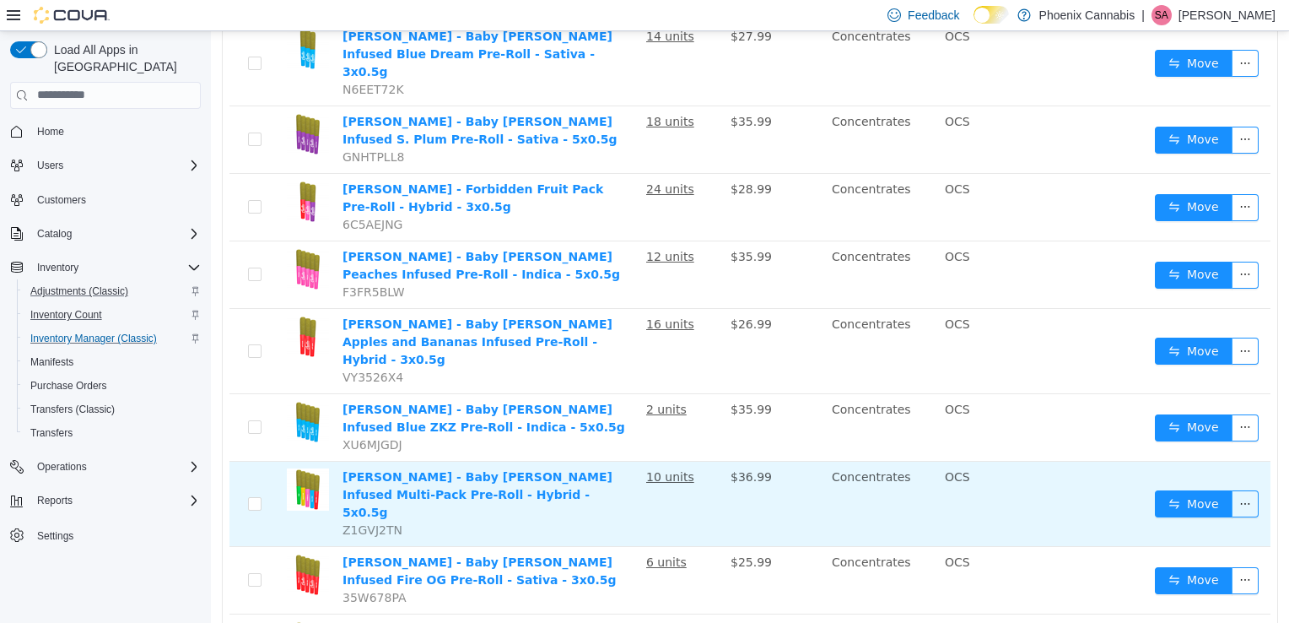
scroll to position [487, 0]
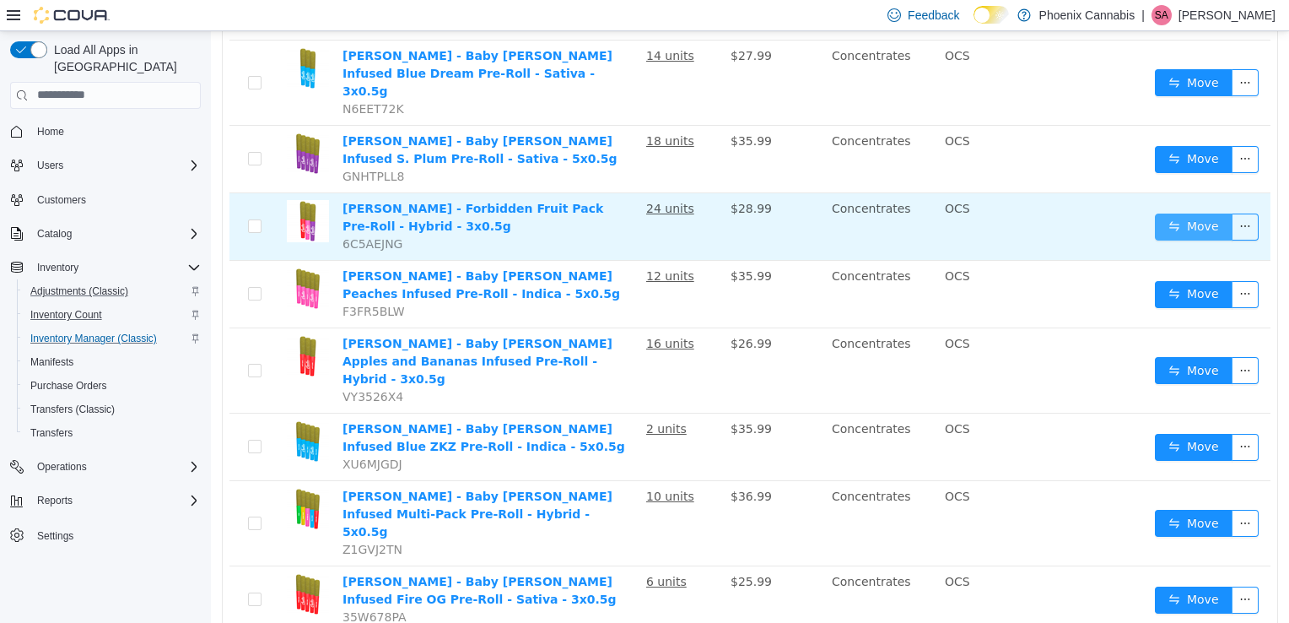
click at [1193, 213] on button "Move" at bounding box center [1194, 226] width 78 height 27
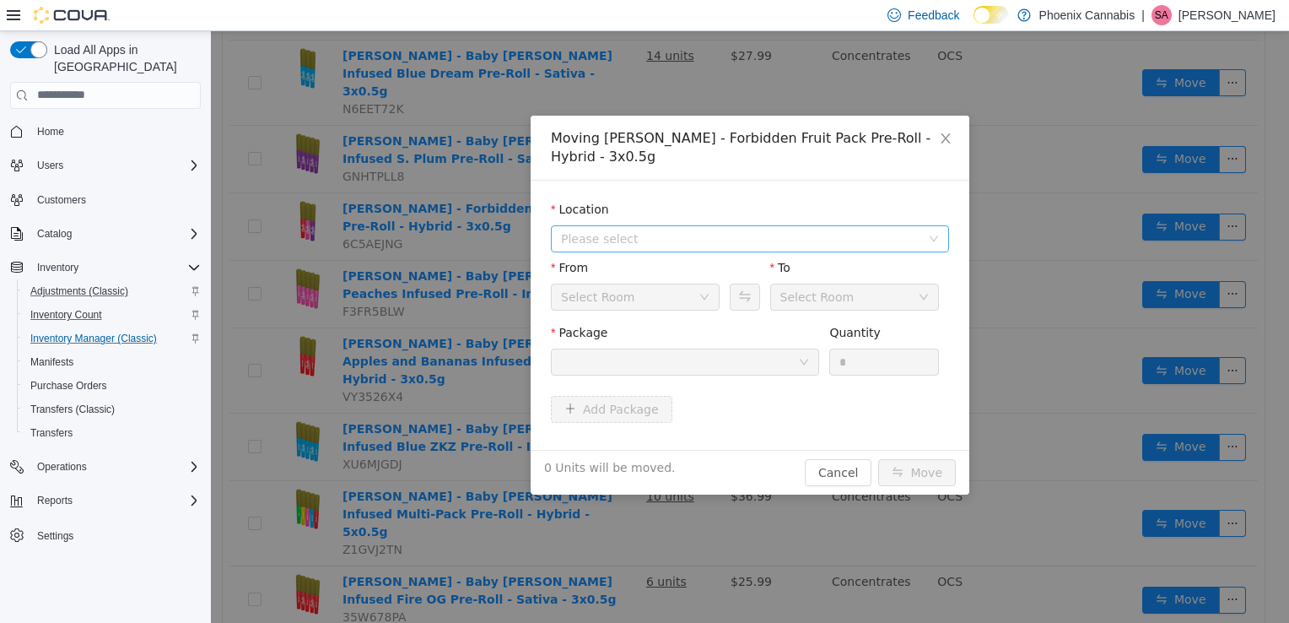
click at [776, 230] on span "Please select" at bounding box center [740, 238] width 359 height 17
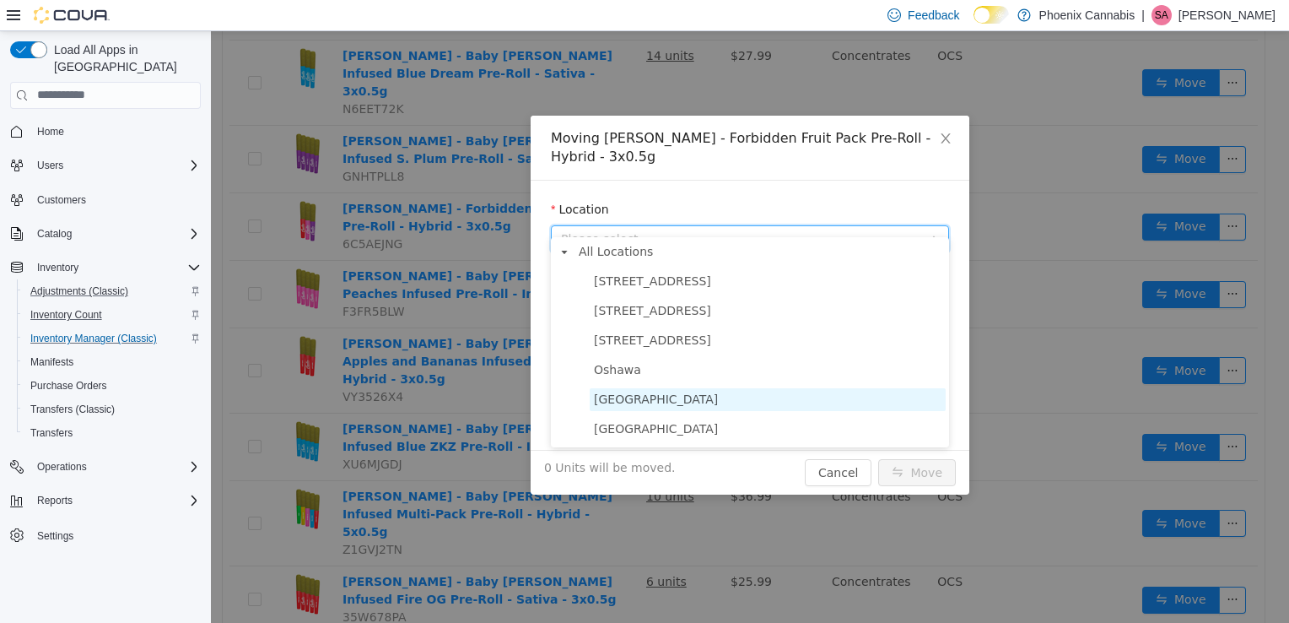
click at [709, 395] on span "[GEOGRAPHIC_DATA]" at bounding box center [656, 399] width 124 height 14
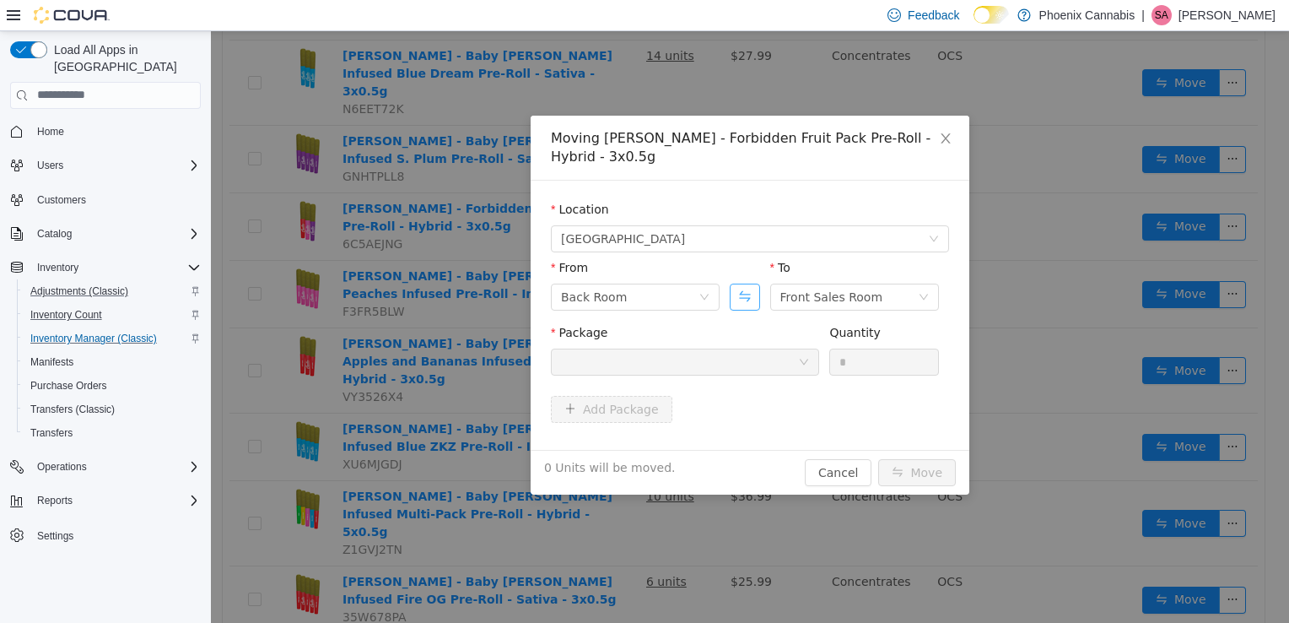
click at [749, 283] on button "Swap" at bounding box center [745, 296] width 30 height 27
click at [775, 349] on div at bounding box center [679, 361] width 237 height 25
click at [943, 131] on span "Close" at bounding box center [945, 138] width 47 height 47
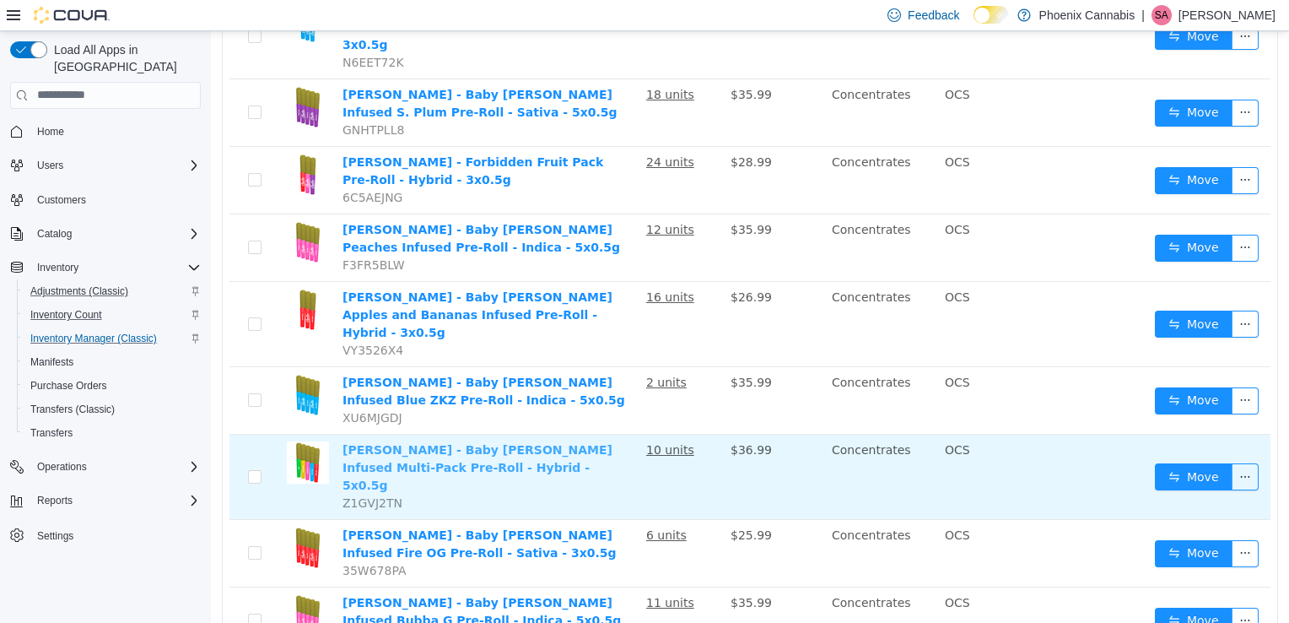
scroll to position [571, 0]
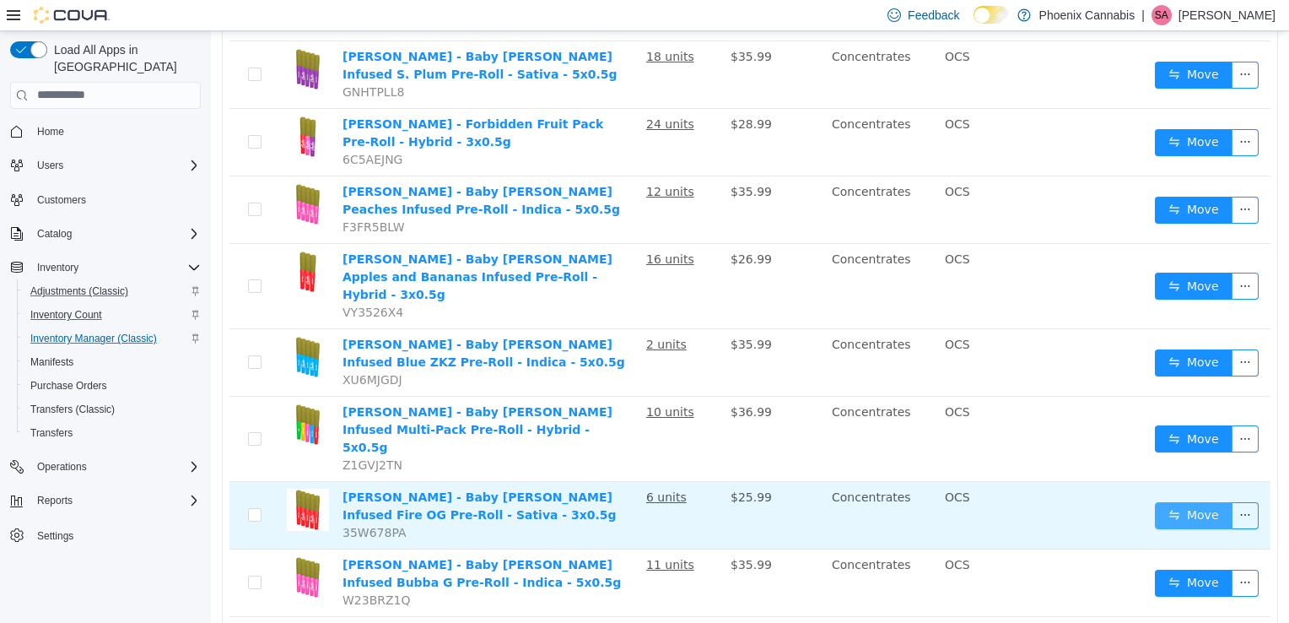
click at [1198, 501] on button "Move" at bounding box center [1194, 514] width 78 height 27
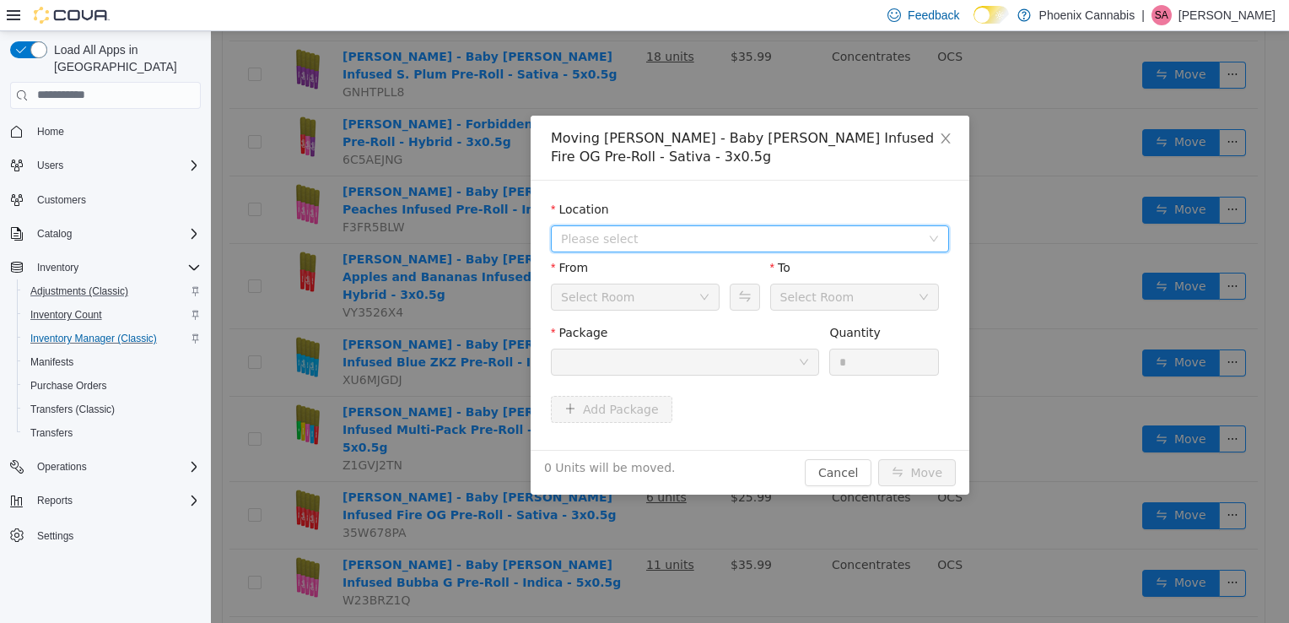
click at [842, 235] on span "Please select" at bounding box center [740, 238] width 359 height 17
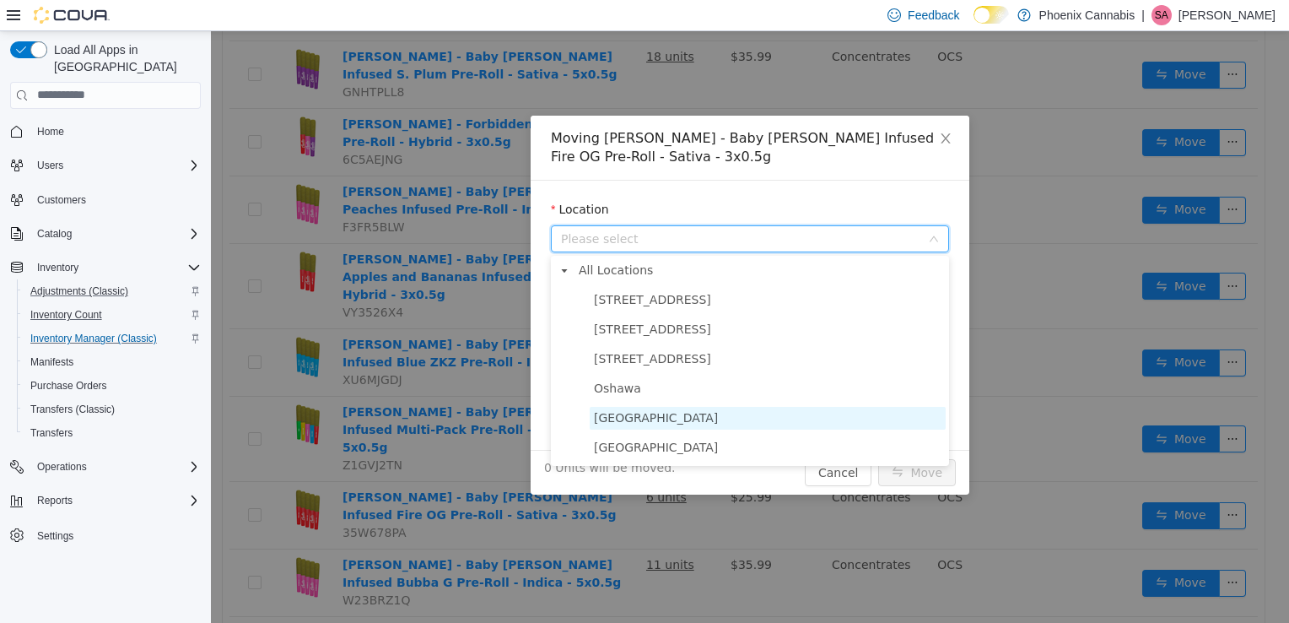
click at [712, 413] on span "[GEOGRAPHIC_DATA]" at bounding box center [768, 417] width 356 height 23
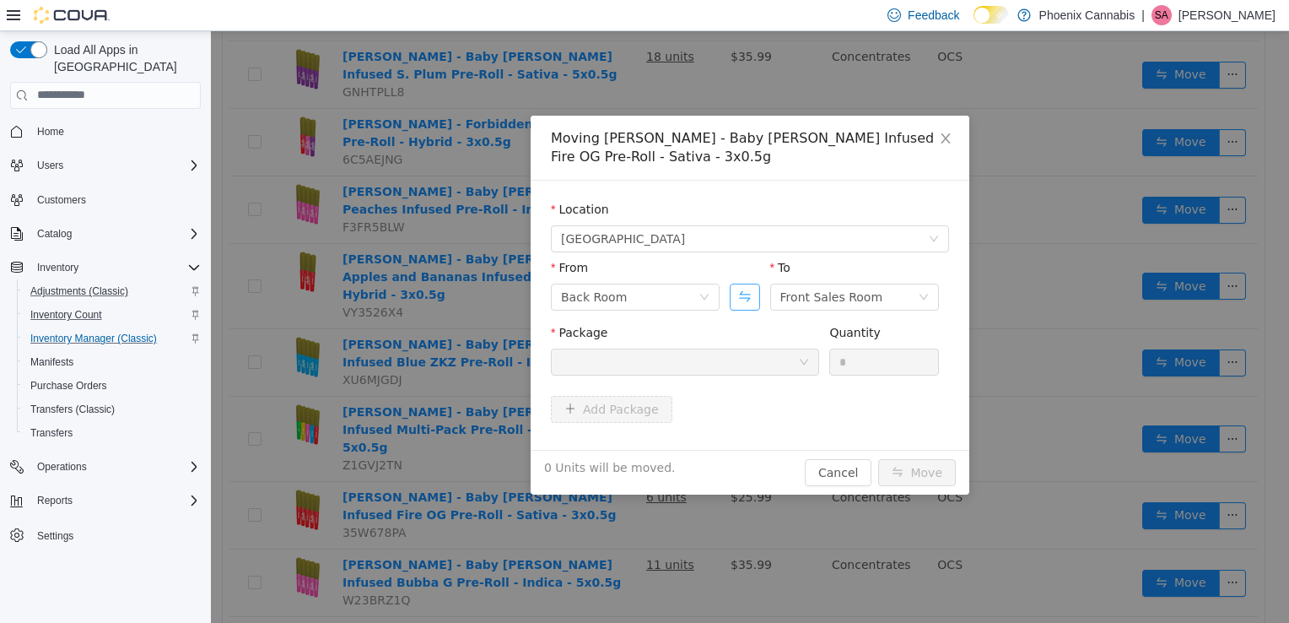
click at [749, 297] on button "Swap" at bounding box center [745, 296] width 30 height 27
click at [770, 358] on div at bounding box center [679, 361] width 237 height 25
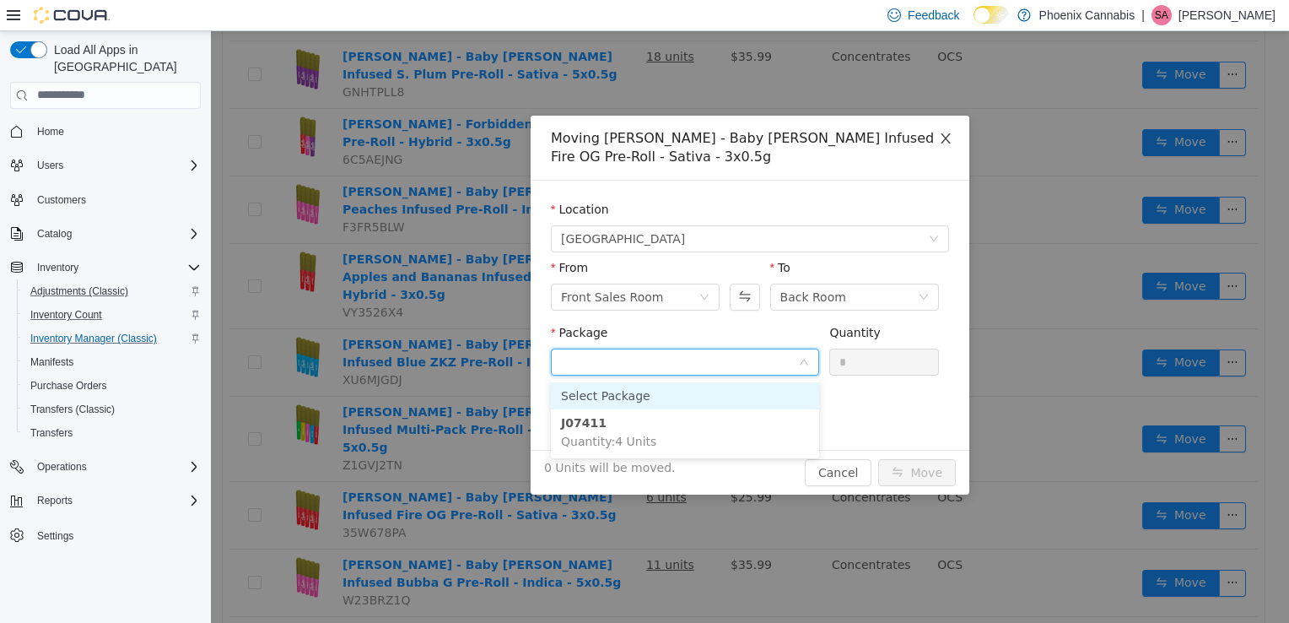
click at [948, 136] on icon "icon: close" at bounding box center [945, 137] width 9 height 10
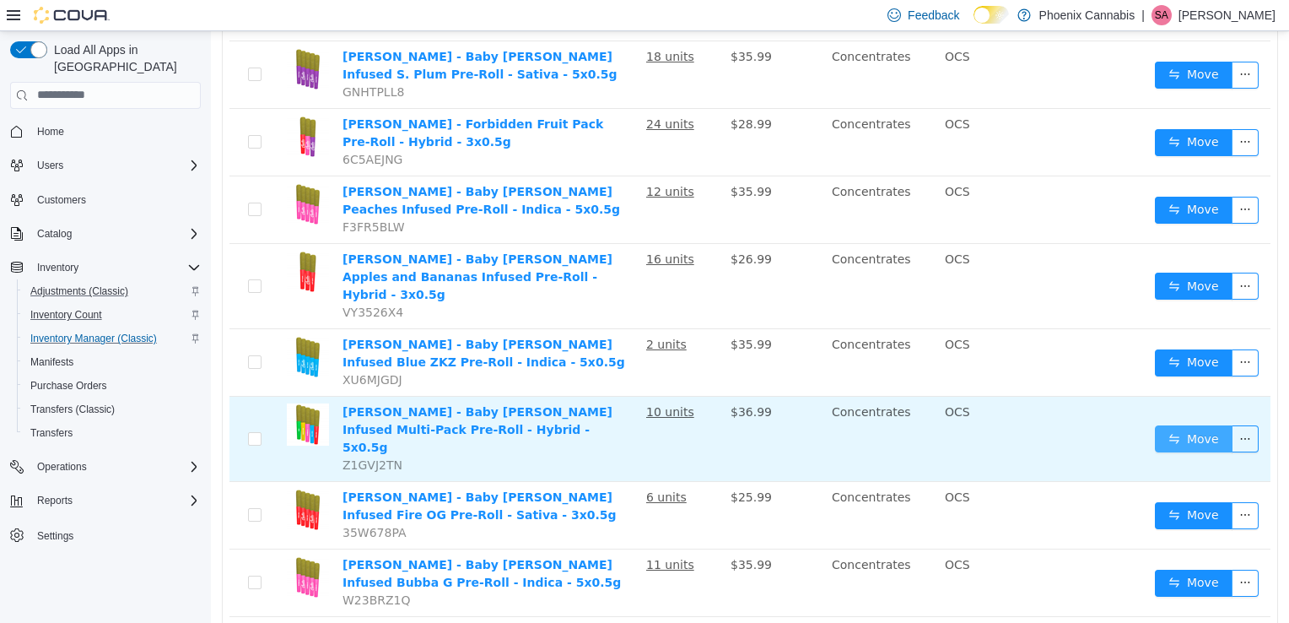
click at [1175, 424] on button "Move" at bounding box center [1194, 437] width 78 height 27
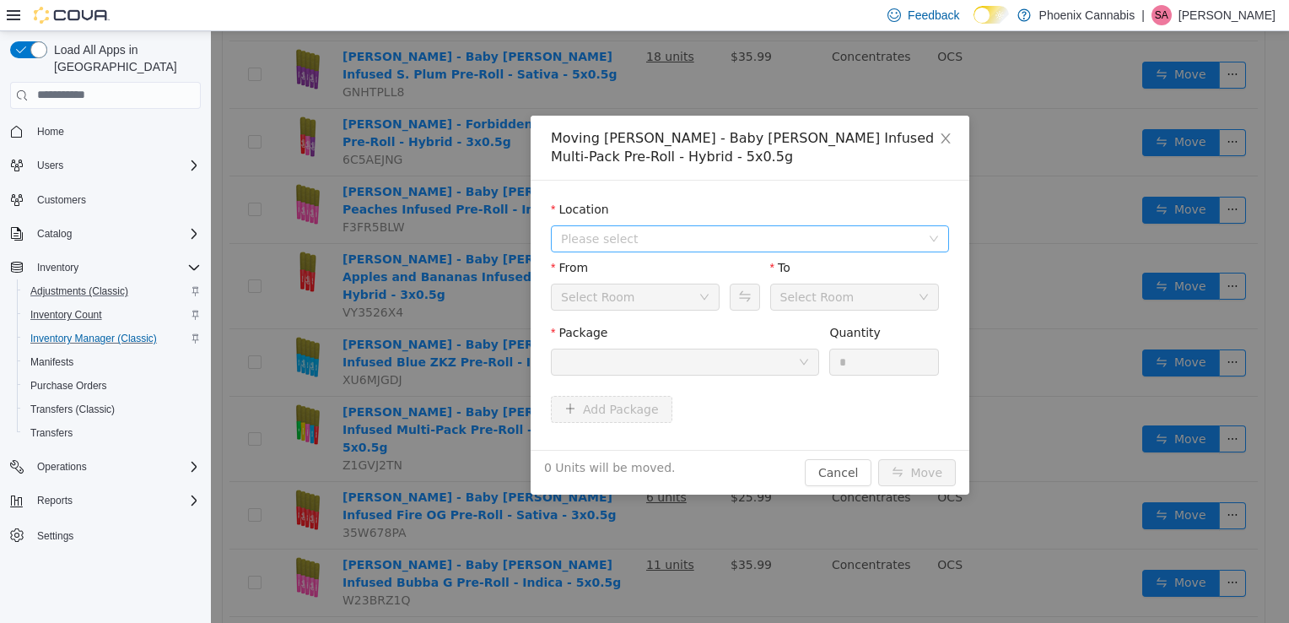
click at [742, 227] on span "Please select" at bounding box center [744, 237] width 367 height 25
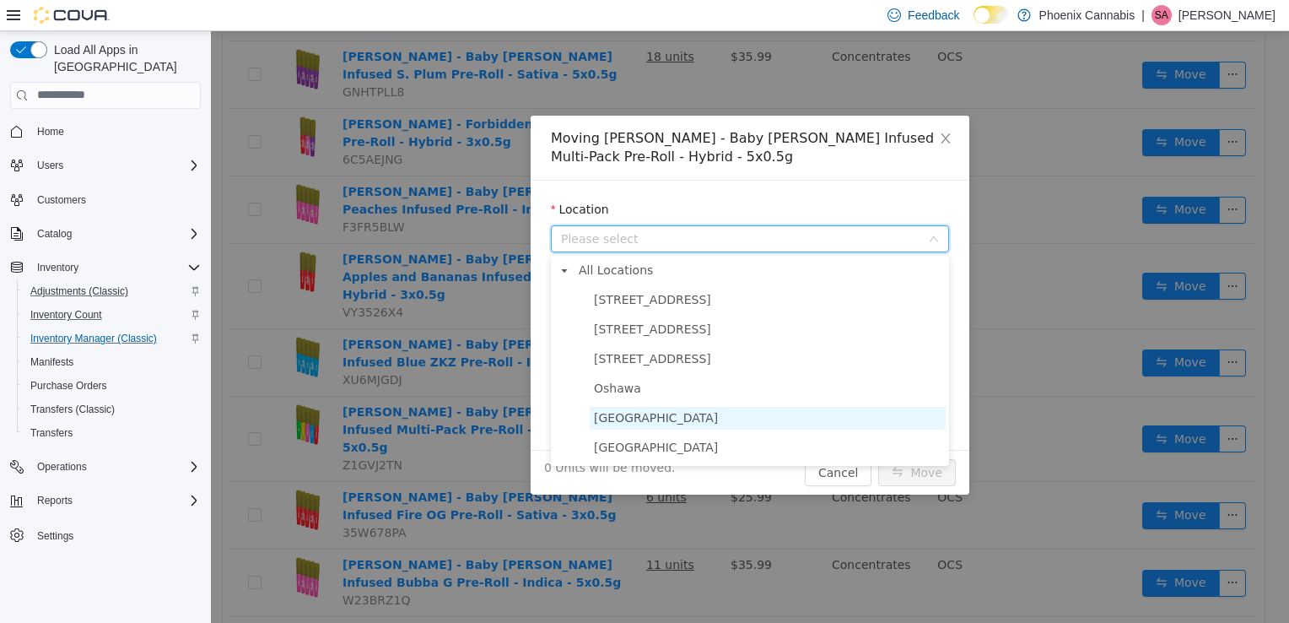
click at [662, 414] on span "[GEOGRAPHIC_DATA]" at bounding box center [656, 417] width 124 height 14
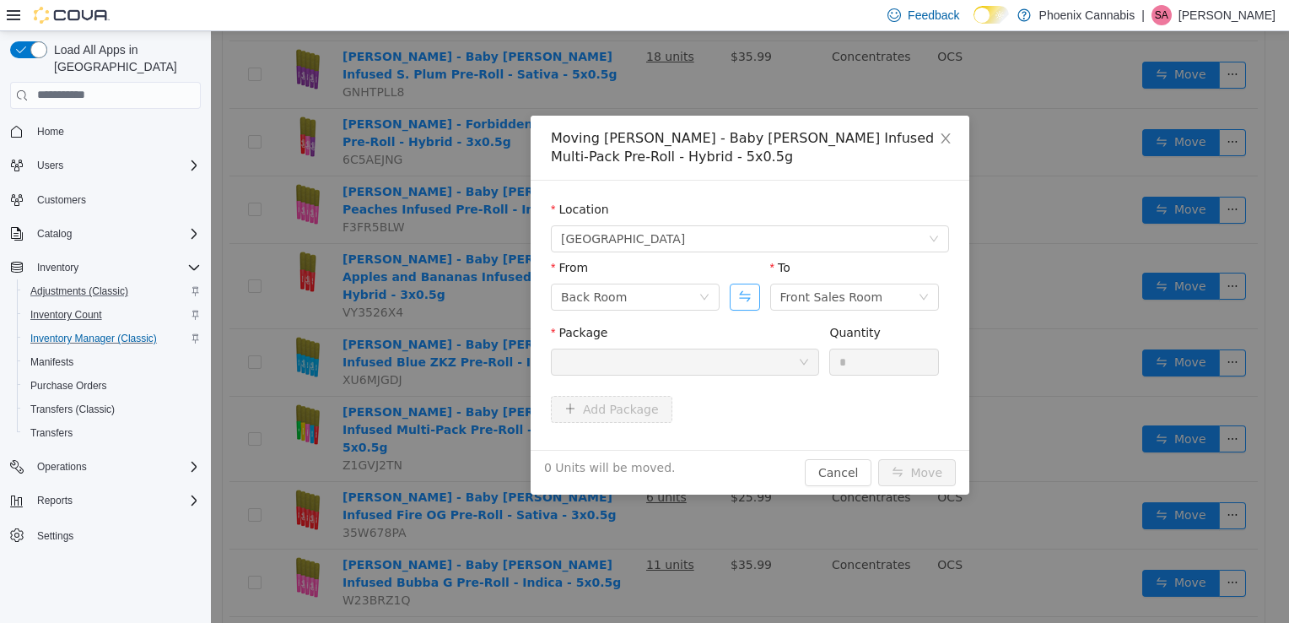
click at [749, 285] on button "Swap" at bounding box center [745, 296] width 30 height 27
click at [769, 359] on div at bounding box center [679, 361] width 237 height 25
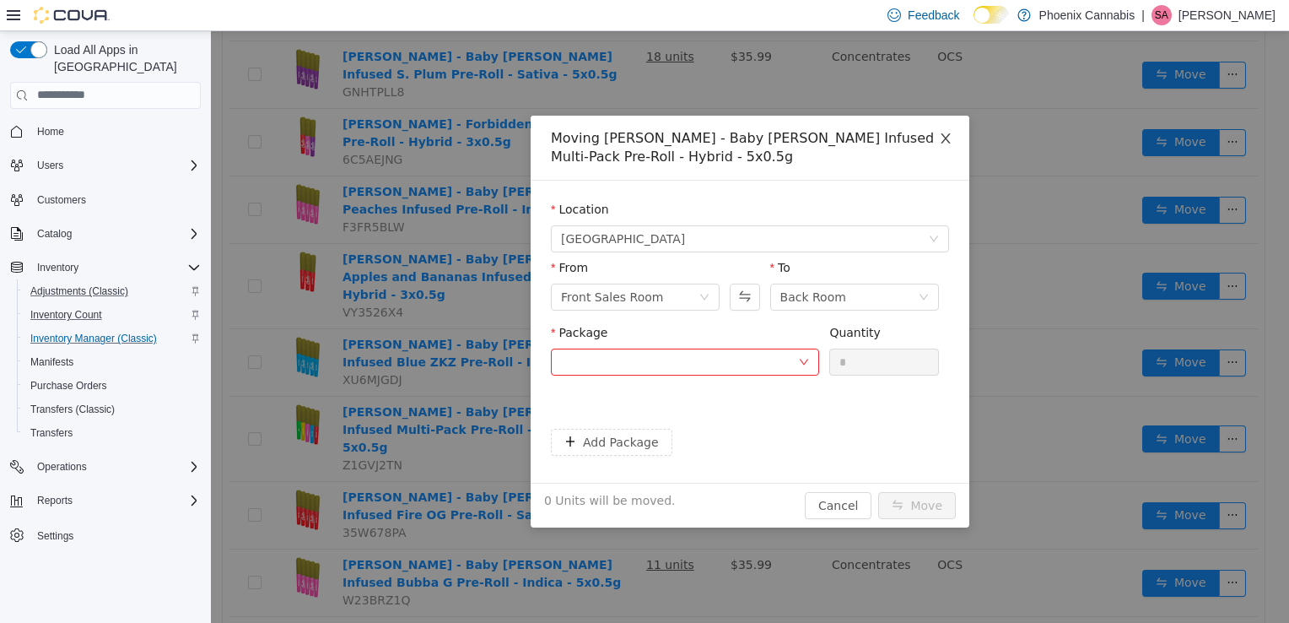
click at [943, 130] on span "Close" at bounding box center [945, 138] width 47 height 47
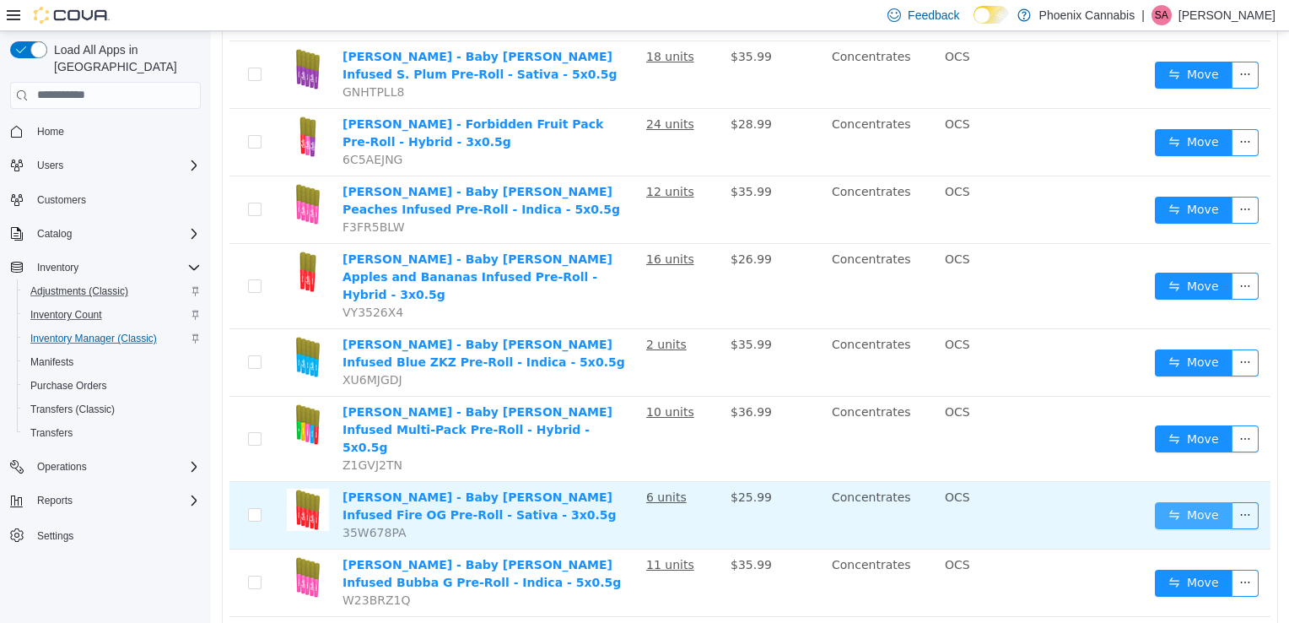
click at [1191, 501] on button "Move" at bounding box center [1194, 514] width 78 height 27
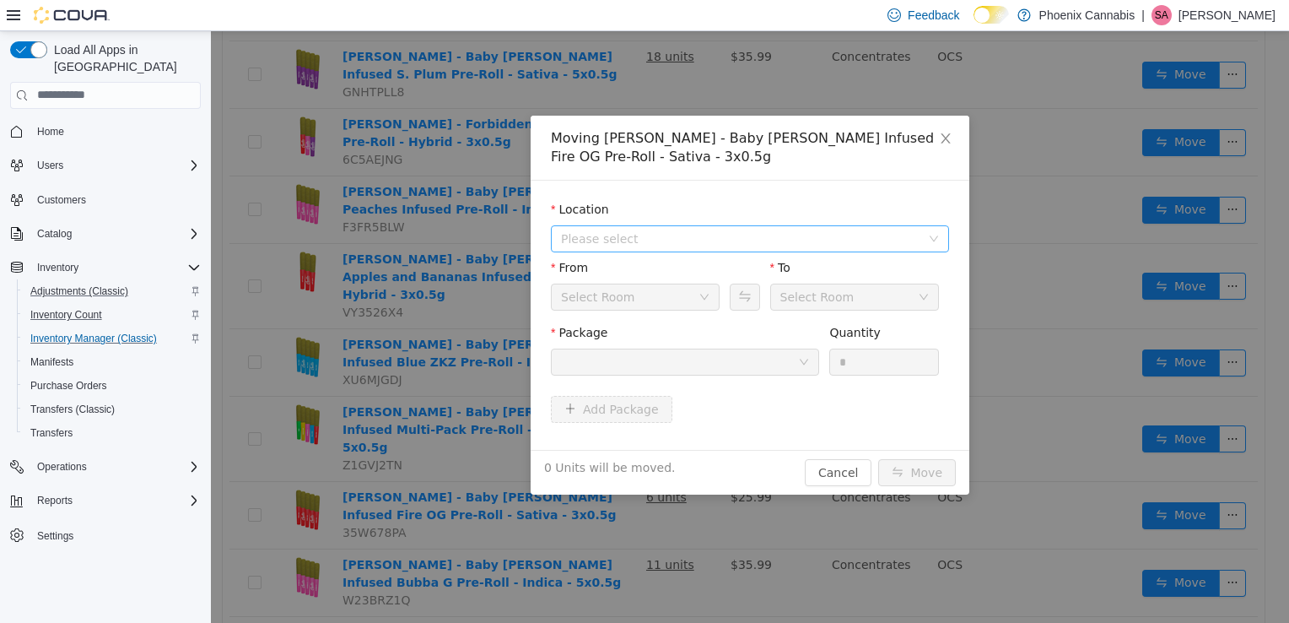
click at [846, 244] on span "Please select" at bounding box center [740, 238] width 359 height 17
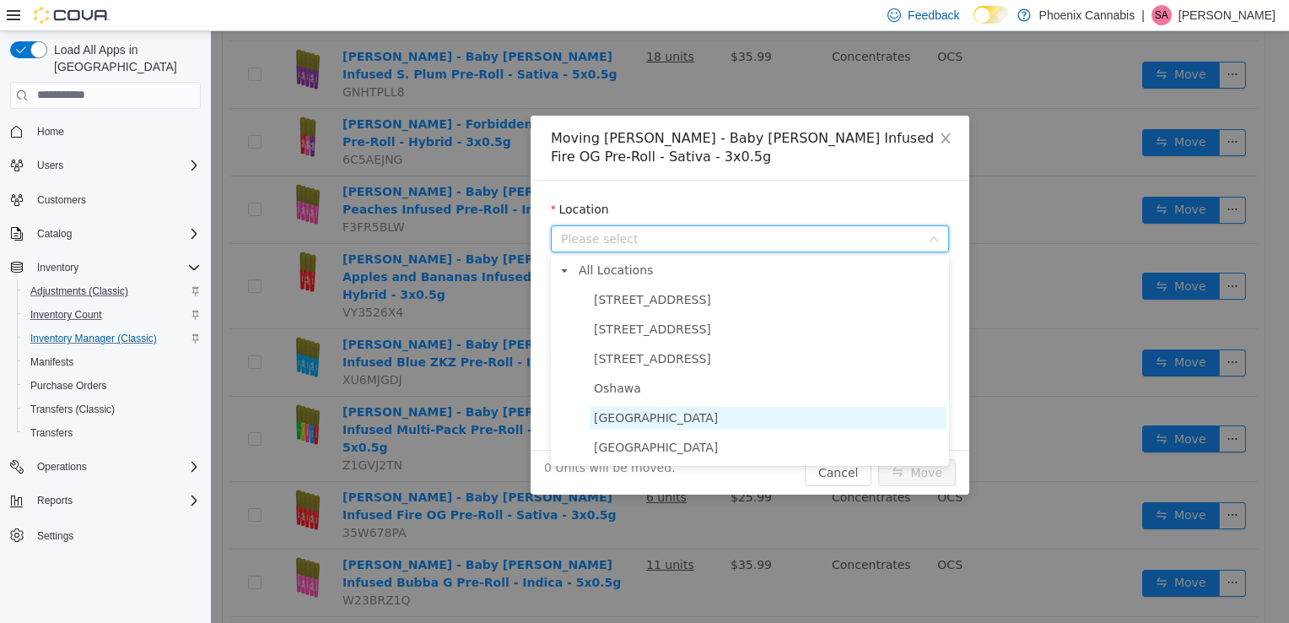
click at [686, 416] on span "[GEOGRAPHIC_DATA]" at bounding box center [656, 417] width 124 height 14
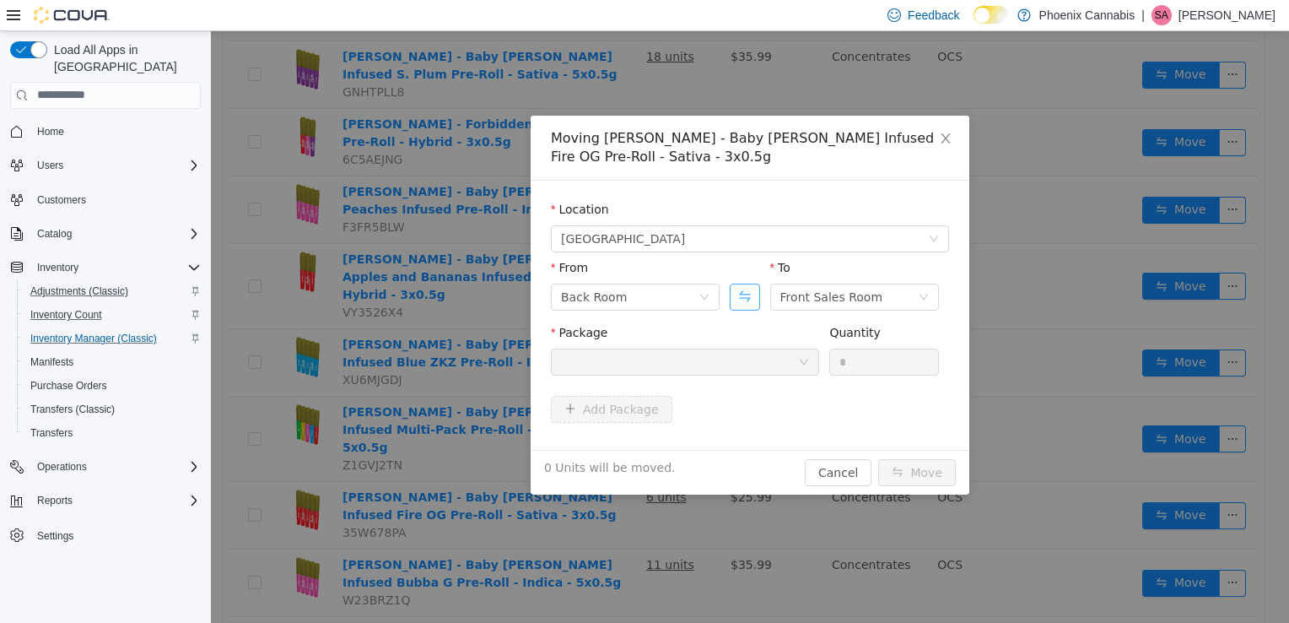
click at [750, 295] on button "Swap" at bounding box center [745, 296] width 30 height 27
click at [780, 366] on div at bounding box center [679, 361] width 237 height 25
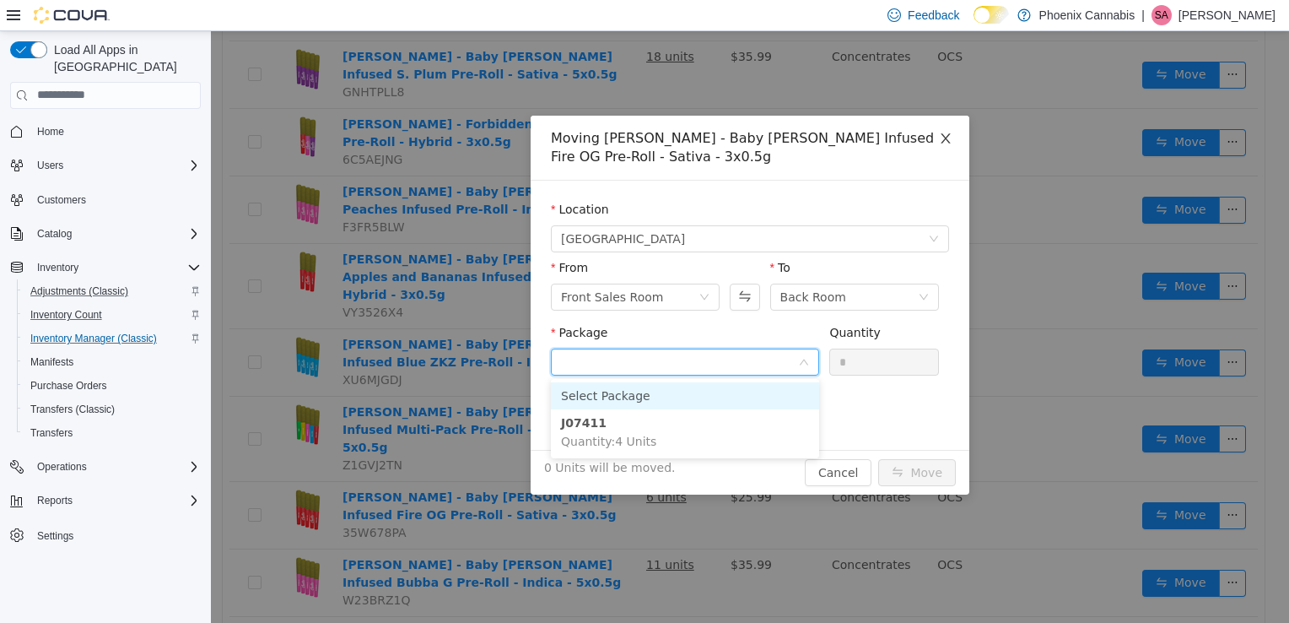
click at [942, 136] on icon "icon: close" at bounding box center [946, 138] width 14 height 14
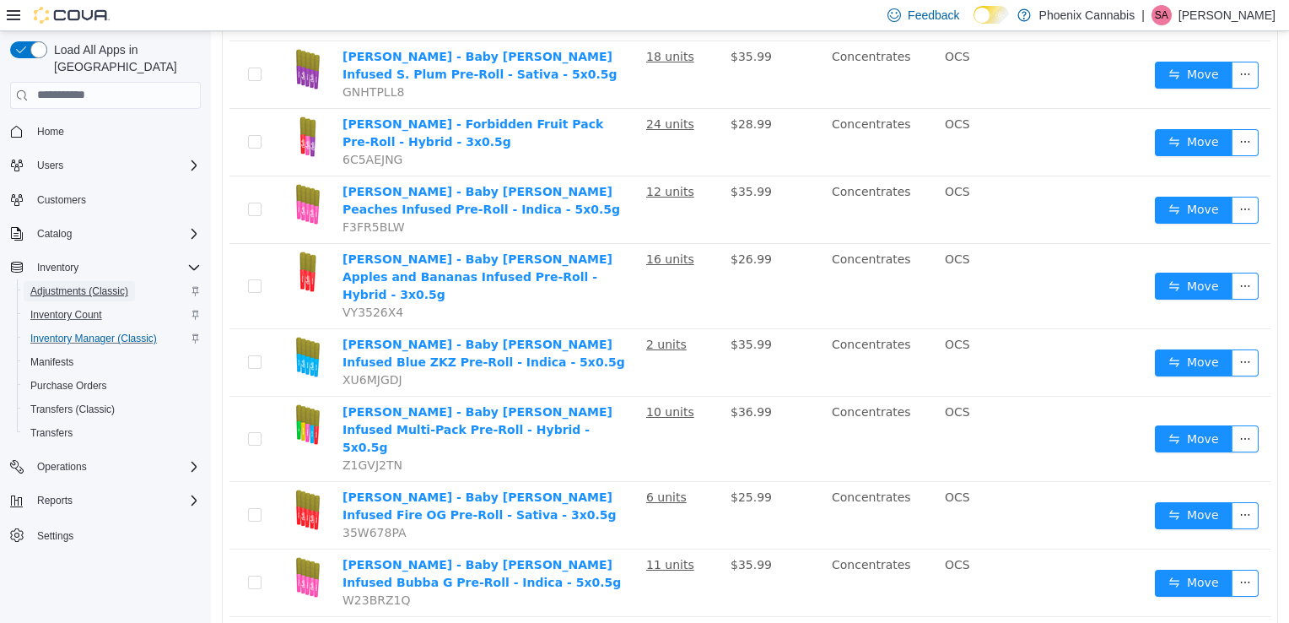
click at [74, 284] on span "Adjustments (Classic)" at bounding box center [79, 291] width 98 height 14
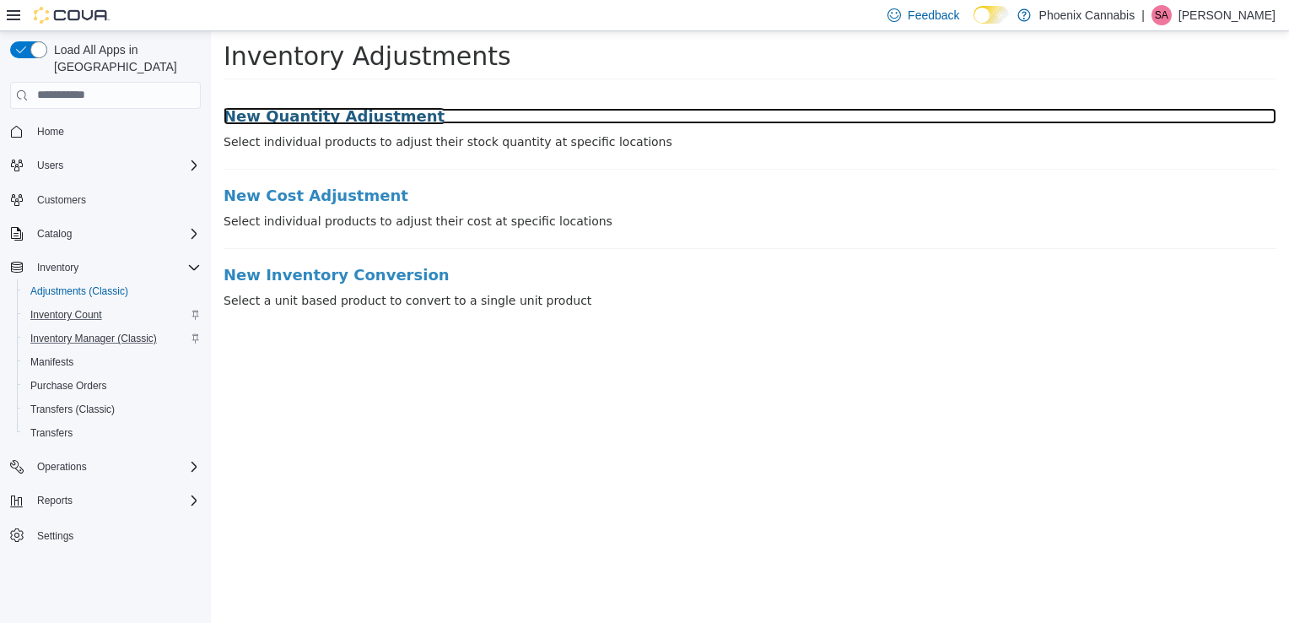
click at [328, 118] on h3 "New Quantity Adjustment" at bounding box center [750, 115] width 1053 height 17
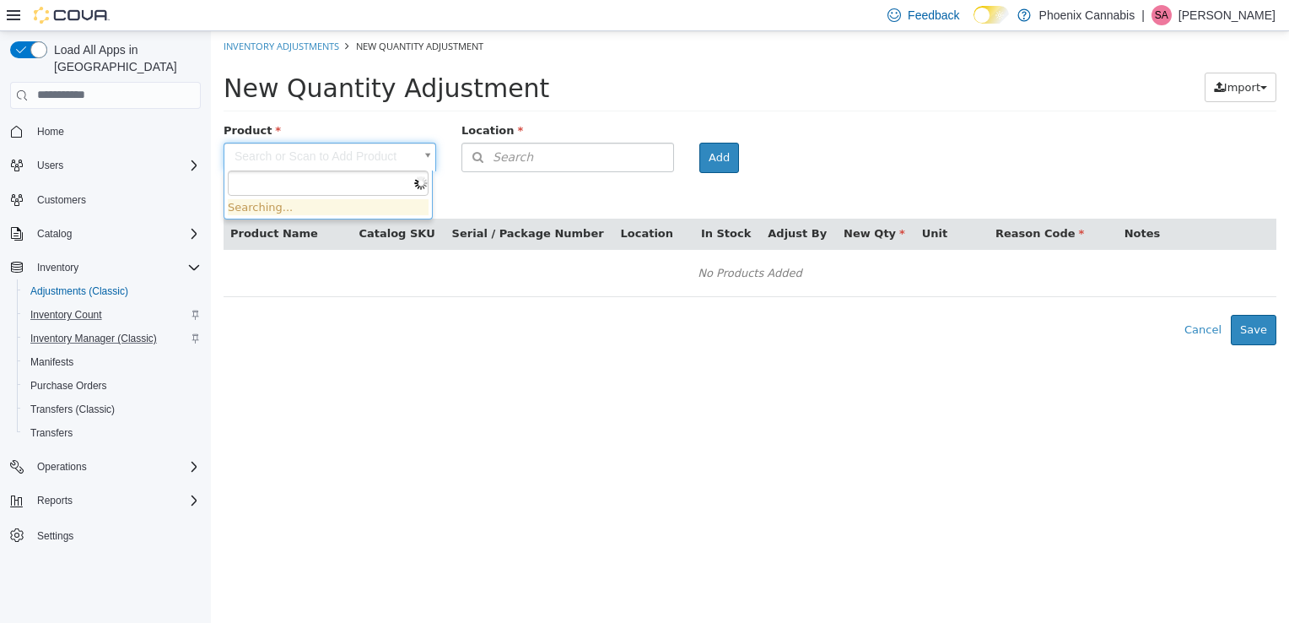
click at [393, 155] on body "× Inventory Adjustments New Quantity Adjustment New Quantity Adjustment Import …" at bounding box center [750, 187] width 1078 height 314
type input "*"
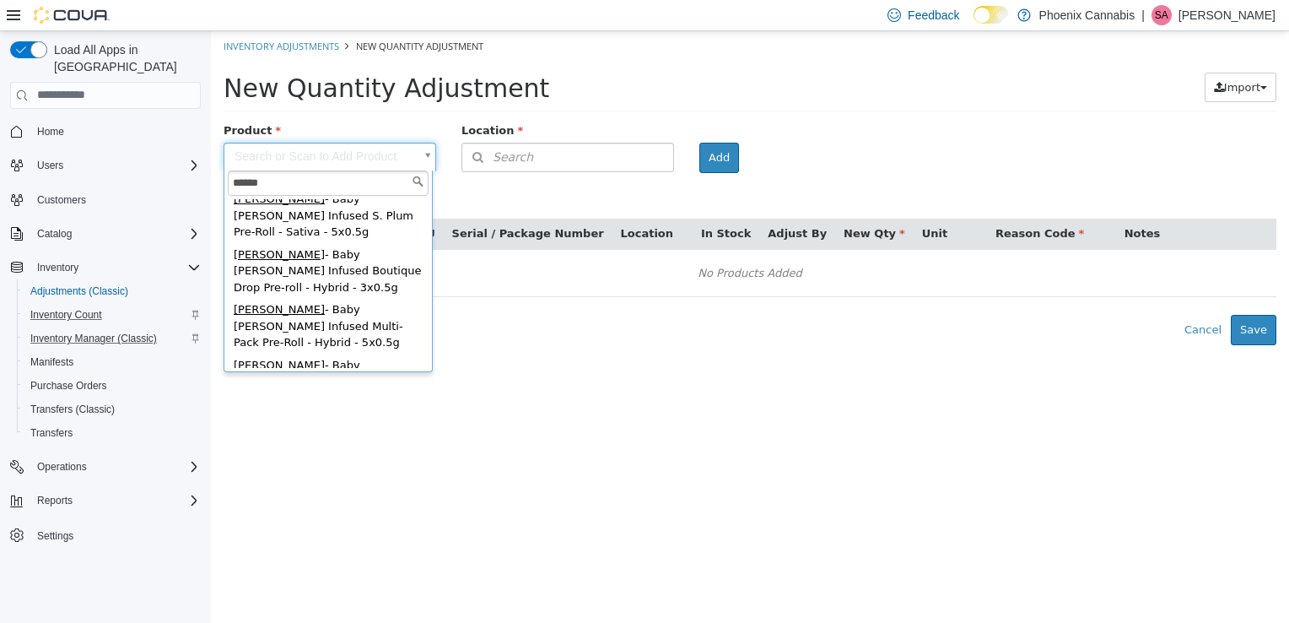
scroll to position [506, 0]
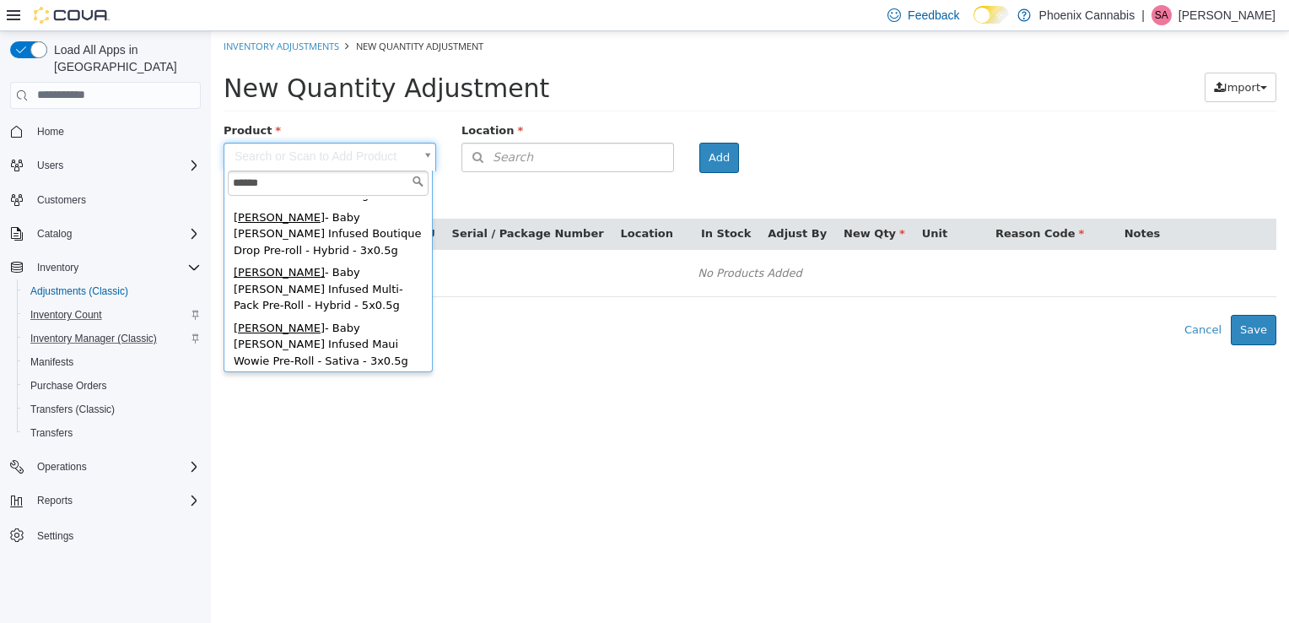
type input "******"
type input "**********"
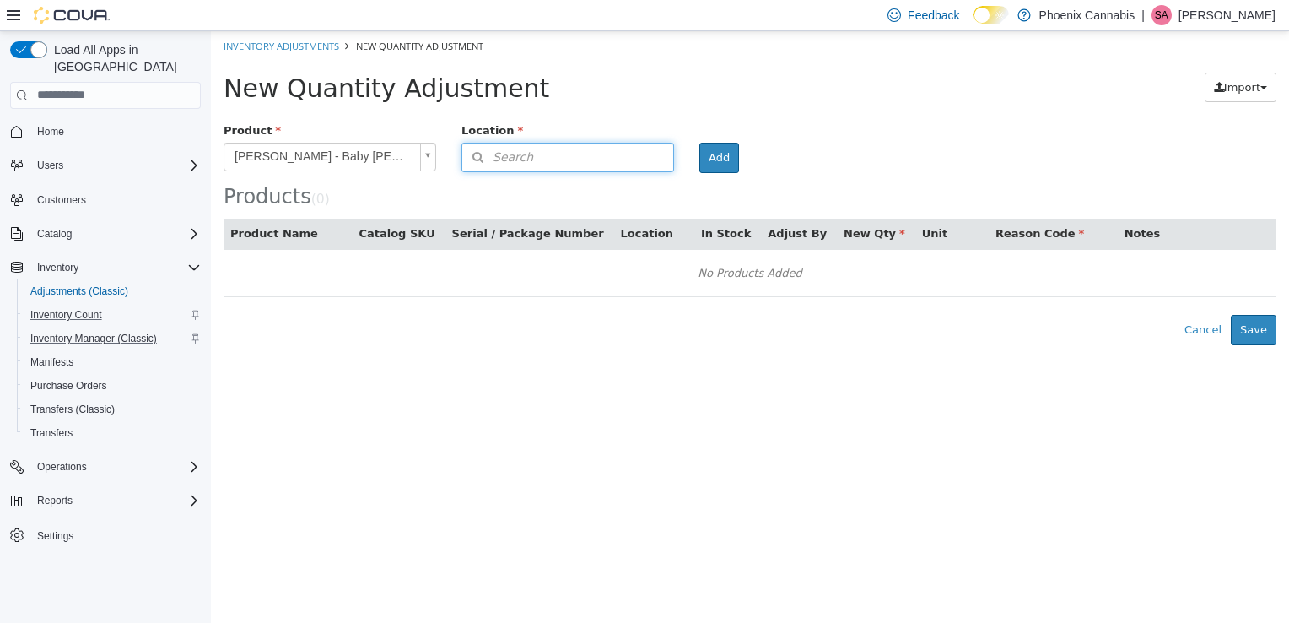
click at [581, 158] on button "Search" at bounding box center [568, 157] width 213 height 30
click at [658, 211] on icon at bounding box center [659, 208] width 11 height 11
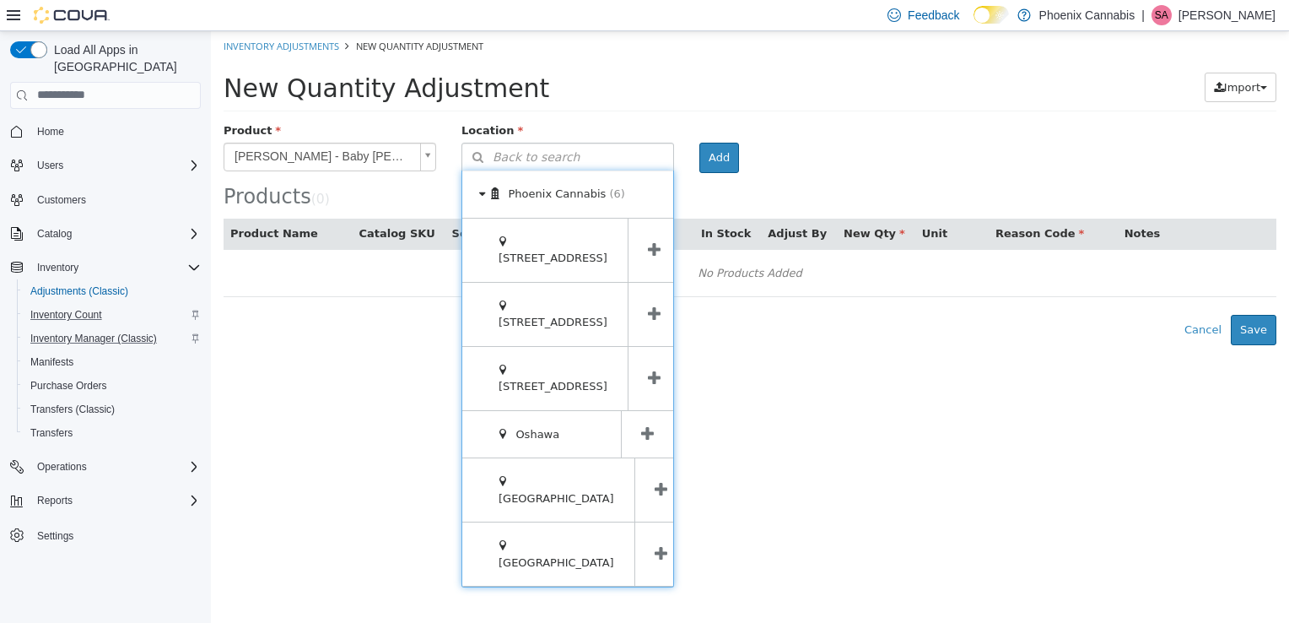
click at [655, 481] on icon at bounding box center [661, 489] width 13 height 16
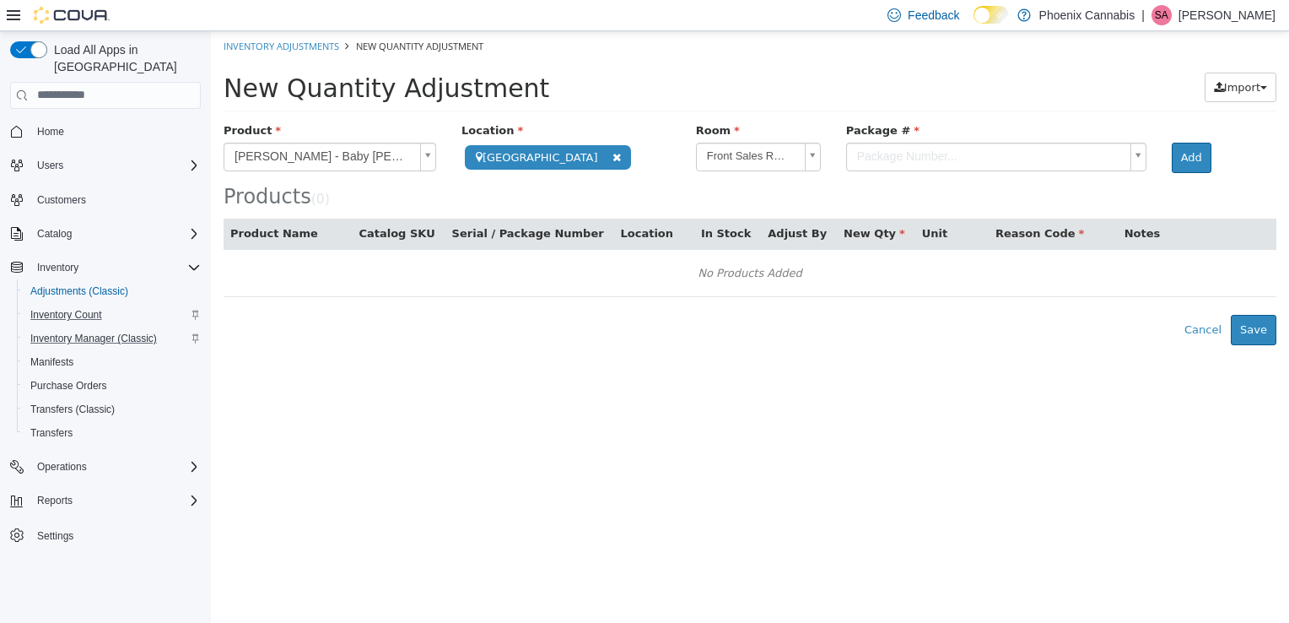
click at [945, 156] on body "**********" at bounding box center [750, 187] width 1078 height 314
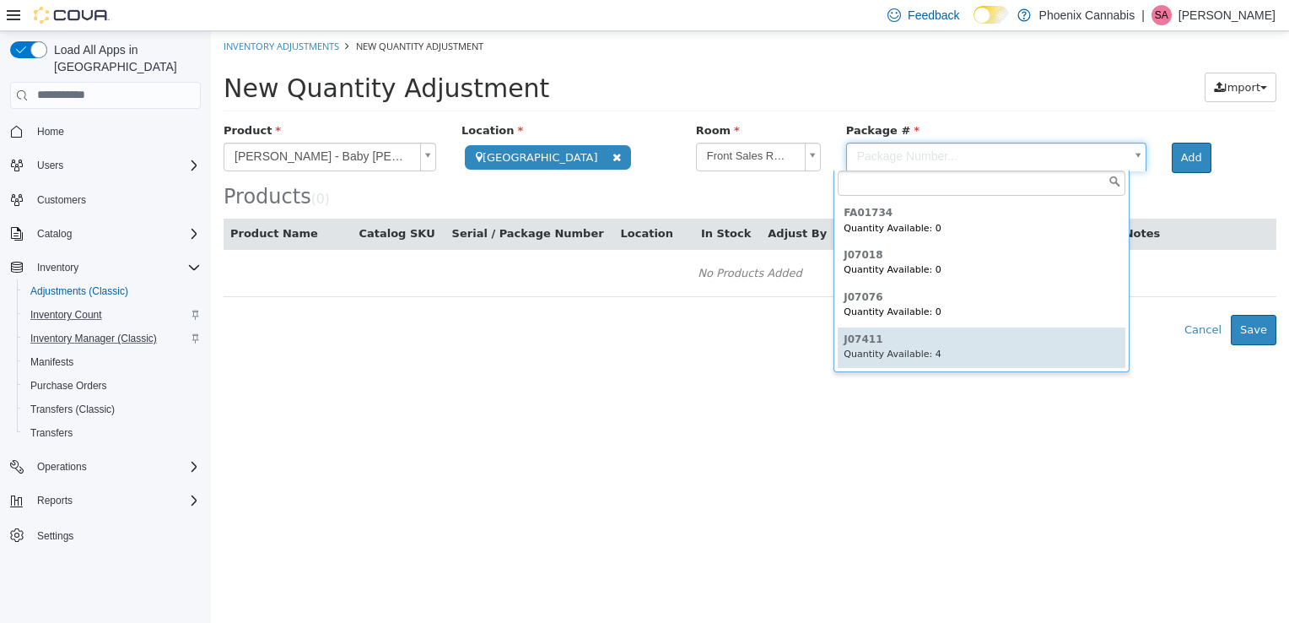
scroll to position [14, 0]
type input "******"
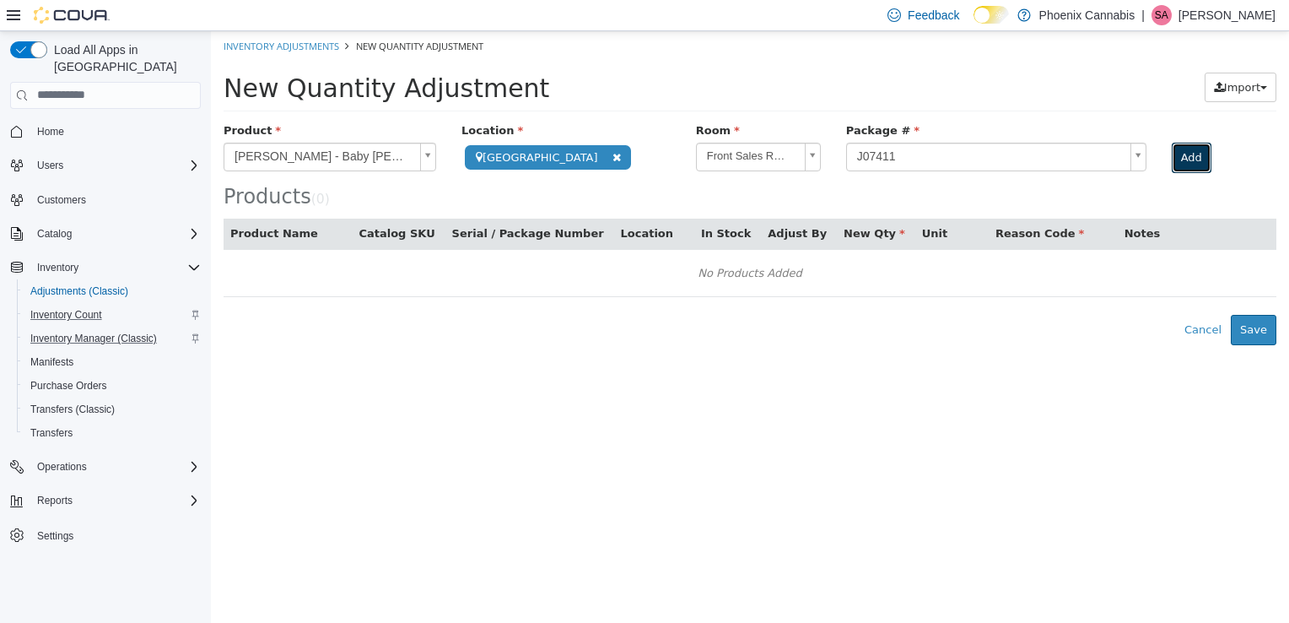
click at [1185, 159] on button "Add" at bounding box center [1192, 157] width 40 height 30
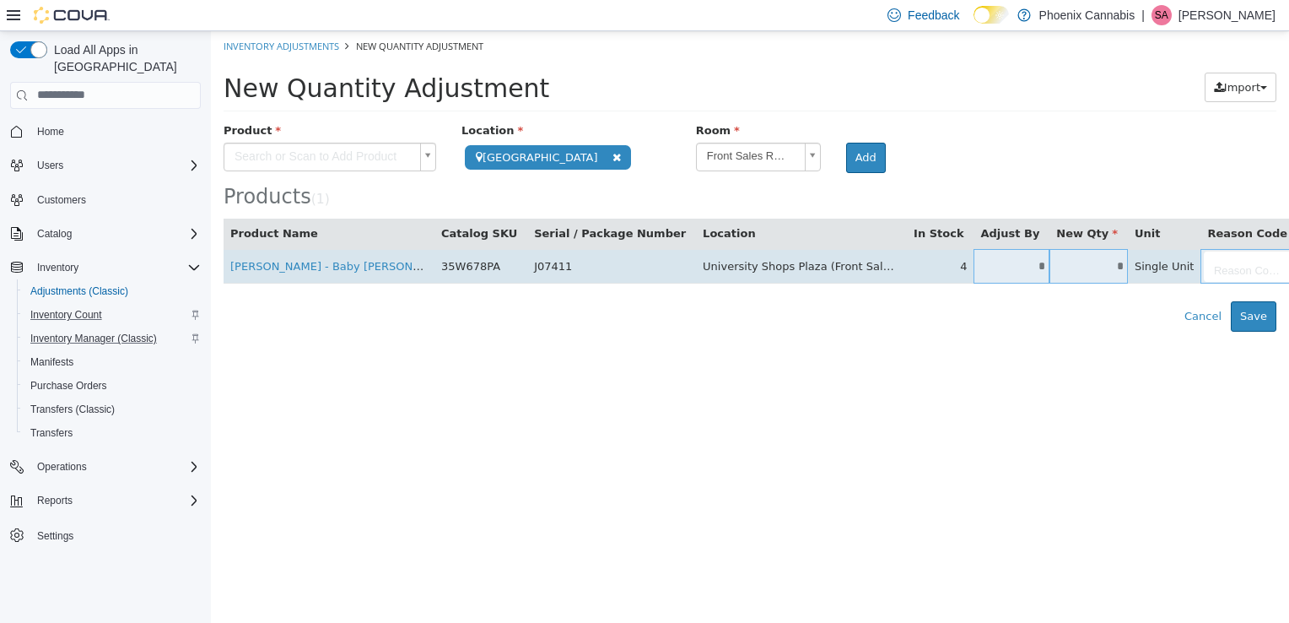
click at [1050, 268] on input "*" at bounding box center [1089, 265] width 78 height 13
type input "*"
click at [1178, 272] on body "**********" at bounding box center [750, 180] width 1078 height 300
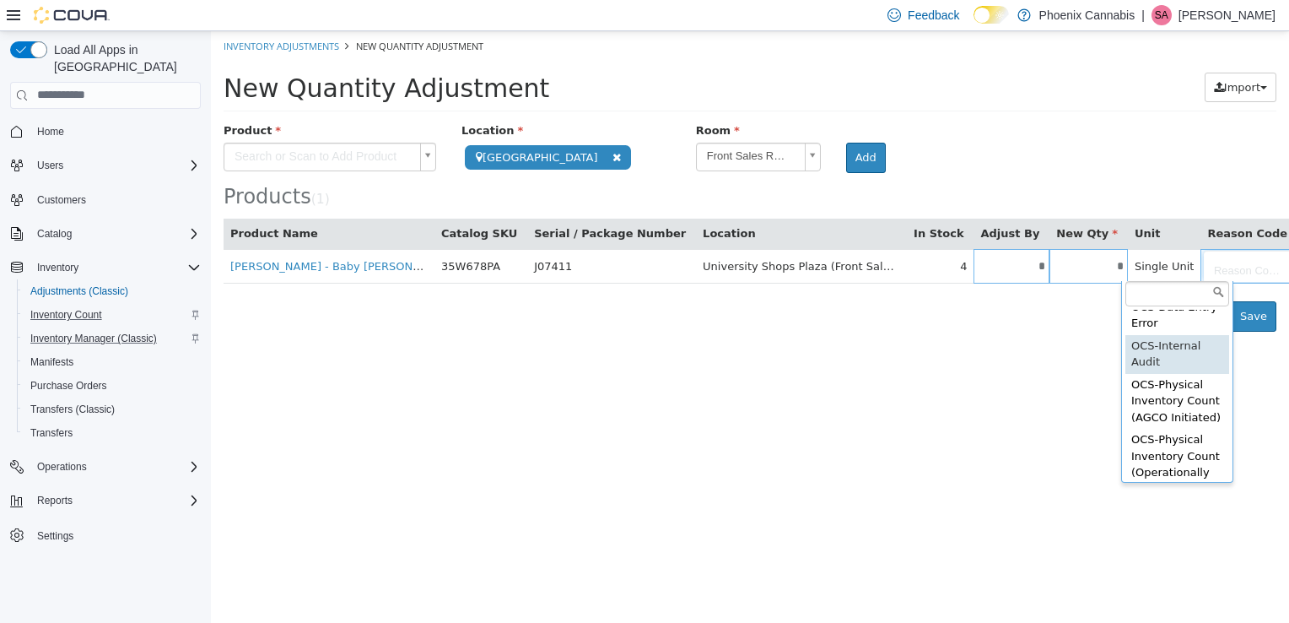
scroll to position [431, 0]
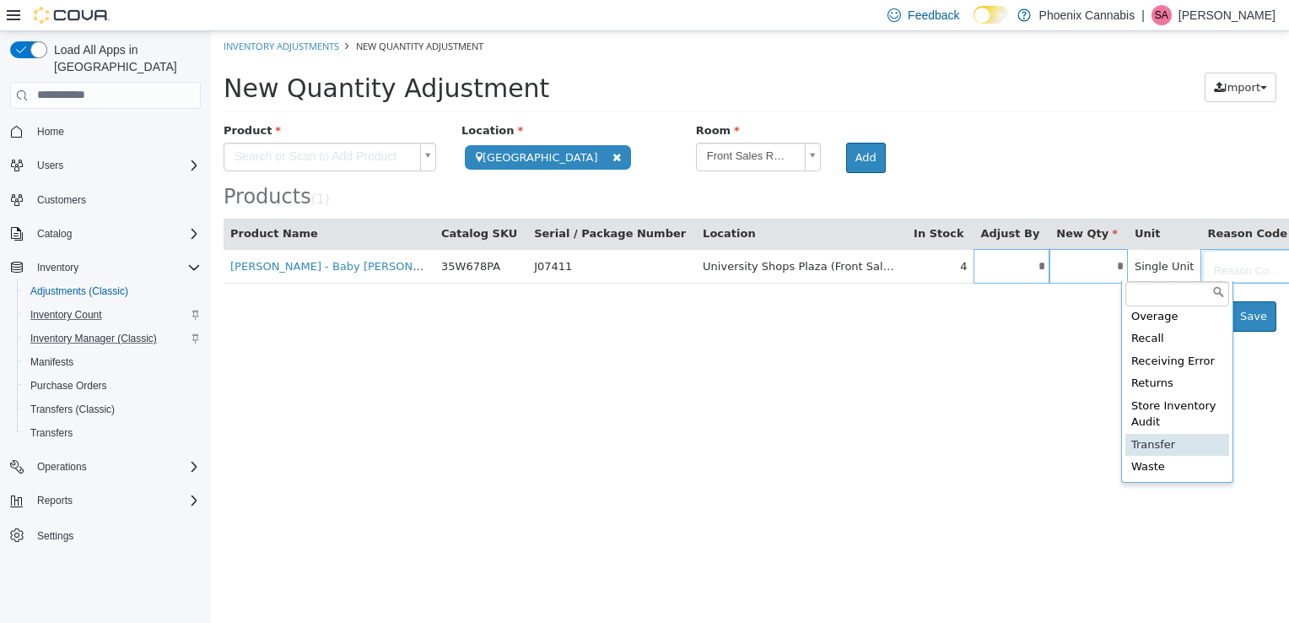
type input "**********"
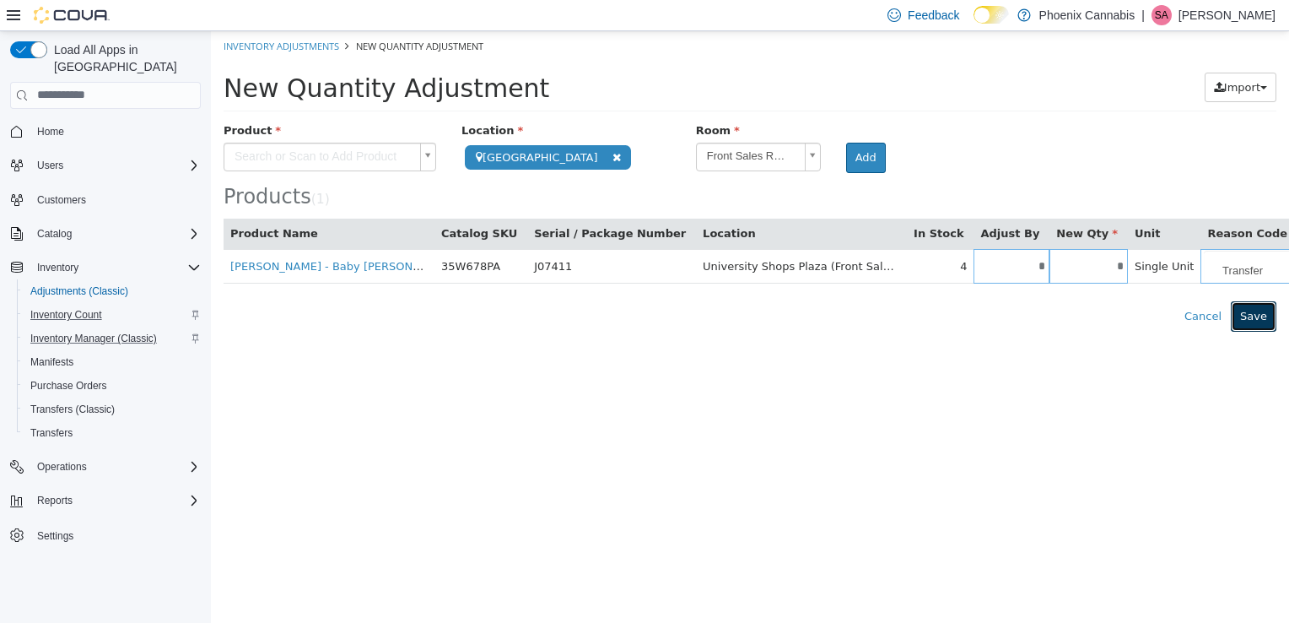
click at [1259, 311] on button "Save" at bounding box center [1254, 315] width 46 height 30
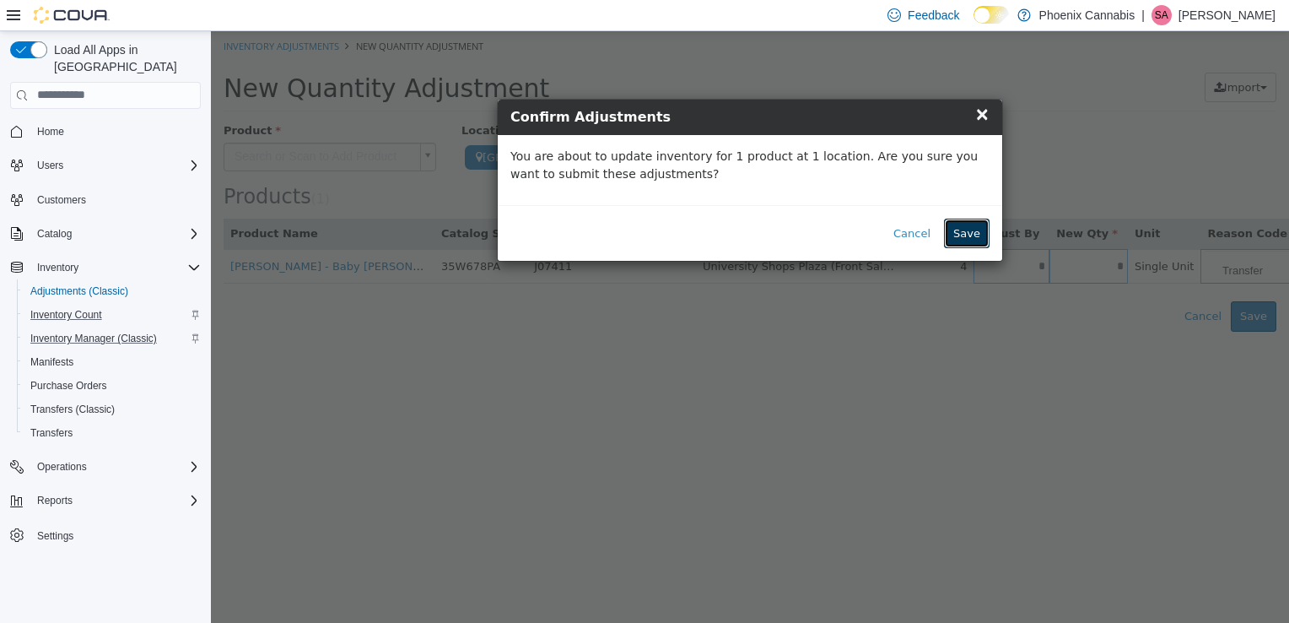
click at [983, 227] on button "Save" at bounding box center [967, 233] width 46 height 30
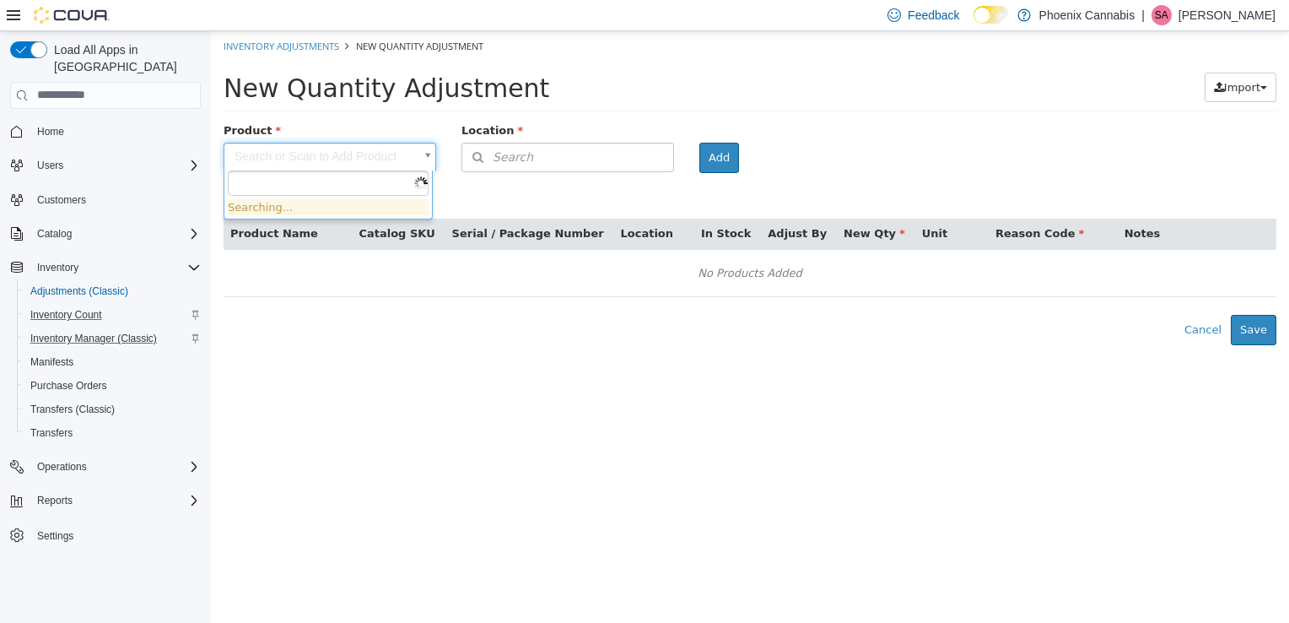
click at [372, 161] on body "× The adjustment request was successfully processed. Inventory Adjustments New …" at bounding box center [750, 187] width 1078 height 314
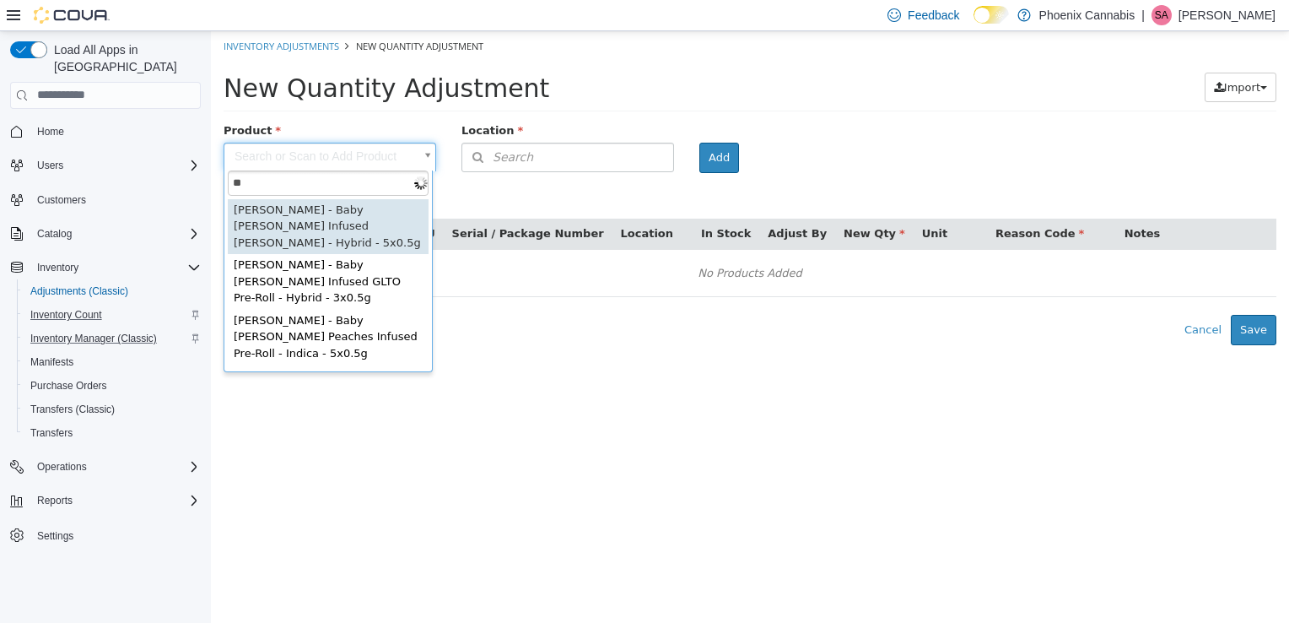
type input "*"
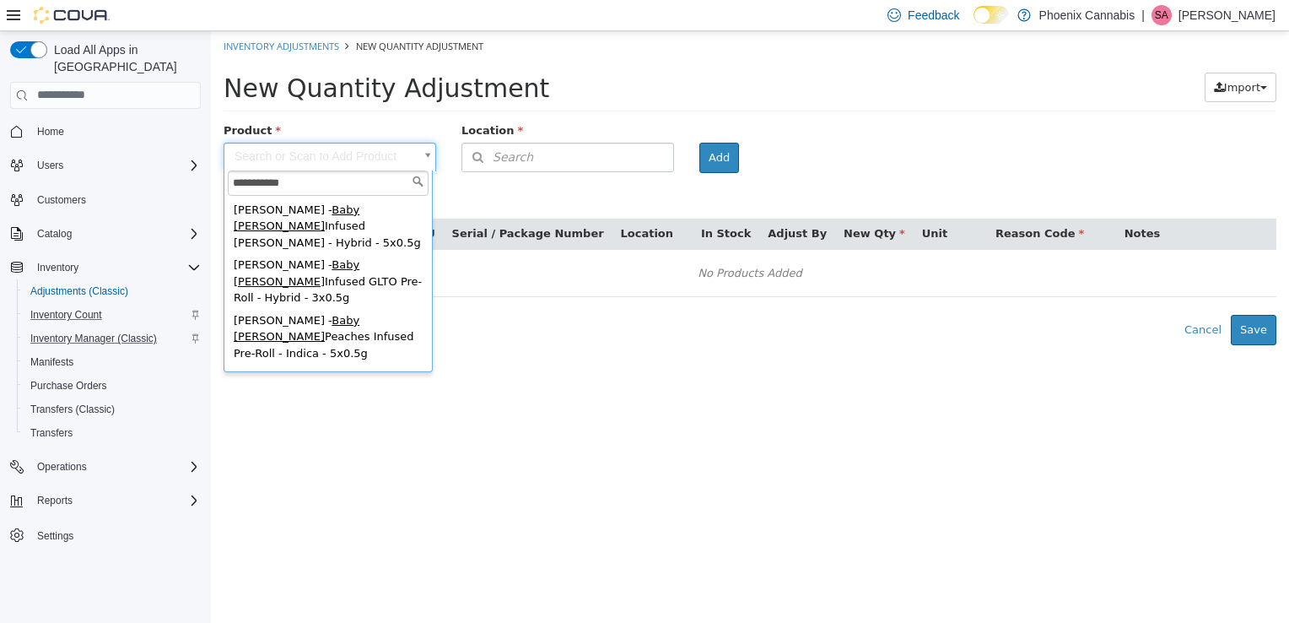
click at [395, 187] on input "**********" at bounding box center [328, 182] width 201 height 25
type input "*"
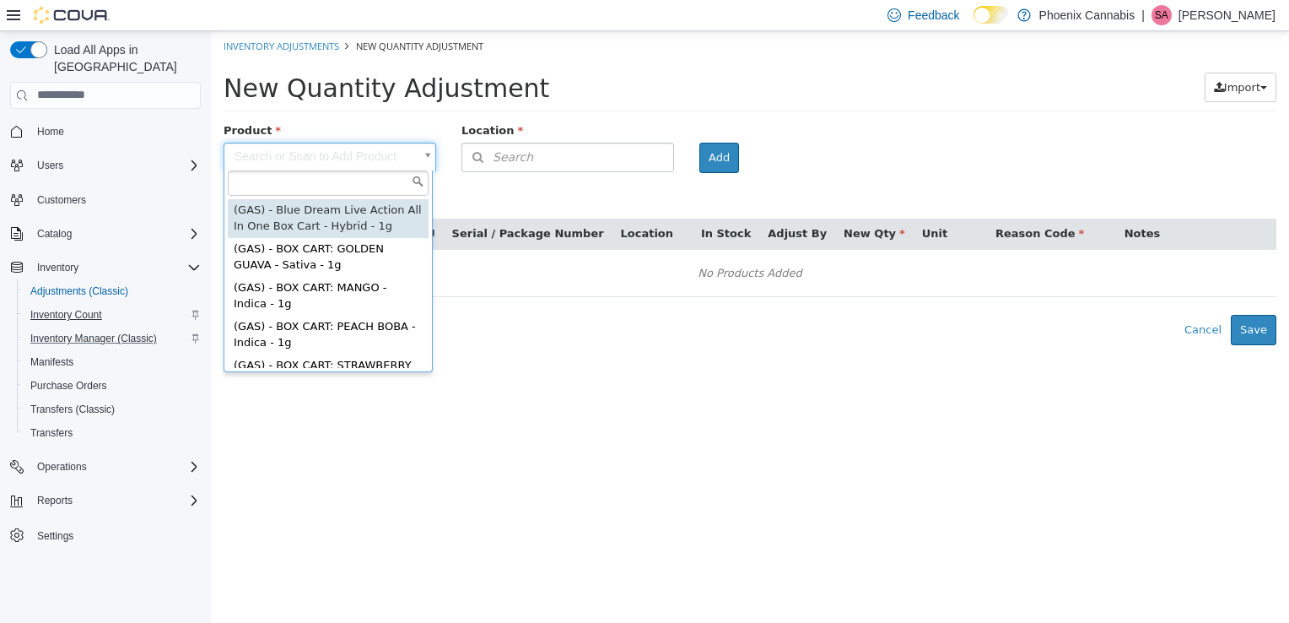
click at [77, 308] on span "Inventory Count" at bounding box center [66, 315] width 72 height 14
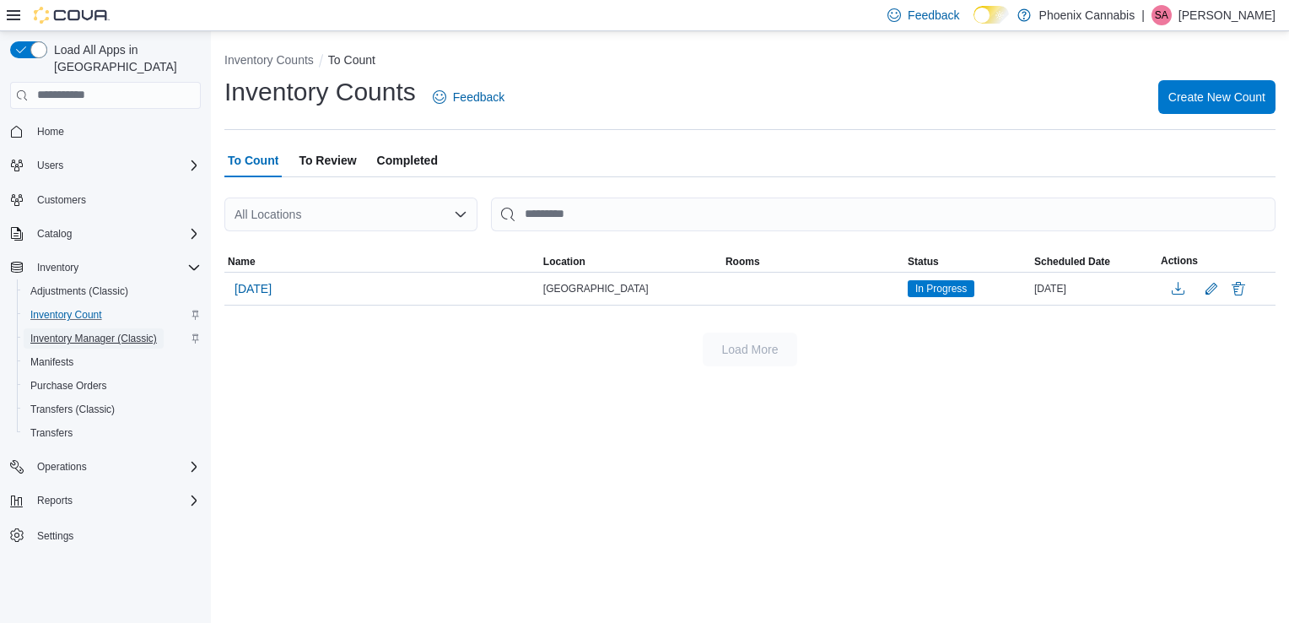
click at [90, 332] on span "Inventory Manager (Classic)" at bounding box center [93, 339] width 127 height 14
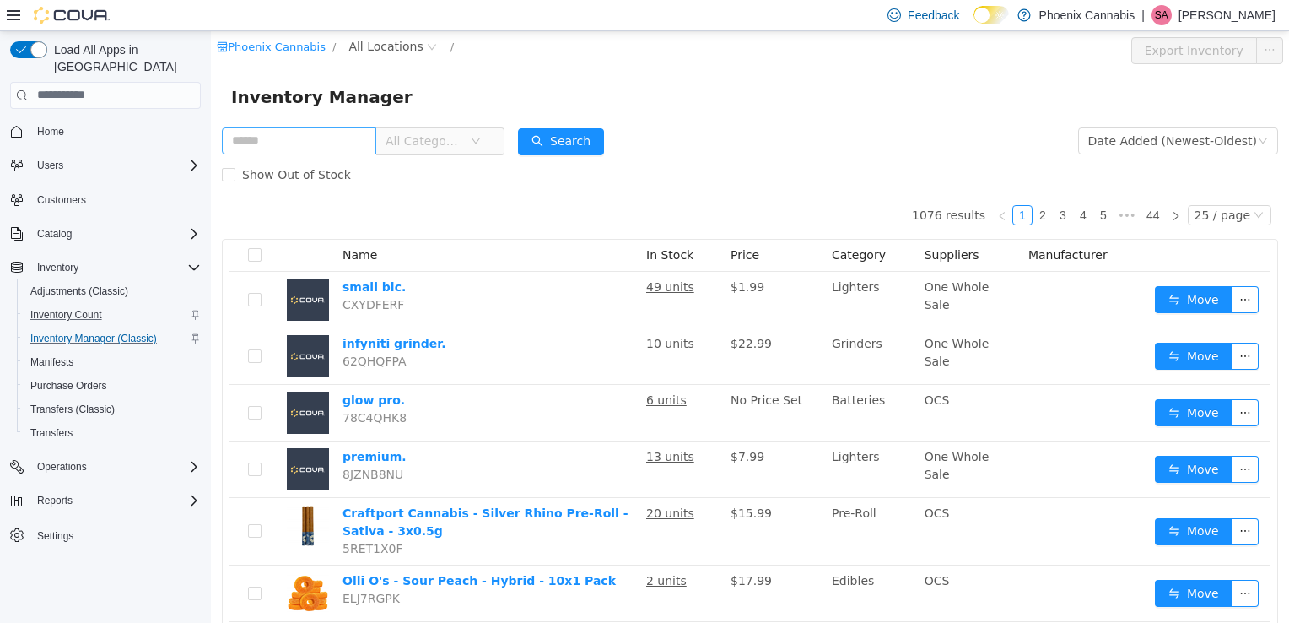
click at [339, 138] on input "text" at bounding box center [299, 140] width 154 height 27
type input "**********"
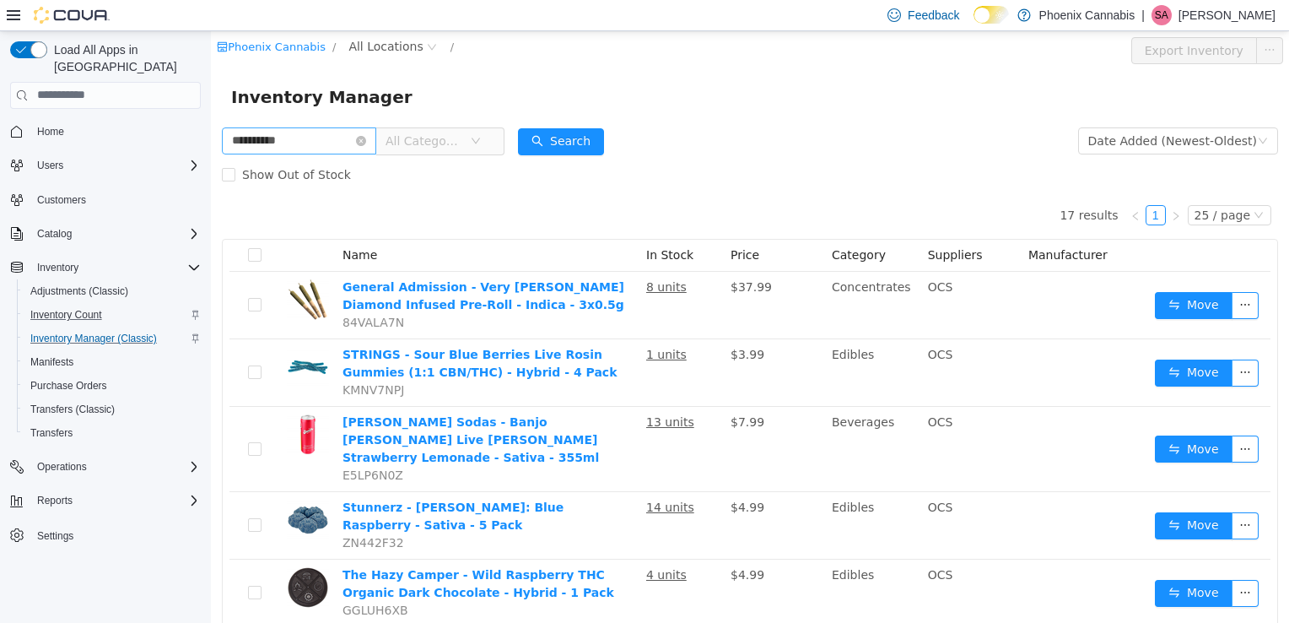
drag, startPoint x: 378, startPoint y: 138, endPoint x: 361, endPoint y: 138, distance: 16.9
click at [366, 138] on icon "icon: close-circle" at bounding box center [361, 140] width 10 height 10
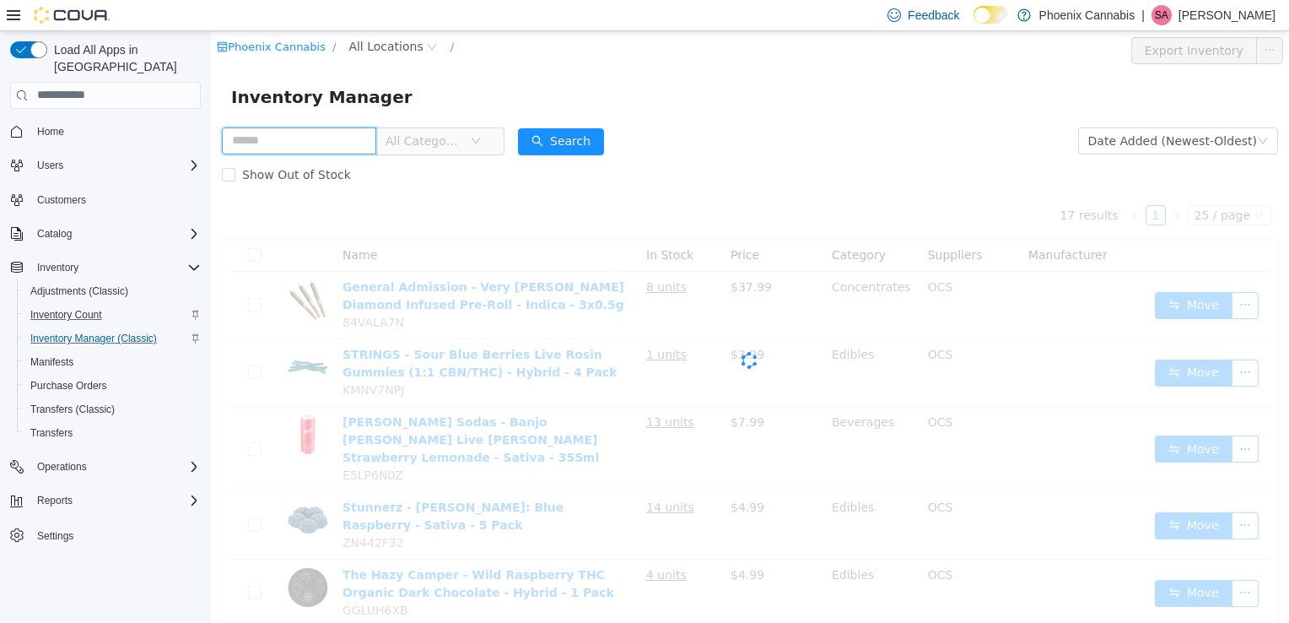
click at [348, 140] on input "text" at bounding box center [299, 140] width 154 height 27
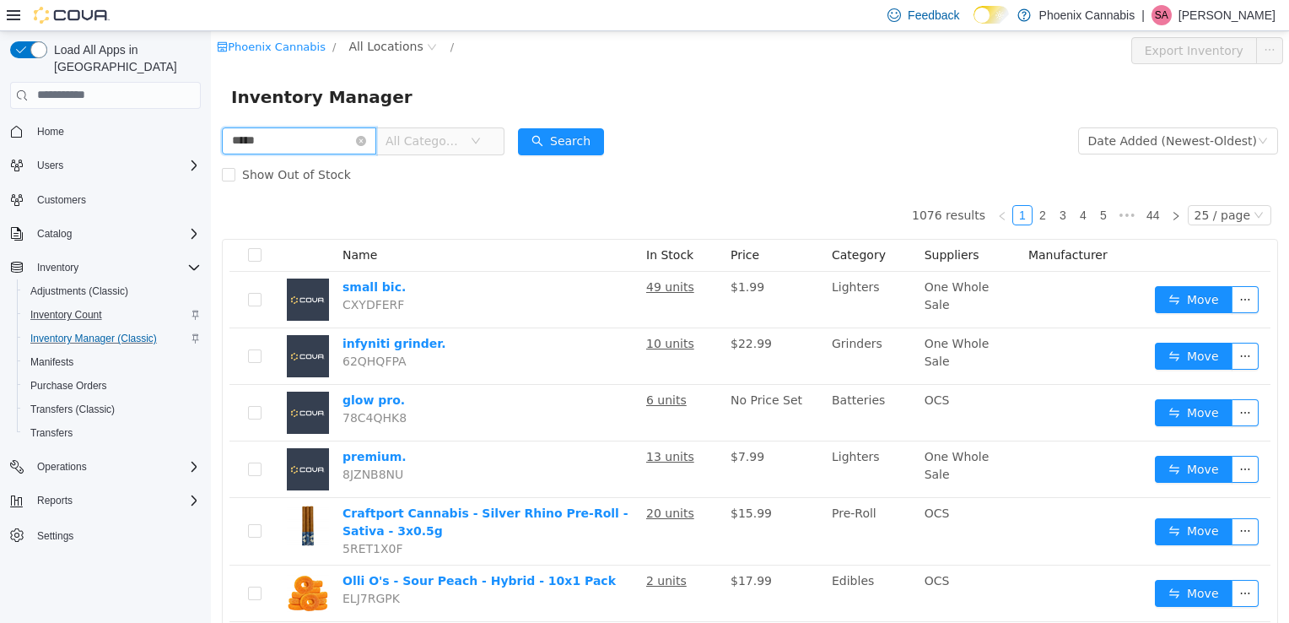
type input "*****"
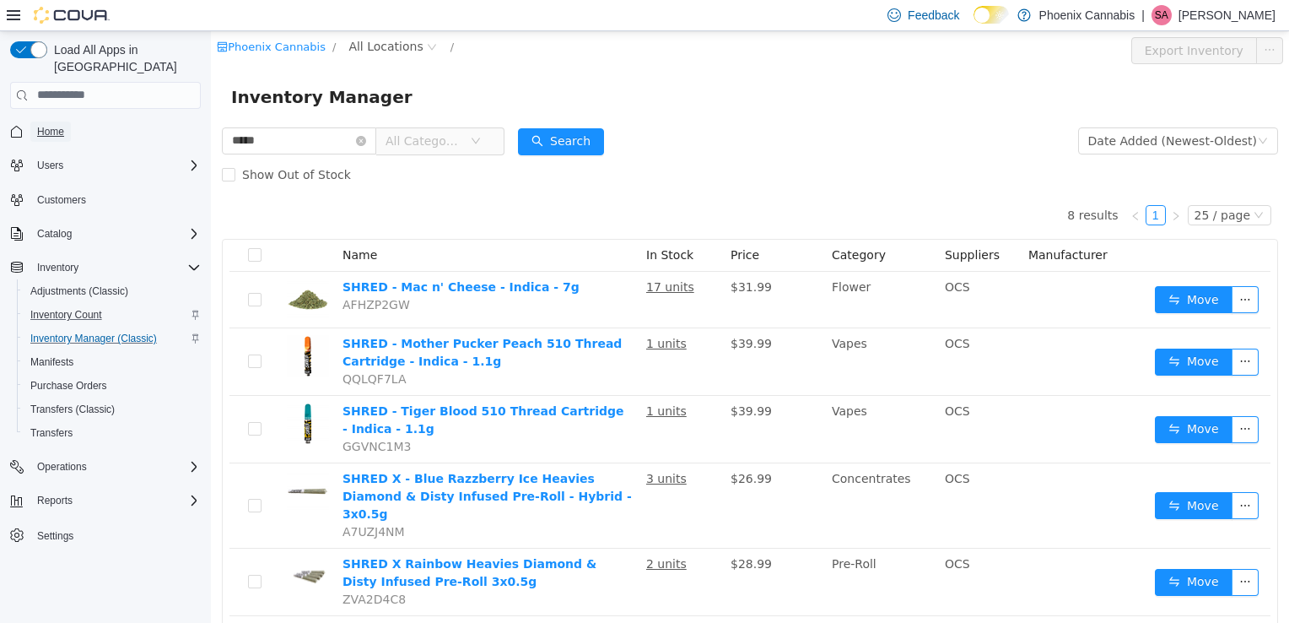
click at [47, 125] on span "Home" at bounding box center [50, 132] width 27 height 14
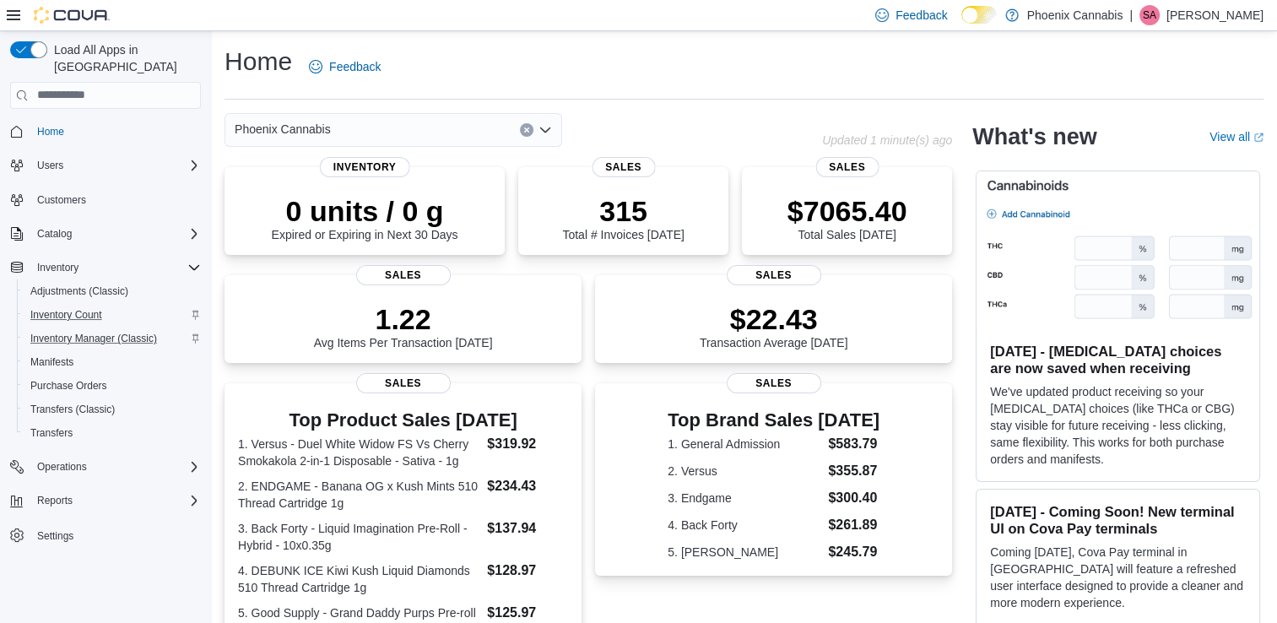
click at [406, 116] on div "Phoenix Cannabis" at bounding box center [393, 130] width 338 height 34
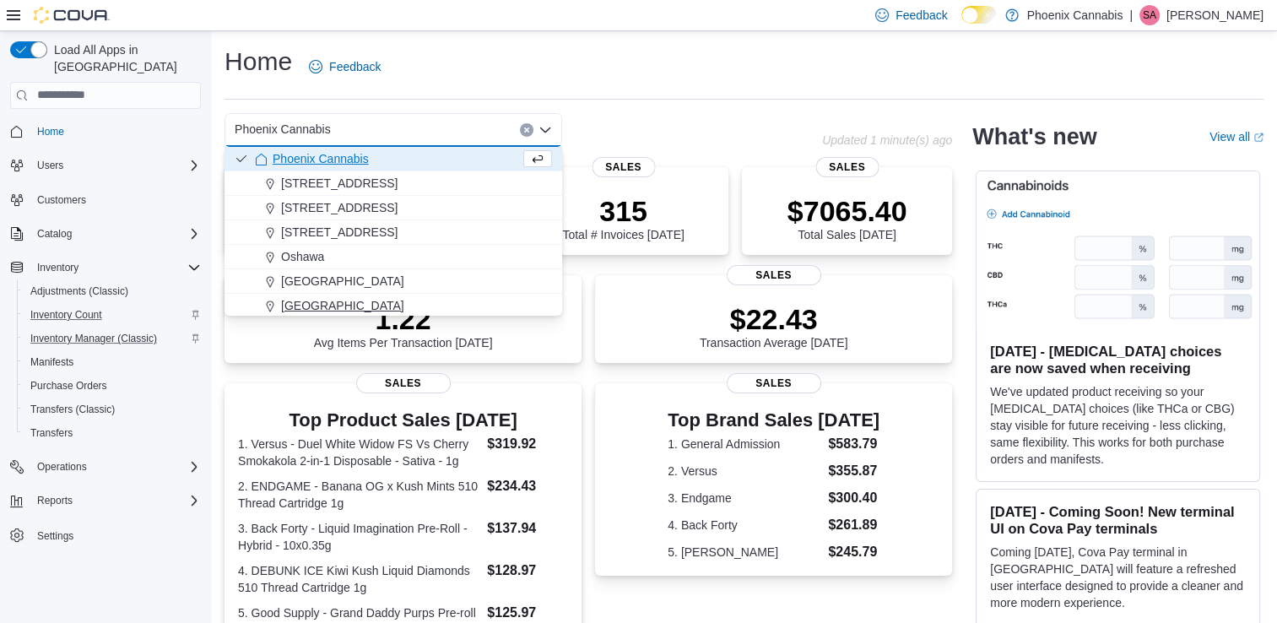
click at [348, 297] on div "[GEOGRAPHIC_DATA]" at bounding box center [403, 305] width 297 height 17
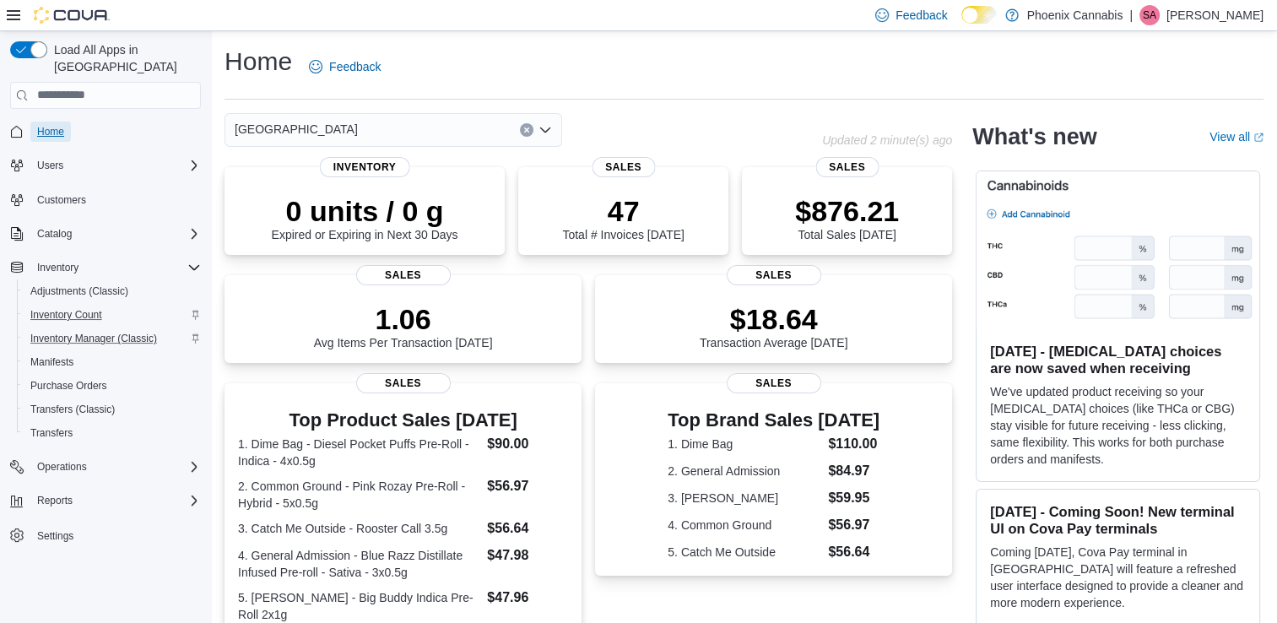
click at [57, 125] on span "Home" at bounding box center [50, 132] width 27 height 14
click at [56, 125] on span "Home" at bounding box center [50, 132] width 27 height 14
click at [457, 130] on div "[GEOGRAPHIC_DATA]" at bounding box center [393, 130] width 338 height 34
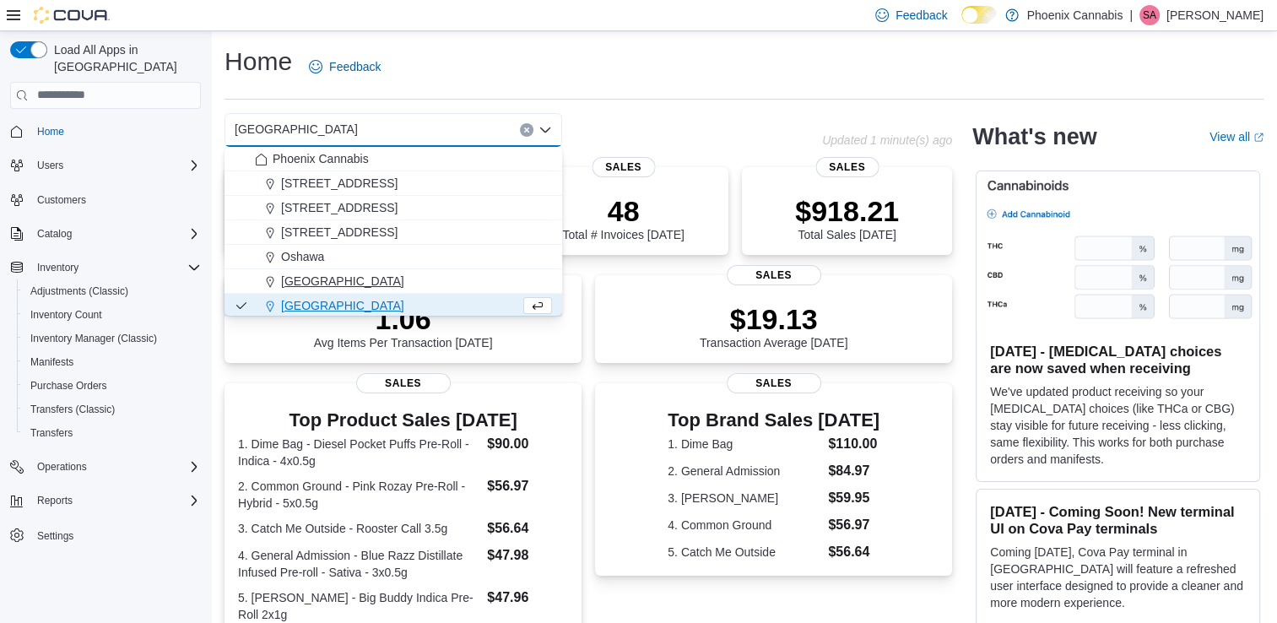
click at [376, 277] on span "[GEOGRAPHIC_DATA]" at bounding box center [342, 281] width 123 height 17
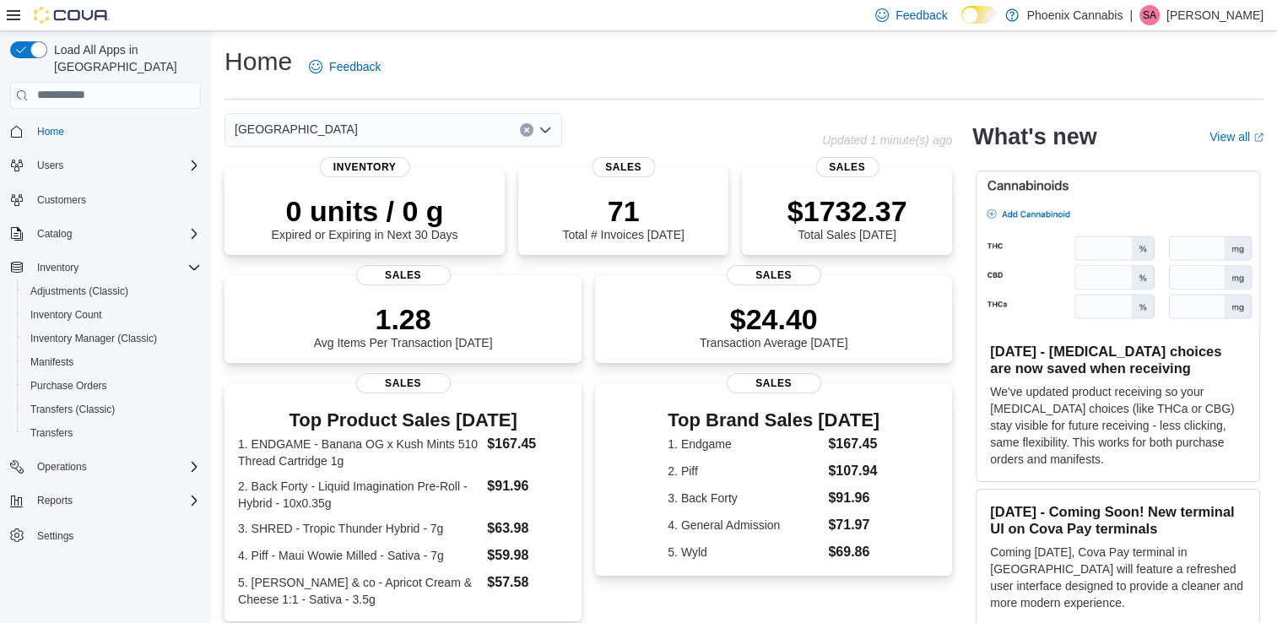
click at [449, 127] on div "[GEOGRAPHIC_DATA]" at bounding box center [393, 130] width 338 height 34
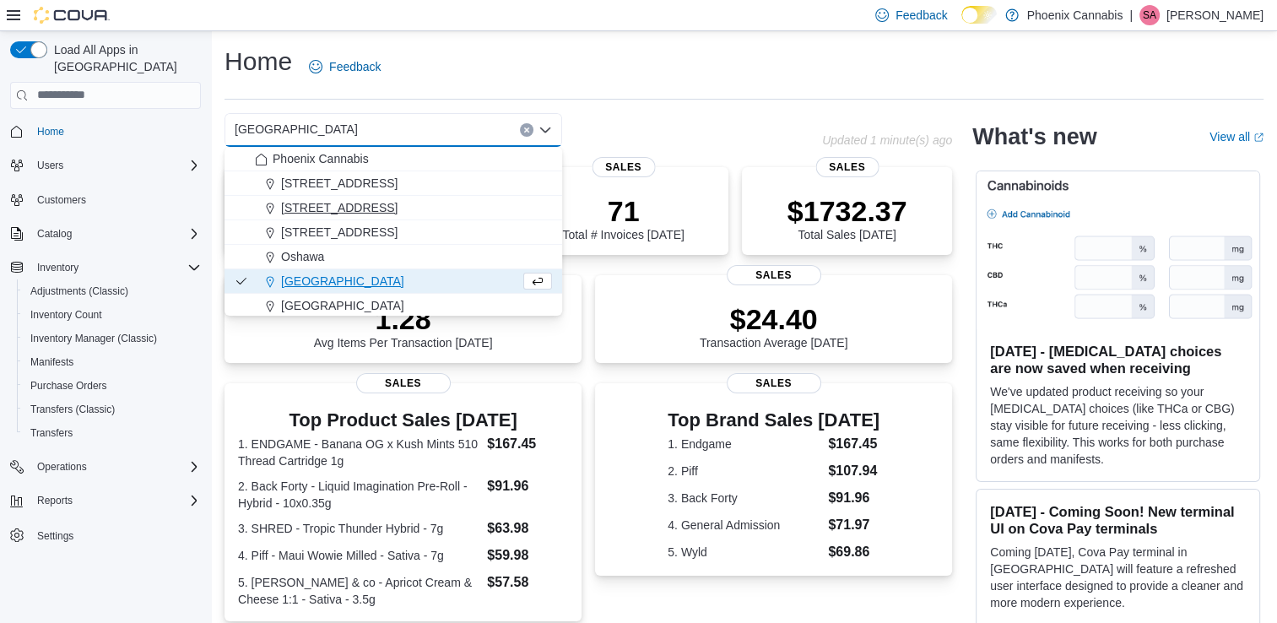
click at [324, 211] on span "[STREET_ADDRESS]" at bounding box center [339, 207] width 116 height 17
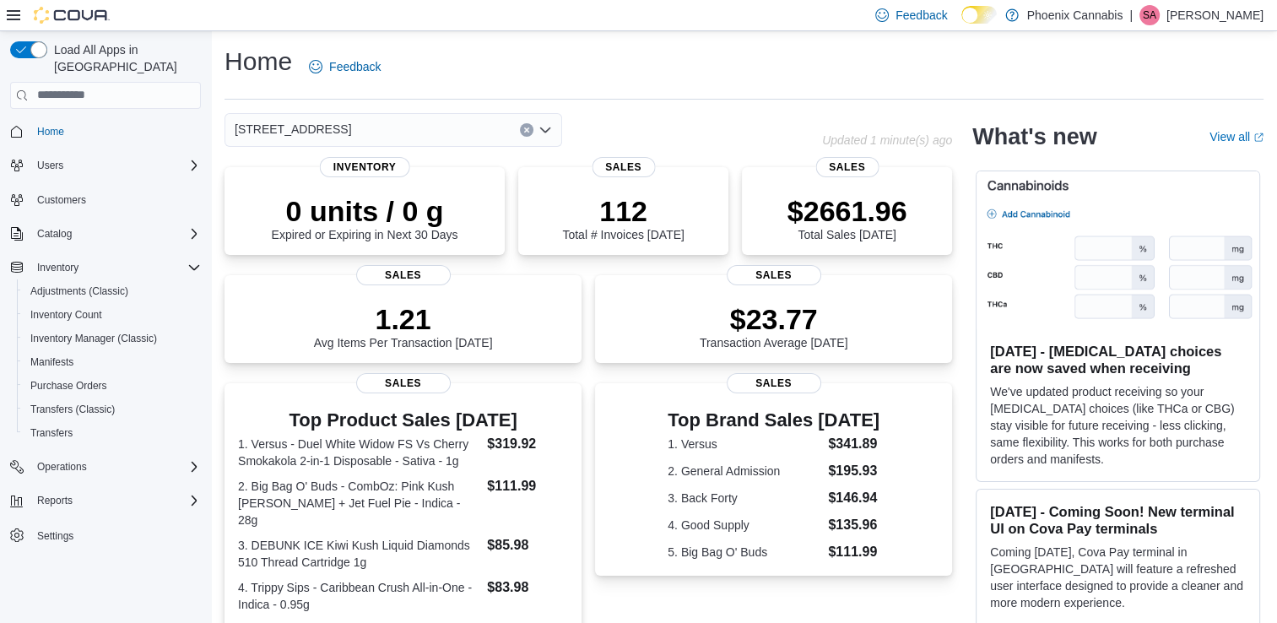
click at [440, 127] on div "[STREET_ADDRESS] Selected. [STREET_ADDRESS] Press Backspace to delete [STREET_A…" at bounding box center [393, 130] width 338 height 34
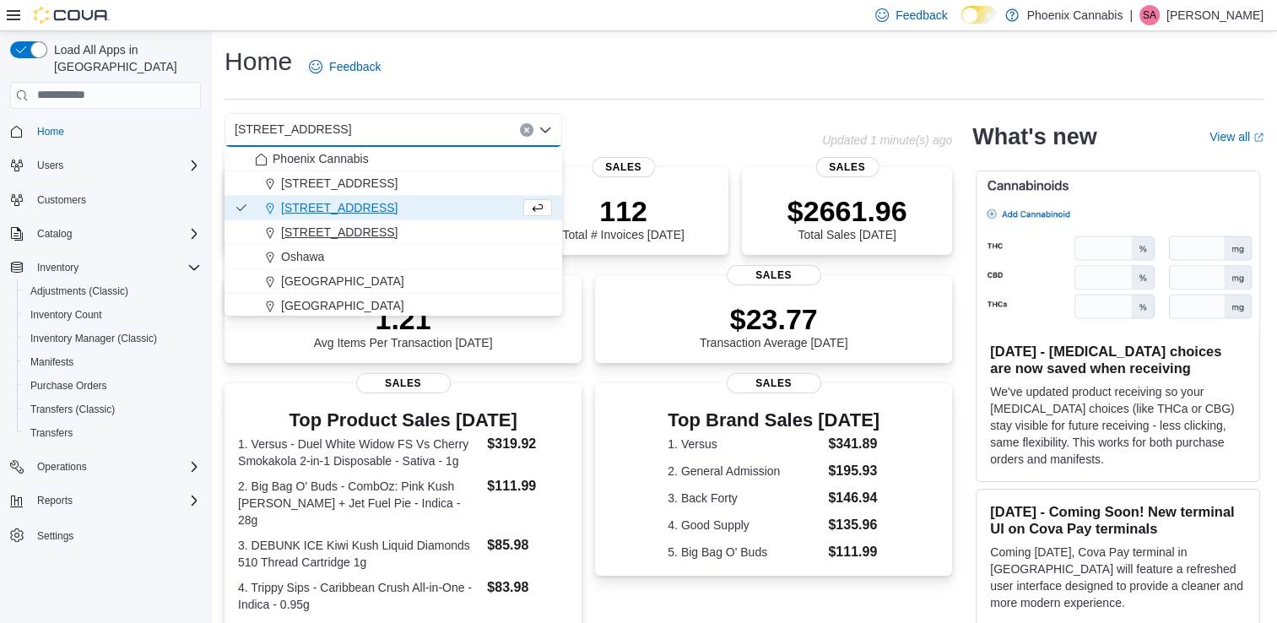
click at [325, 224] on span "[STREET_ADDRESS]" at bounding box center [339, 232] width 116 height 17
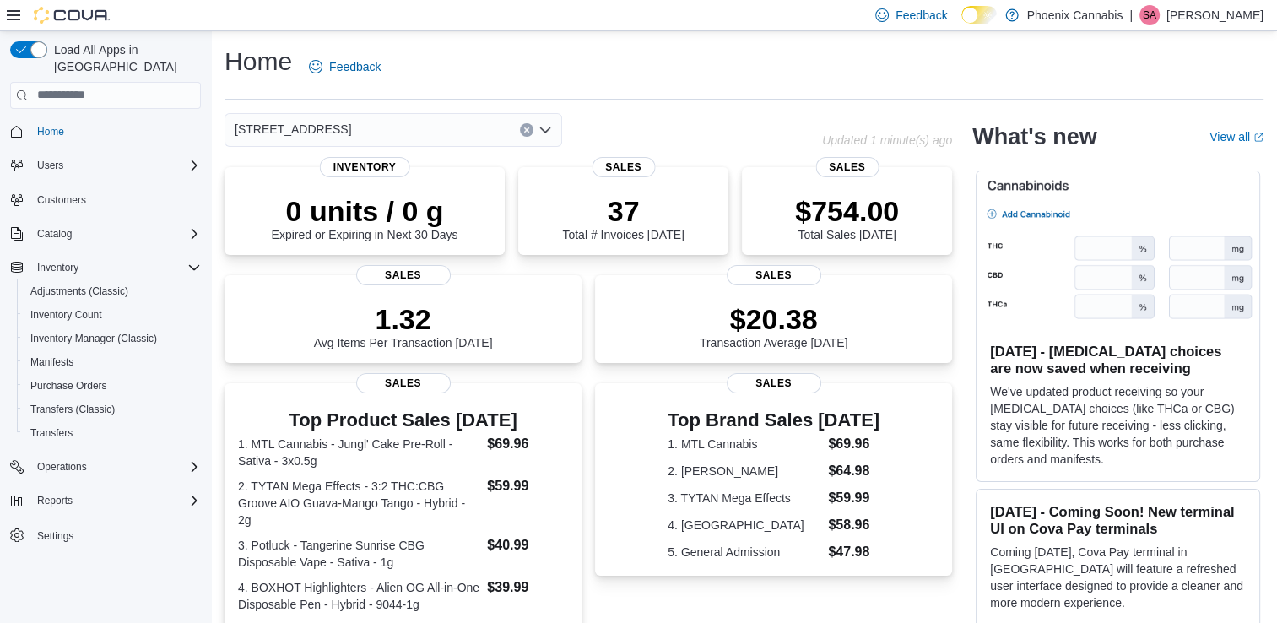
click at [416, 129] on div "[STREET_ADDRESS]" at bounding box center [393, 130] width 338 height 34
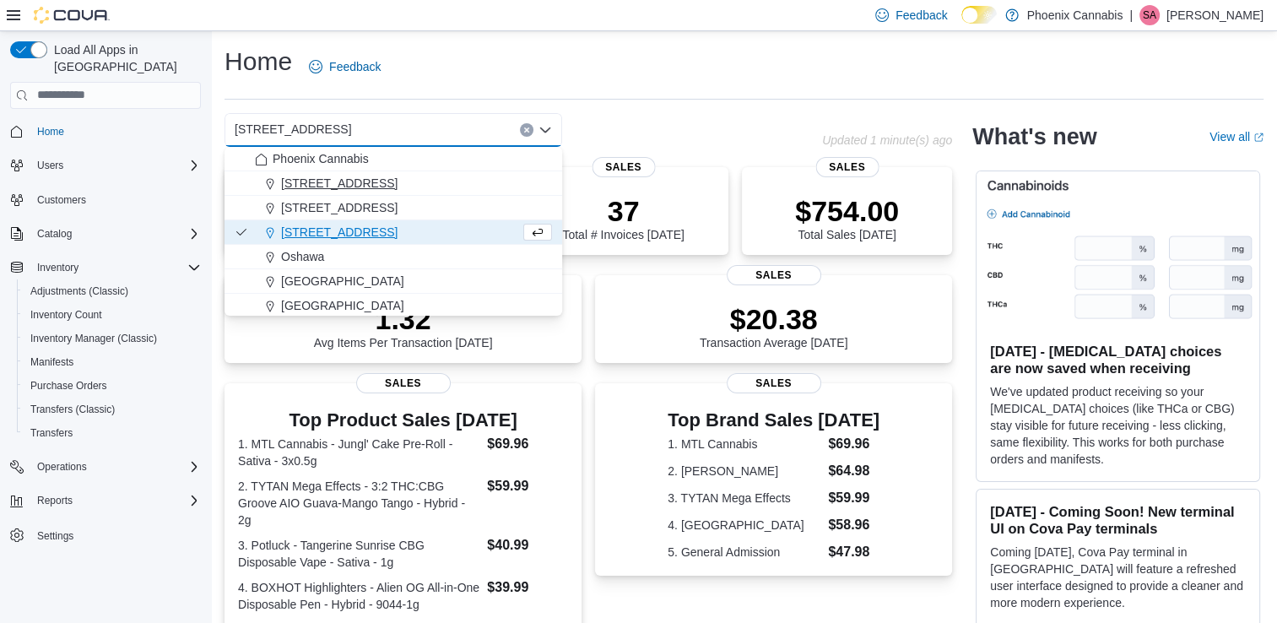
click at [333, 186] on span "[STREET_ADDRESS]" at bounding box center [339, 183] width 116 height 17
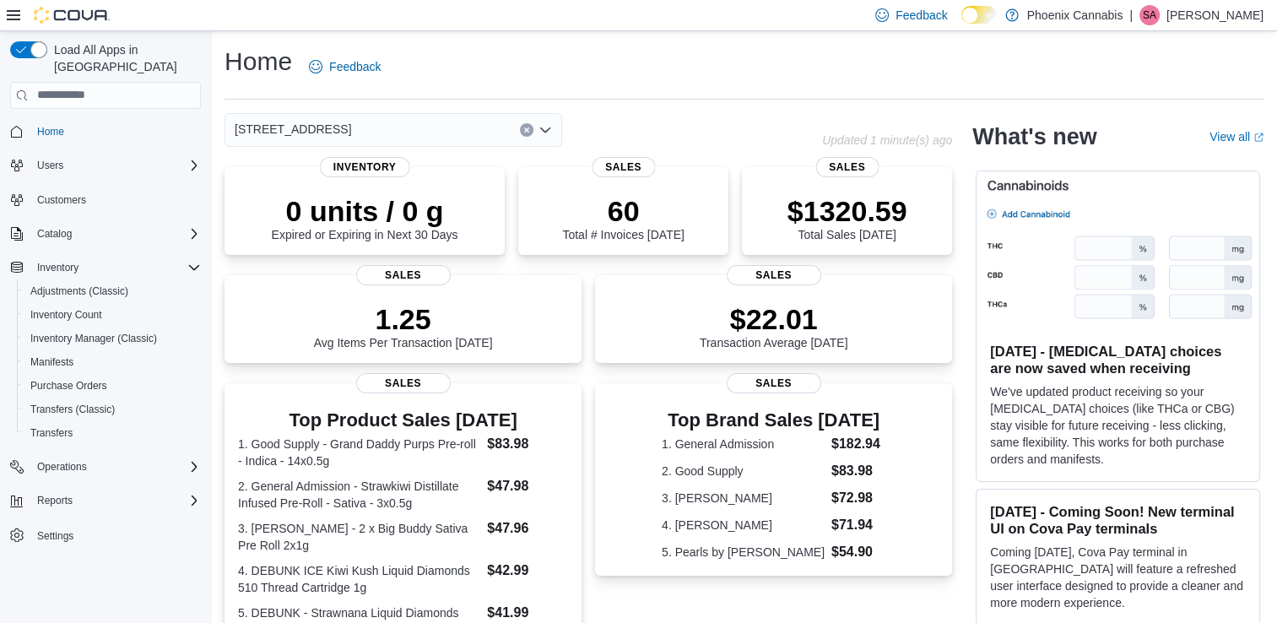
click at [395, 133] on div "[STREET_ADDRESS] Selected. [STREET_ADDRESS] Press Backspace to delete [STREET_A…" at bounding box center [393, 130] width 338 height 34
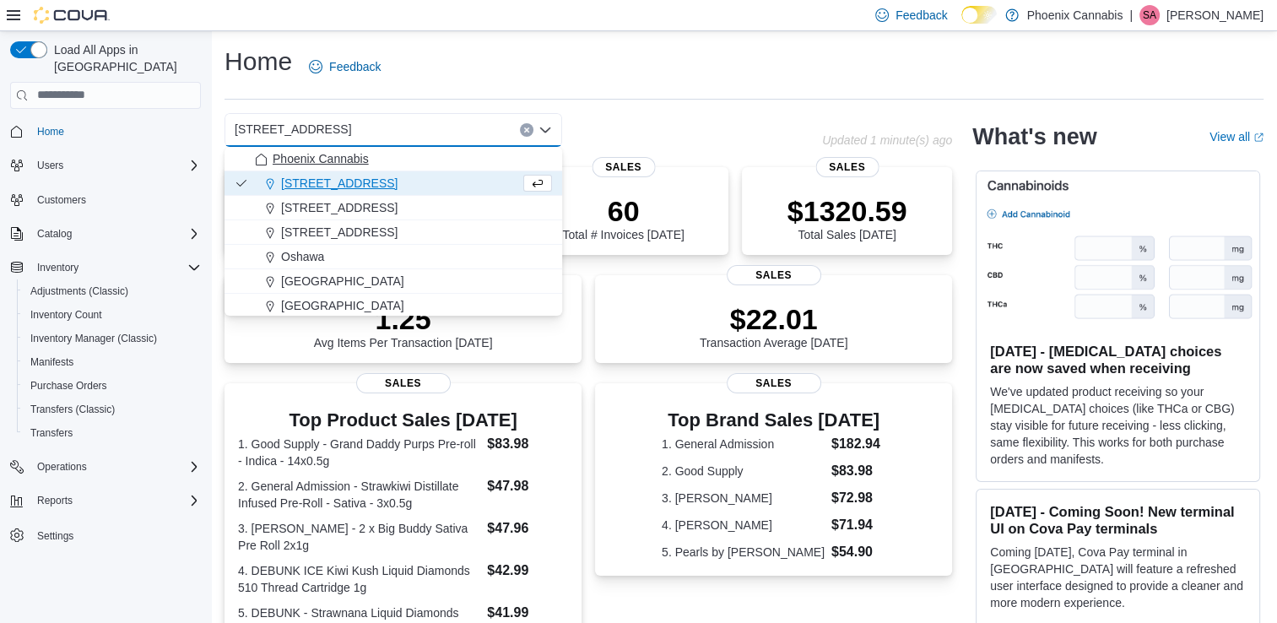
click at [349, 160] on span "Phoenix Cannabis" at bounding box center [321, 158] width 96 height 17
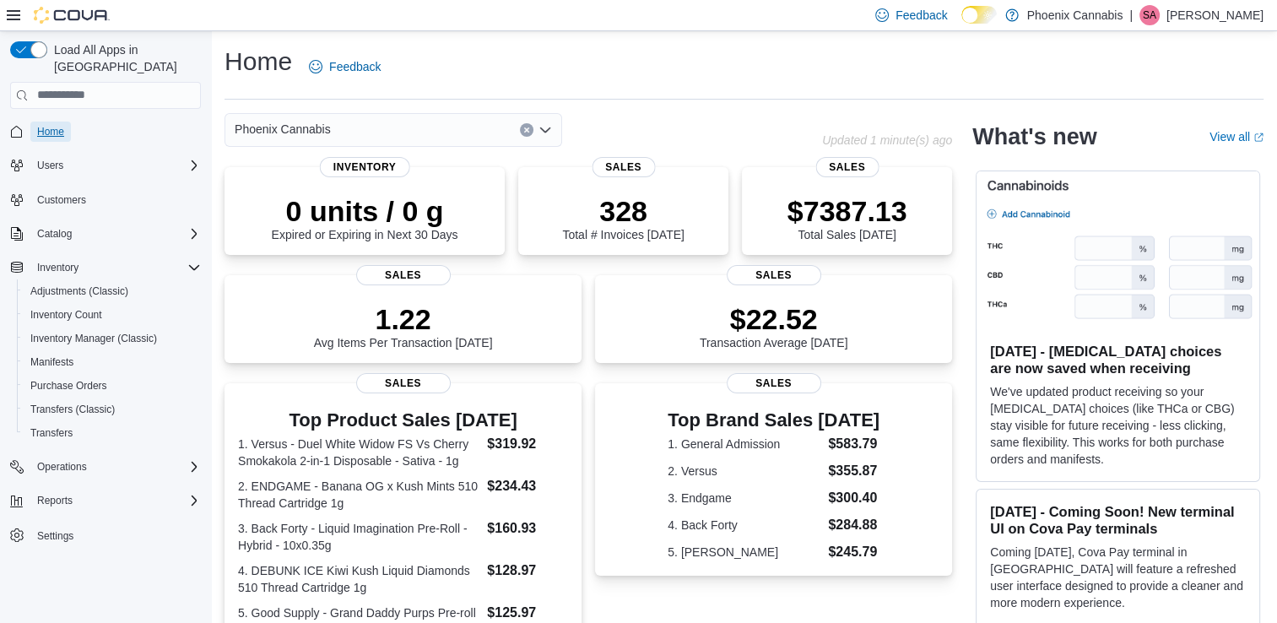
click at [64, 122] on link "Home" at bounding box center [50, 132] width 41 height 20
click at [51, 125] on span "Home" at bounding box center [50, 132] width 27 height 14
click at [543, 127] on icon "Open list of options" at bounding box center [545, 130] width 14 height 14
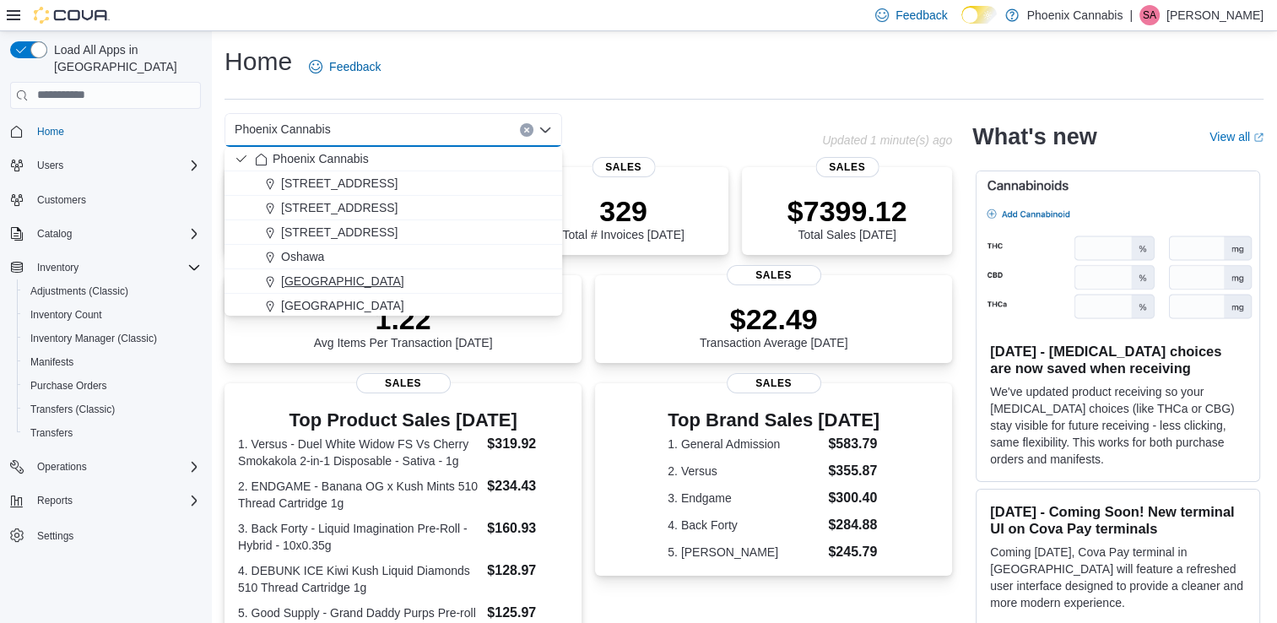
click at [404, 278] on div "[GEOGRAPHIC_DATA]" at bounding box center [403, 281] width 297 height 17
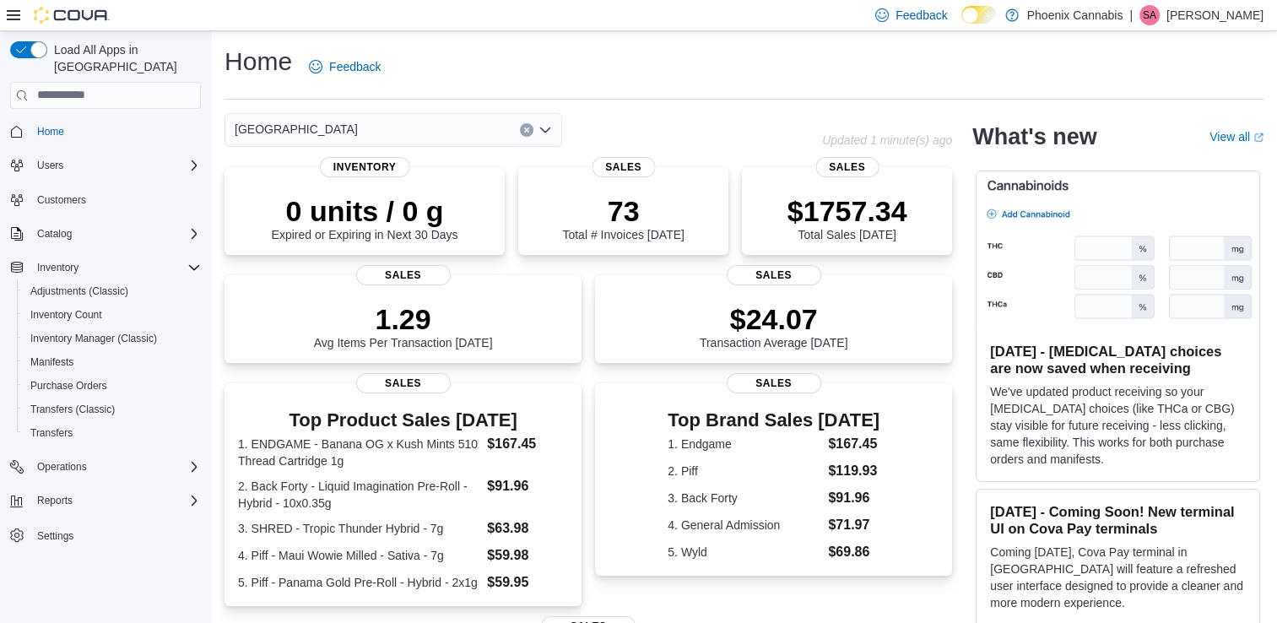
click at [549, 134] on icon "Open list of options" at bounding box center [545, 130] width 14 height 14
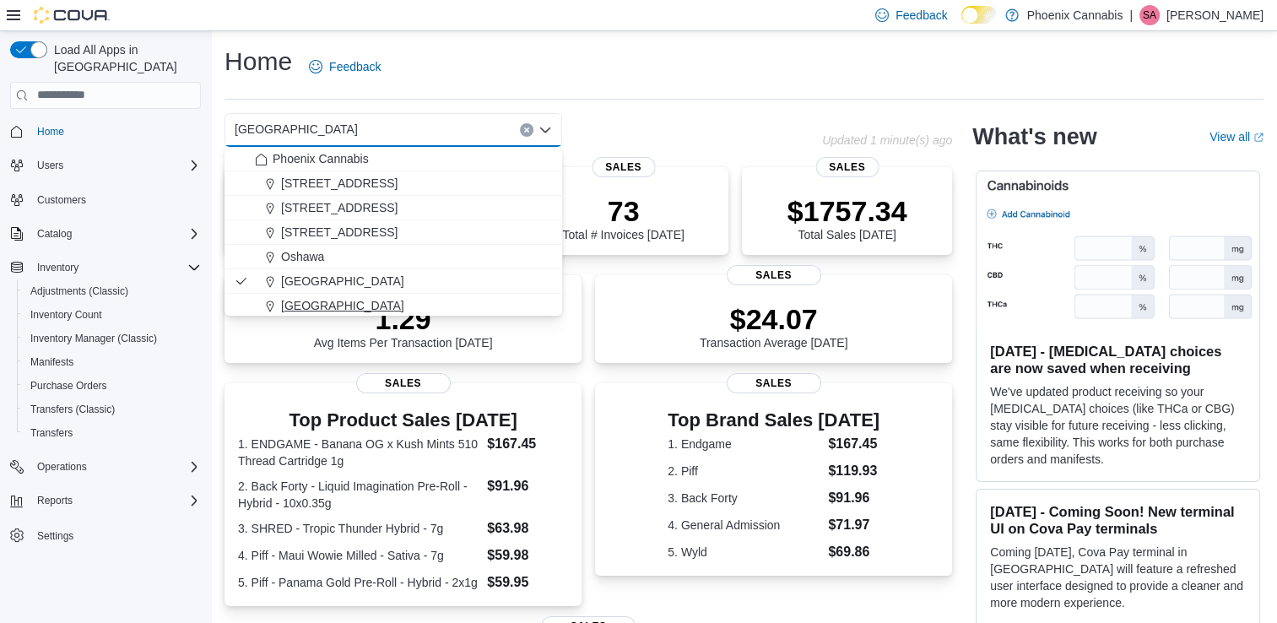
click at [295, 305] on span "[GEOGRAPHIC_DATA]" at bounding box center [342, 305] width 123 height 17
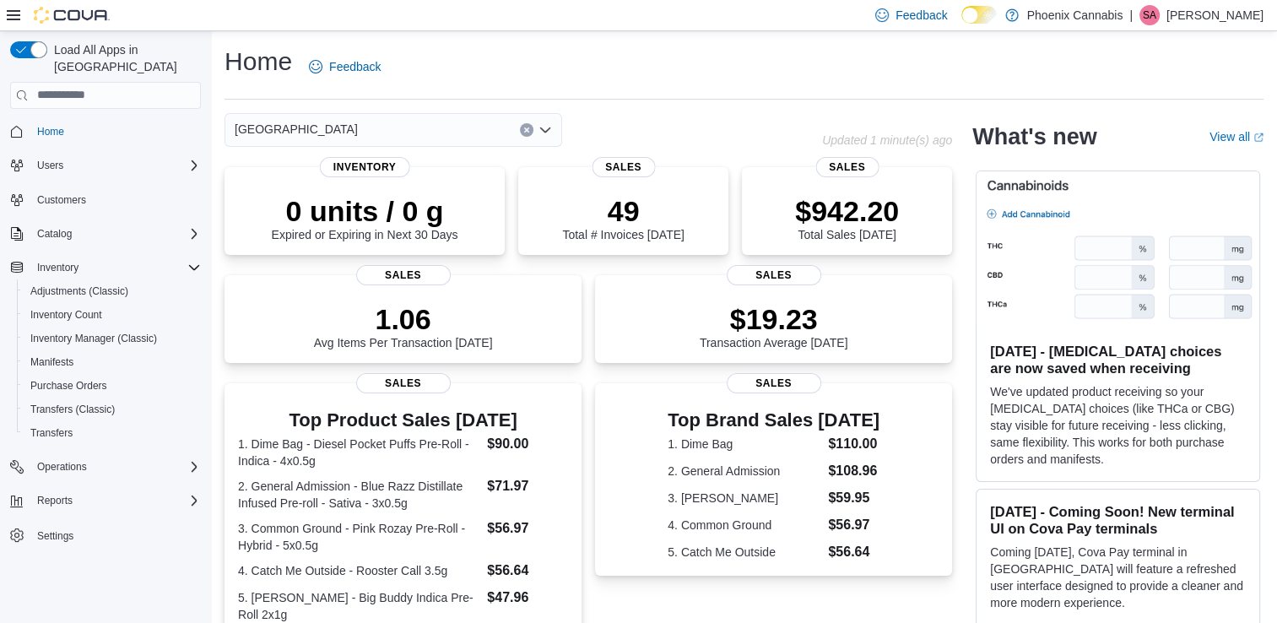
click at [539, 127] on icon "Open list of options" at bounding box center [545, 130] width 14 height 14
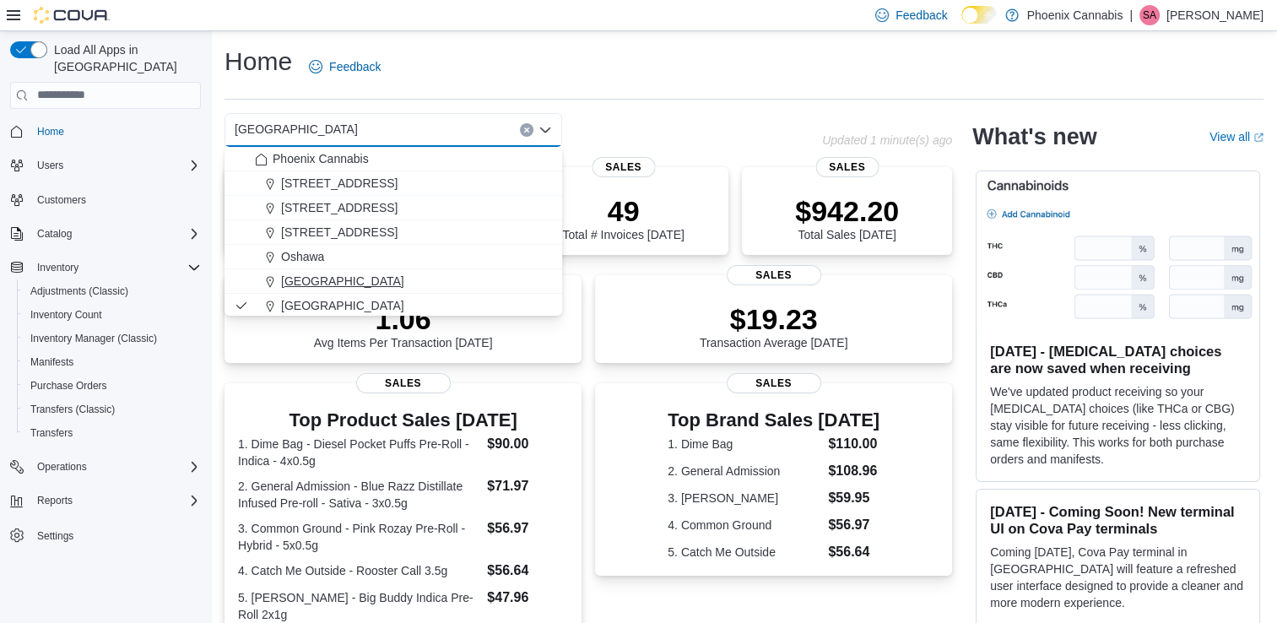
click at [362, 276] on span "[GEOGRAPHIC_DATA]" at bounding box center [342, 281] width 123 height 17
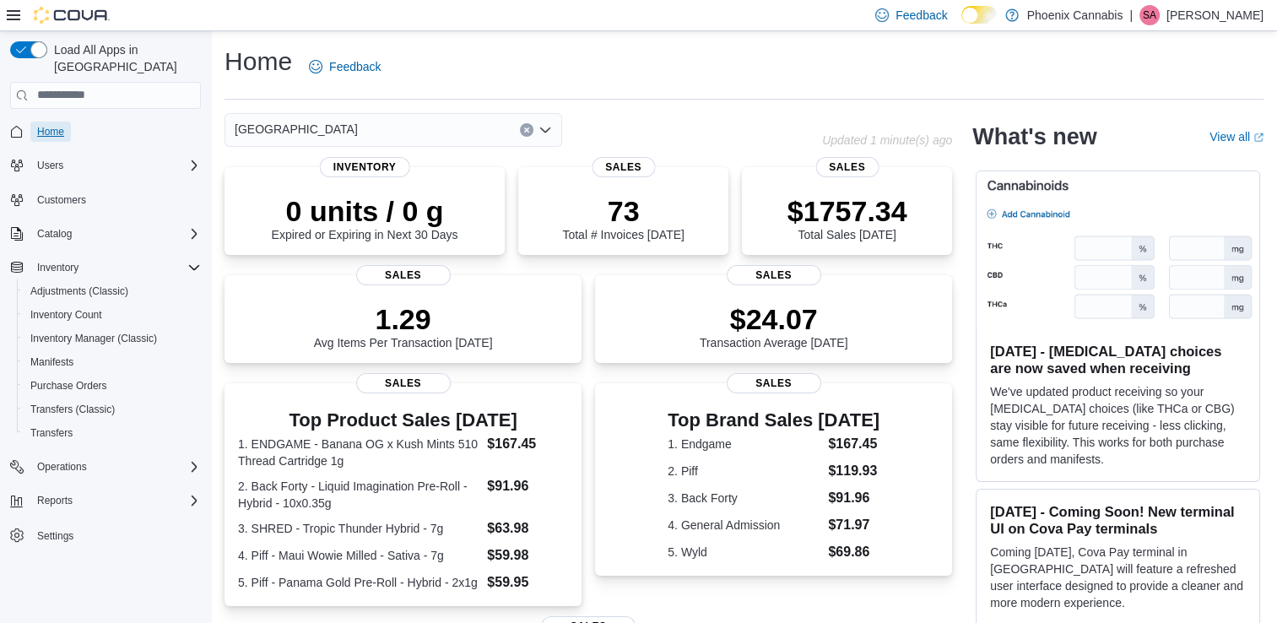
click at [51, 125] on span "Home" at bounding box center [50, 132] width 27 height 14
click at [457, 126] on div "[GEOGRAPHIC_DATA]" at bounding box center [393, 130] width 338 height 34
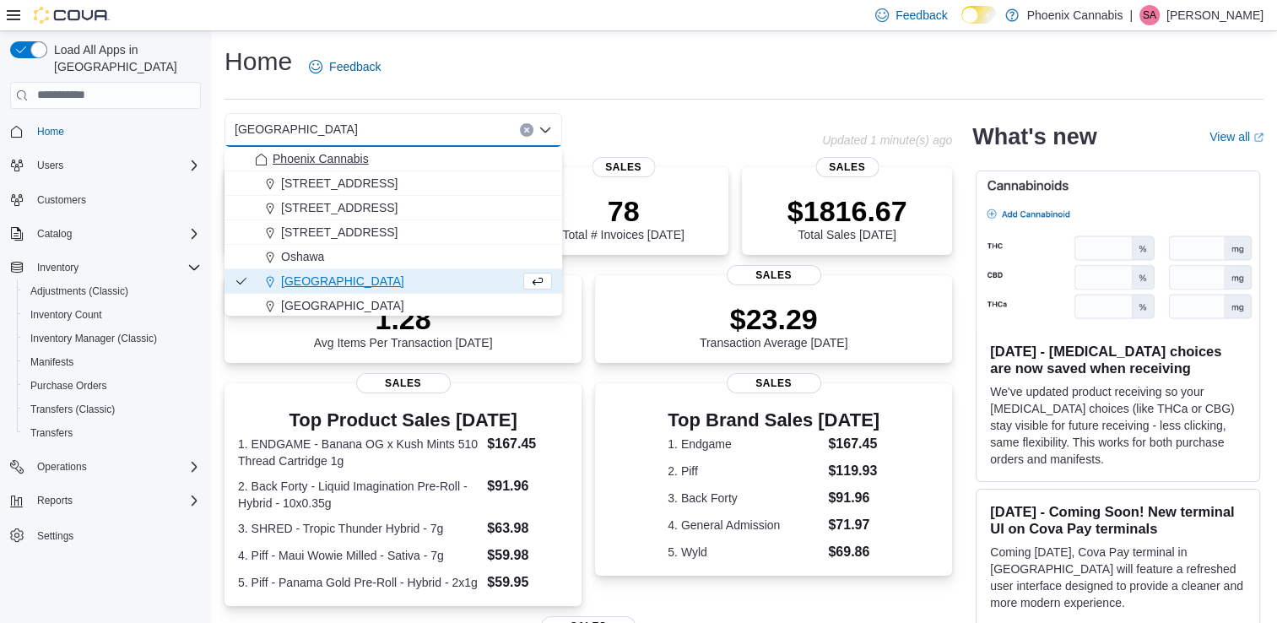
click at [388, 159] on div "Phoenix Cannabis" at bounding box center [403, 158] width 297 height 17
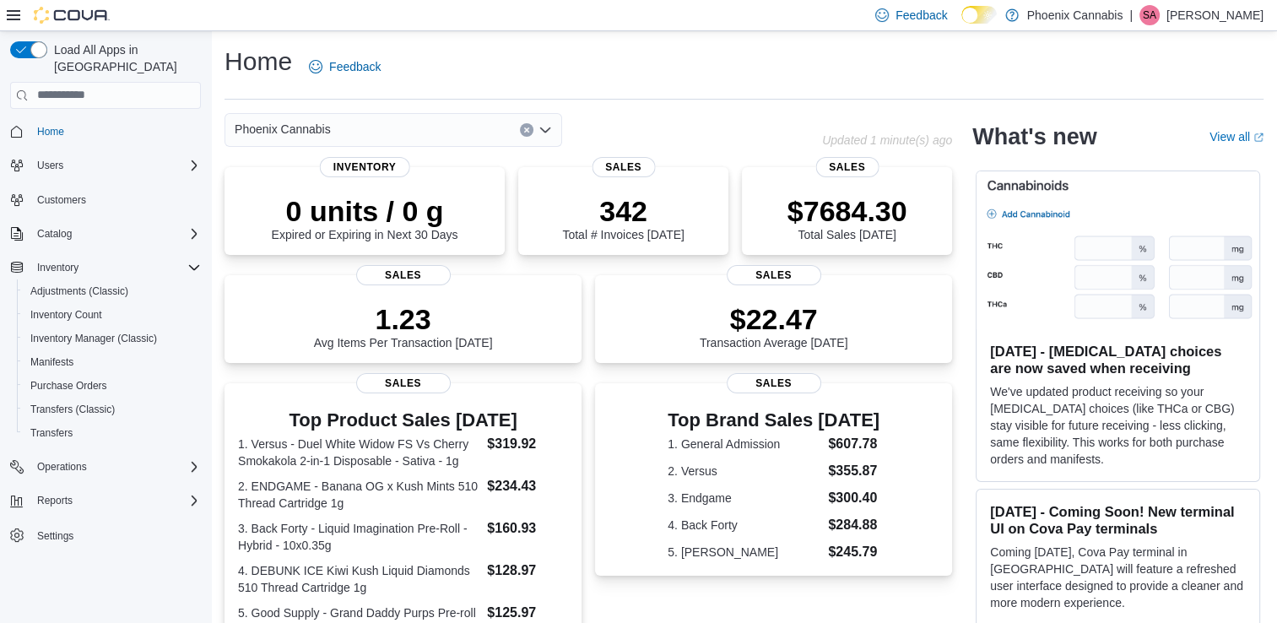
click at [503, 132] on div "Phoenix Cannabis" at bounding box center [393, 130] width 338 height 34
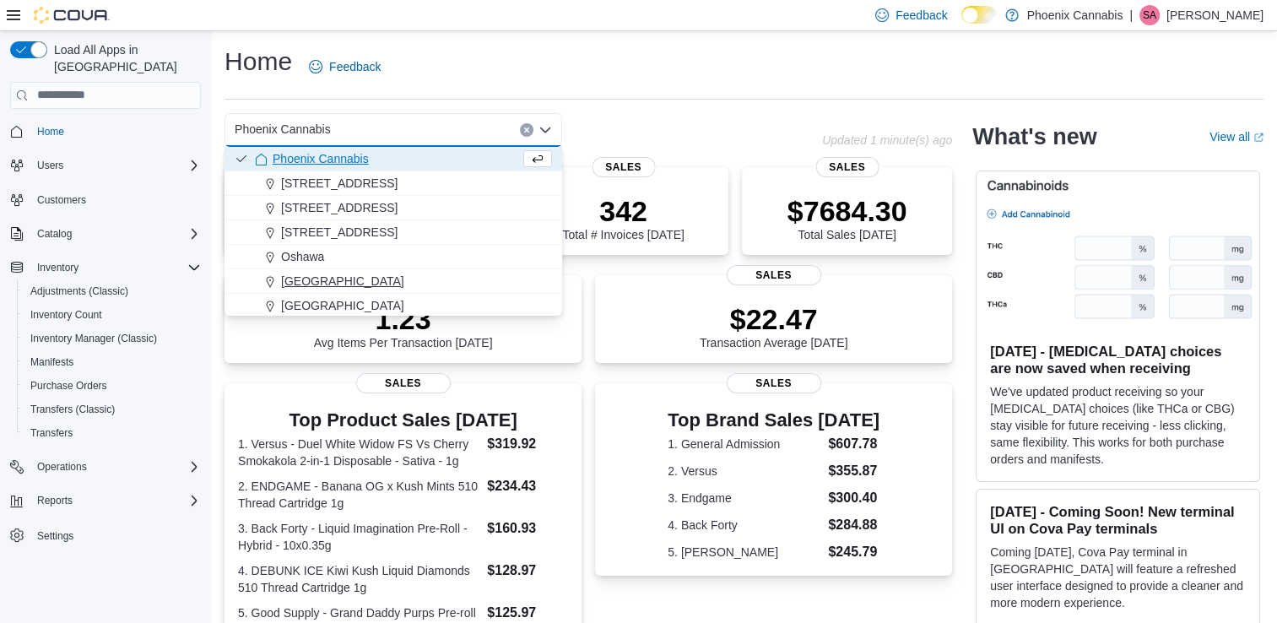
click at [332, 280] on span "[GEOGRAPHIC_DATA]" at bounding box center [342, 281] width 123 height 17
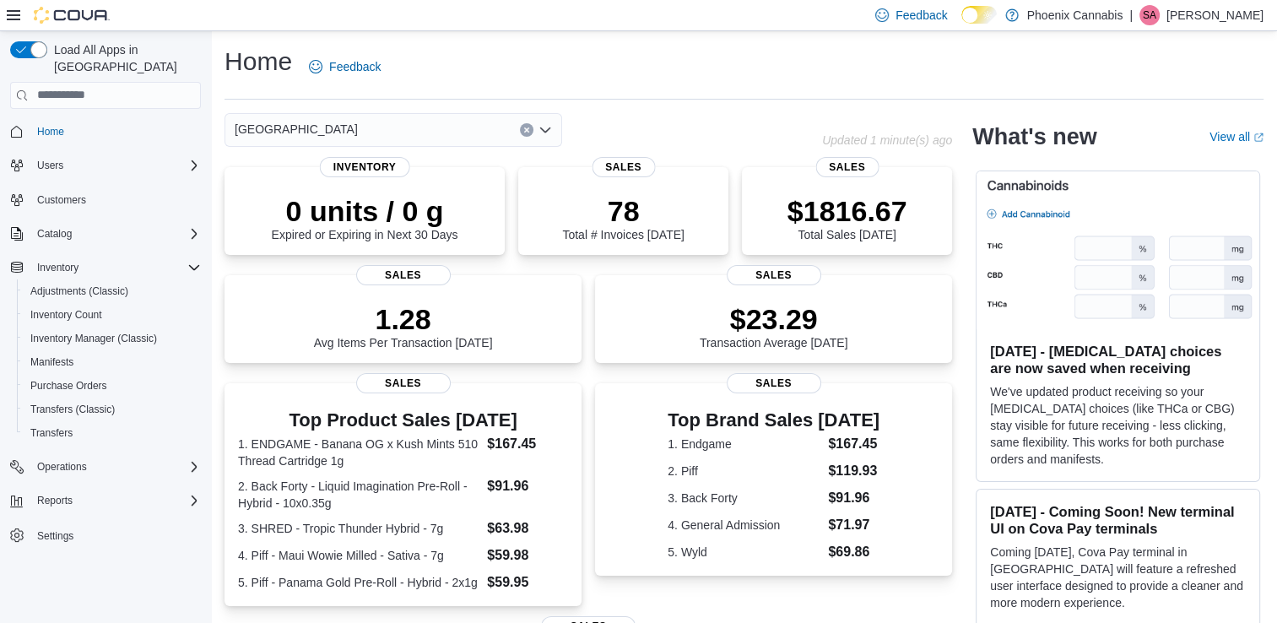
click at [479, 127] on div "[GEOGRAPHIC_DATA]" at bounding box center [393, 130] width 338 height 34
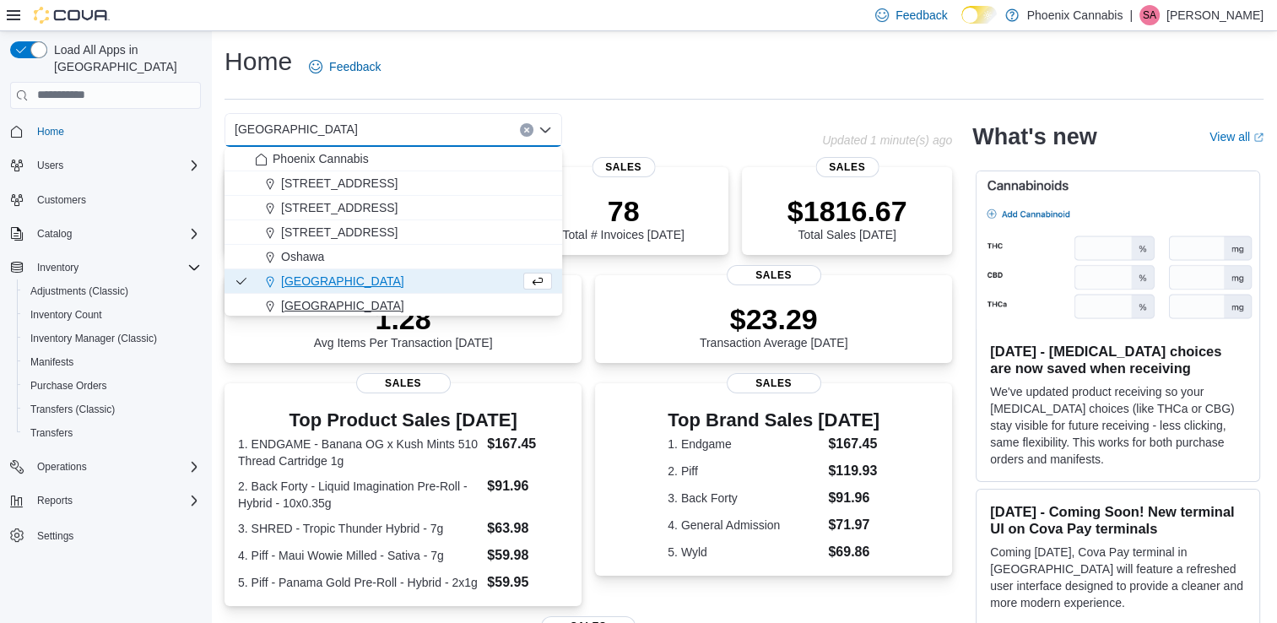
click at [363, 295] on button "[GEOGRAPHIC_DATA]" at bounding box center [393, 306] width 338 height 24
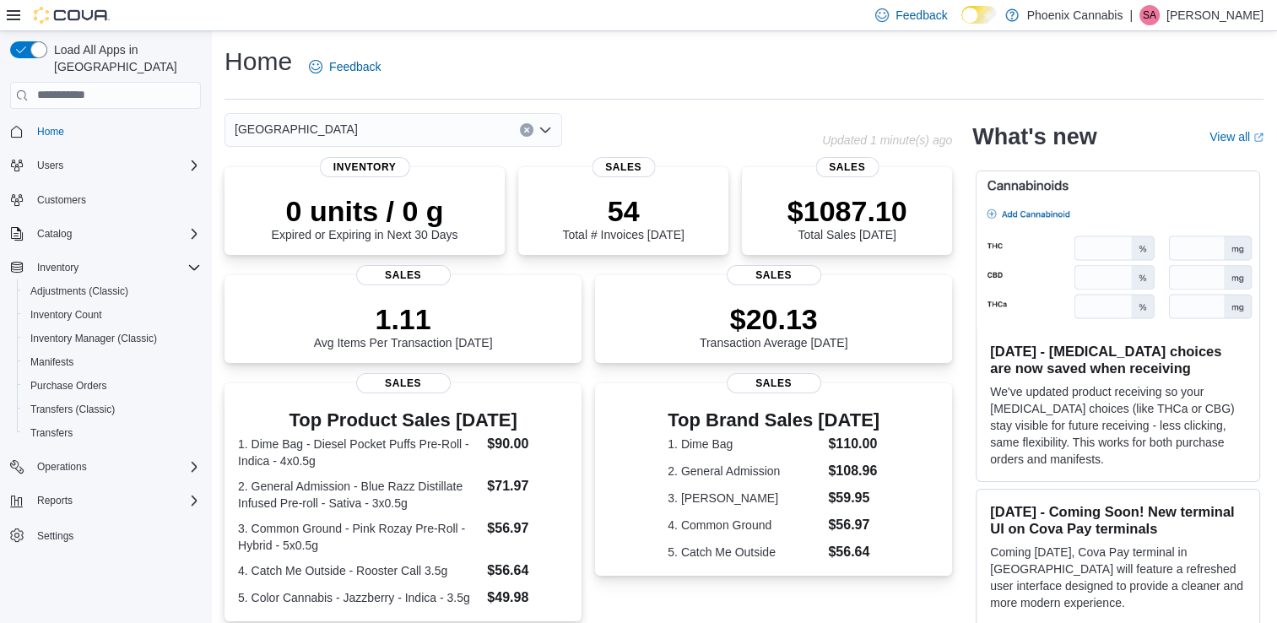
click at [472, 133] on div "[GEOGRAPHIC_DATA]" at bounding box center [393, 130] width 338 height 34
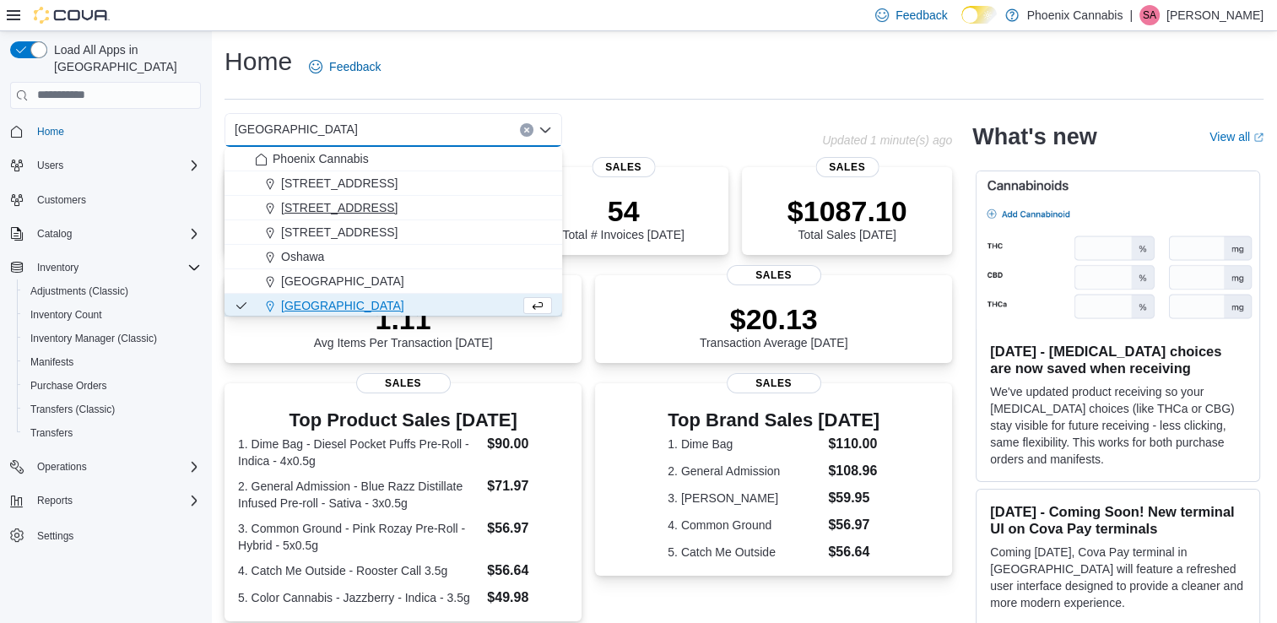
click at [384, 212] on div "[STREET_ADDRESS]" at bounding box center [403, 207] width 297 height 17
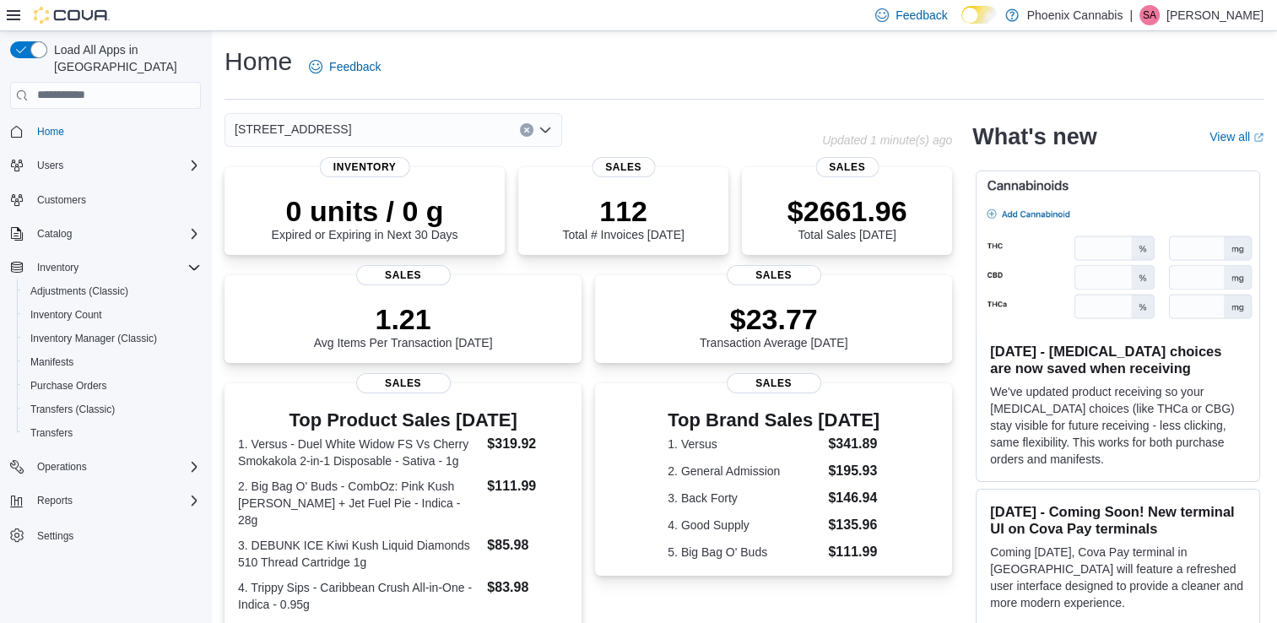
click at [530, 123] on div "[STREET_ADDRESS]" at bounding box center [393, 130] width 338 height 34
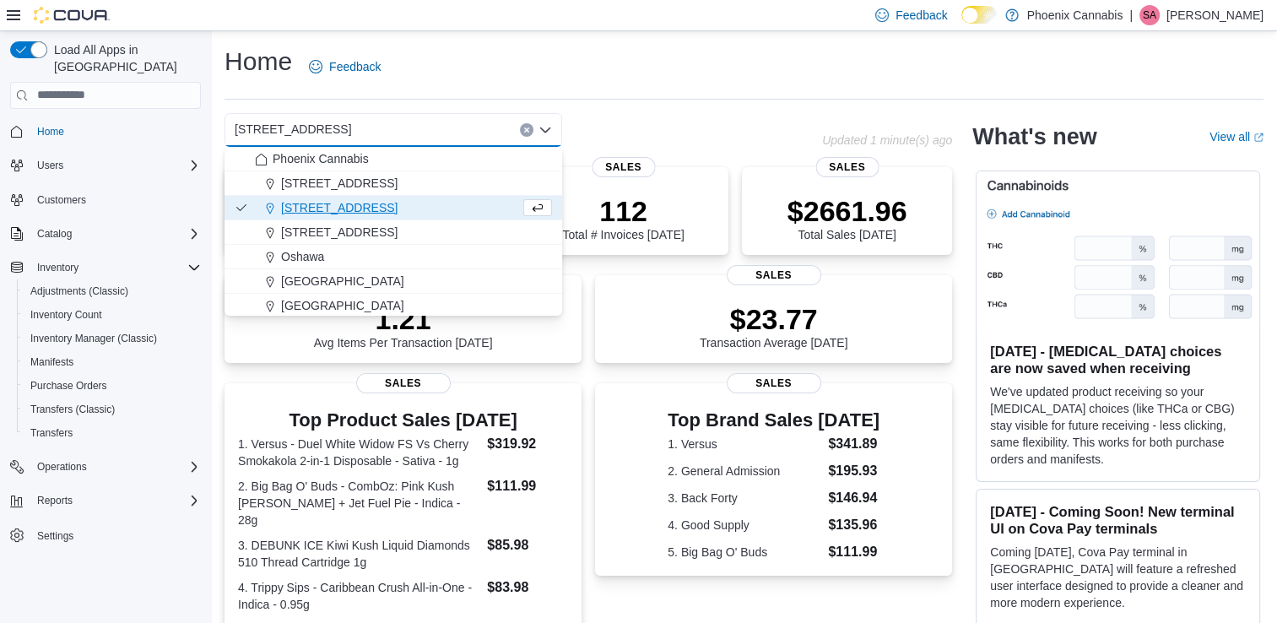
click at [527, 129] on icon "Clear input" at bounding box center [526, 129] width 4 height 4
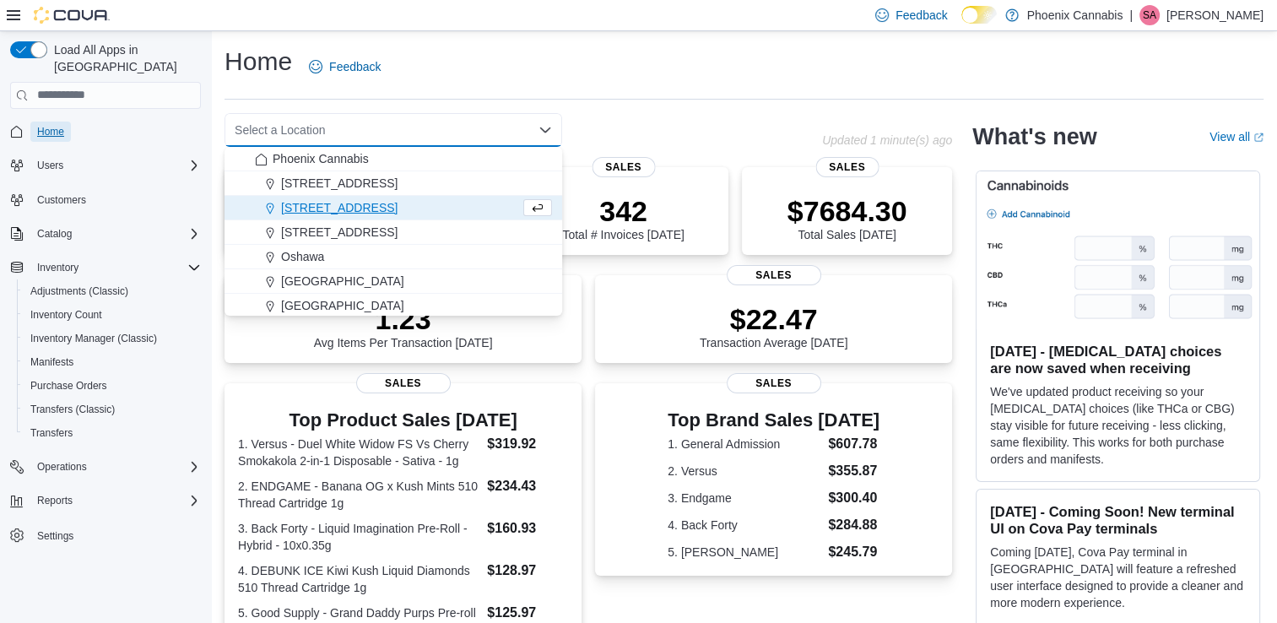
click at [58, 125] on span "Home" at bounding box center [50, 132] width 27 height 14
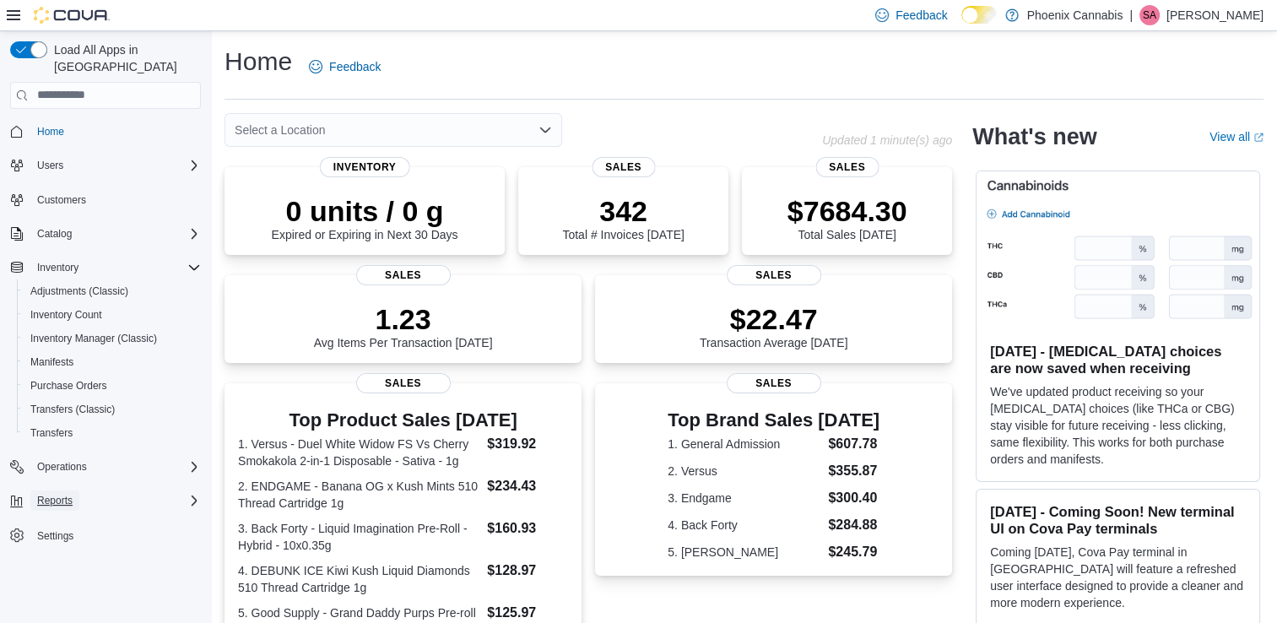
click at [73, 490] on button "Reports" at bounding box center [54, 500] width 49 height 20
click at [62, 565] on span "Reports" at bounding box center [47, 572] width 35 height 14
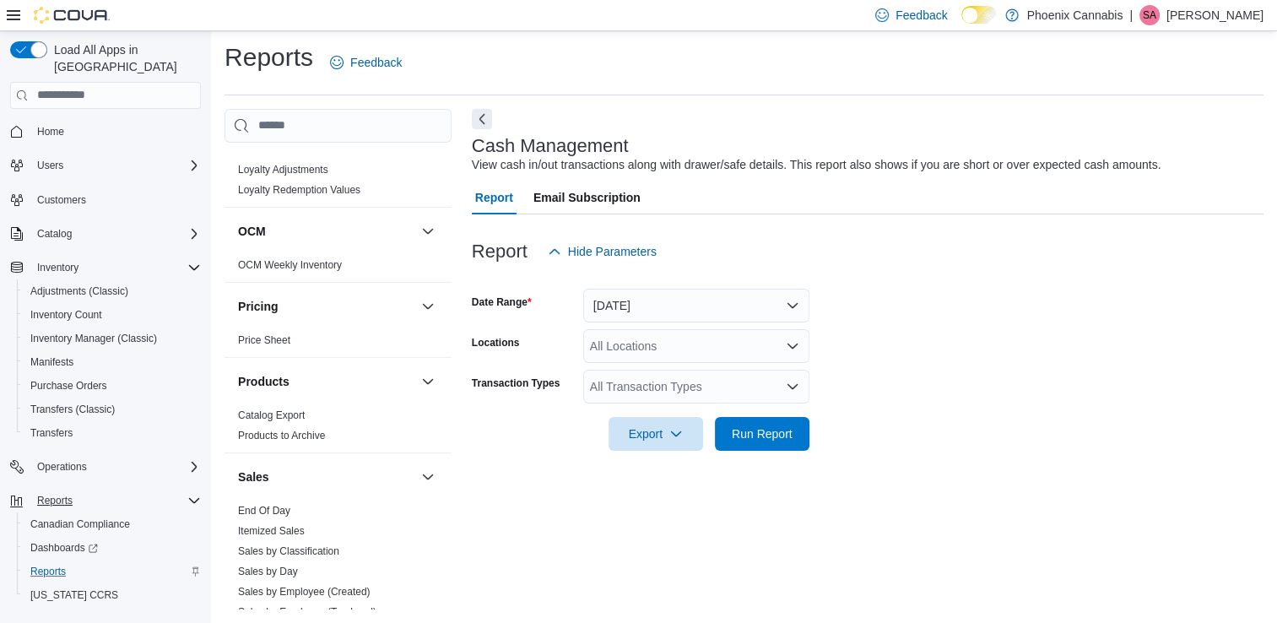
scroll to position [1097, 0]
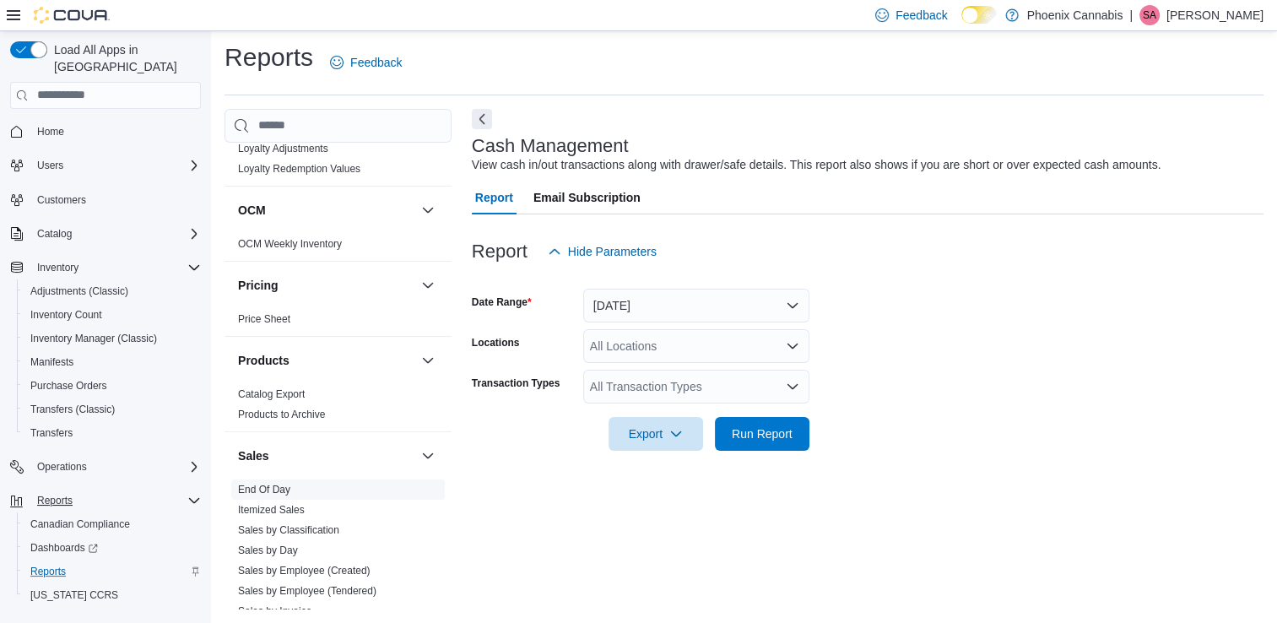
click at [283, 484] on link "End Of Day" at bounding box center [264, 490] width 52 height 12
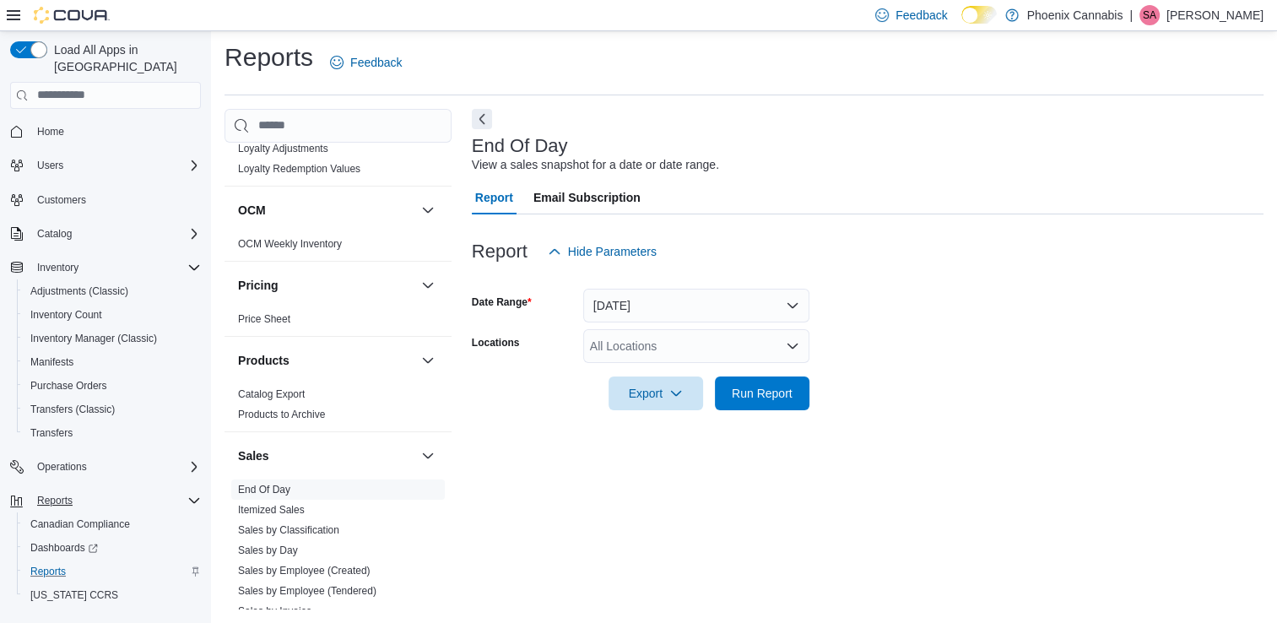
click at [721, 346] on div "All Locations" at bounding box center [696, 346] width 226 height 34
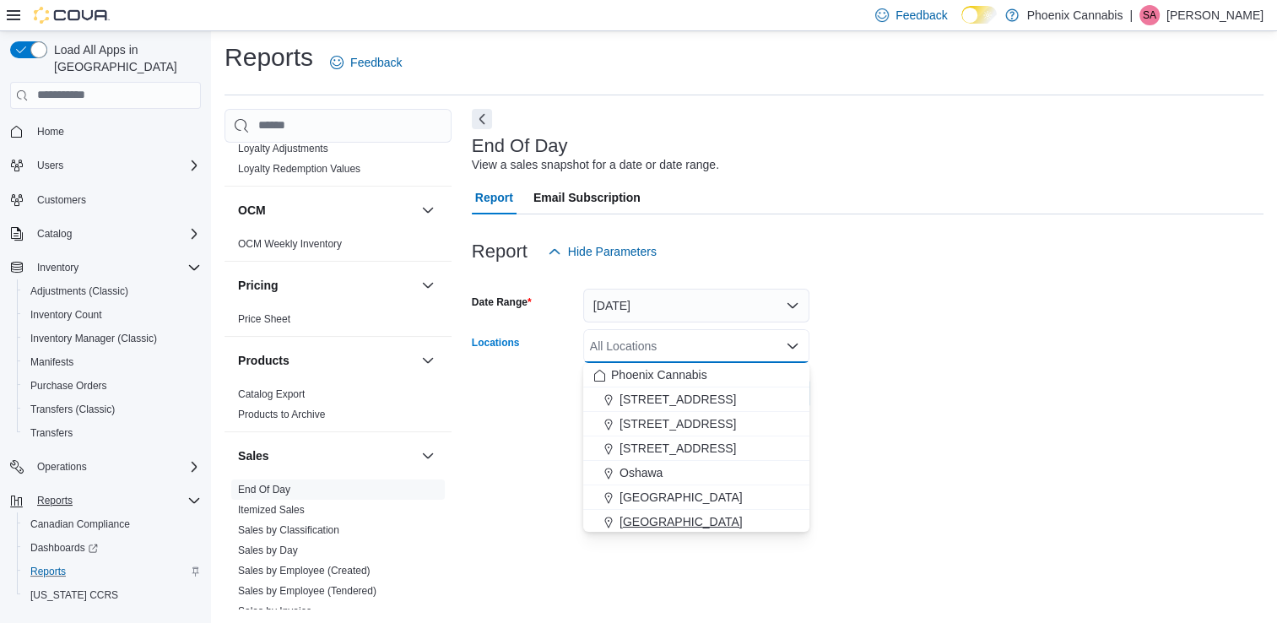
click at [678, 521] on div "[GEOGRAPHIC_DATA]" at bounding box center [696, 521] width 206 height 17
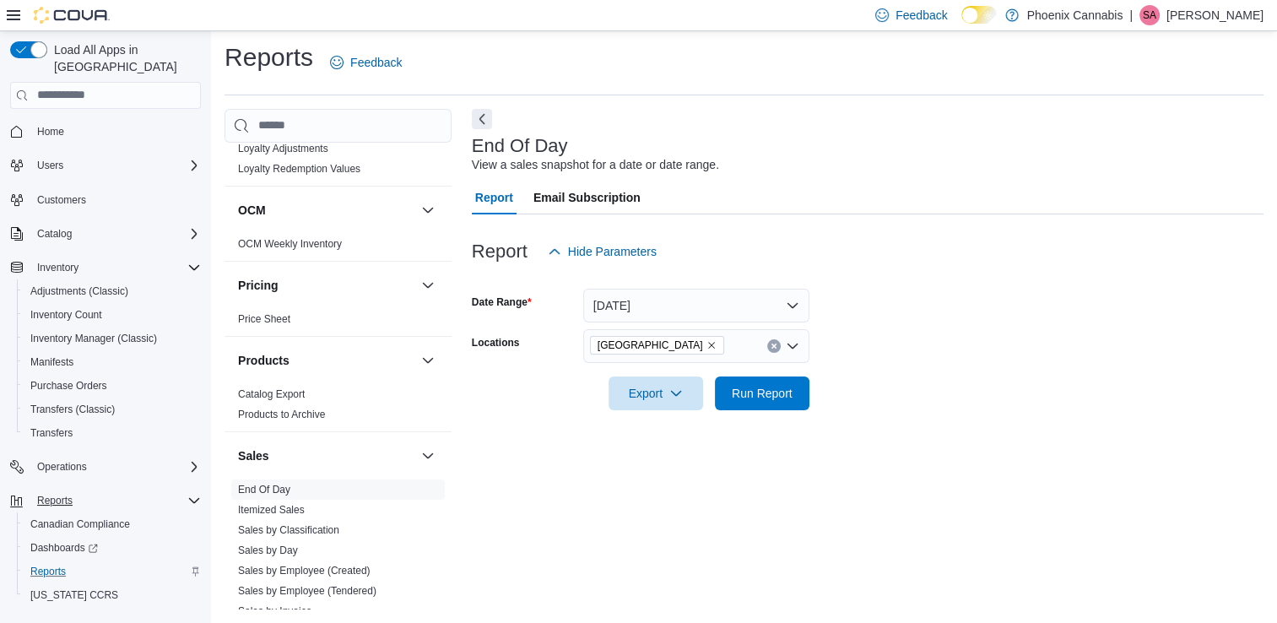
click at [884, 381] on form "Date Range [DATE] Locations [GEOGRAPHIC_DATA] Export Run Report" at bounding box center [868, 339] width 792 height 142
click at [759, 402] on span "Run Report" at bounding box center [762, 393] width 74 height 34
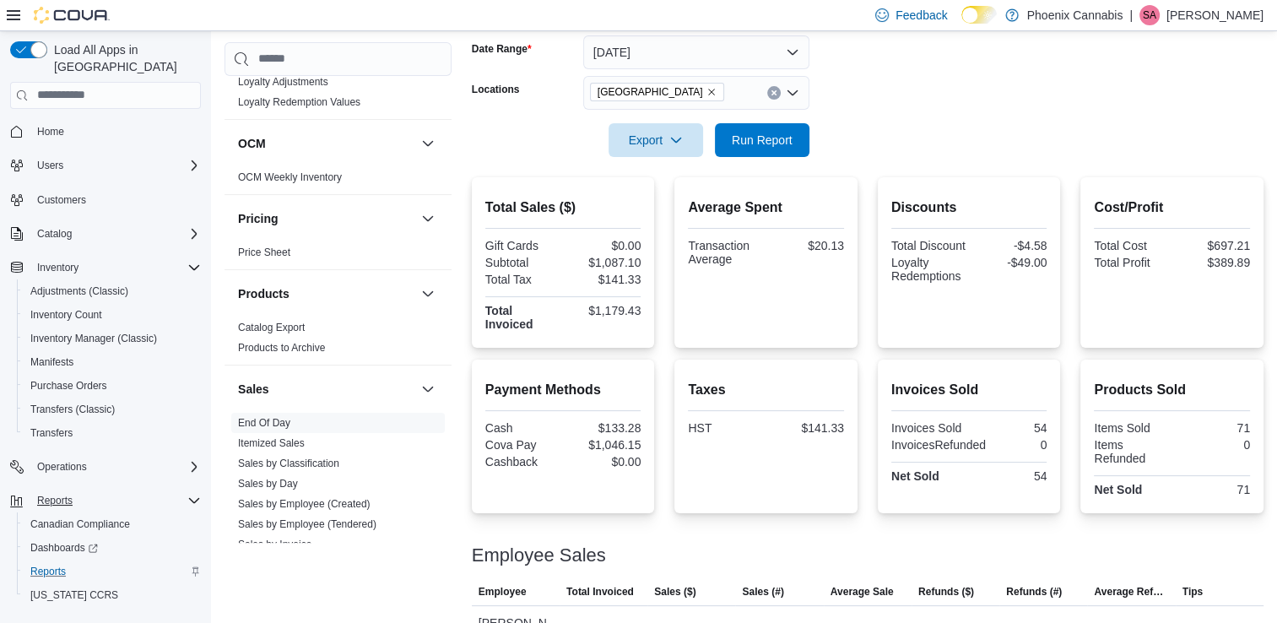
scroll to position [89, 0]
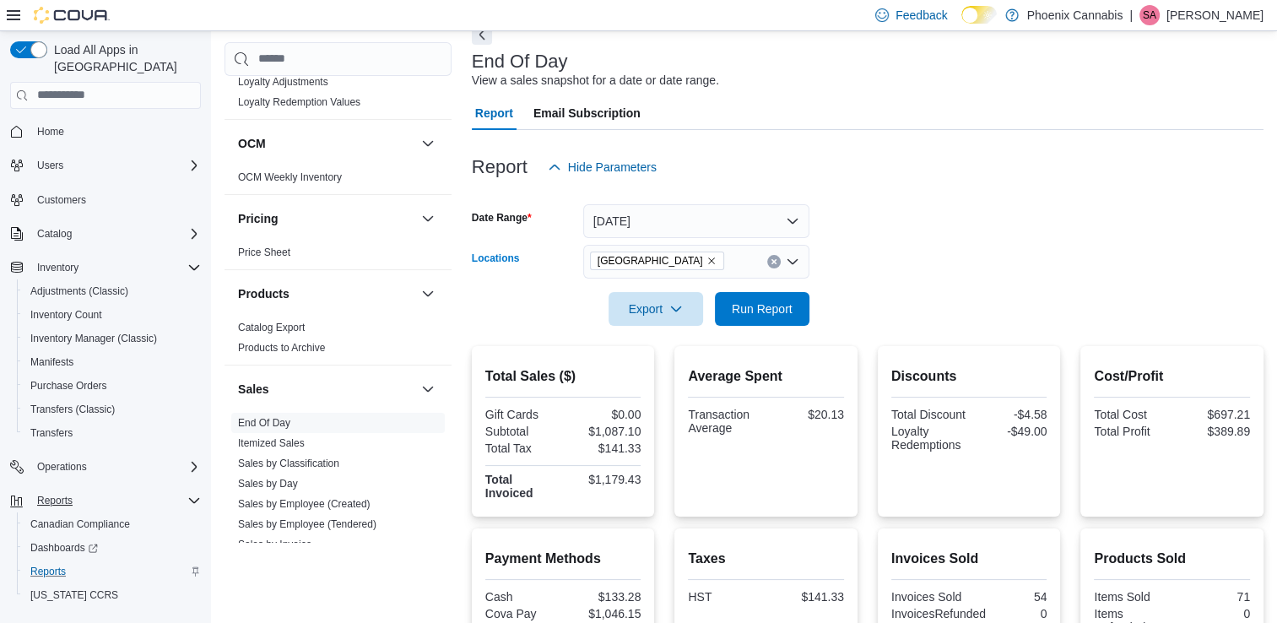
click at [778, 257] on button "Clear input" at bounding box center [774, 262] width 14 height 14
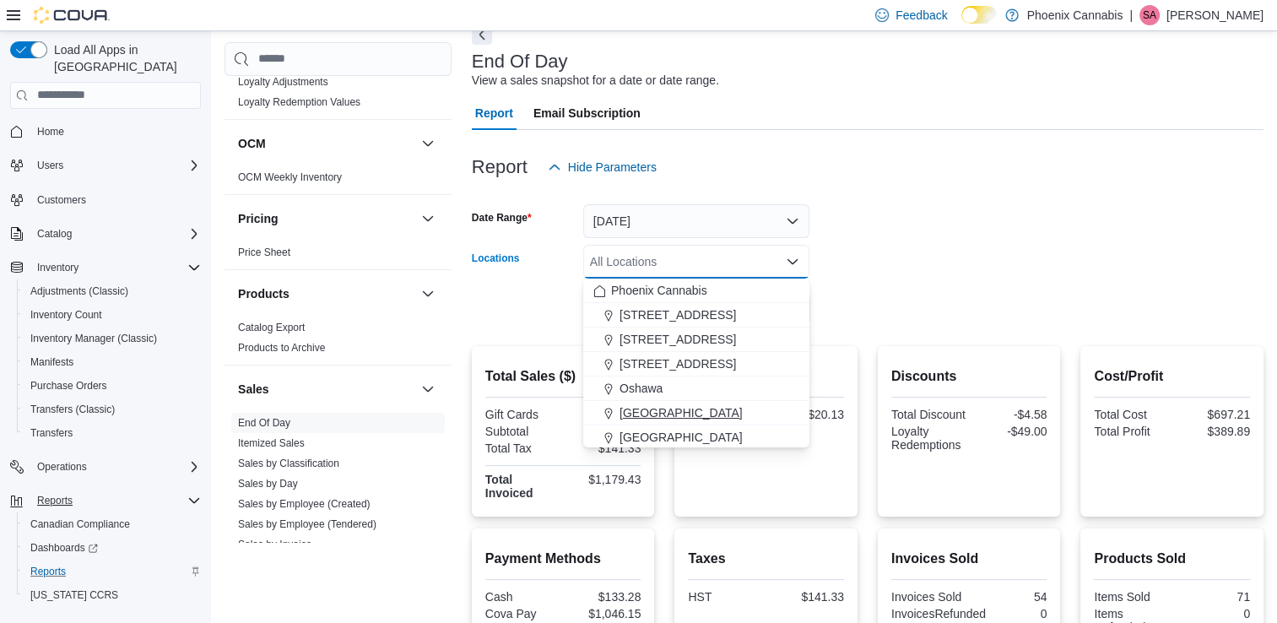
click at [702, 413] on span "[GEOGRAPHIC_DATA]" at bounding box center [680, 412] width 123 height 17
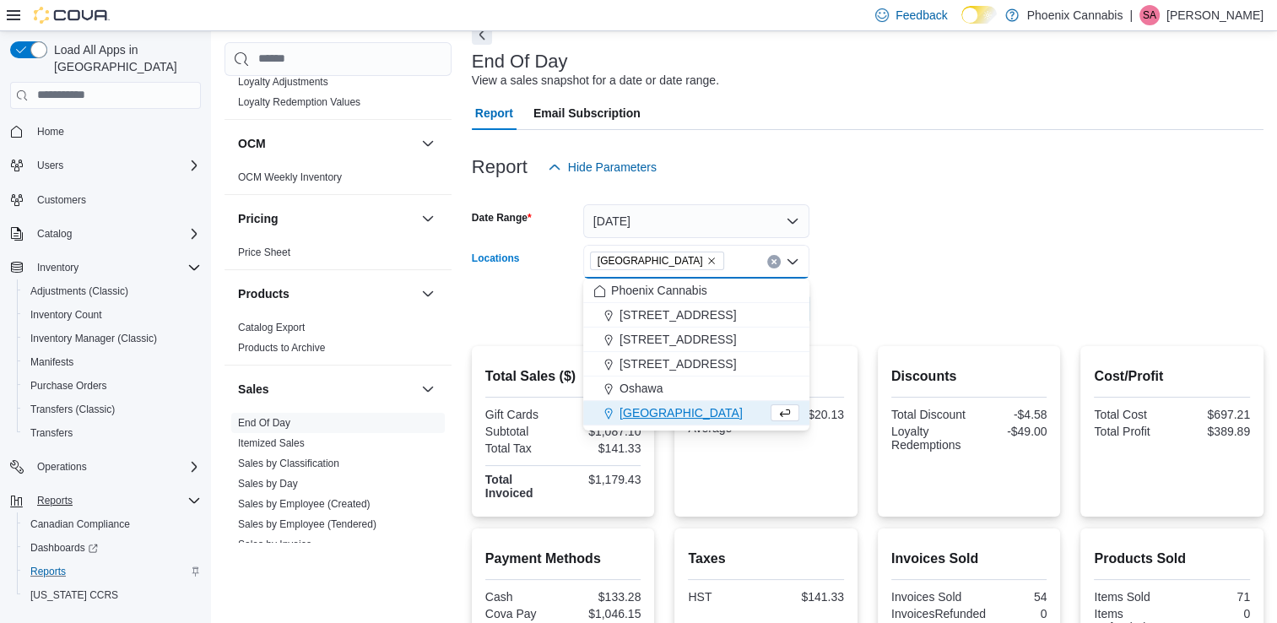
click at [909, 261] on form "Date Range [DATE] Locations University Shops Plaza Combo box. Selected. [GEOGRA…" at bounding box center [868, 255] width 792 height 142
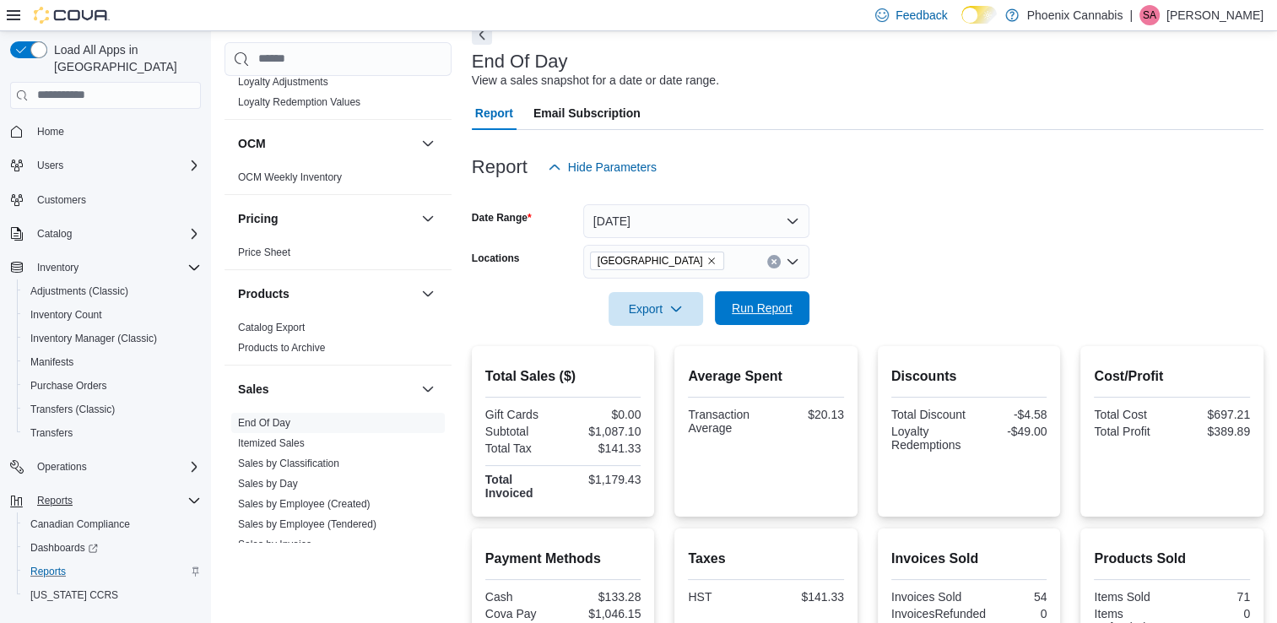
click at [788, 305] on span "Run Report" at bounding box center [762, 308] width 61 height 17
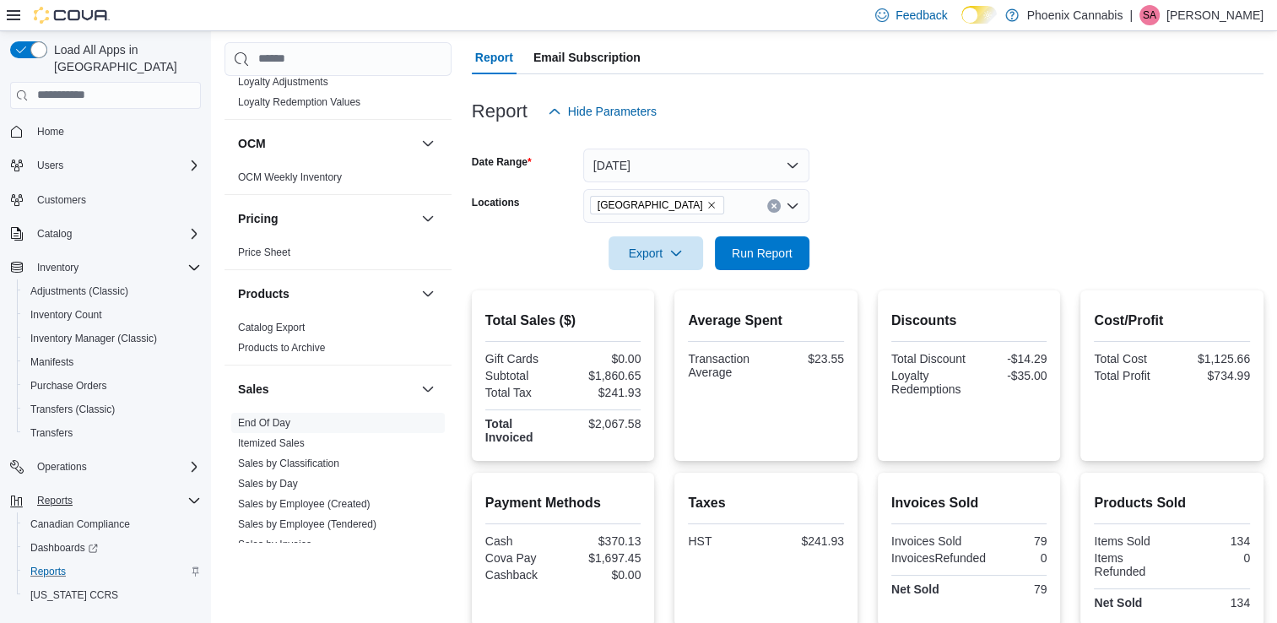
scroll to position [173, 0]
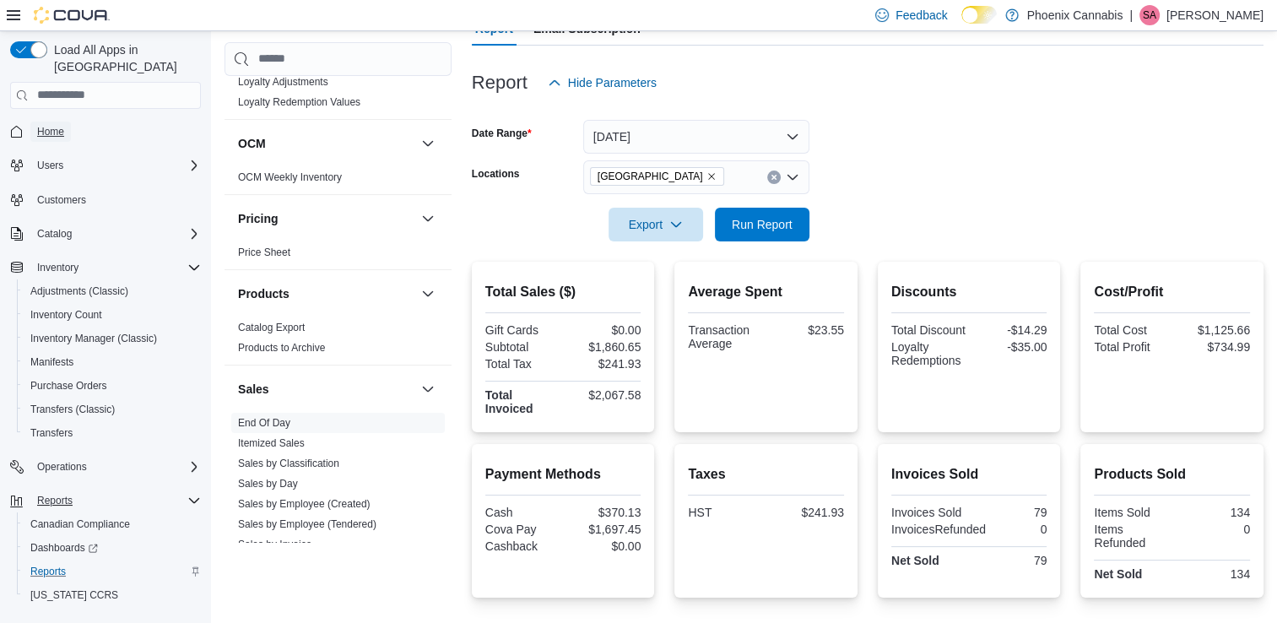
click at [68, 122] on link "Home" at bounding box center [50, 132] width 41 height 20
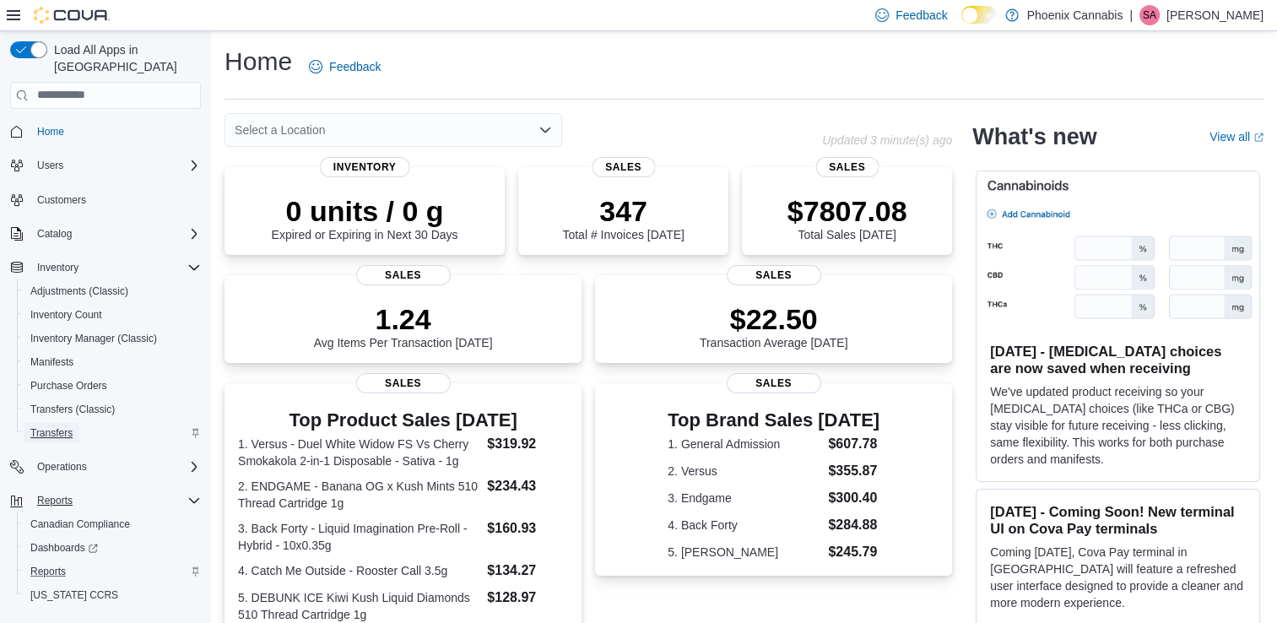
click at [44, 423] on span "Transfers" at bounding box center [51, 433] width 42 height 20
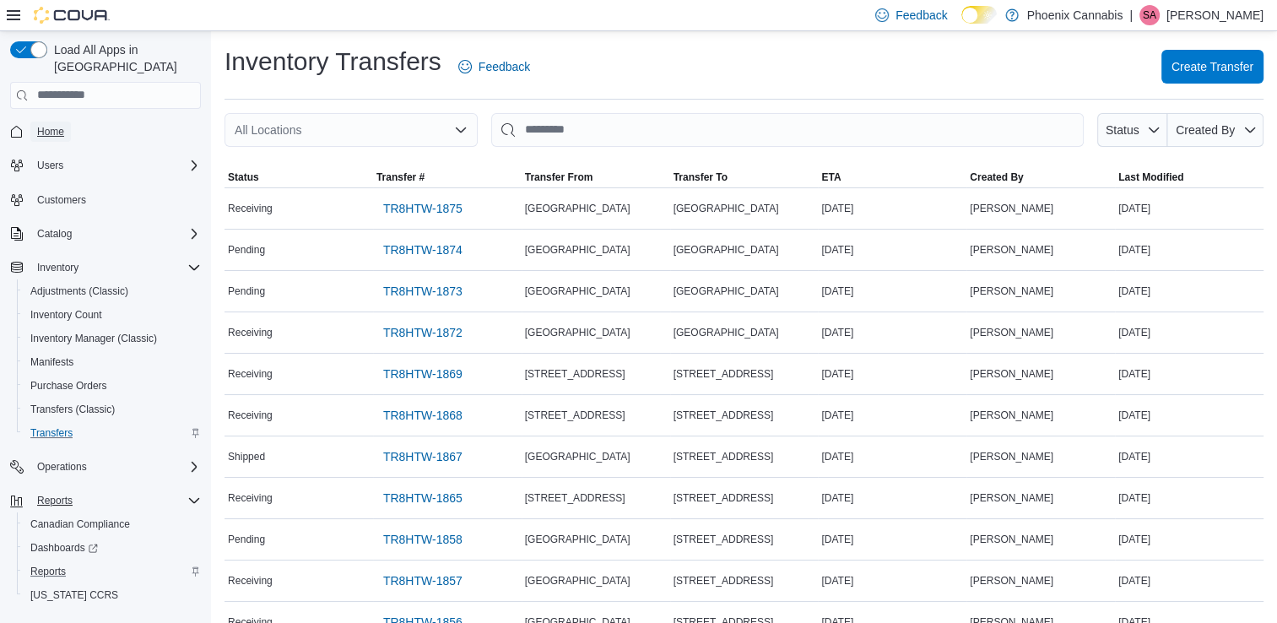
click at [58, 125] on span "Home" at bounding box center [50, 132] width 27 height 14
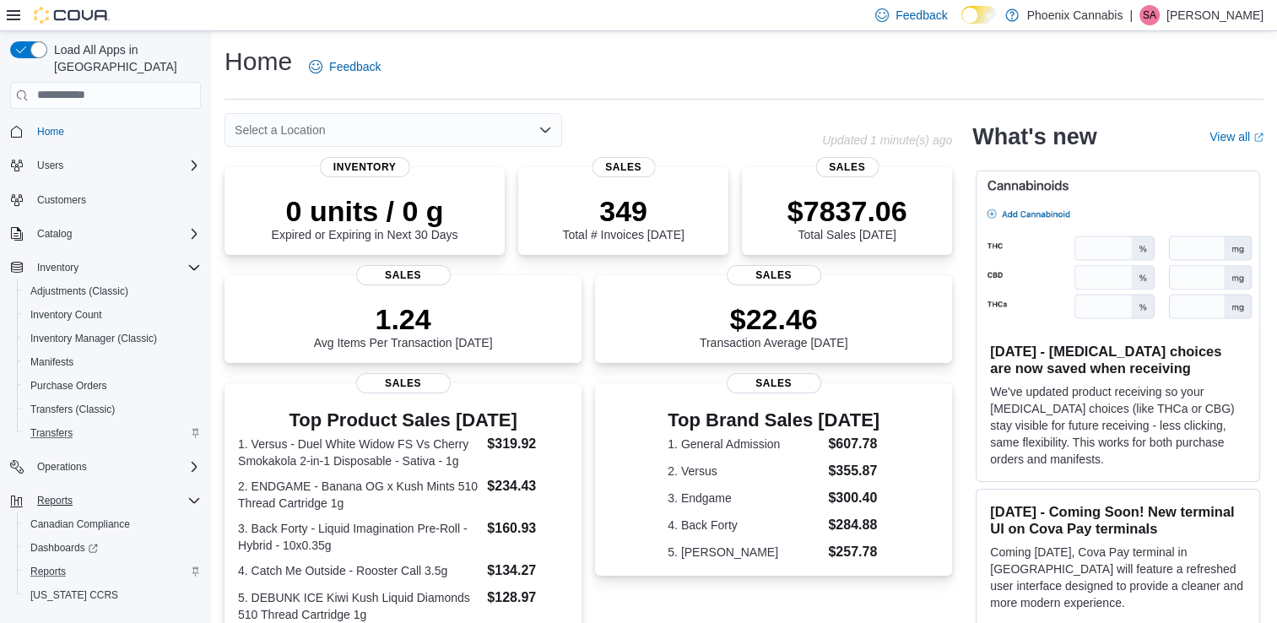
click at [540, 130] on icon "Open list of options" at bounding box center [545, 130] width 14 height 14
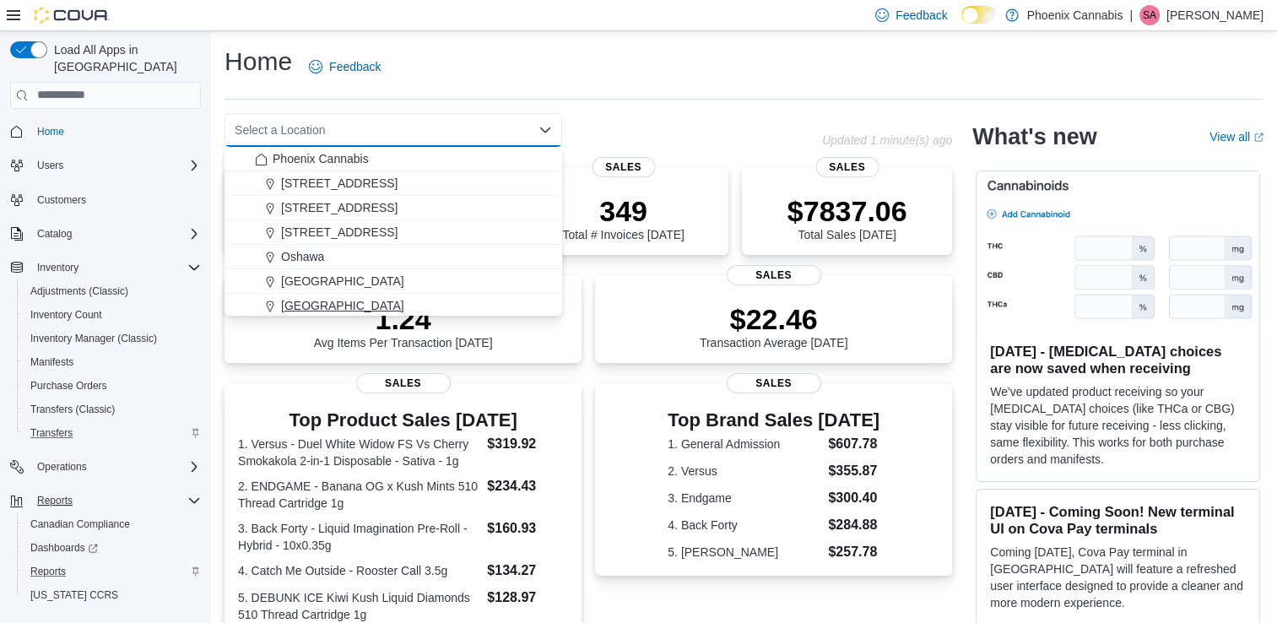
click at [346, 297] on div "[GEOGRAPHIC_DATA]" at bounding box center [403, 305] width 297 height 17
